Goal: Task Accomplishment & Management: Use online tool/utility

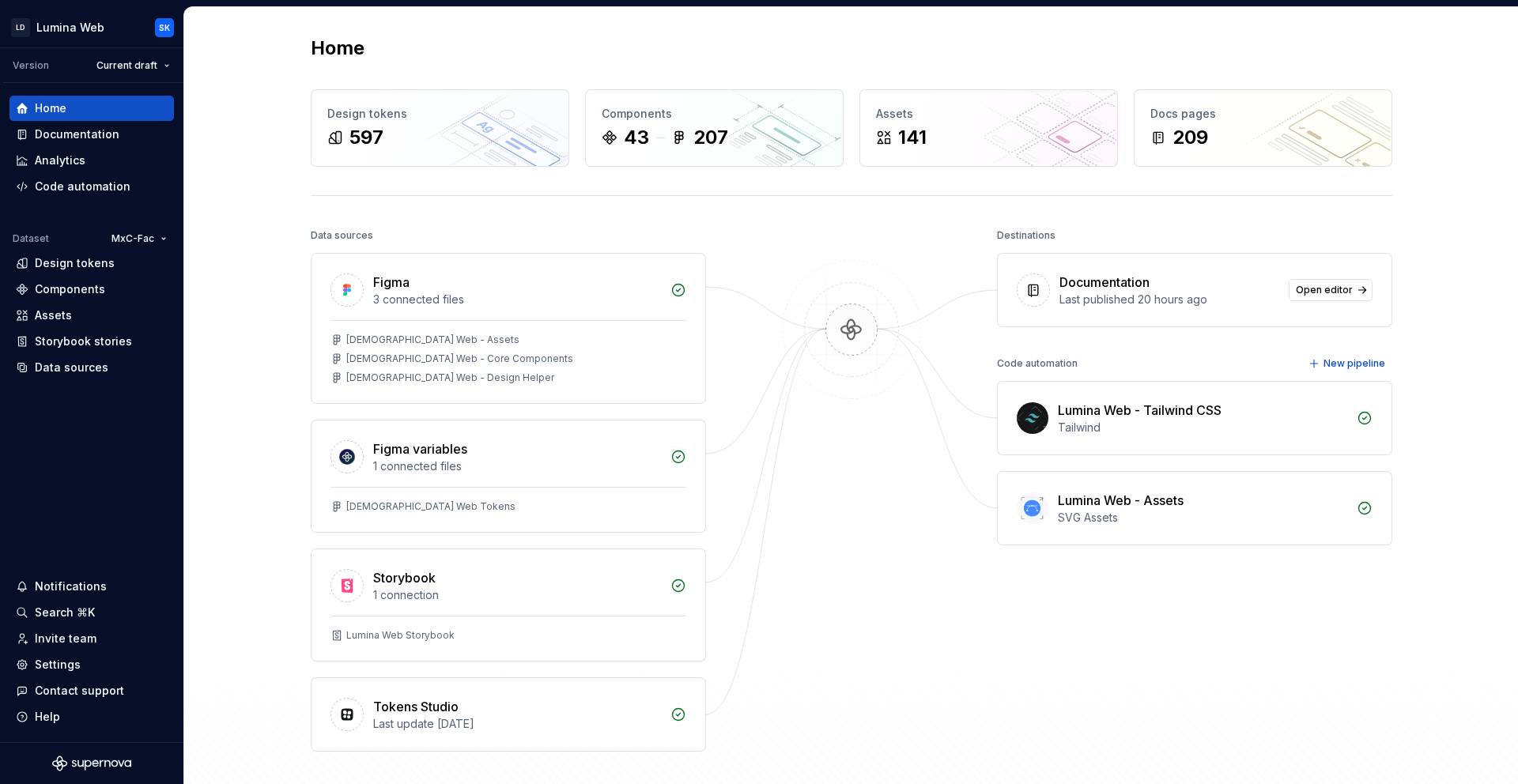
click at [1345, 182] on div "Home Design tokens 597 Components 43 207 Assets 141 Docs pages 209 Data sources…" at bounding box center [852, 425] width 1138 height 836
click at [84, 133] on div "Documentation" at bounding box center [77, 134] width 84 height 16
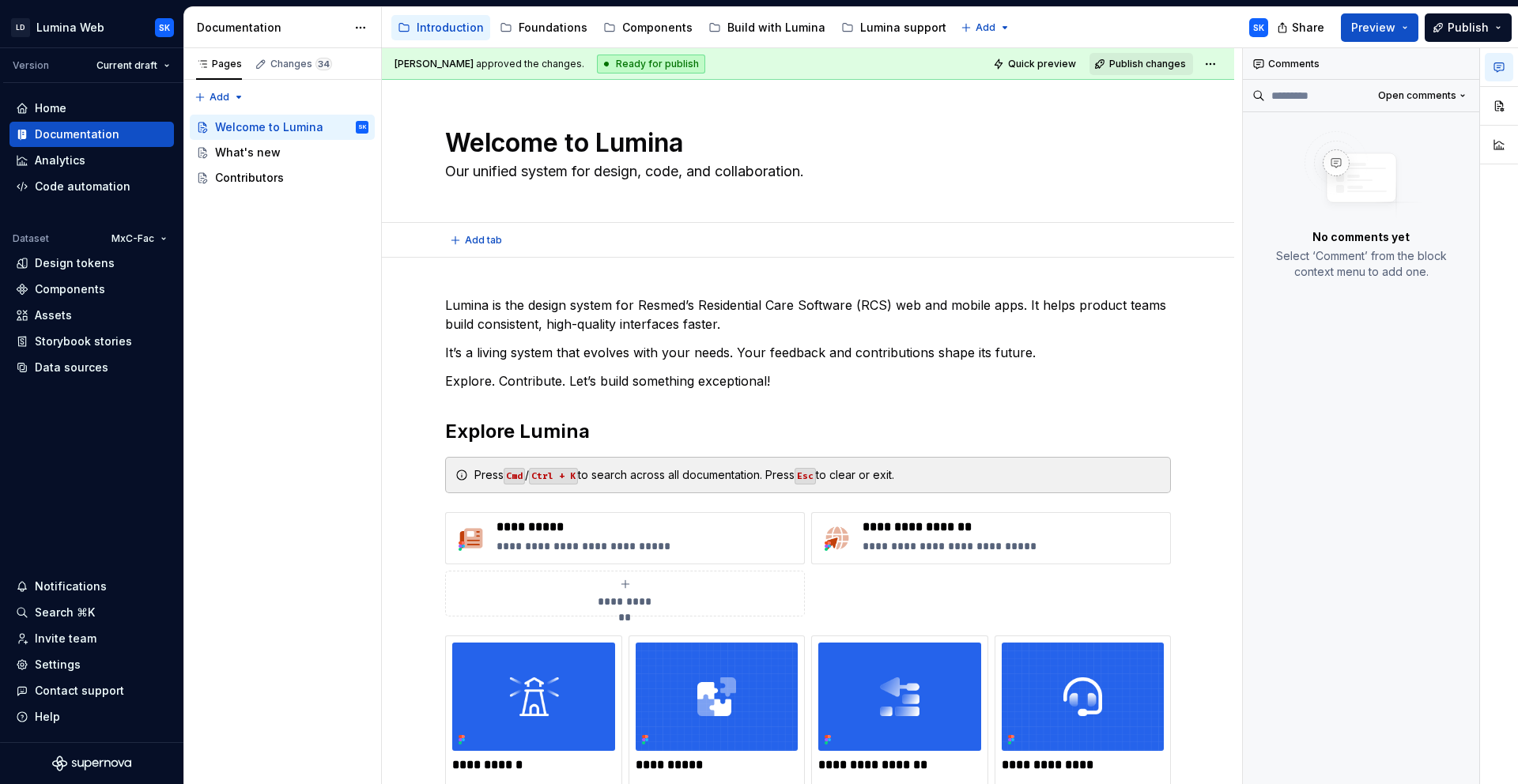
scroll to position [9, 0]
click at [159, 65] on html "LD Lumina Web SK Version Current draft Home Documentation Analytics Code automa…" at bounding box center [759, 392] width 1518 height 784
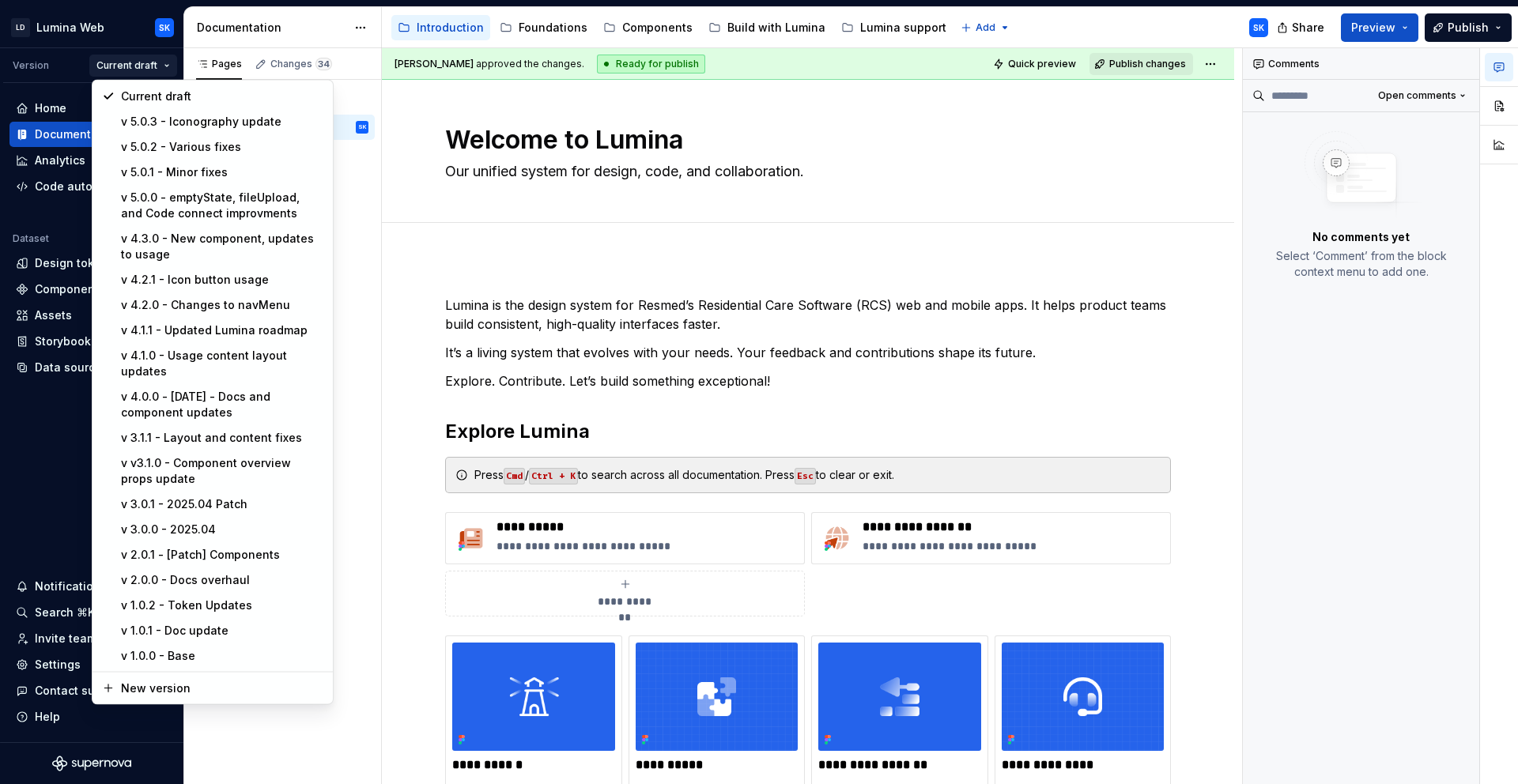
click at [1128, 583] on html "LD Lumina Web SK Version Current draft Home Documentation Analytics Code automa…" at bounding box center [759, 392] width 1518 height 784
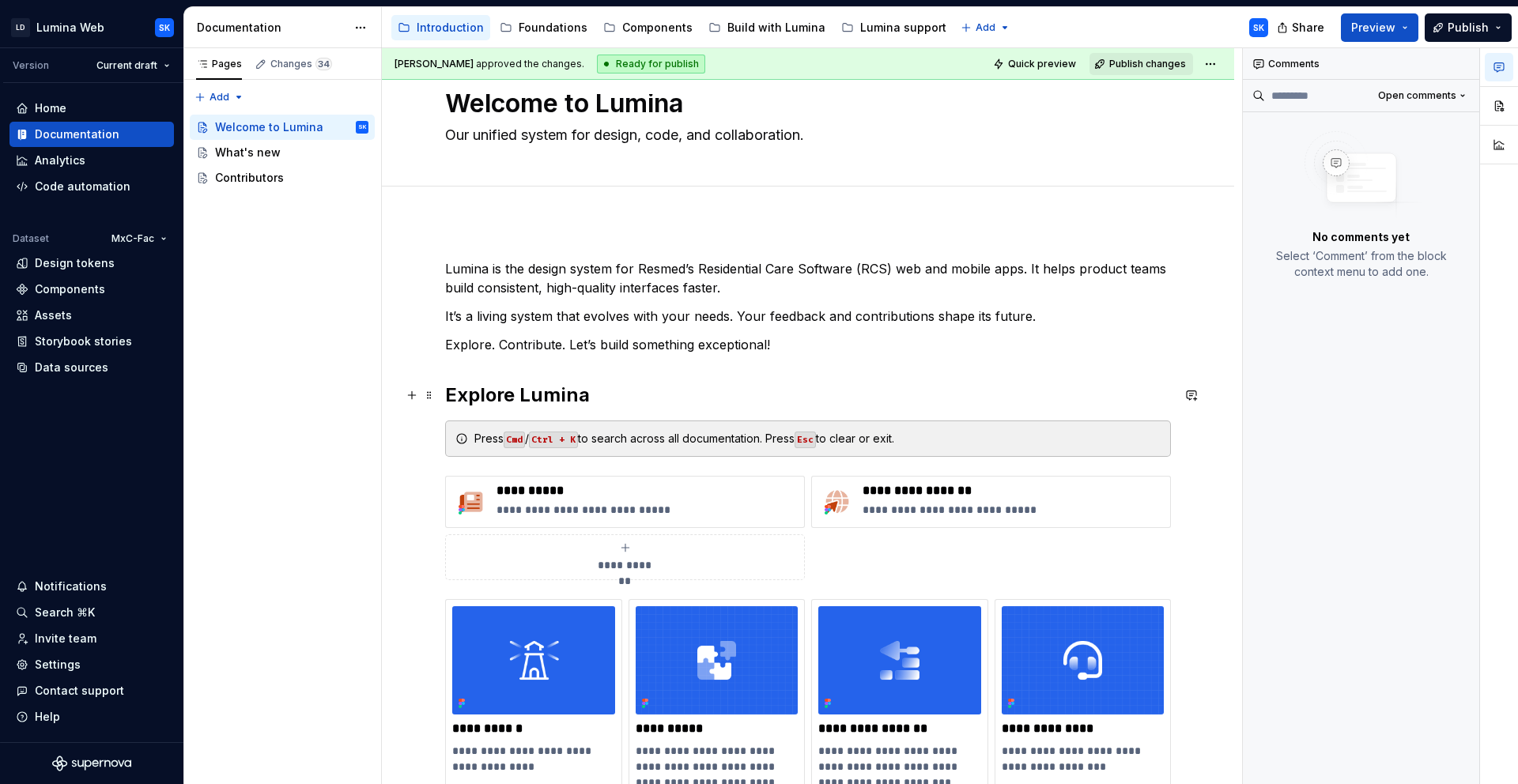
scroll to position [0, 0]
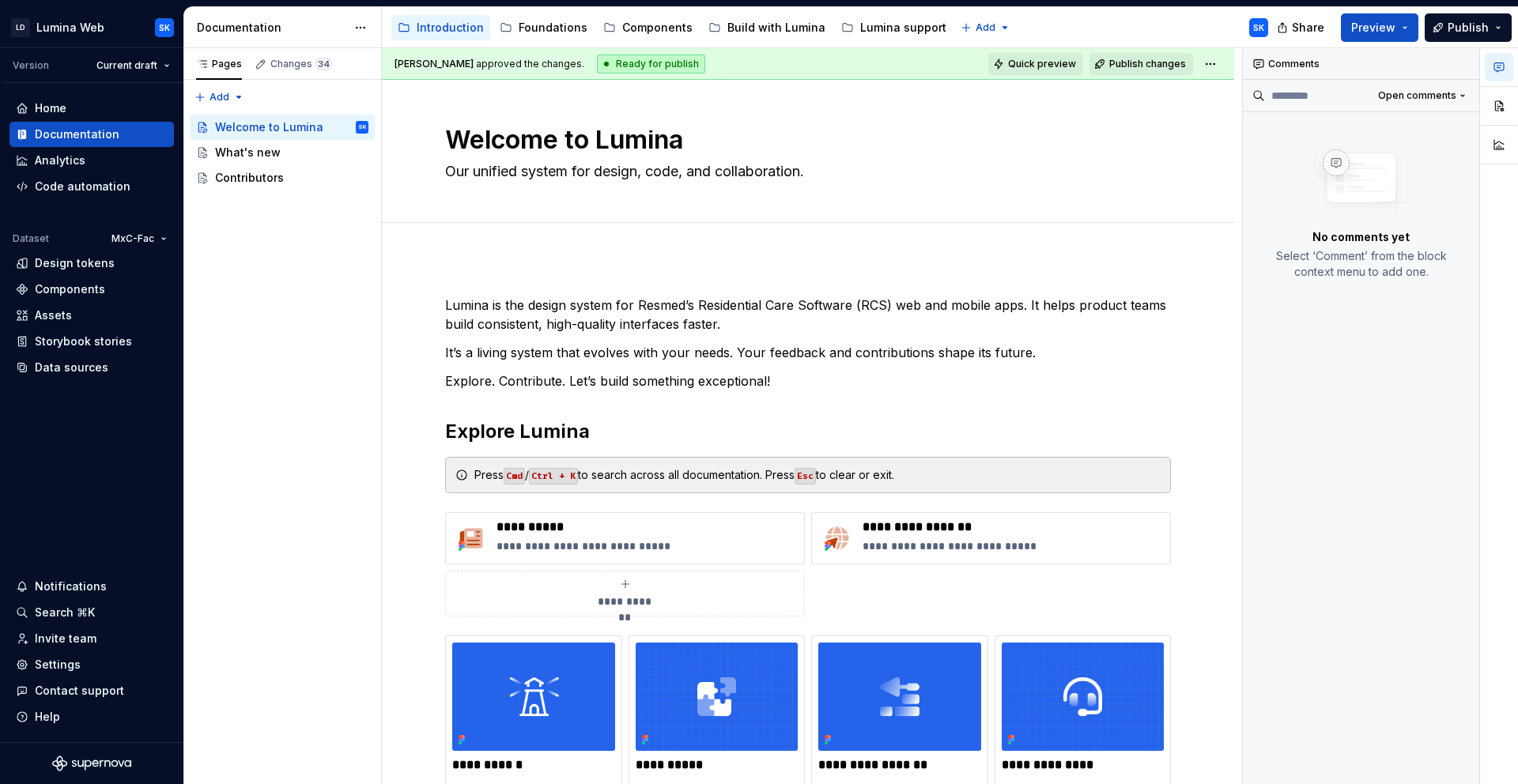
click at [1040, 67] on span "Quick preview" at bounding box center [1042, 63] width 68 height 13
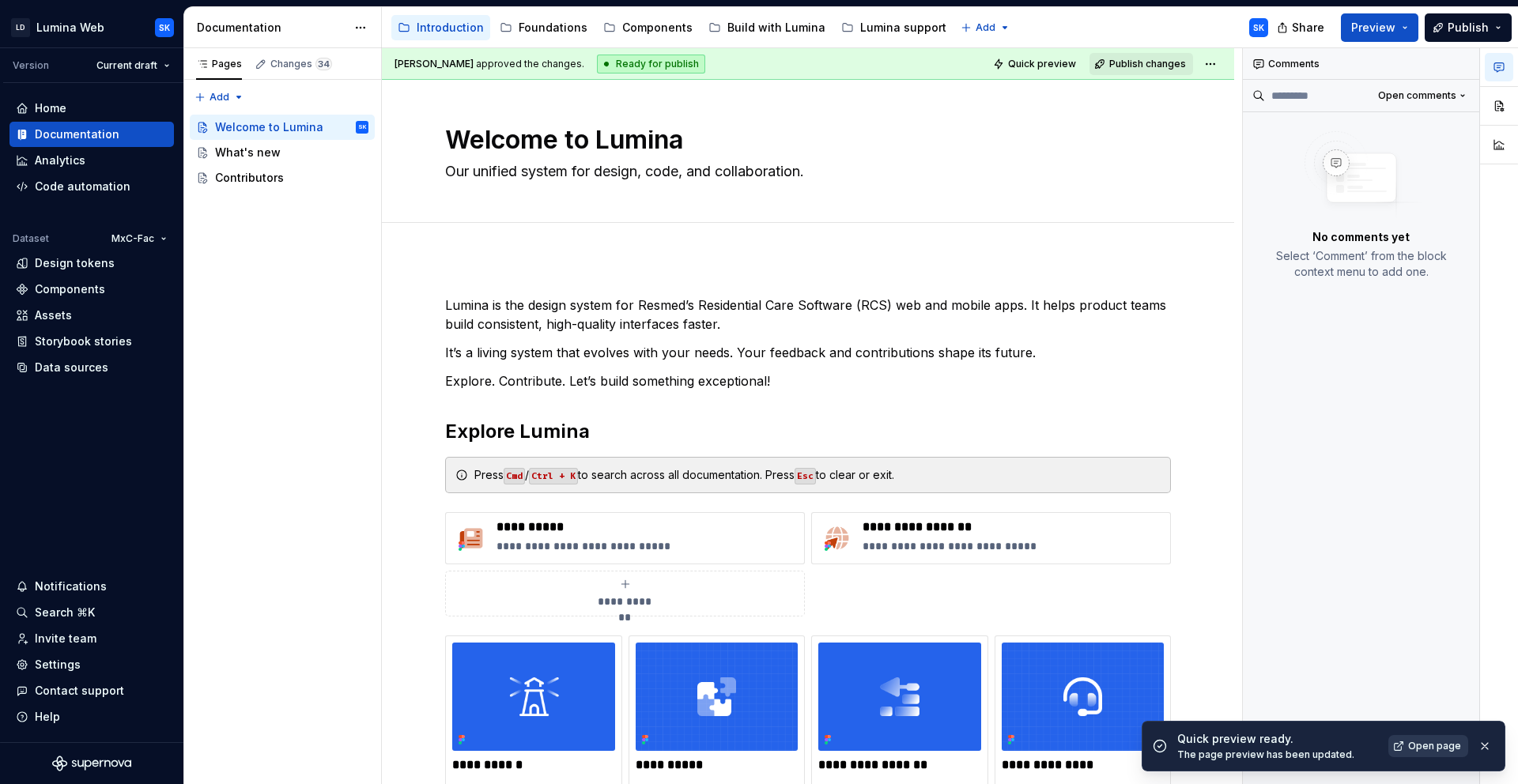
click at [1435, 743] on span "Open page" at bounding box center [1434, 745] width 53 height 13
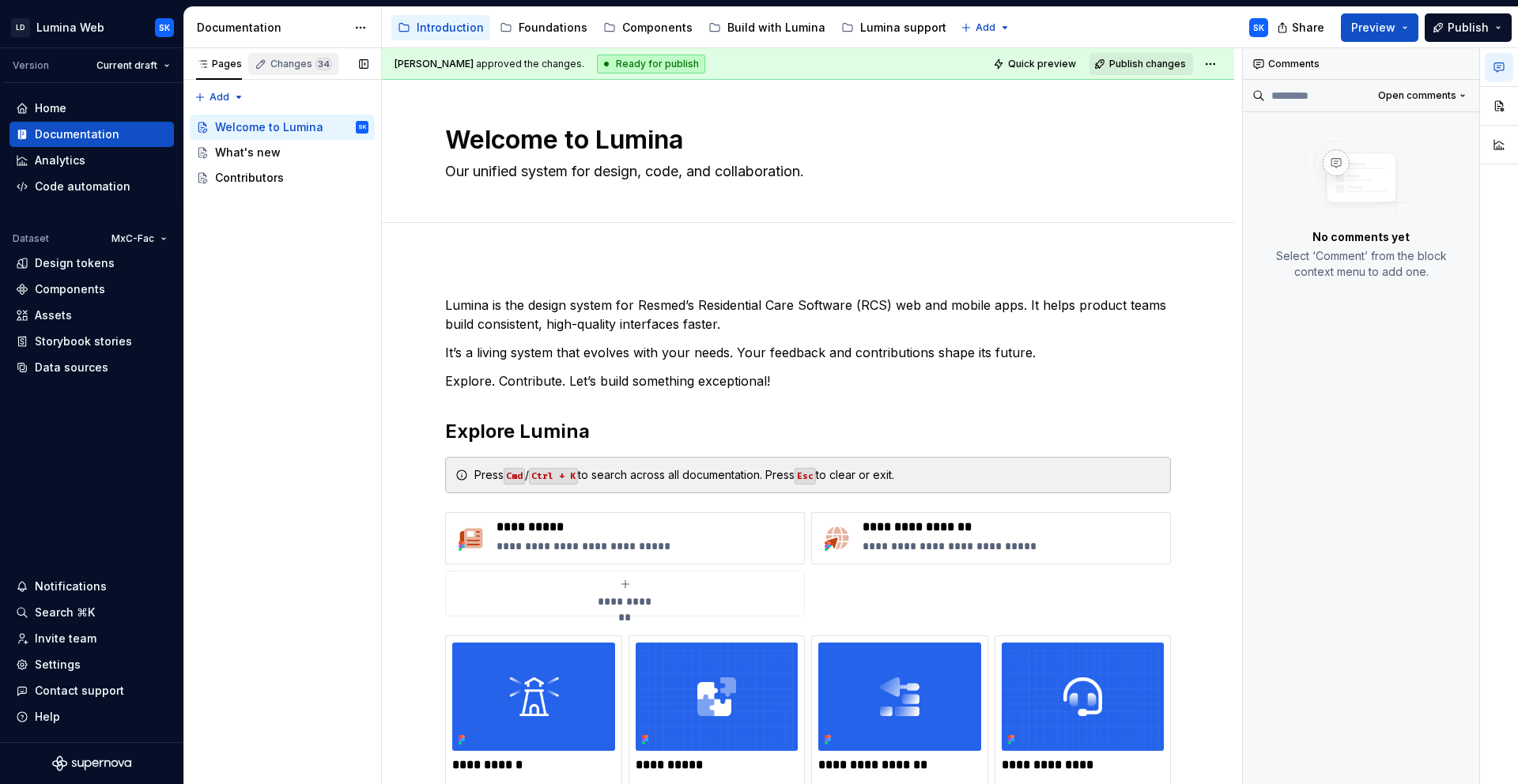
click at [301, 61] on div "Changes 34" at bounding box center [301, 63] width 62 height 13
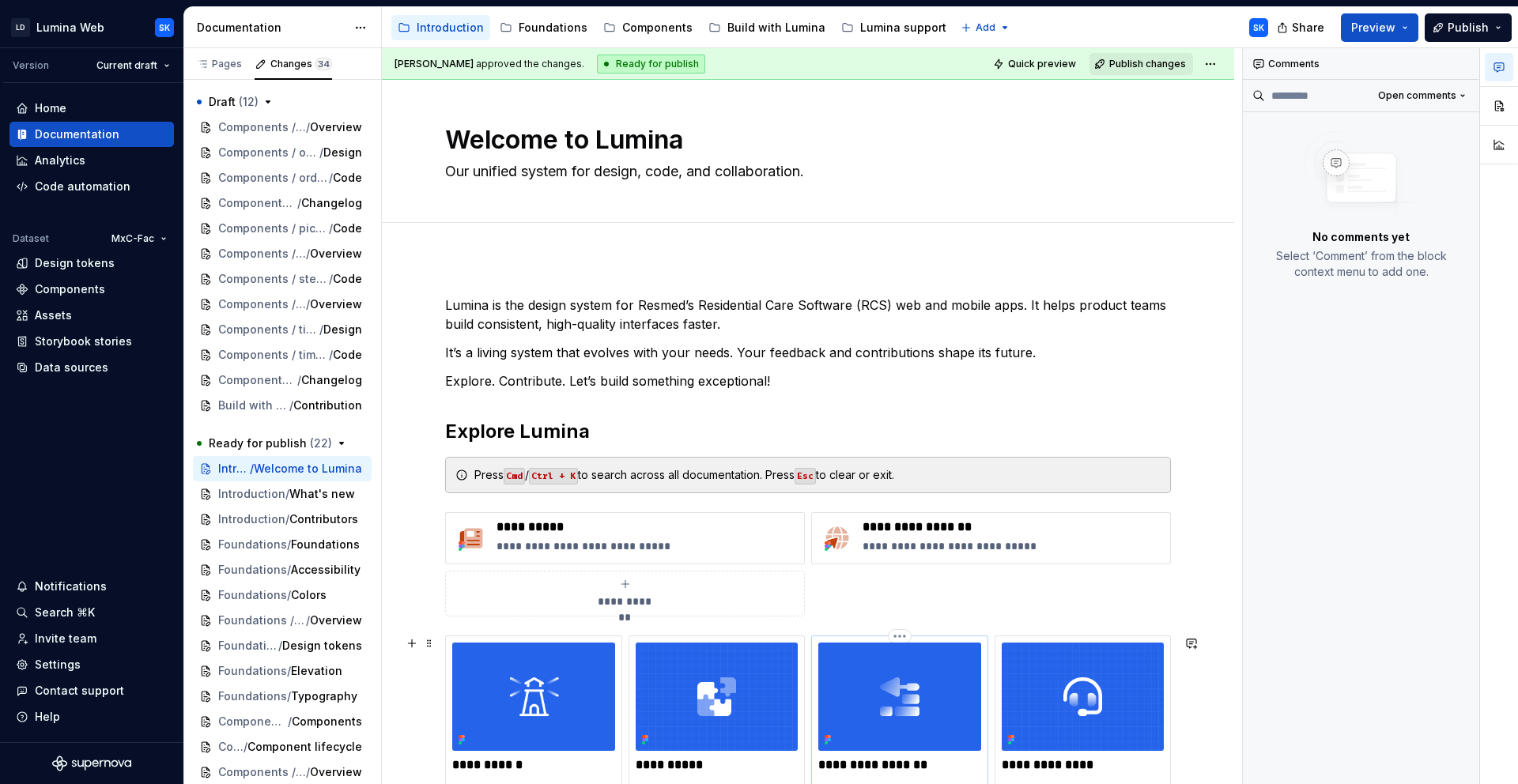
click at [918, 695] on img at bounding box center [899, 696] width 163 height 108
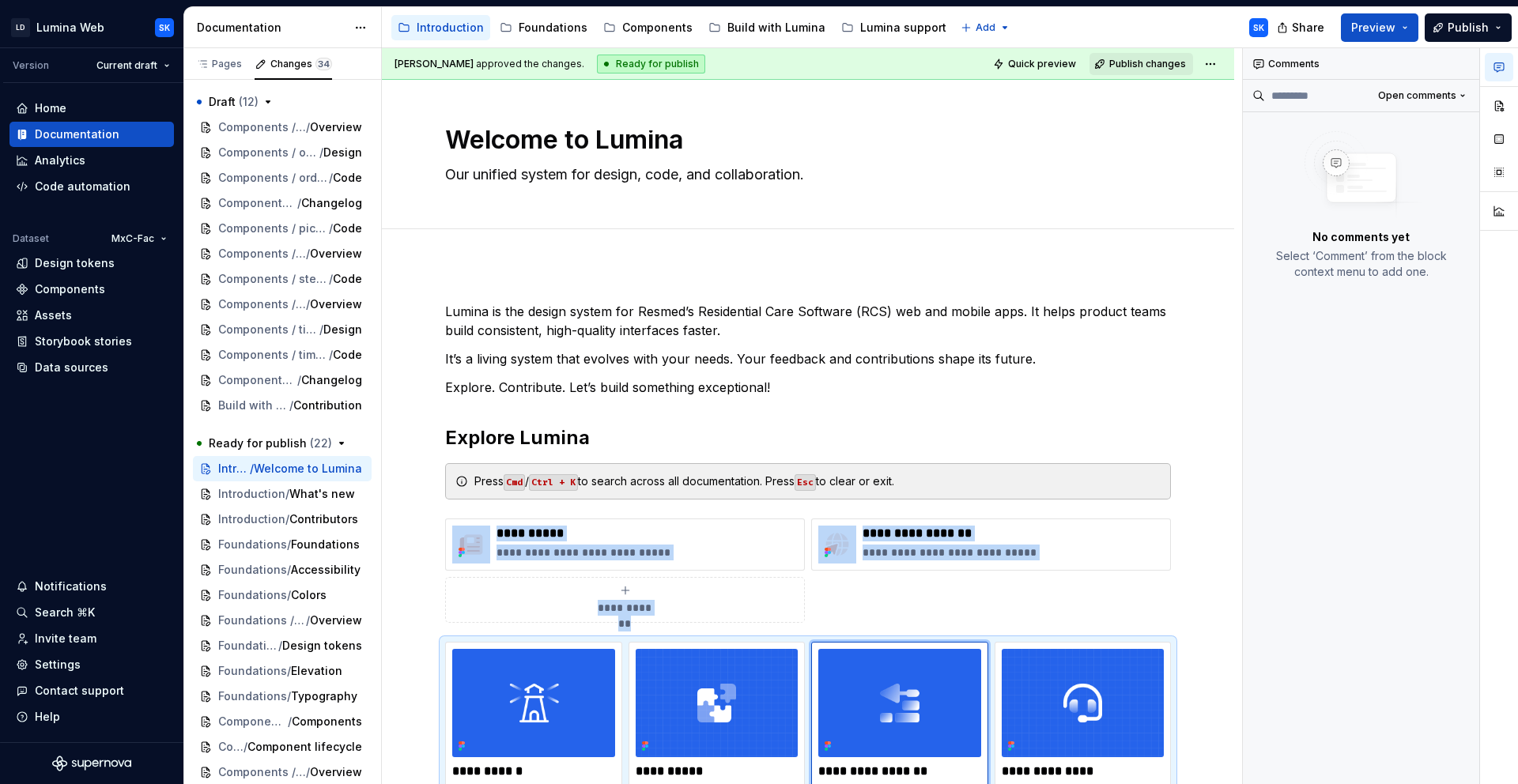
click at [1498, 64] on icon "button" at bounding box center [1499, 67] width 13 height 13
click at [1503, 94] on button "button" at bounding box center [1499, 106] width 29 height 29
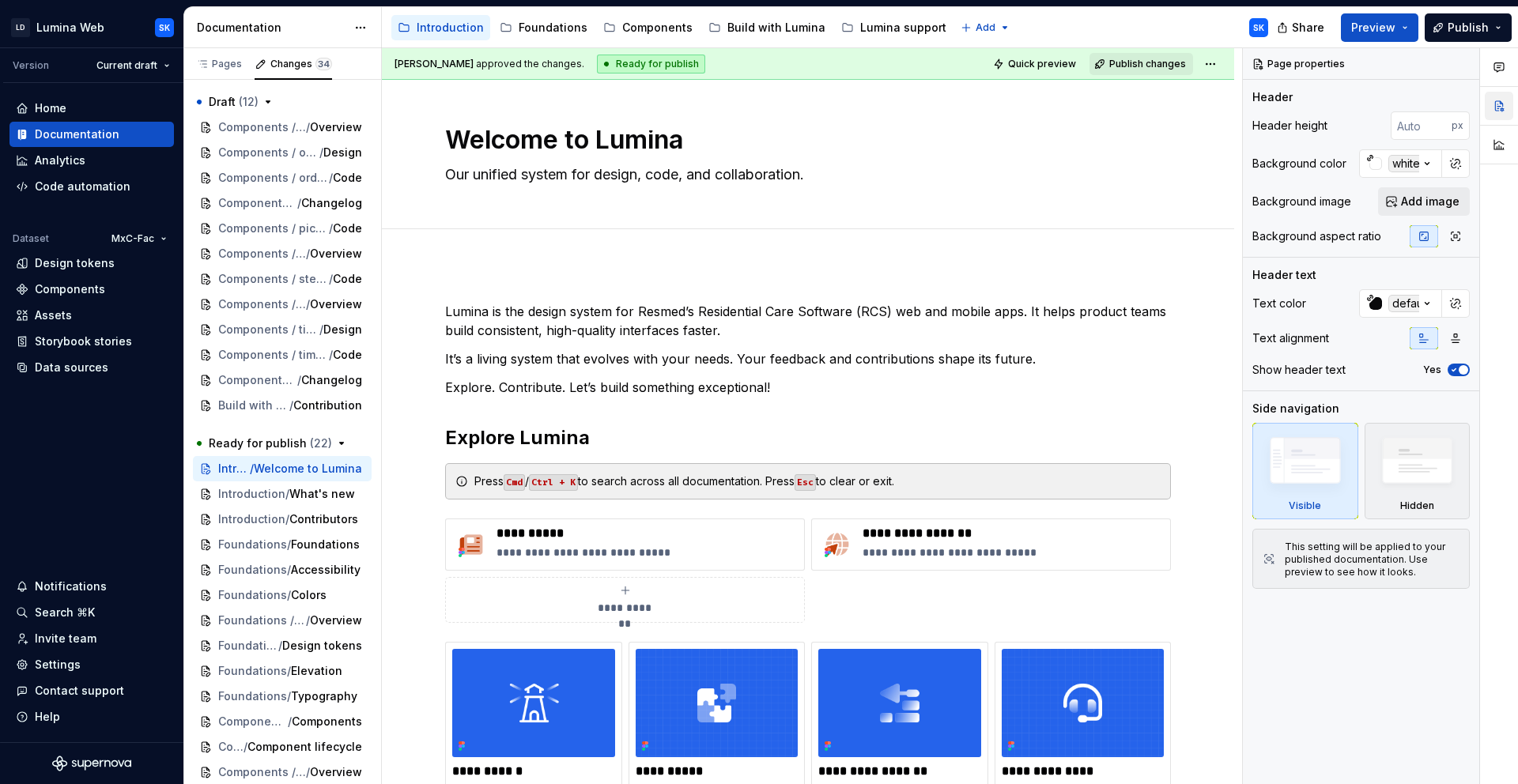
click at [1502, 100] on button "button" at bounding box center [1499, 106] width 29 height 29
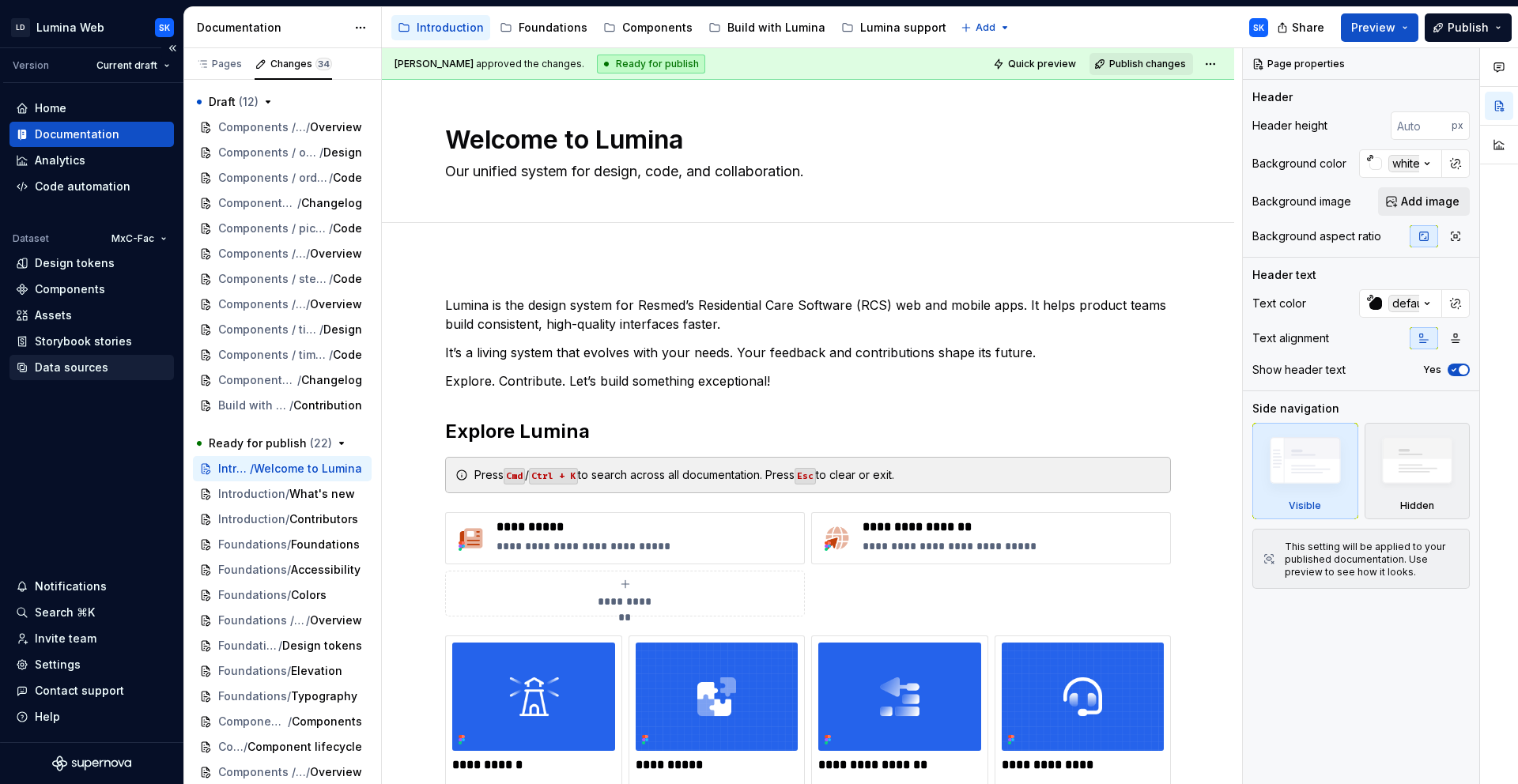
click at [112, 369] on div "Data sources" at bounding box center [92, 367] width 152 height 16
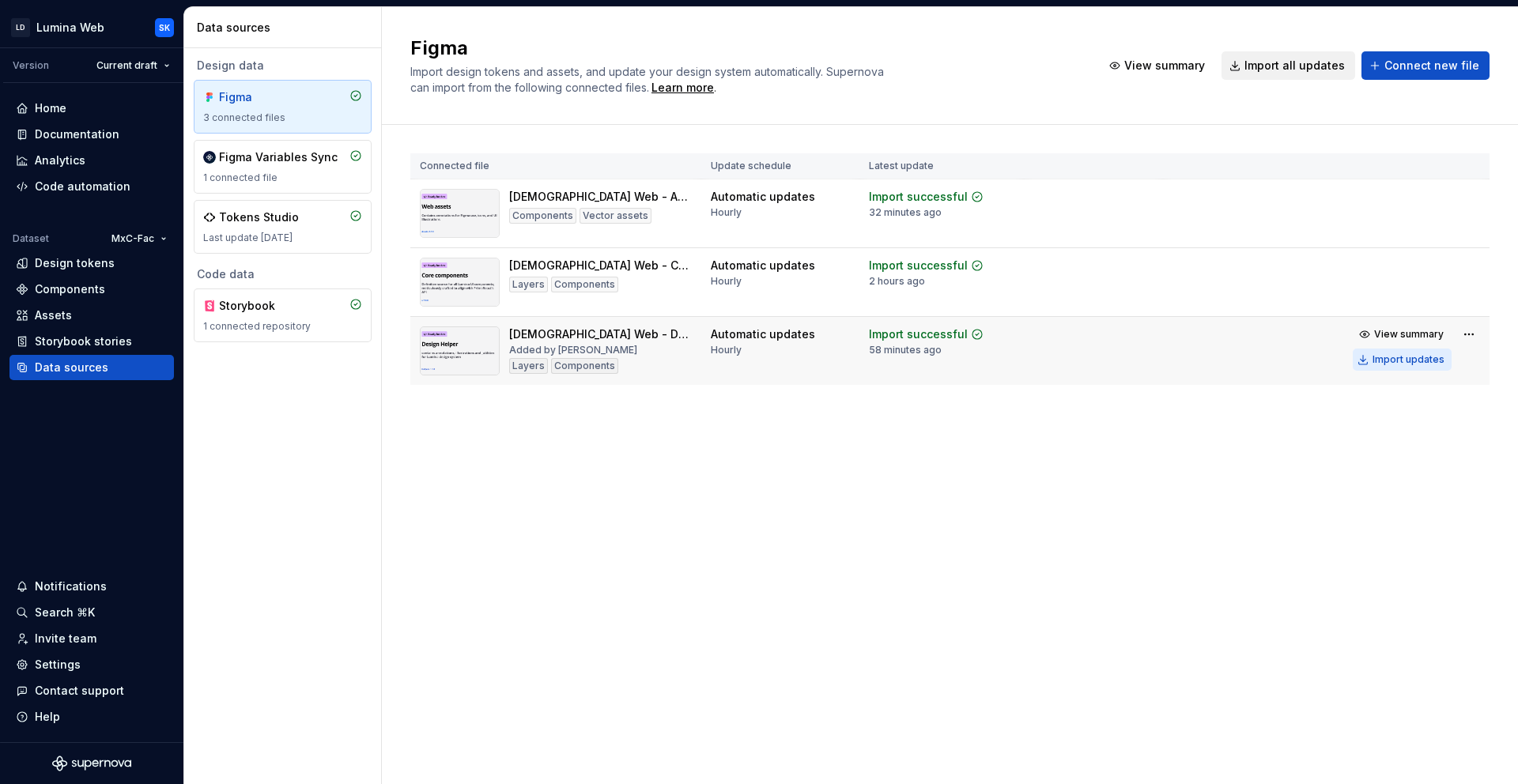
click at [1429, 361] on div "Import updates" at bounding box center [1408, 359] width 72 height 13
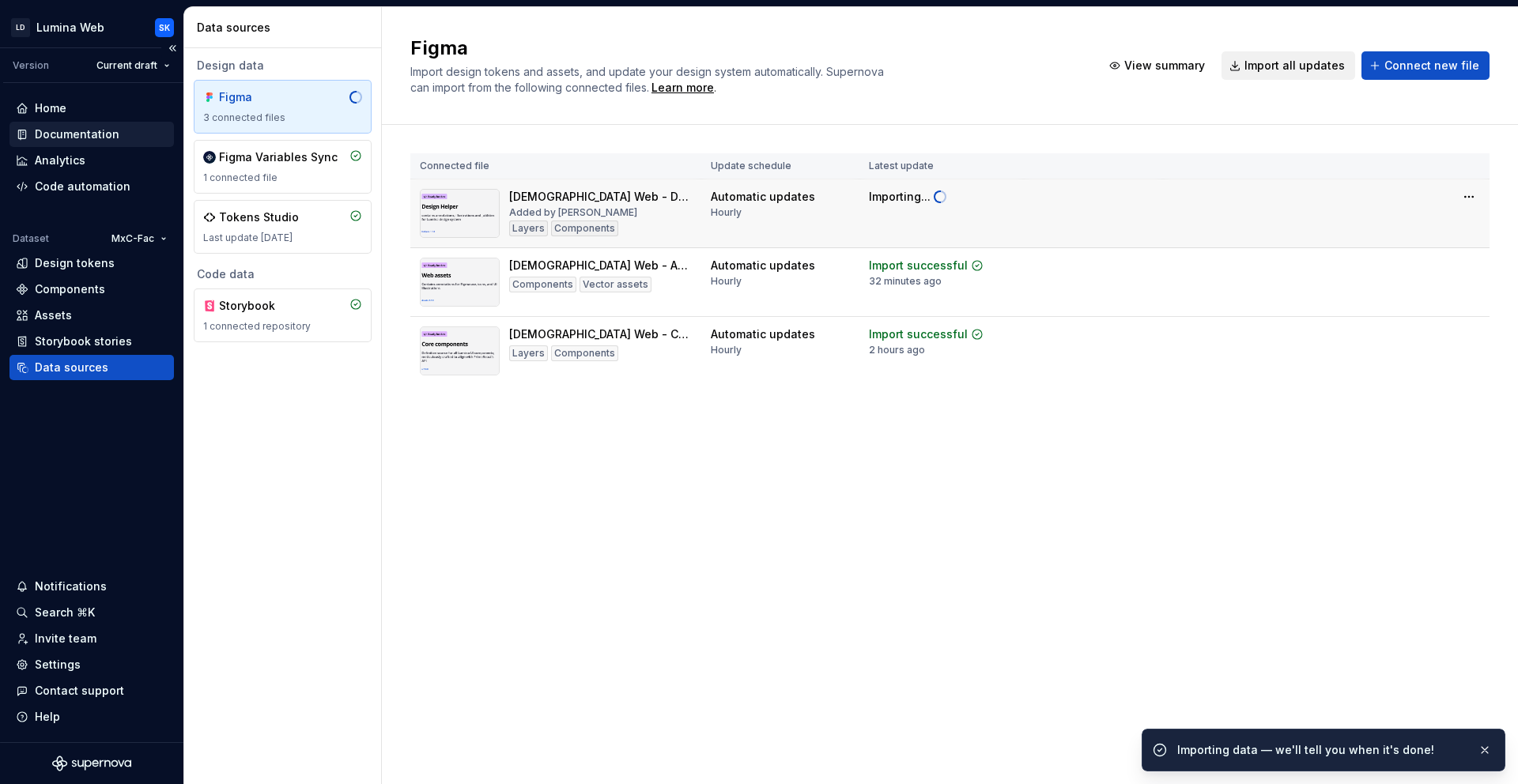
click at [103, 137] on div "Documentation" at bounding box center [77, 134] width 84 height 16
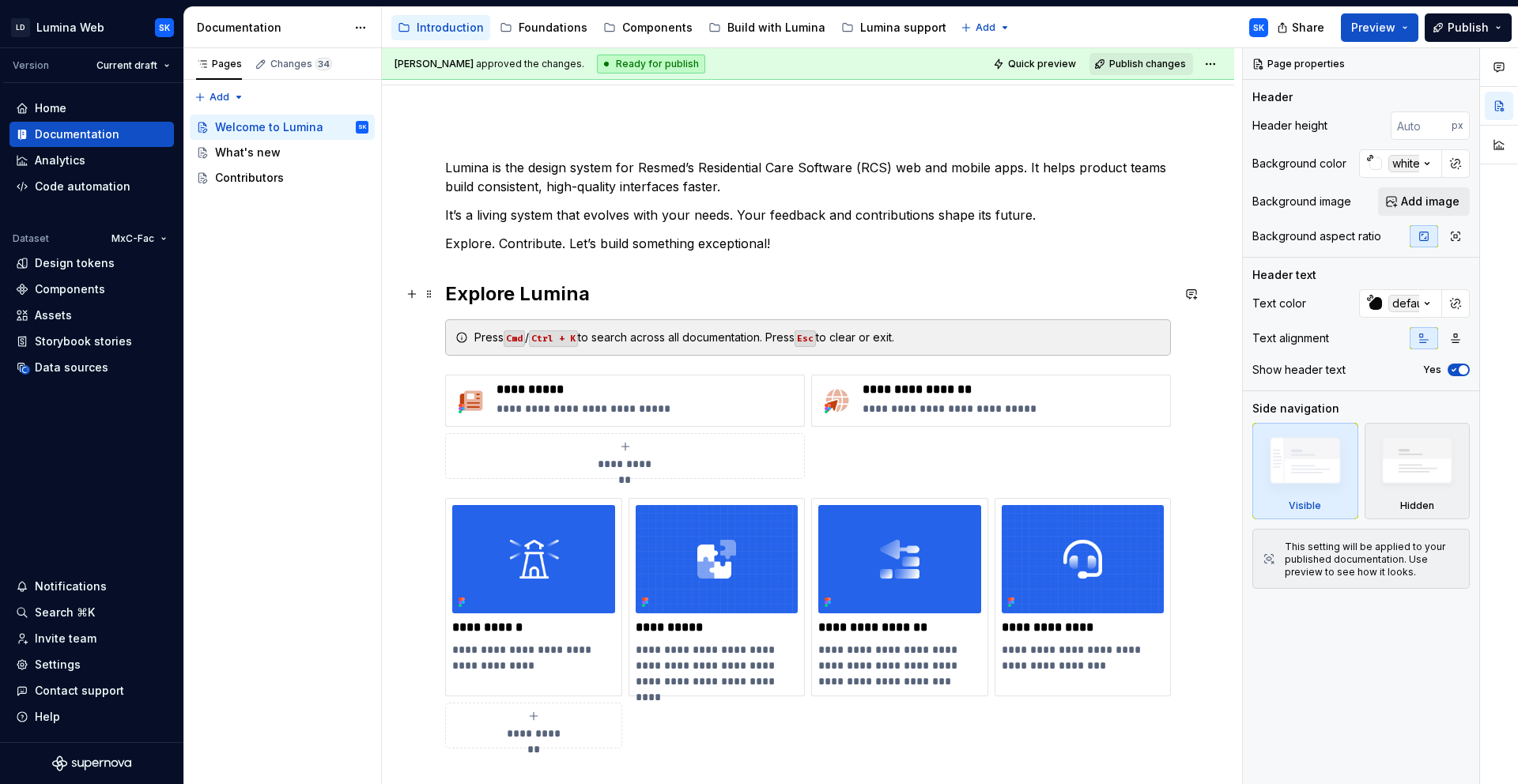
scroll to position [135, 0]
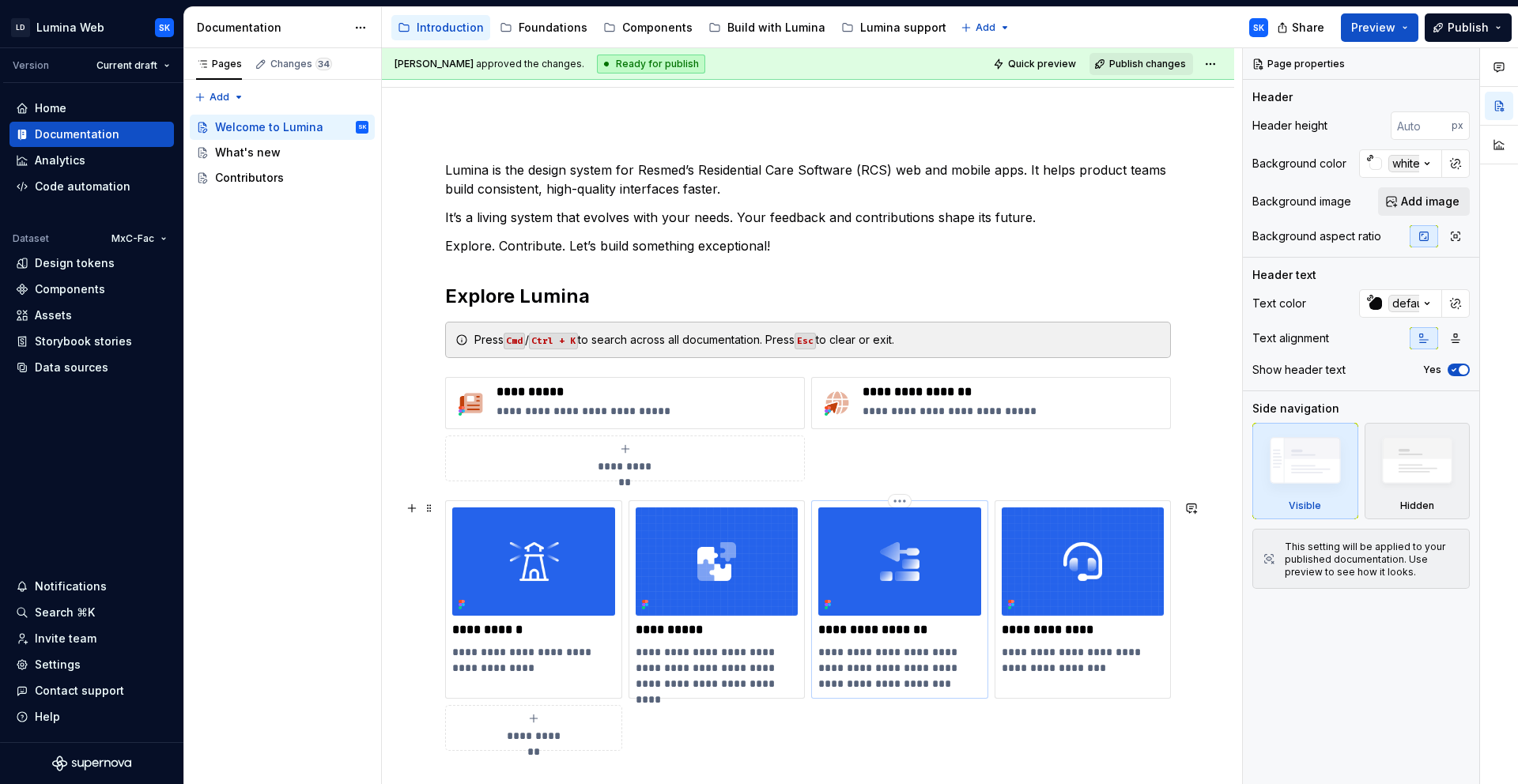
click at [864, 524] on img at bounding box center [899, 561] width 163 height 108
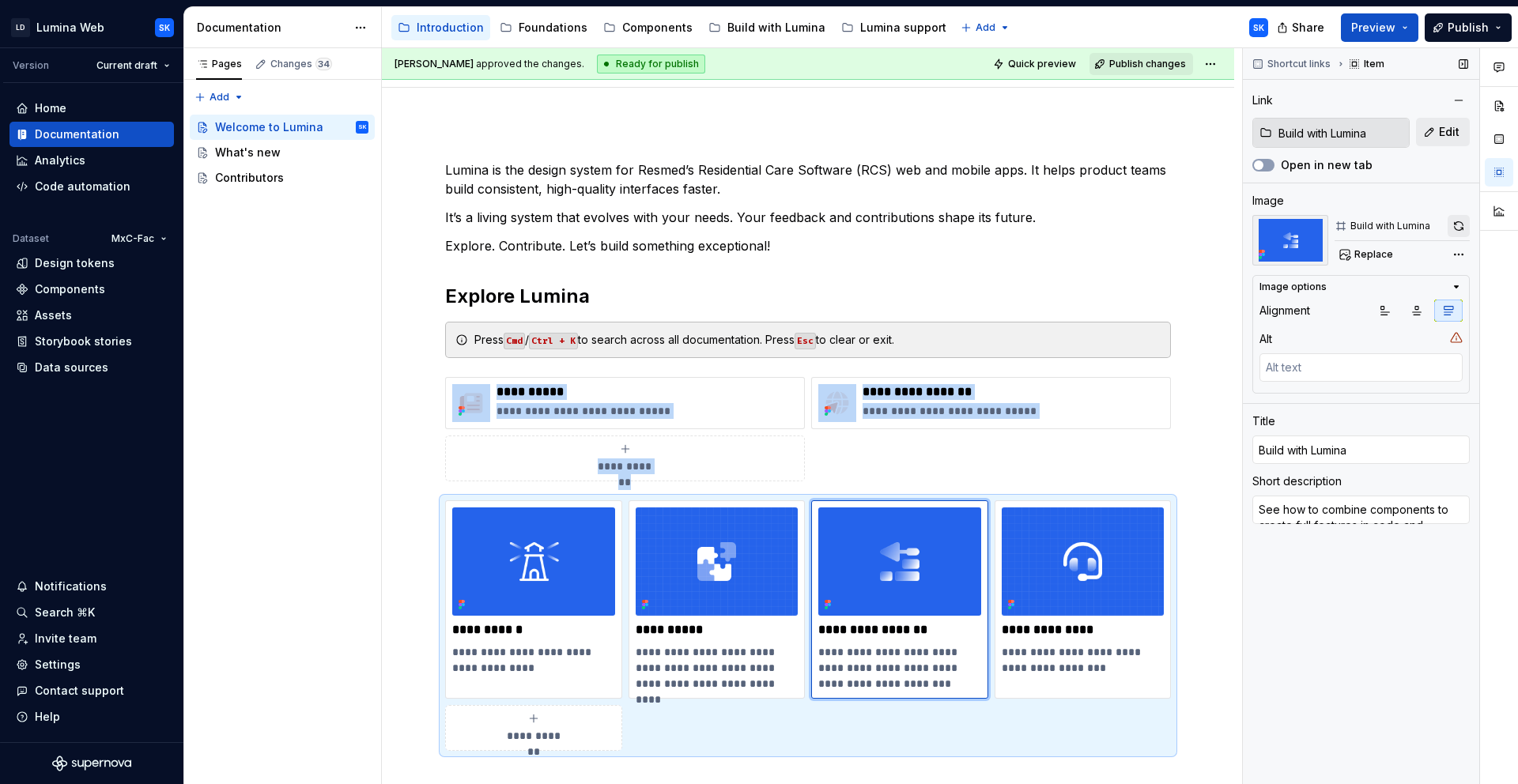
click at [1456, 229] on button "button" at bounding box center [1458, 226] width 22 height 22
type textarea "*"
type input "Lumina support"
type textarea "Have questions? We are here to support you."
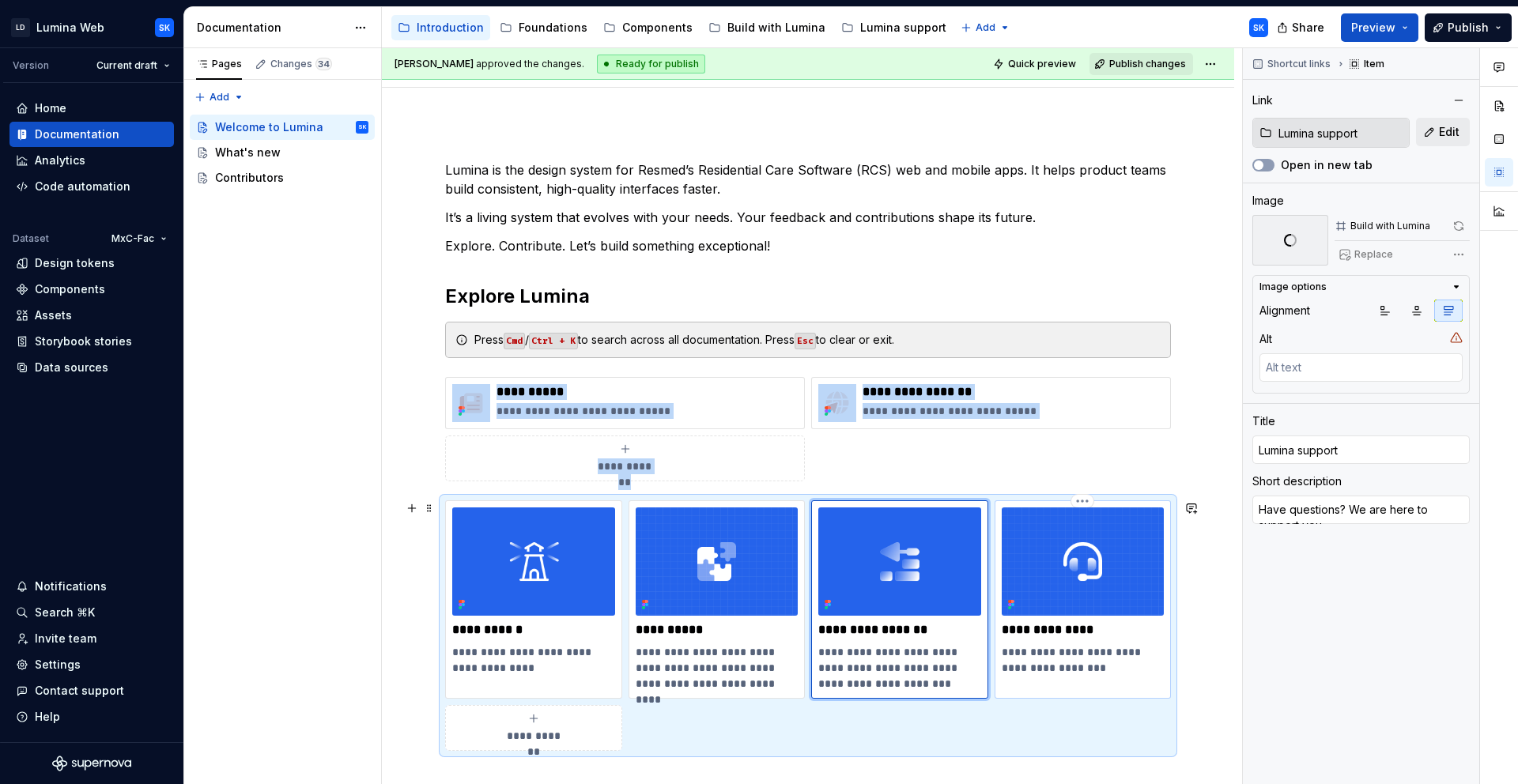
click at [1089, 552] on img at bounding box center [1083, 561] width 163 height 108
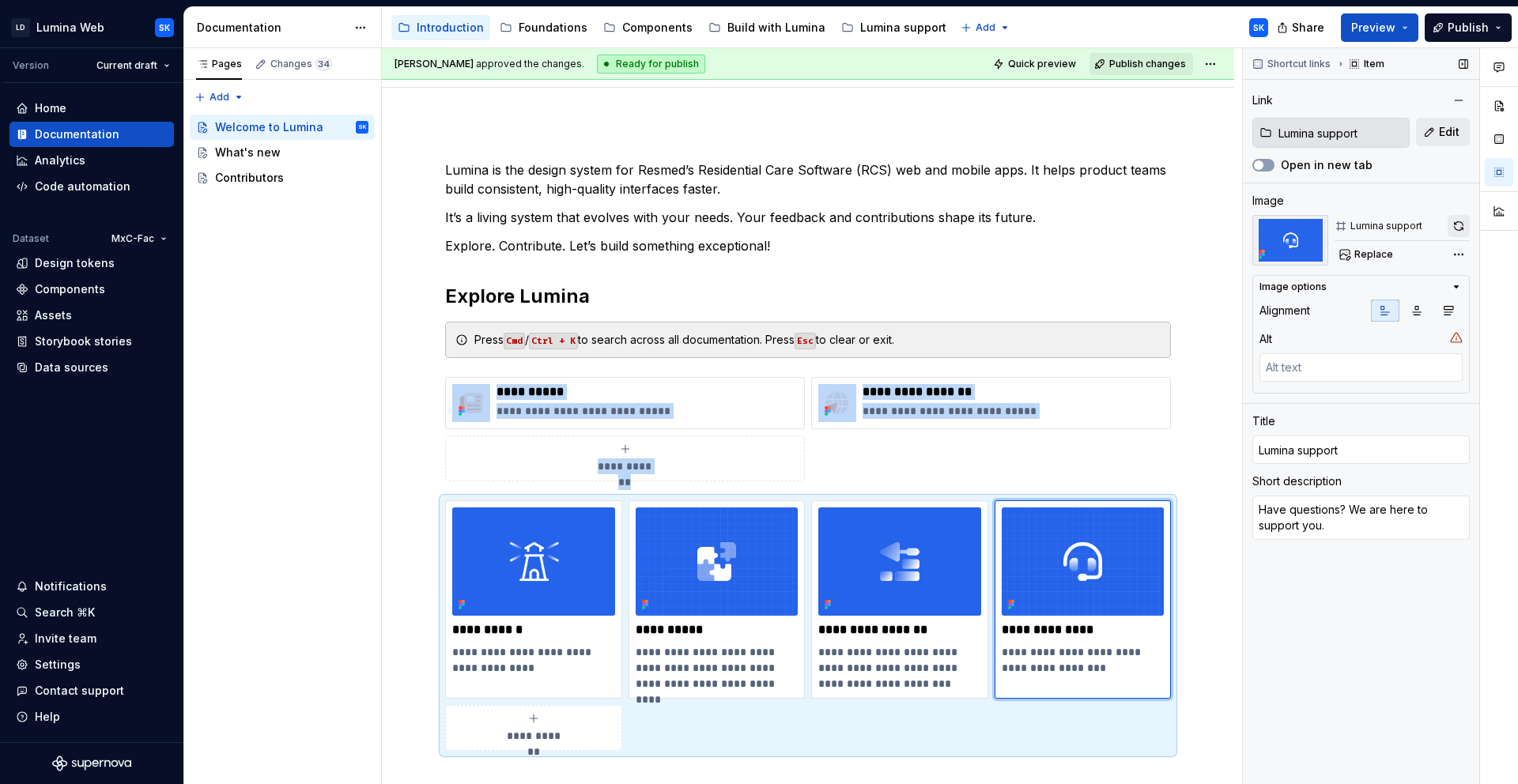
click at [1455, 230] on button "button" at bounding box center [1458, 226] width 22 height 22
type textarea "*"
type input "Components"
type textarea "Browse our library of ready-to-use UI elements with design and code references."
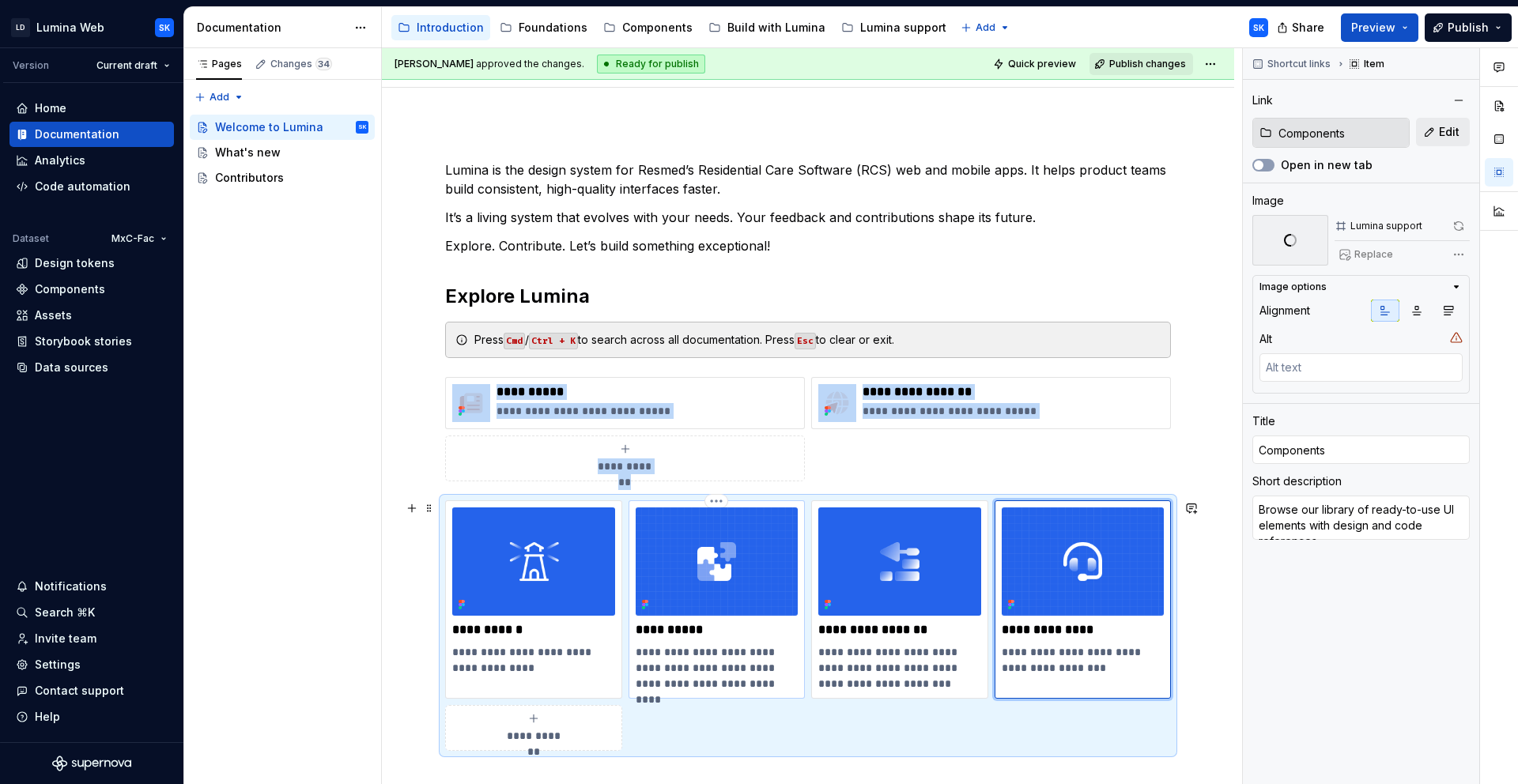
click at [680, 577] on img at bounding box center [717, 561] width 163 height 108
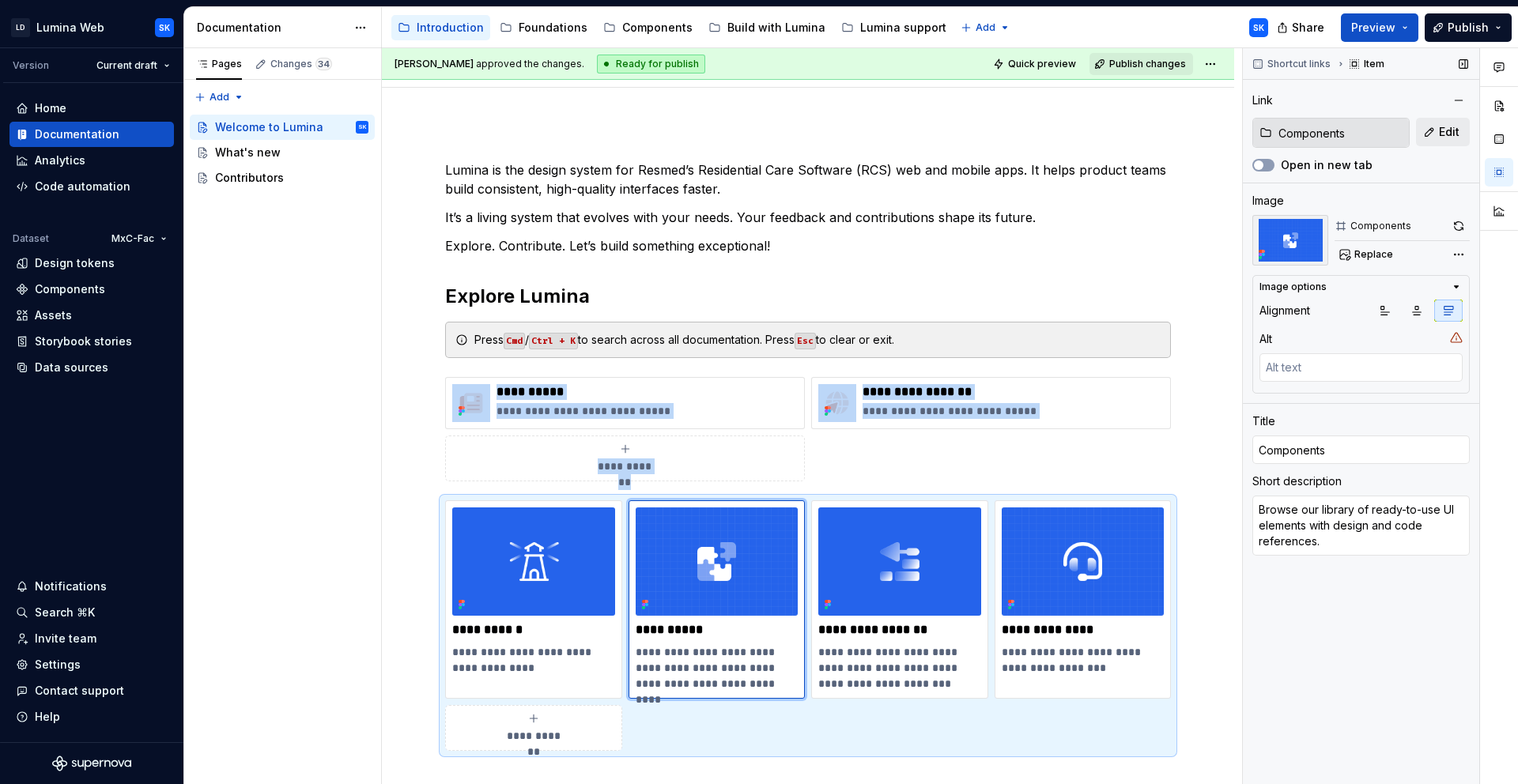
click at [1461, 222] on button "button" at bounding box center [1458, 226] width 22 height 22
type textarea "*"
type input "Foundations"
type textarea "Learn what drives our design decisions."
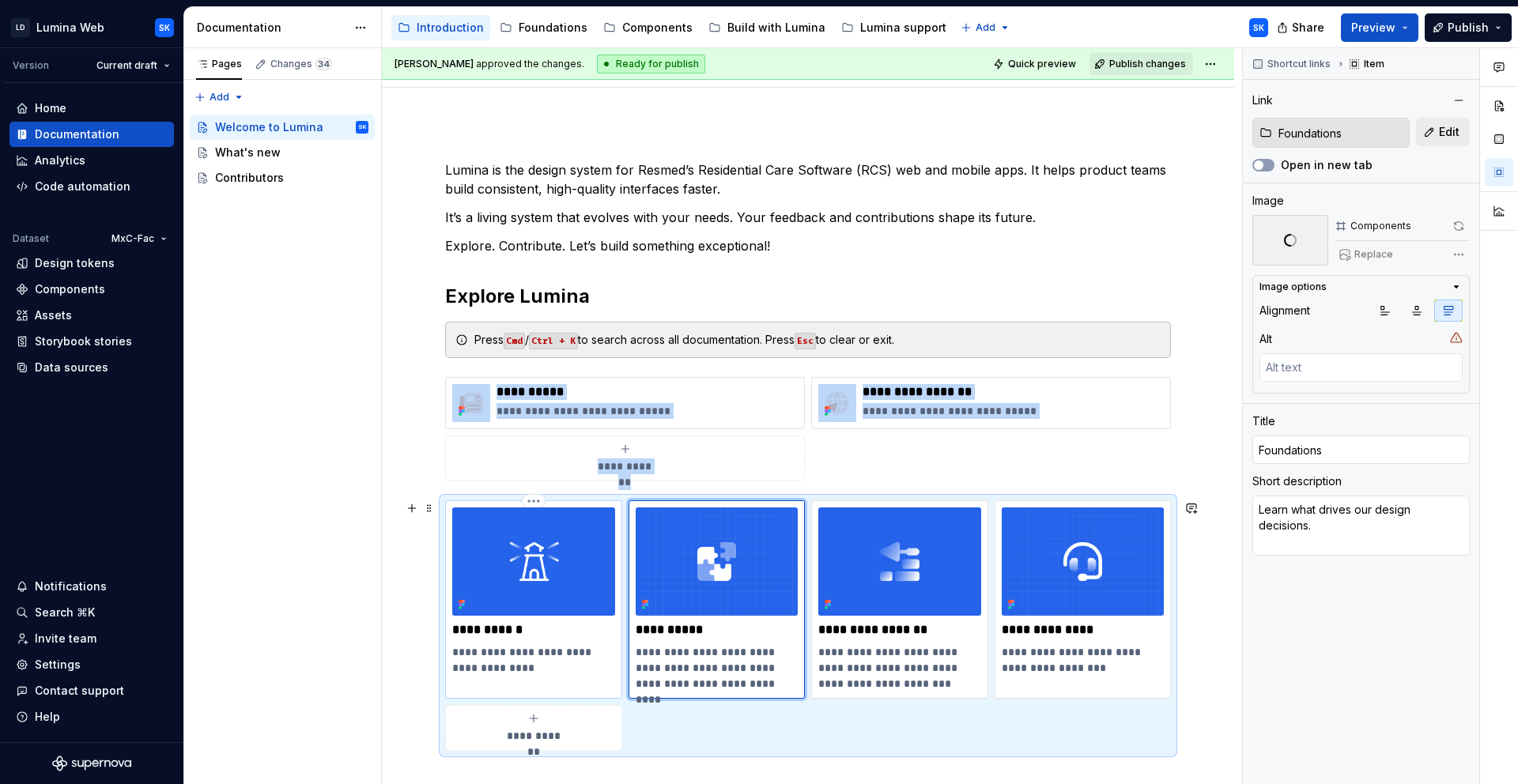
click at [585, 519] on img at bounding box center [533, 561] width 163 height 108
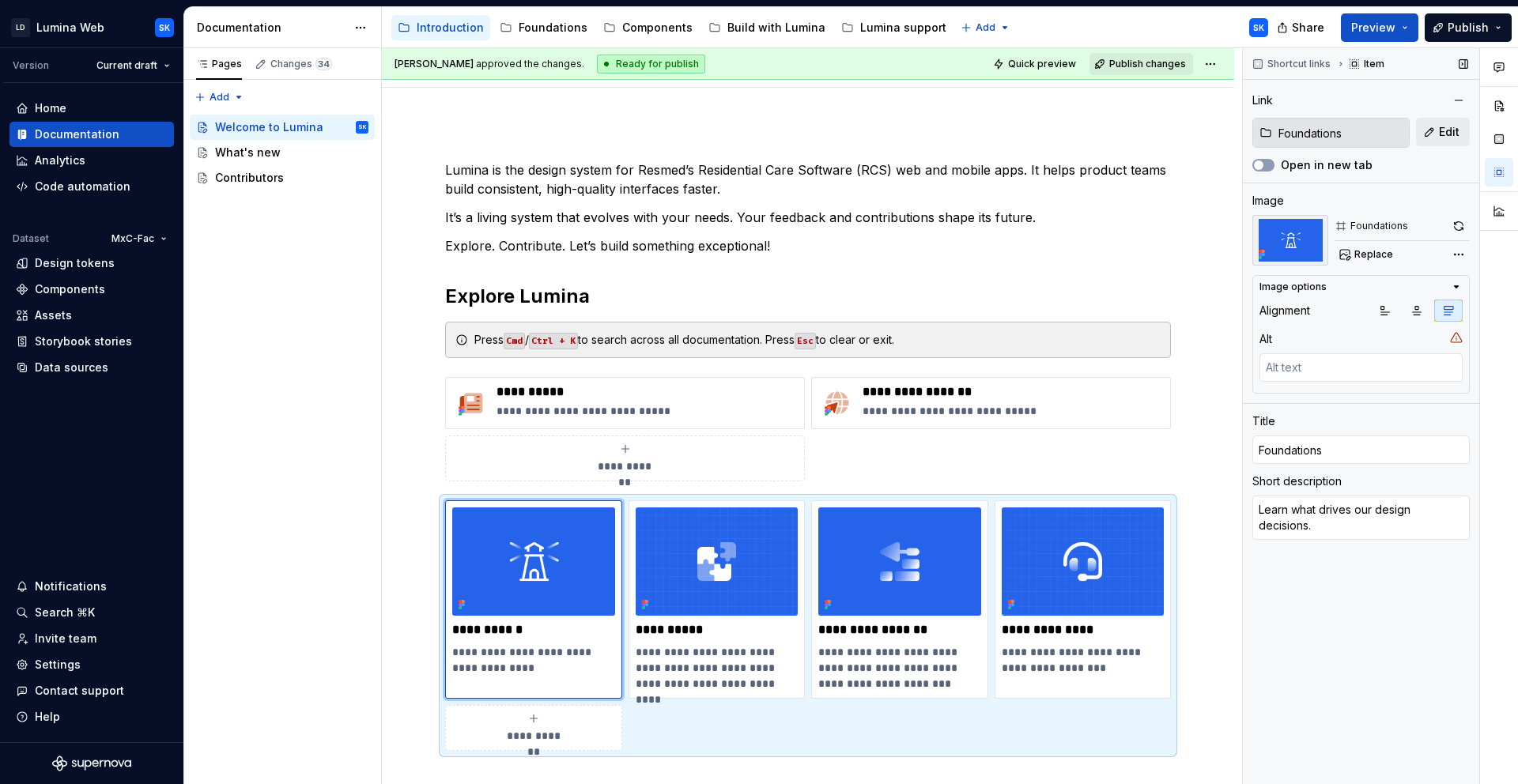
click at [1469, 228] on div "Shortcut links Item Link Foundations Edit Open in new tab Image Foundations Rep…" at bounding box center [1360, 416] width 236 height 737
click at [1464, 226] on button "button" at bounding box center [1458, 226] width 22 height 22
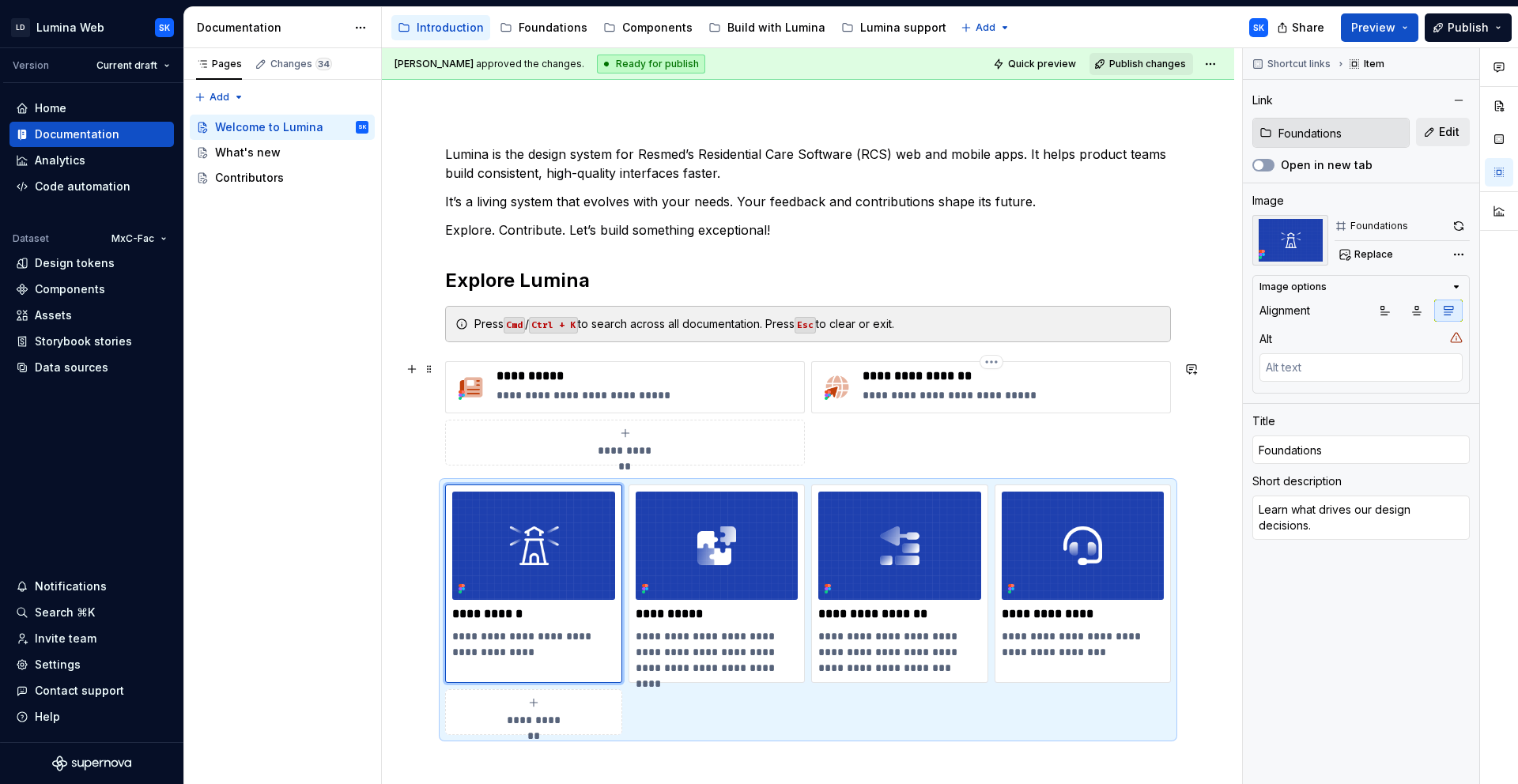
scroll to position [184, 0]
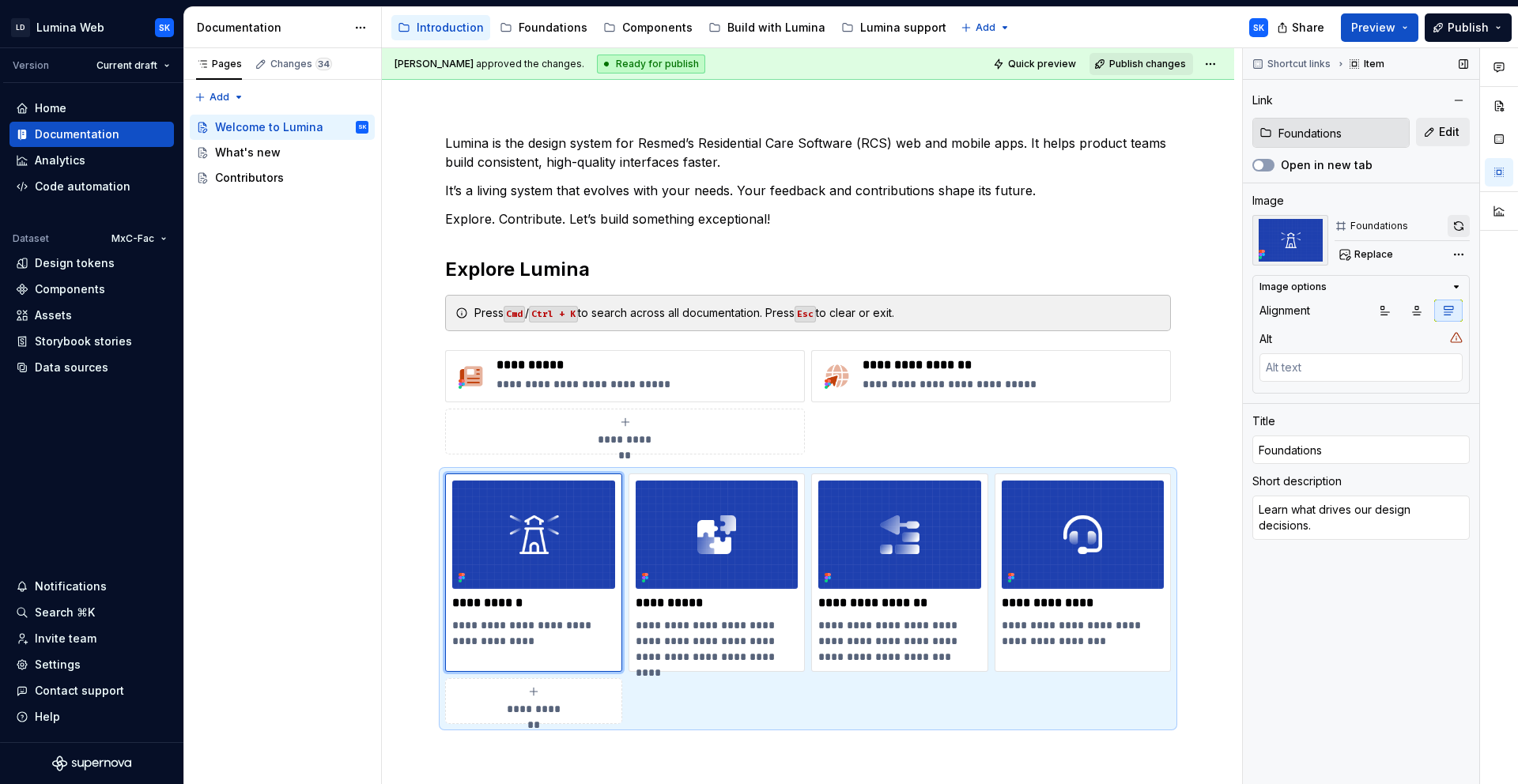
click at [1454, 228] on button "button" at bounding box center [1458, 226] width 22 height 22
type textarea "*"
type input "Components"
type textarea "Browse our library of ready-to-use UI elements with design and code references."
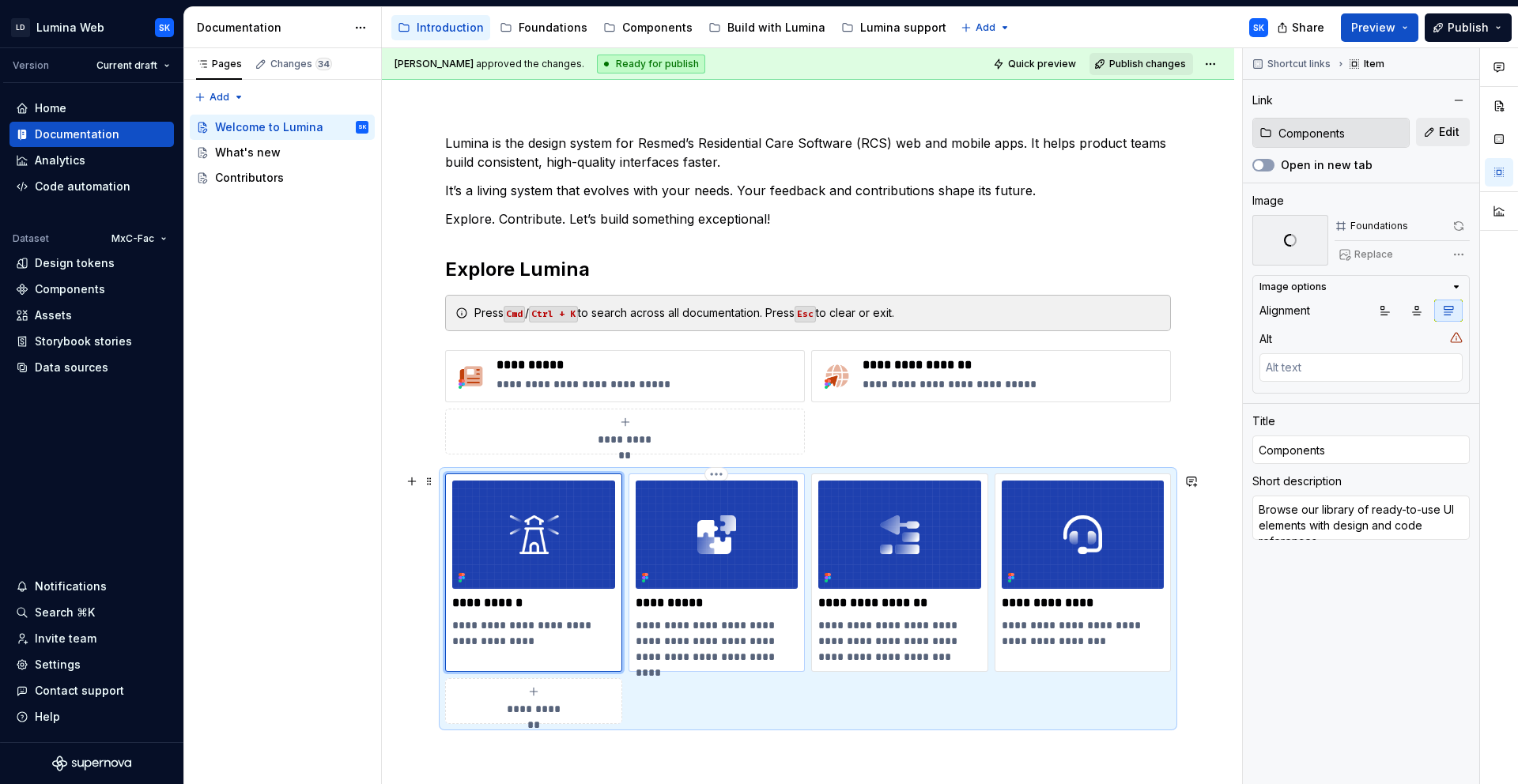
click at [758, 520] on img at bounding box center [717, 534] width 163 height 108
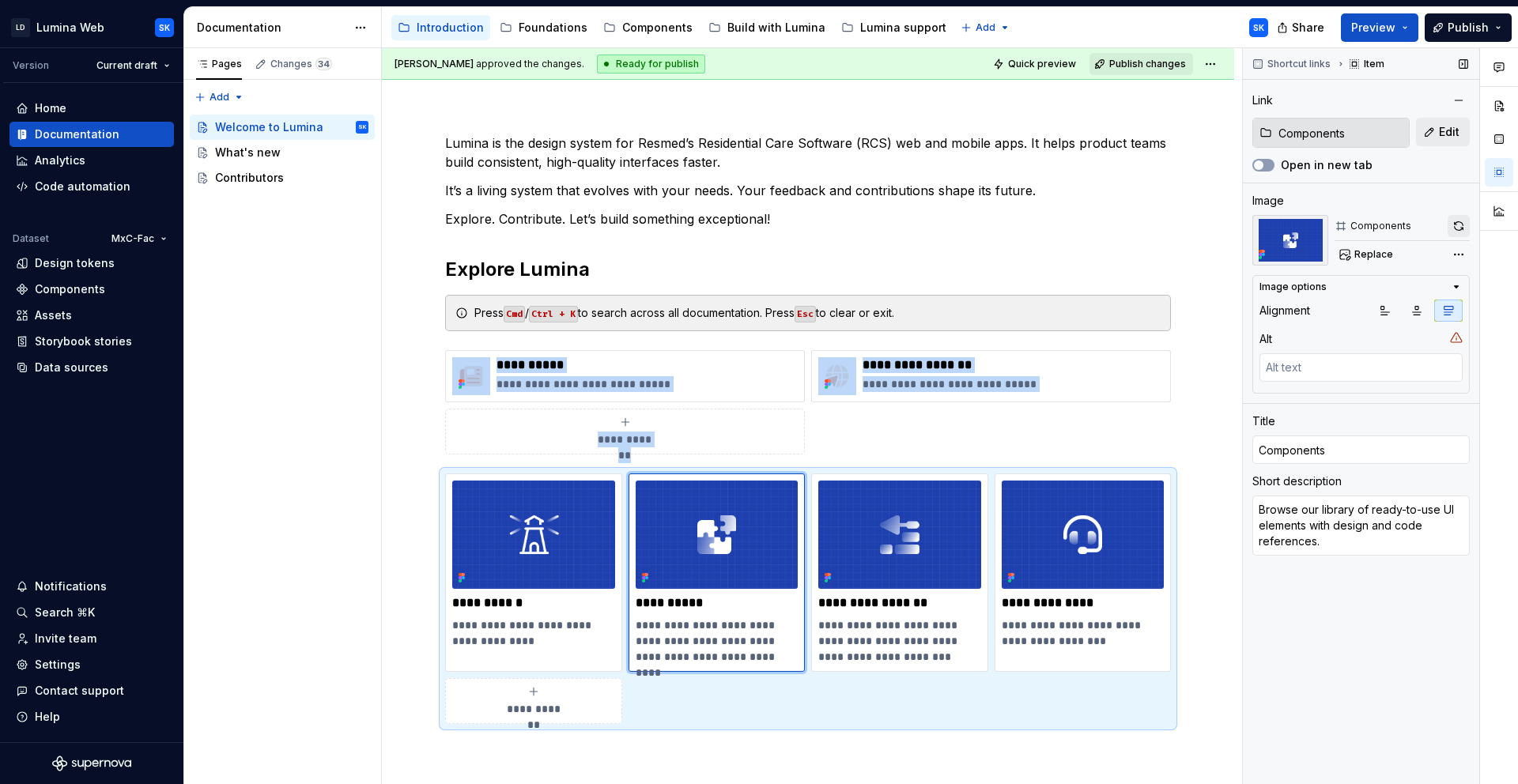
click at [1456, 229] on button "button" at bounding box center [1458, 226] width 22 height 22
type textarea "*"
type input "Build with Lumina"
type textarea "See how to combine components to create full features in code and design."
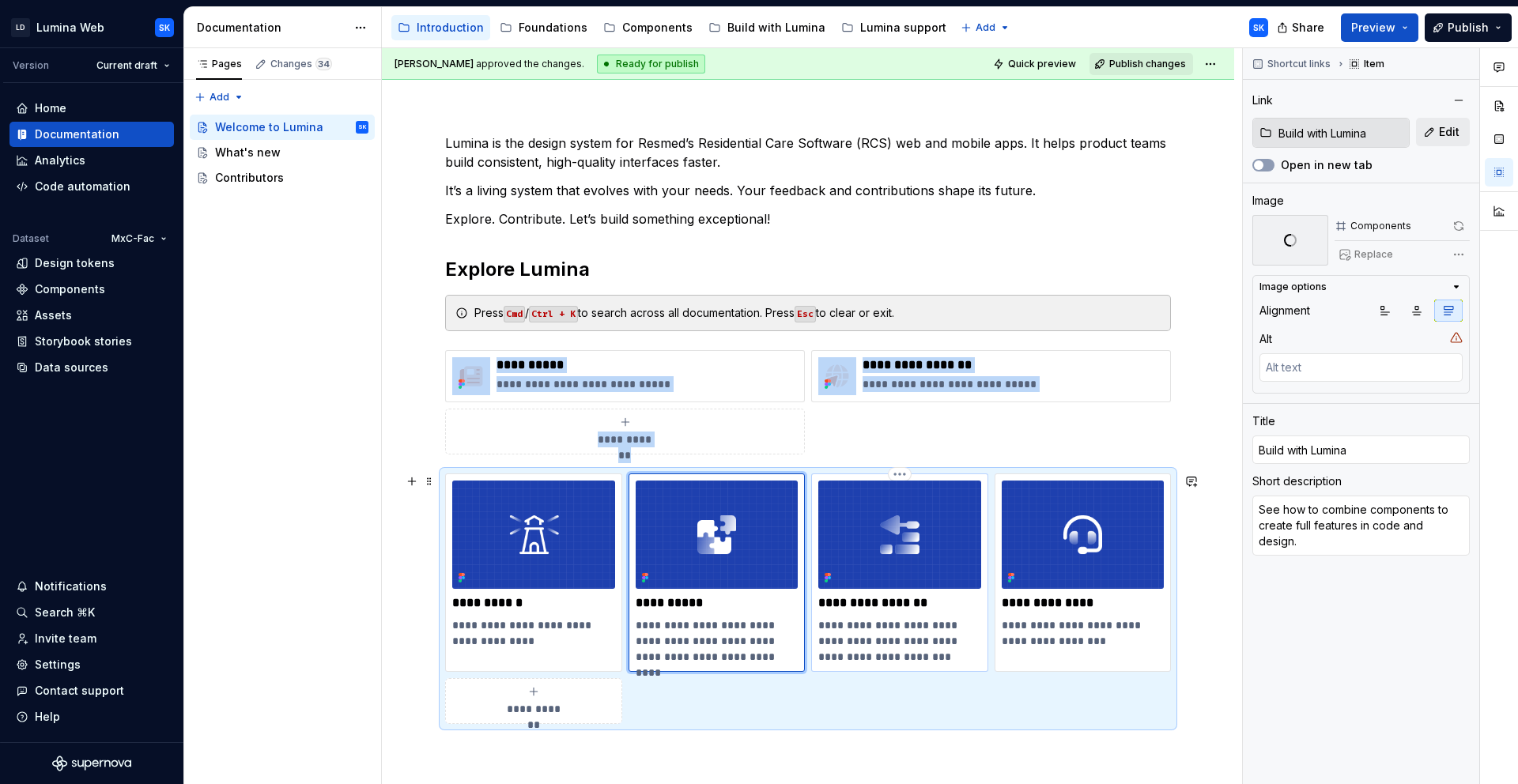
click at [965, 515] on img at bounding box center [899, 534] width 163 height 108
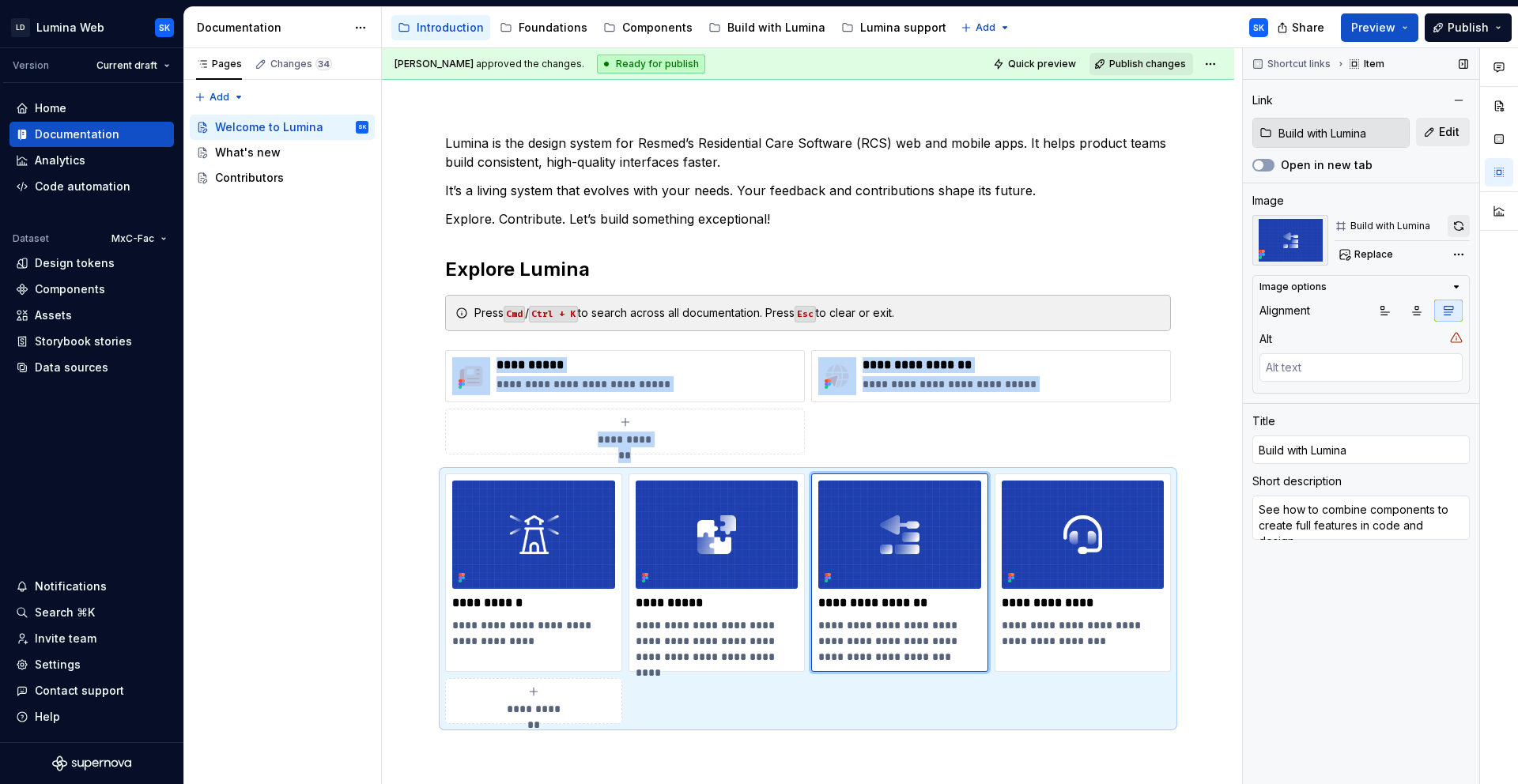
click at [1467, 229] on button "button" at bounding box center [1458, 226] width 22 height 22
type textarea "*"
type input "Lumina support"
type textarea "Have questions? We are here to support you."
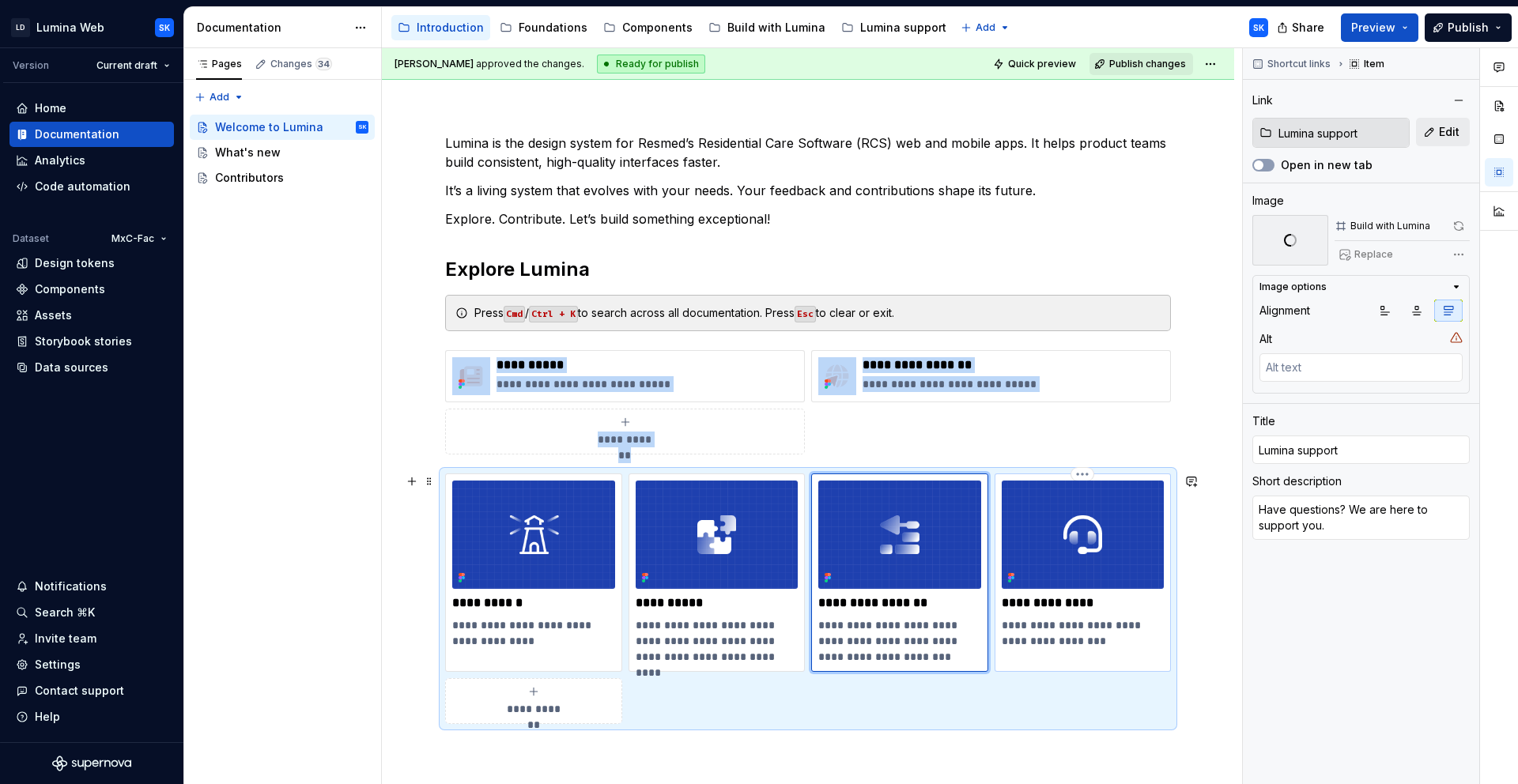
click at [1025, 586] on img at bounding box center [1083, 534] width 163 height 108
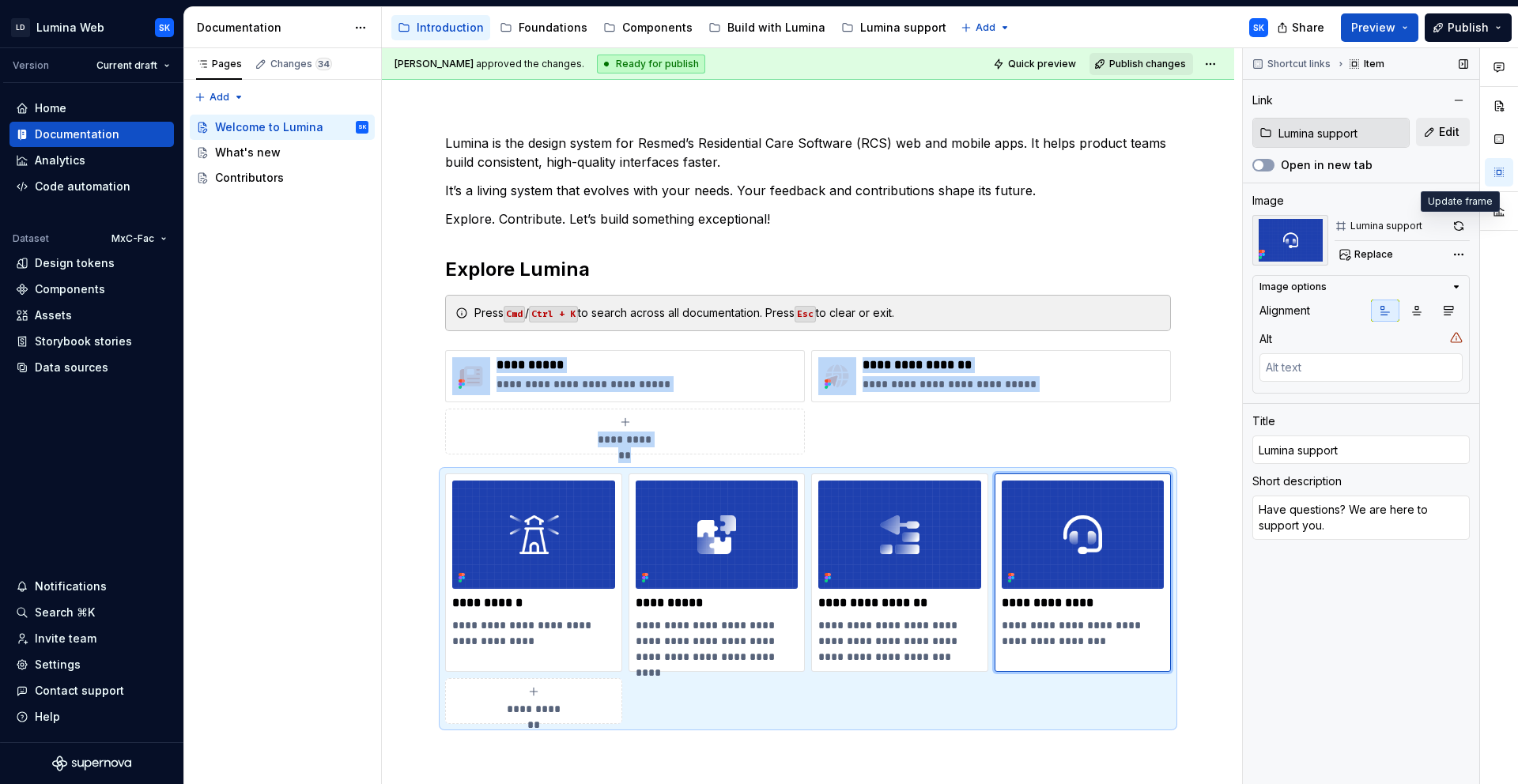
drag, startPoint x: 1457, startPoint y: 229, endPoint x: 1448, endPoint y: 238, distance: 12.7
click at [1457, 229] on button "button" at bounding box center [1458, 226] width 22 height 22
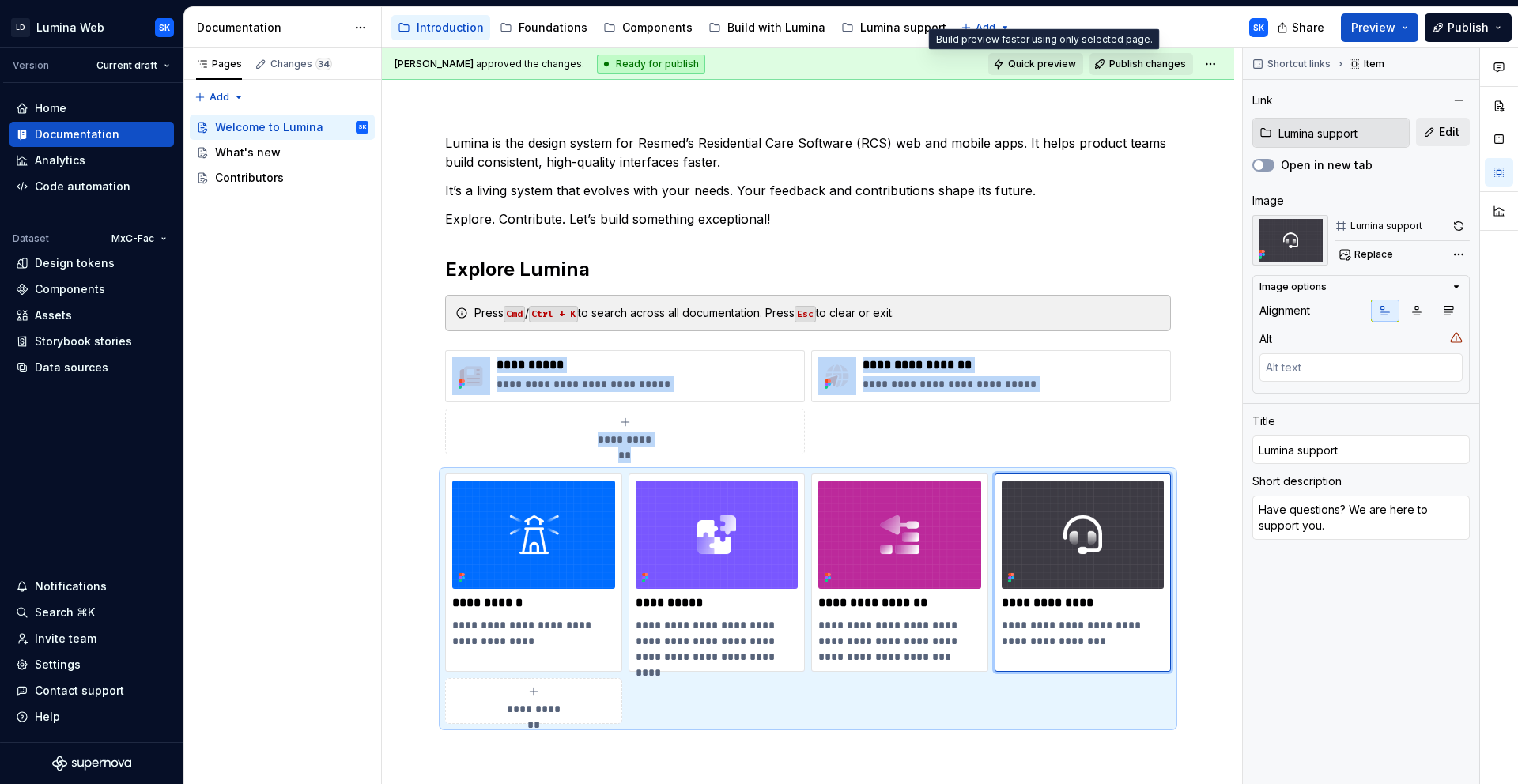
click at [1025, 68] on span "Quick preview" at bounding box center [1042, 63] width 68 height 13
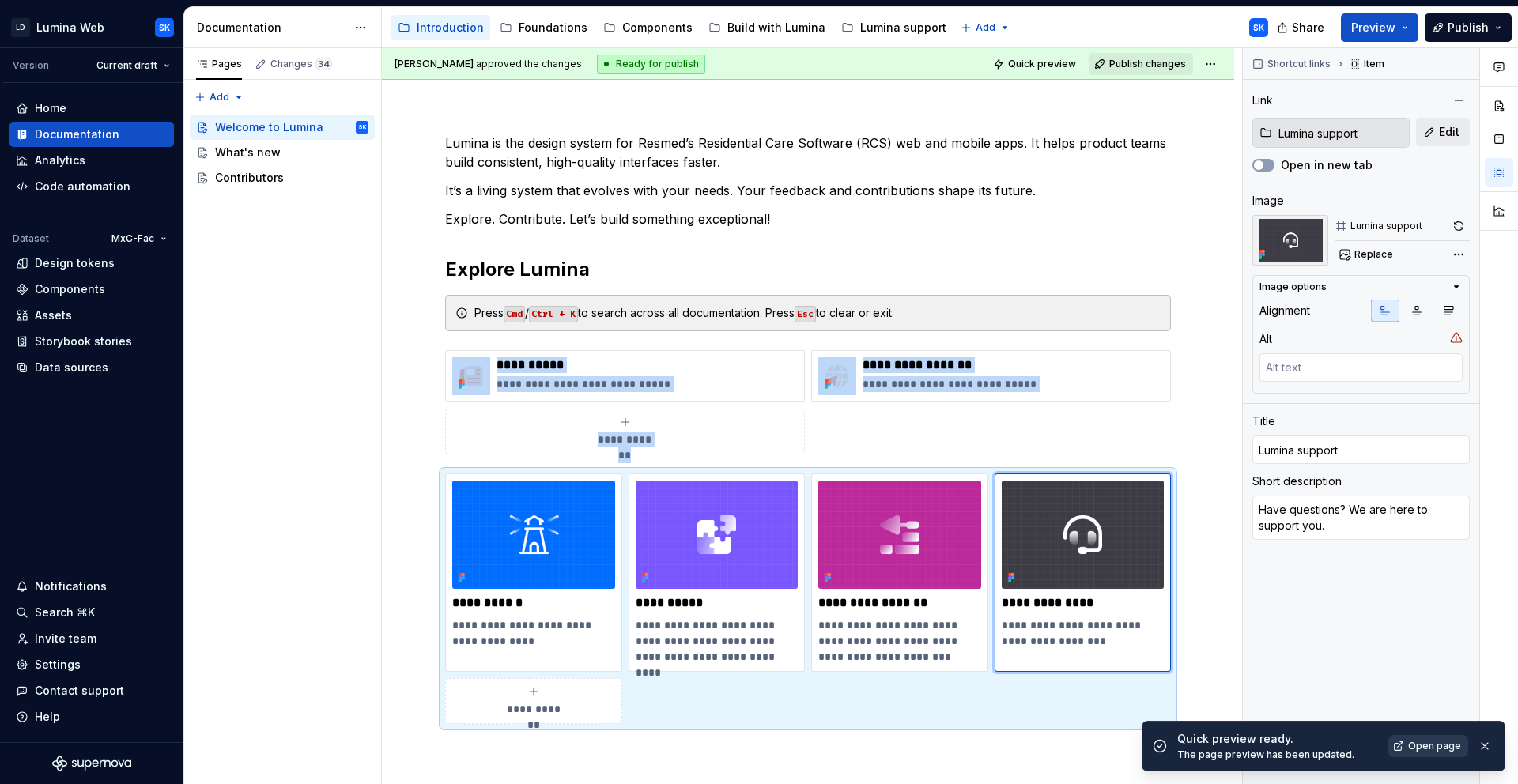
click at [1451, 749] on span "Open page" at bounding box center [1434, 745] width 53 height 13
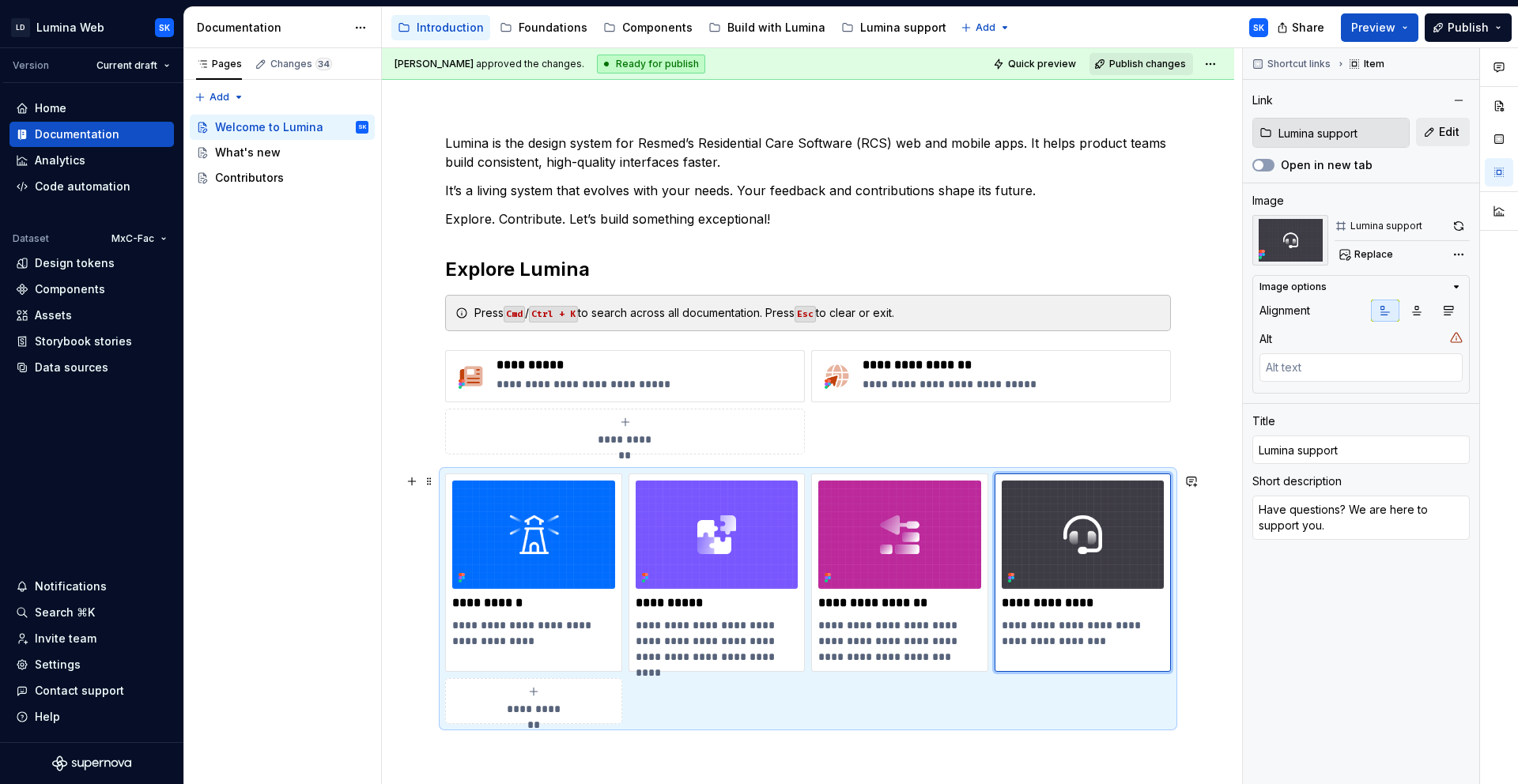
drag, startPoint x: 821, startPoint y: 701, endPoint x: 832, endPoint y: 701, distance: 11.0
click at [821, 701] on div "**********" at bounding box center [808, 598] width 725 height 250
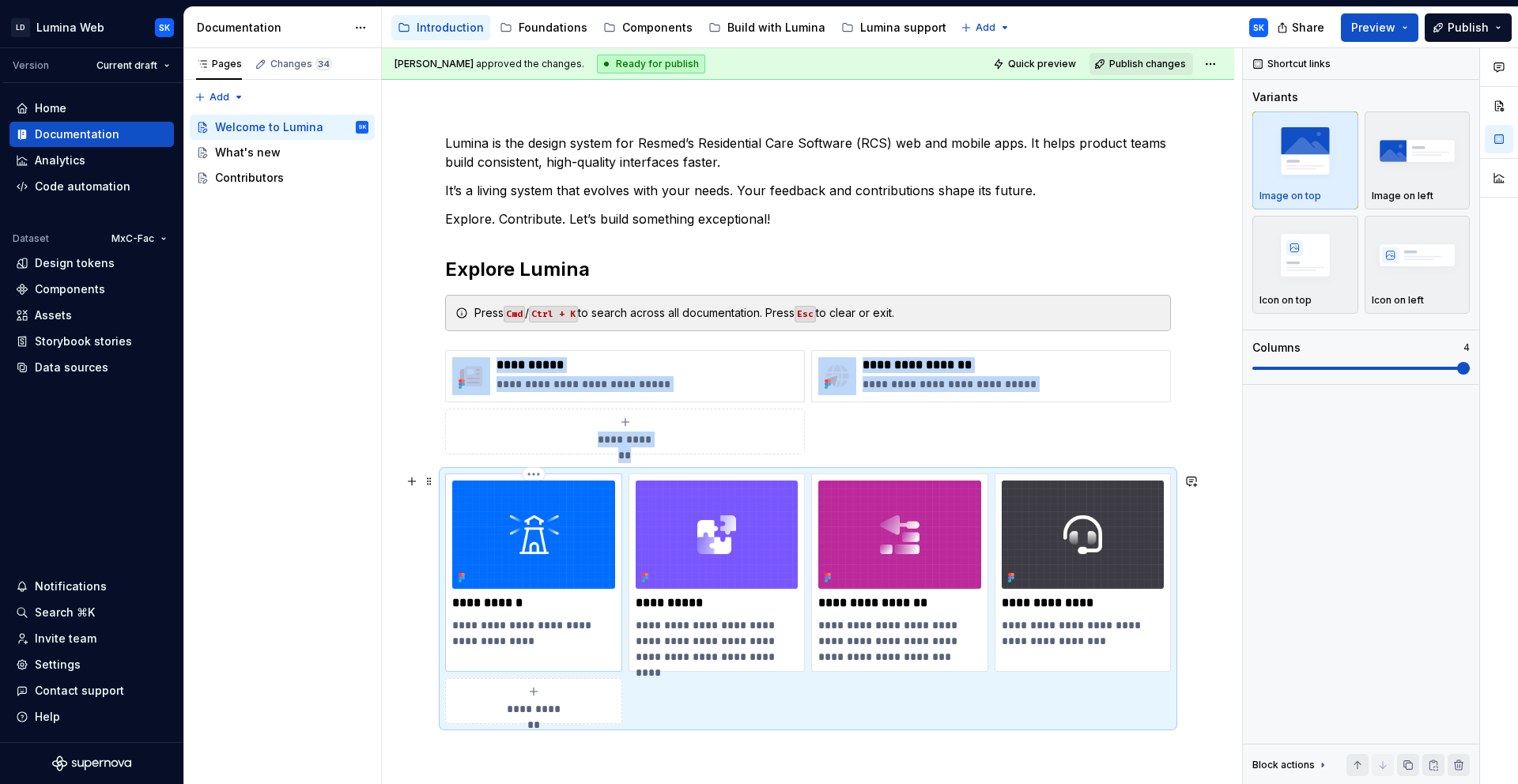
click at [555, 492] on img at bounding box center [533, 534] width 163 height 108
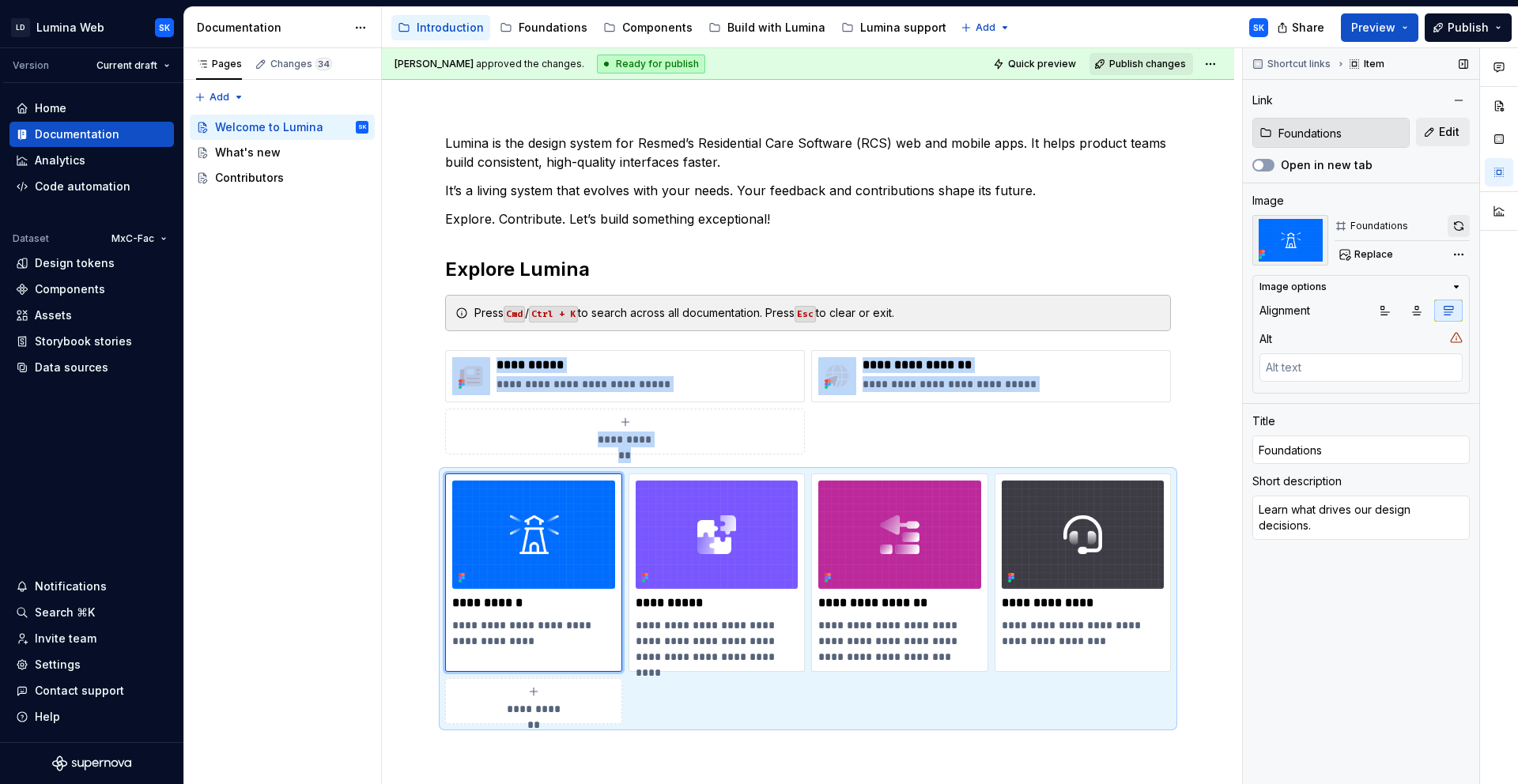
click at [1460, 233] on button "button" at bounding box center [1458, 226] width 22 height 22
type textarea "*"
type input "Components"
type textarea "Browse our library of ready-to-use UI elements with design and code references."
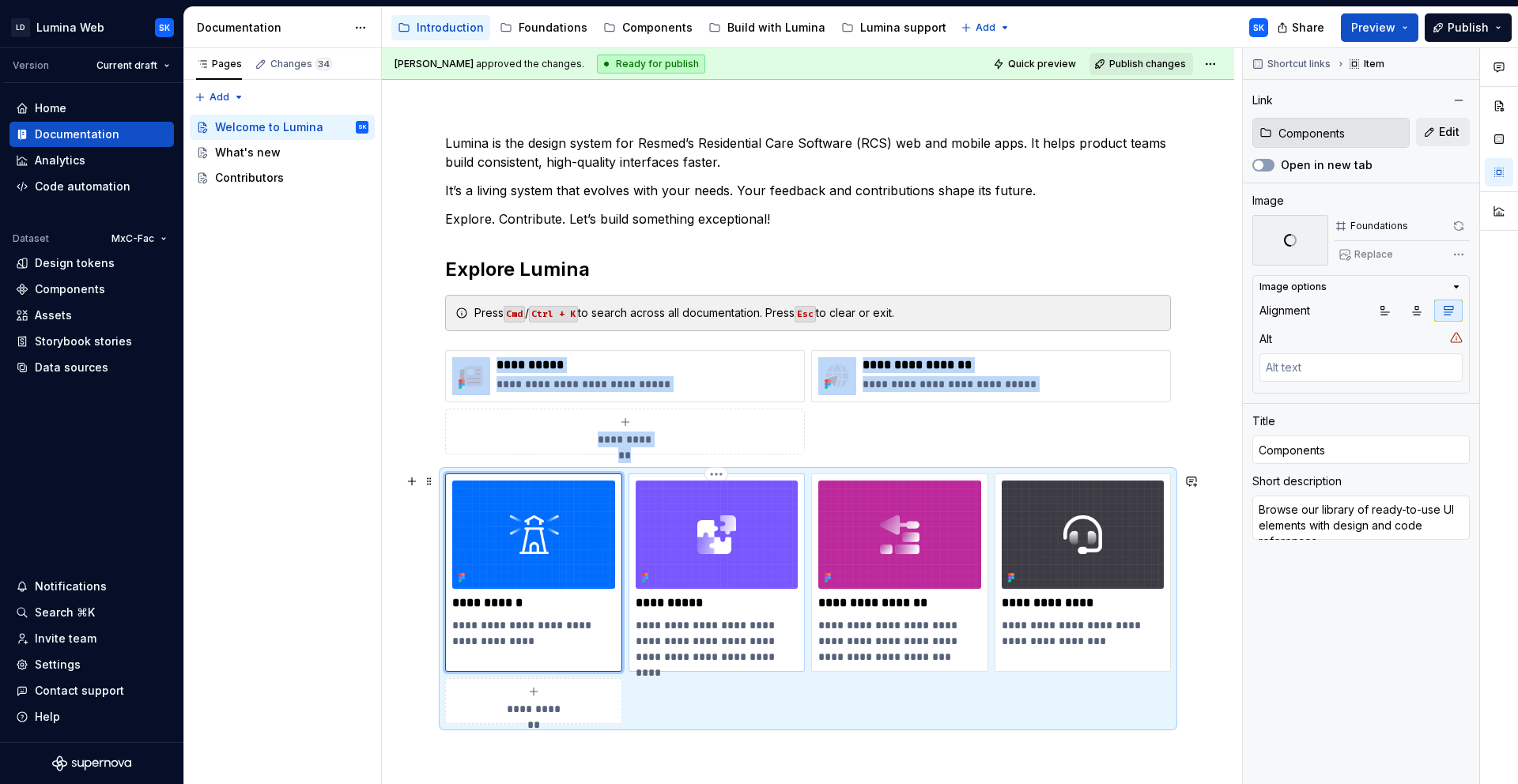
click at [724, 525] on img at bounding box center [717, 534] width 163 height 108
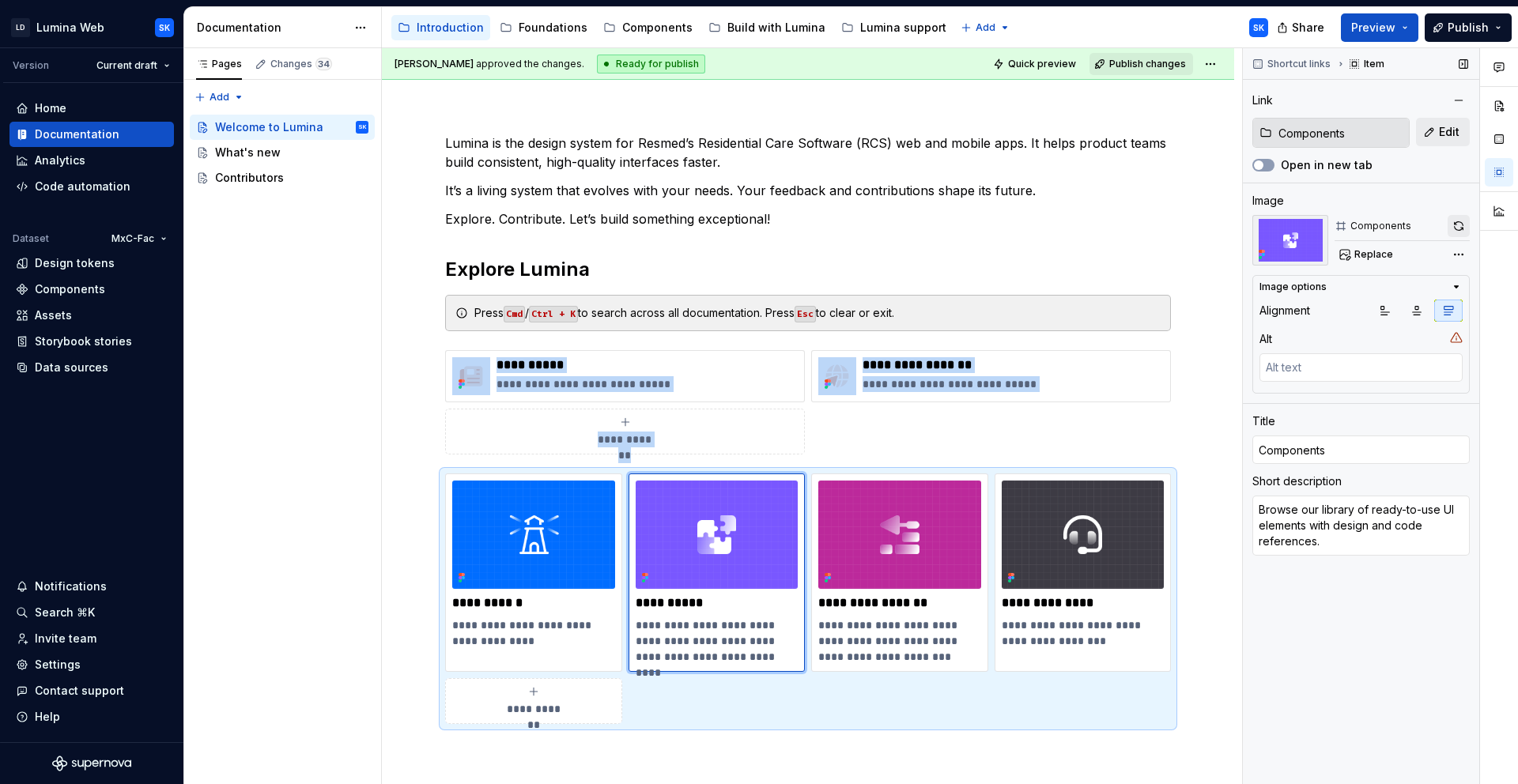
click at [1468, 229] on button "button" at bounding box center [1458, 226] width 22 height 22
type textarea "*"
type input "Build with Lumina"
type textarea "See how to combine components to create full features in code and design."
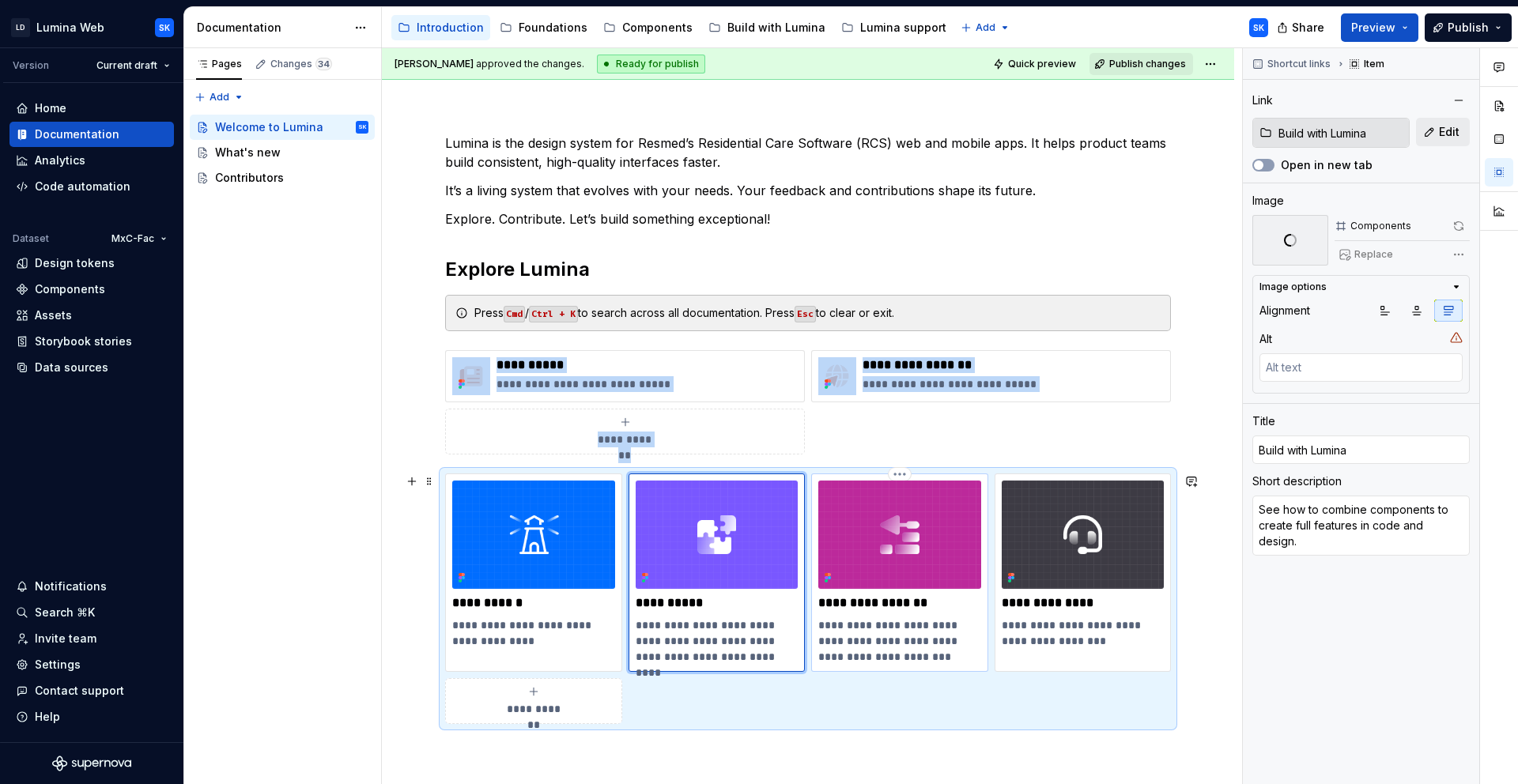
click at [964, 490] on img at bounding box center [899, 534] width 163 height 108
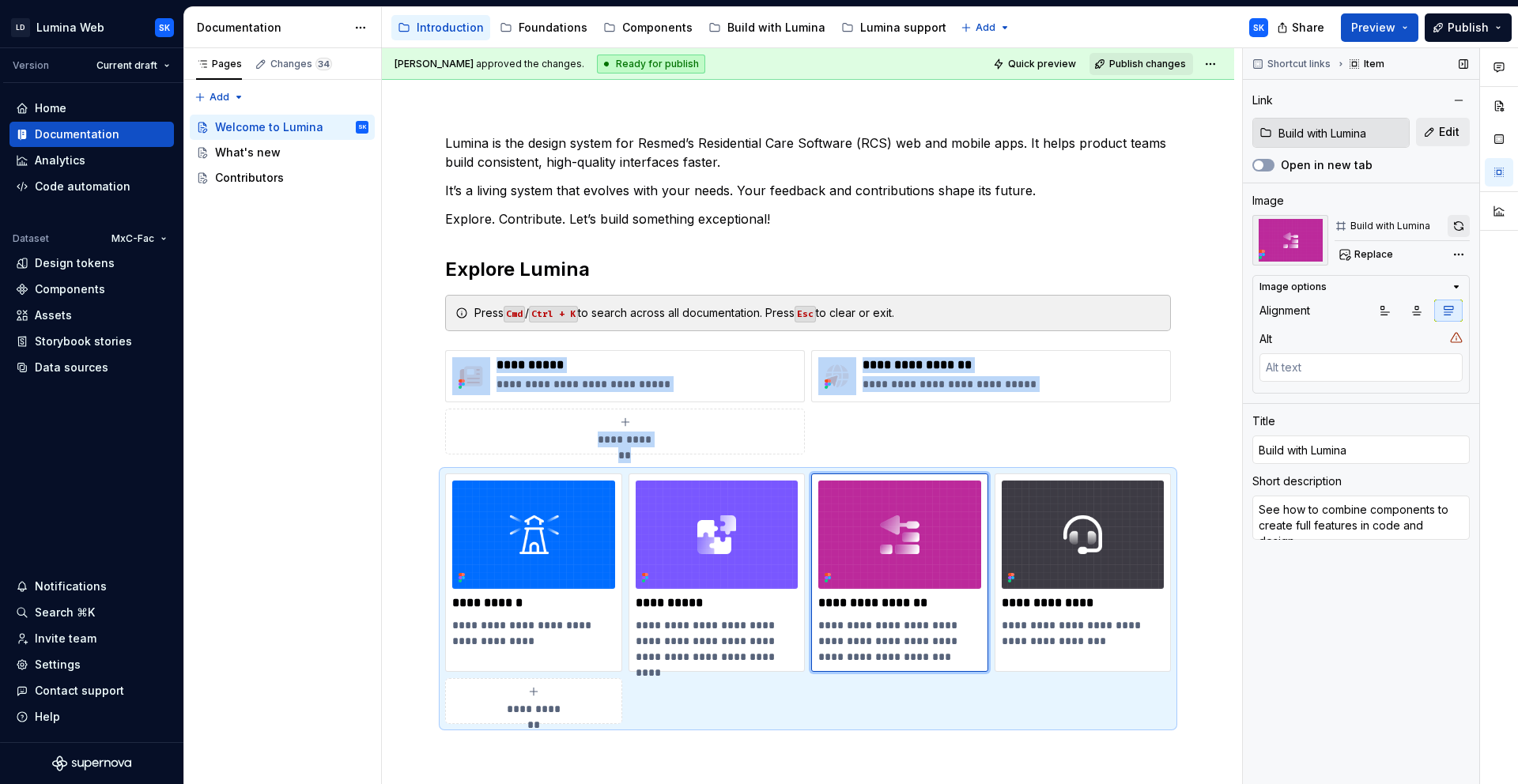
click at [1468, 230] on button "button" at bounding box center [1458, 226] width 22 height 22
type textarea "*"
type input "Lumina support"
type textarea "Have questions? We are here to support you."
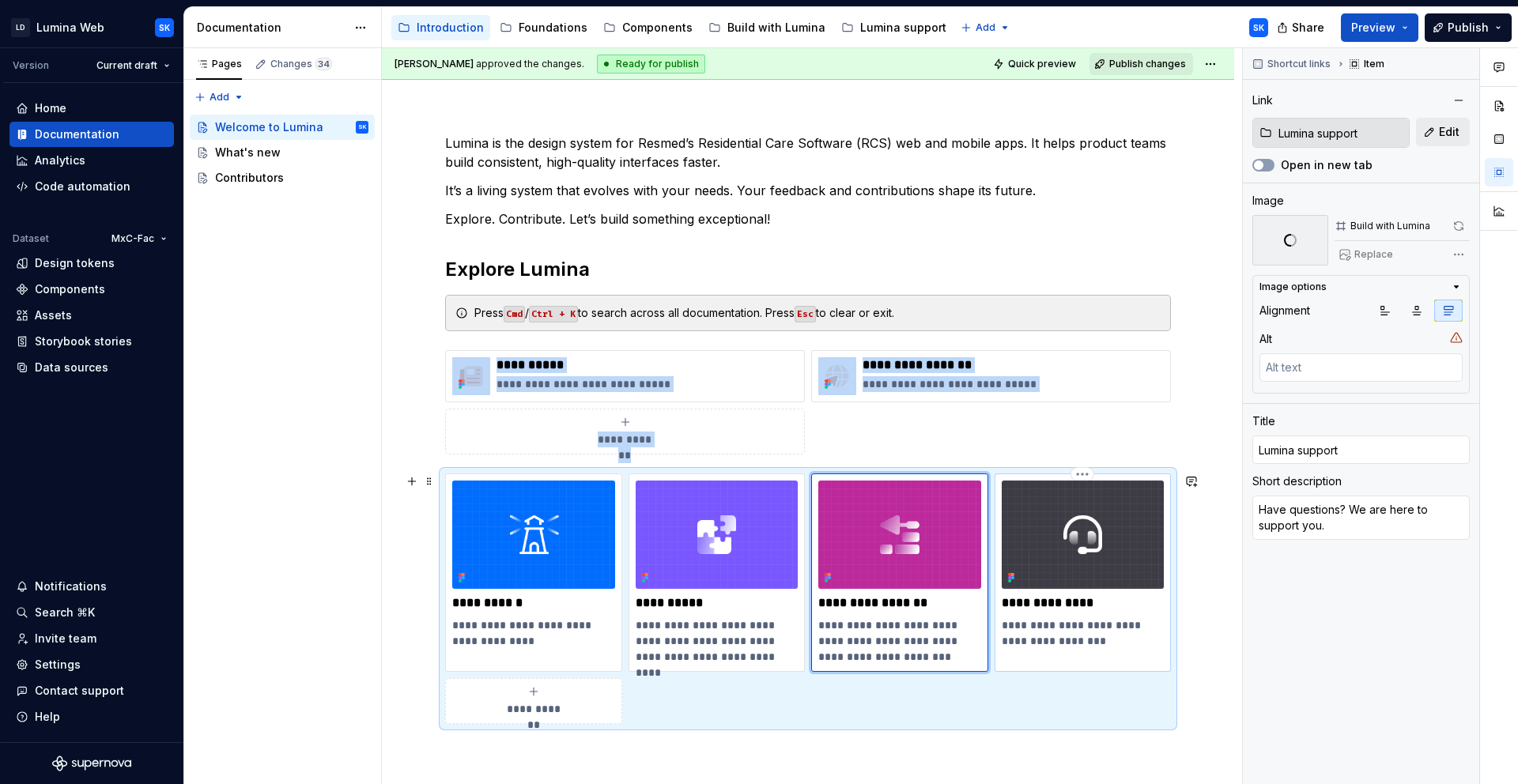
click at [1107, 523] on img at bounding box center [1083, 534] width 163 height 108
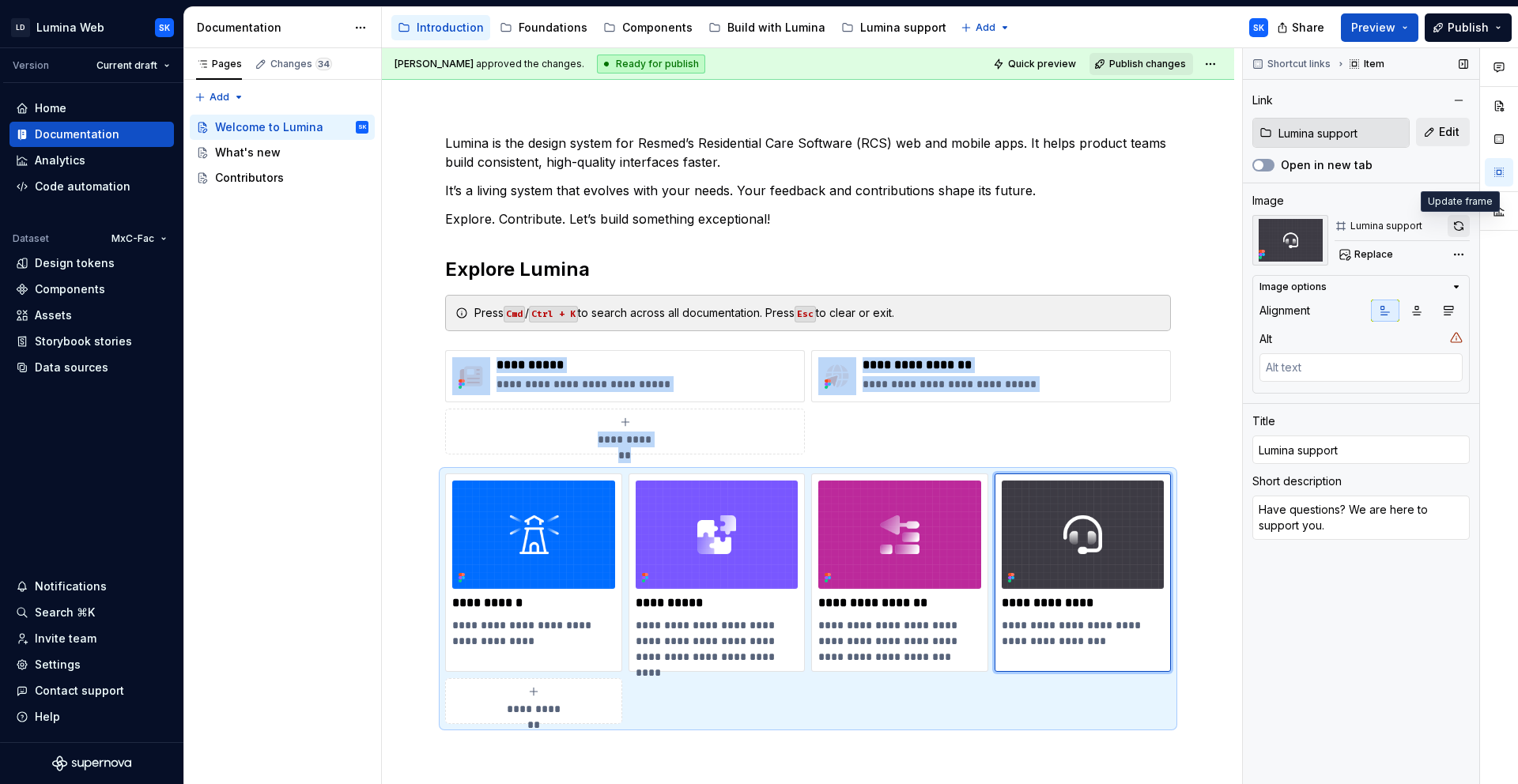
click at [1463, 227] on button "button" at bounding box center [1458, 226] width 22 height 22
click at [1058, 69] on span "Quick preview" at bounding box center [1042, 63] width 68 height 13
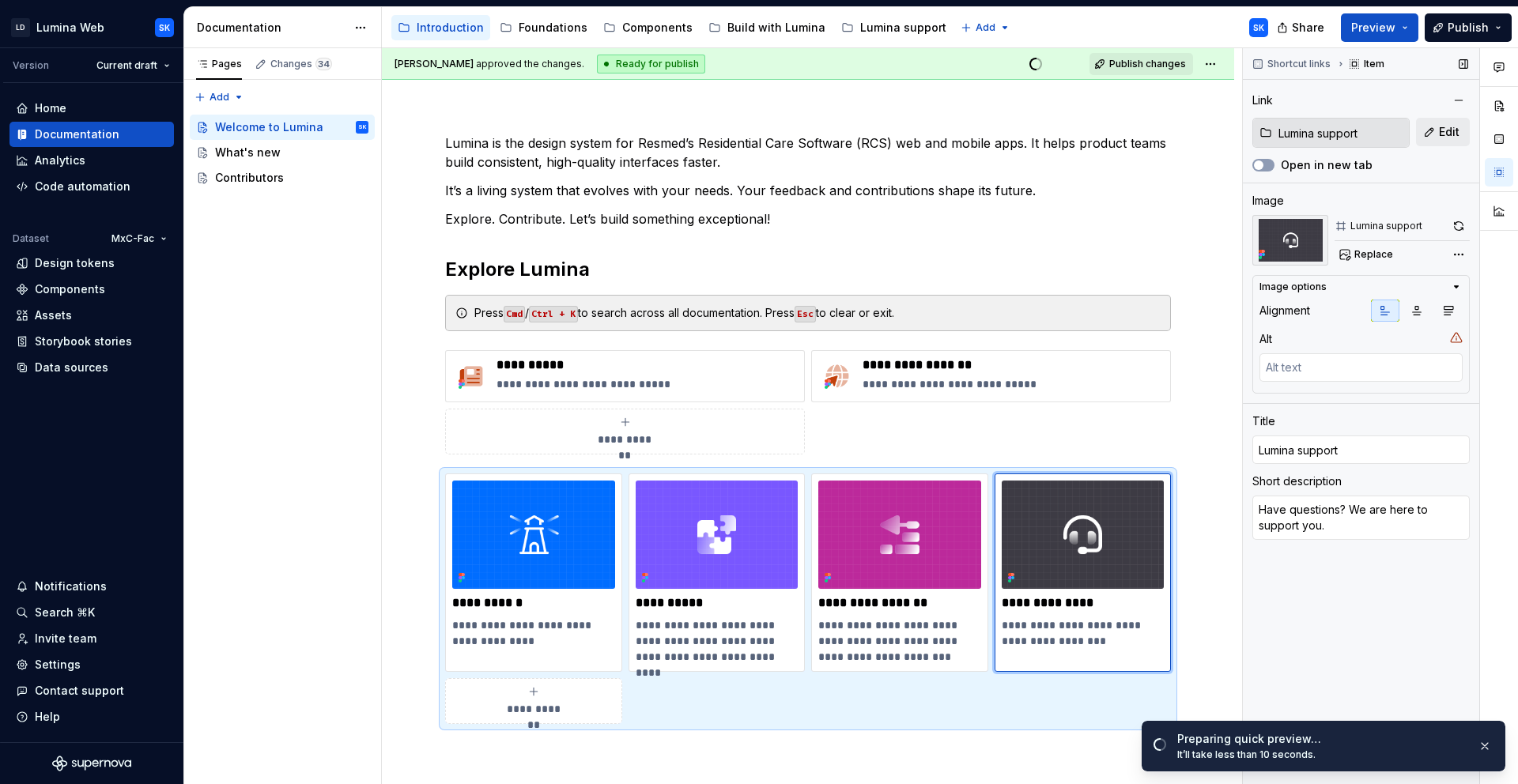
click at [1353, 650] on div "Shortcut links Item Link Lumina support Edit Open in new tab Image Lumina suppo…" at bounding box center [1360, 416] width 236 height 737
click at [1440, 744] on span "Open page" at bounding box center [1434, 745] width 53 height 13
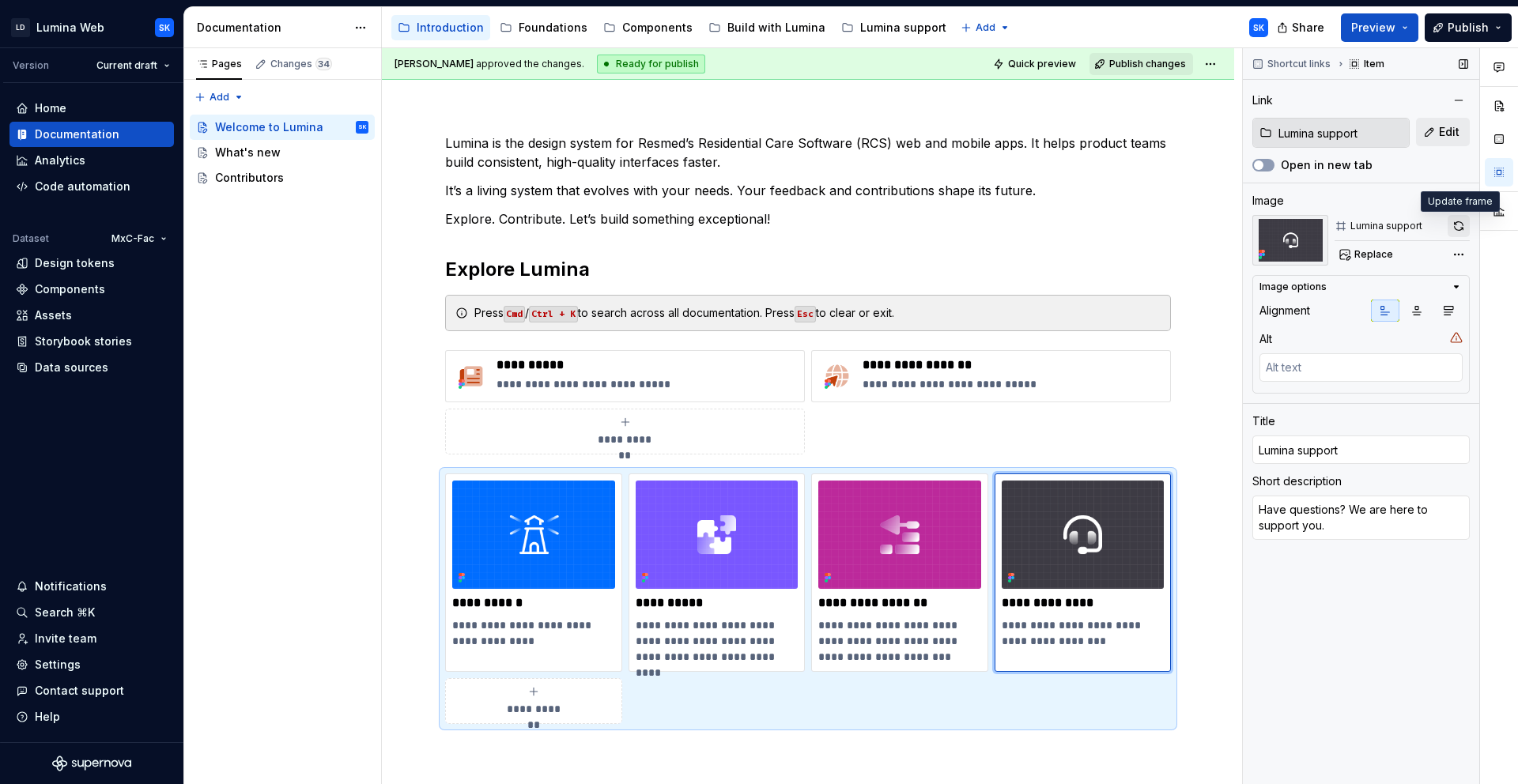
click at [1449, 229] on button "button" at bounding box center [1458, 226] width 22 height 22
type textarea "*"
type input "Build with Lumina"
type textarea "See how to combine components to create full features in code and design."
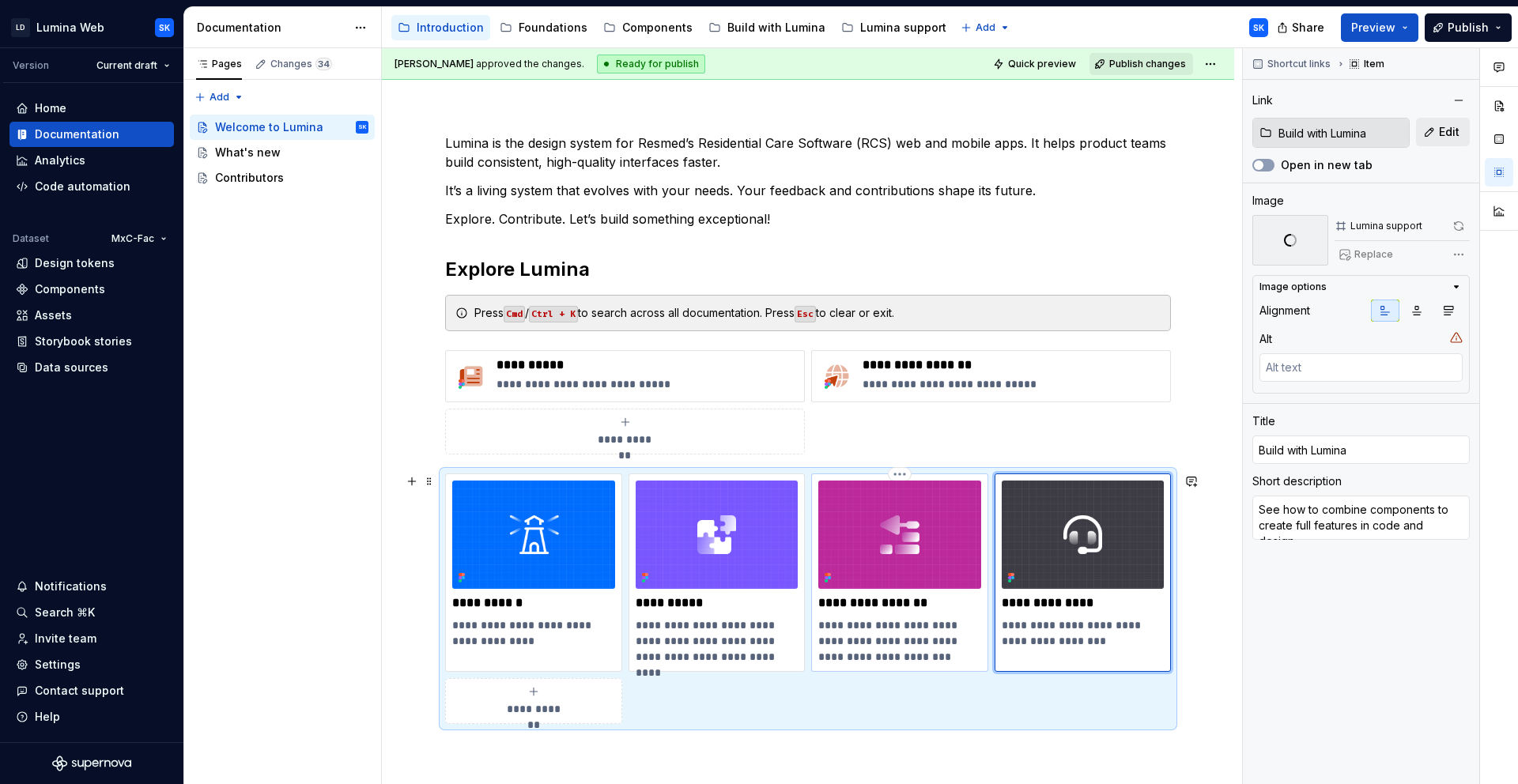
click at [948, 492] on img at bounding box center [899, 534] width 163 height 108
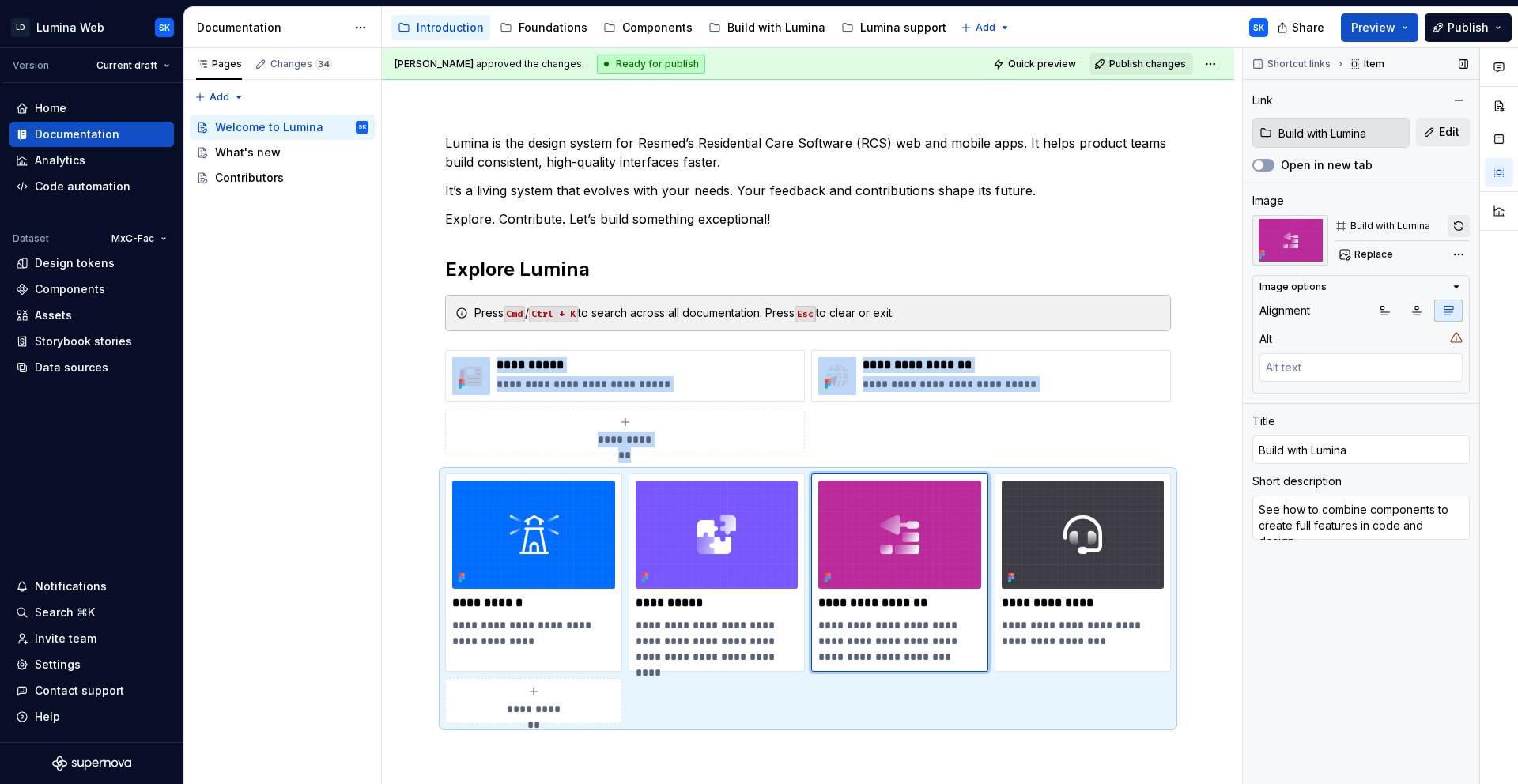
click at [1452, 224] on button "button" at bounding box center [1458, 226] width 22 height 22
type textarea "*"
type input "Components"
type textarea "Browse our library of ready-to-use UI elements with design and code references."
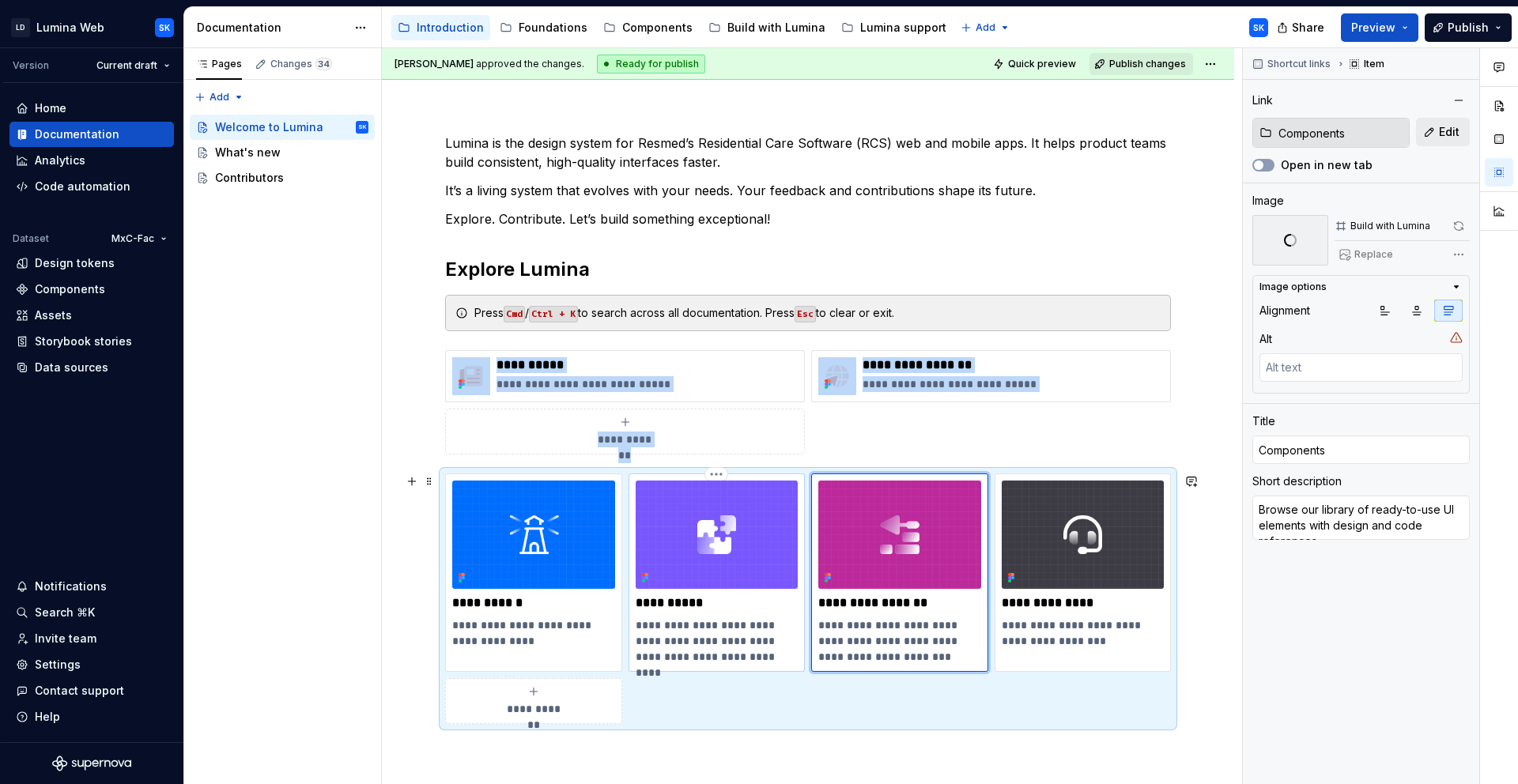
click at [745, 505] on img at bounding box center [717, 534] width 163 height 108
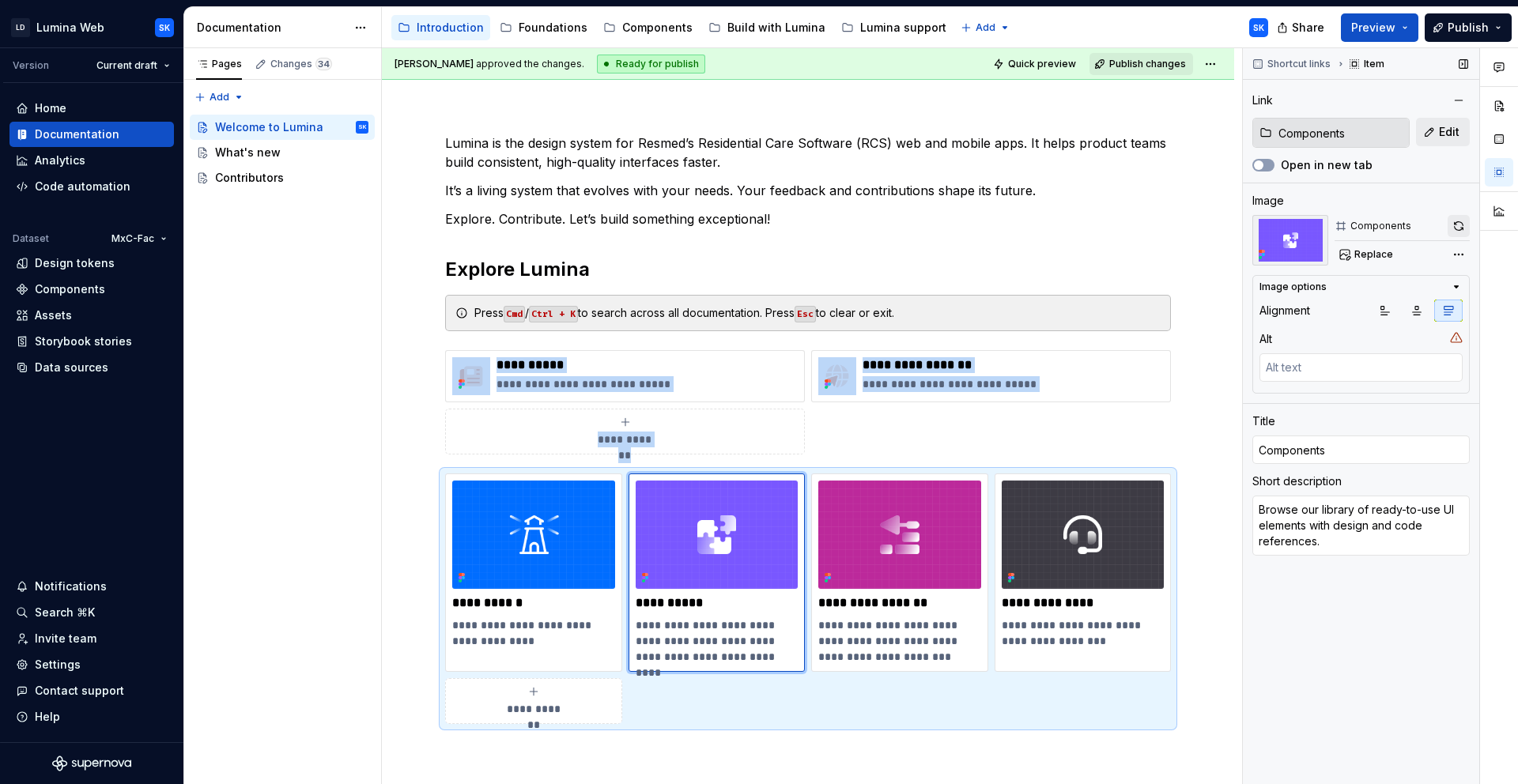
click at [1457, 224] on button "button" at bounding box center [1458, 226] width 22 height 22
type textarea "*"
type input "Foundations"
type textarea "Learn what drives our design decisions."
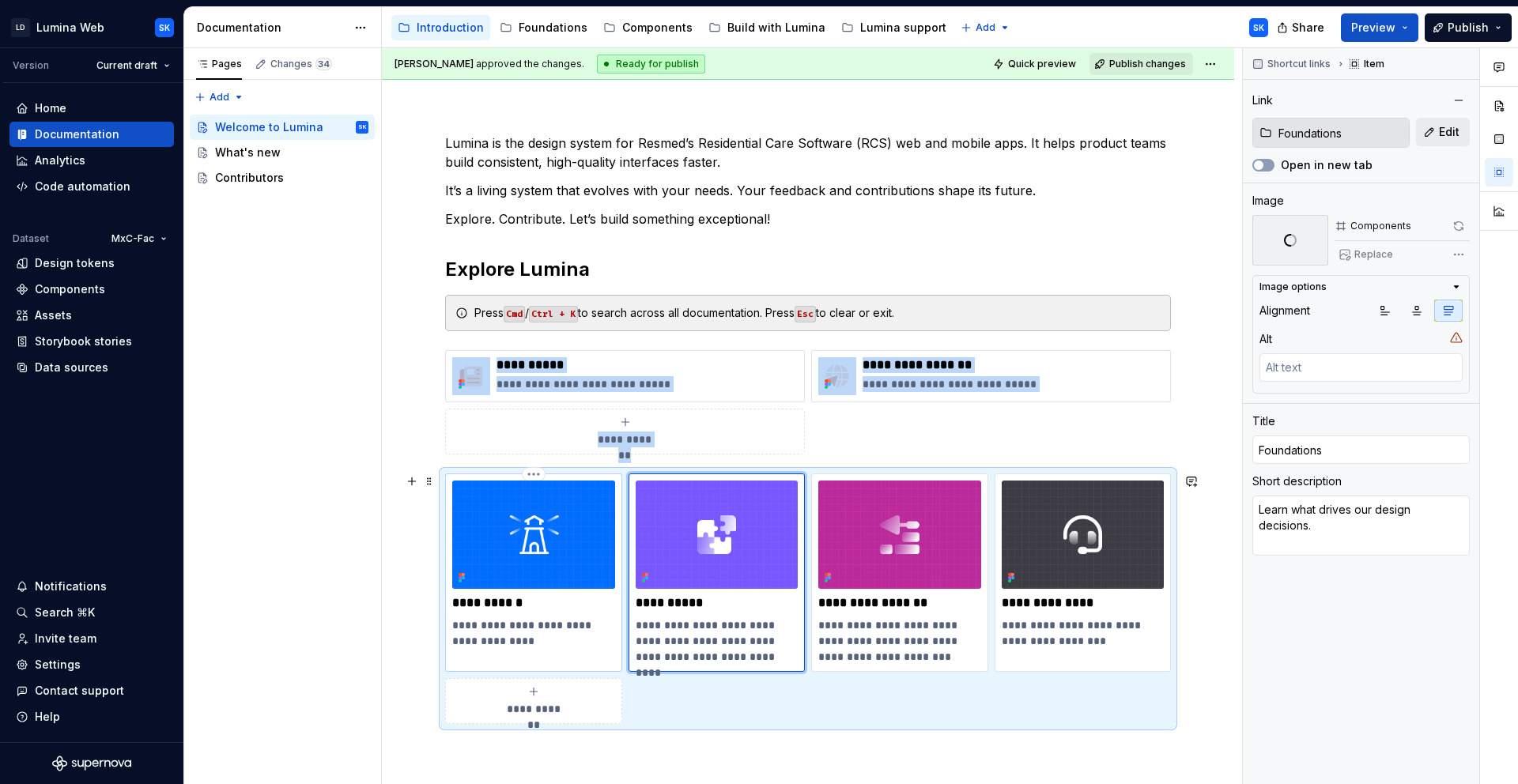
click at [590, 499] on img at bounding box center [533, 534] width 163 height 108
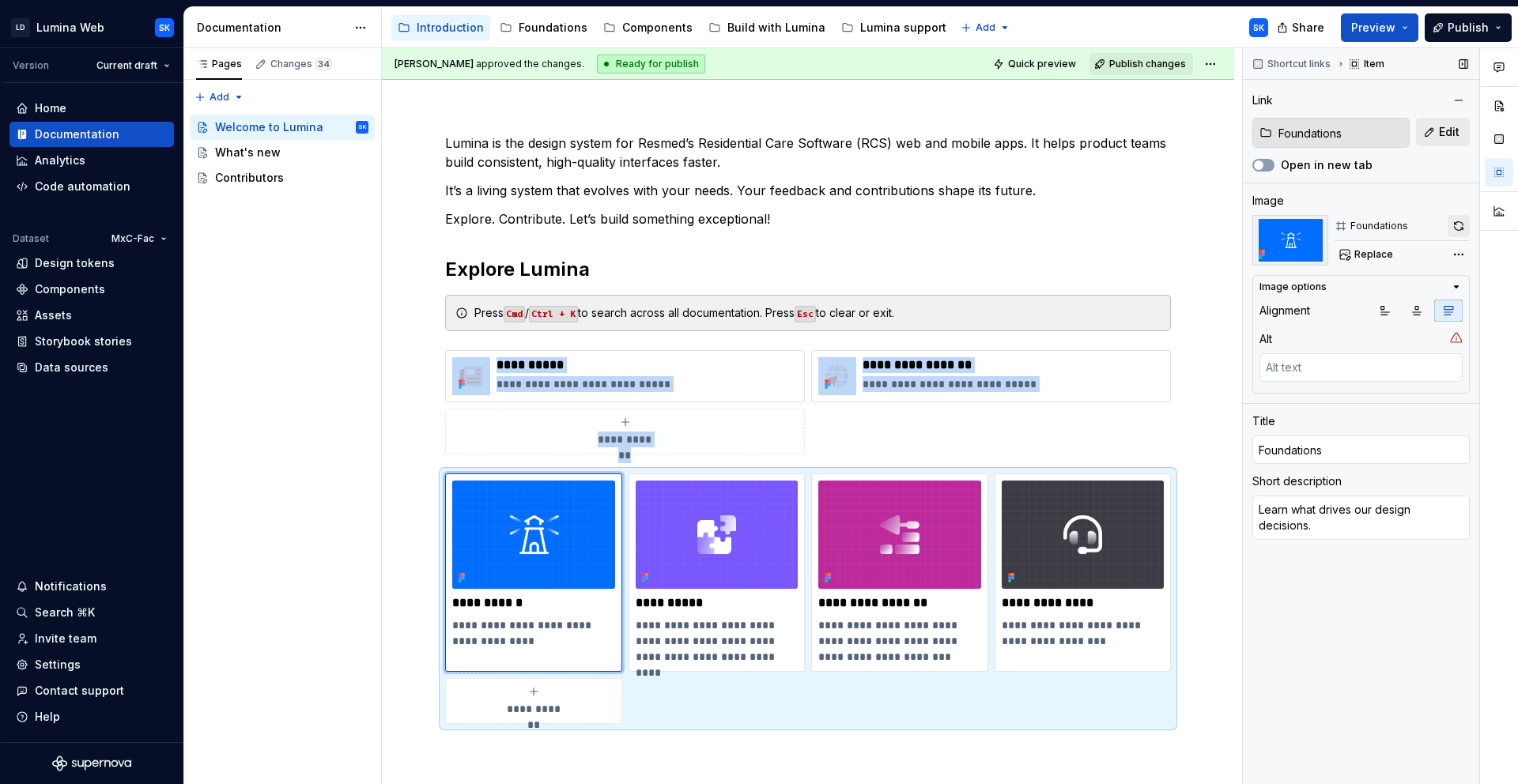
click at [1460, 231] on button "button" at bounding box center [1458, 226] width 22 height 22
click at [1037, 69] on span "Quick preview" at bounding box center [1042, 63] width 68 height 13
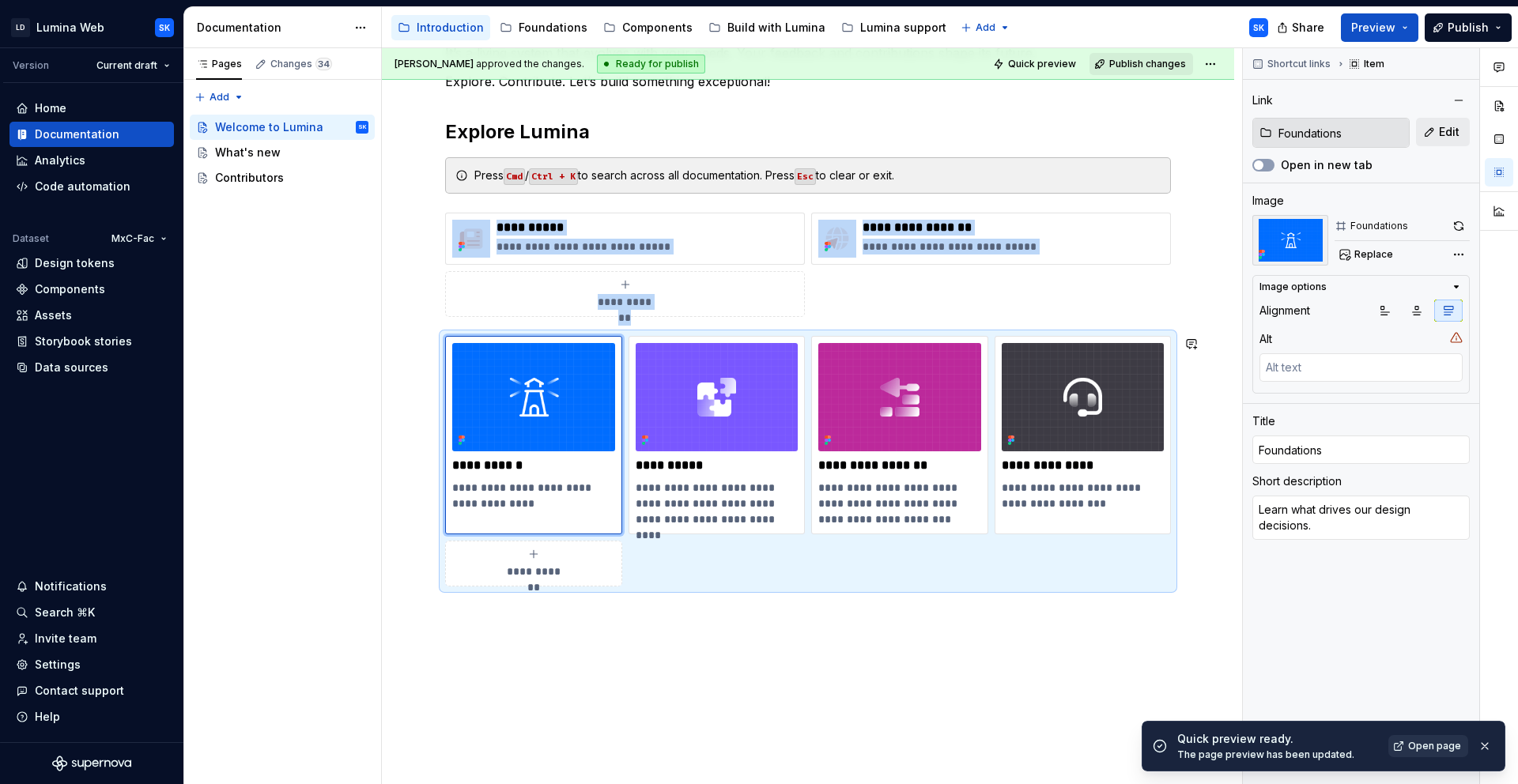
scroll to position [211, 0]
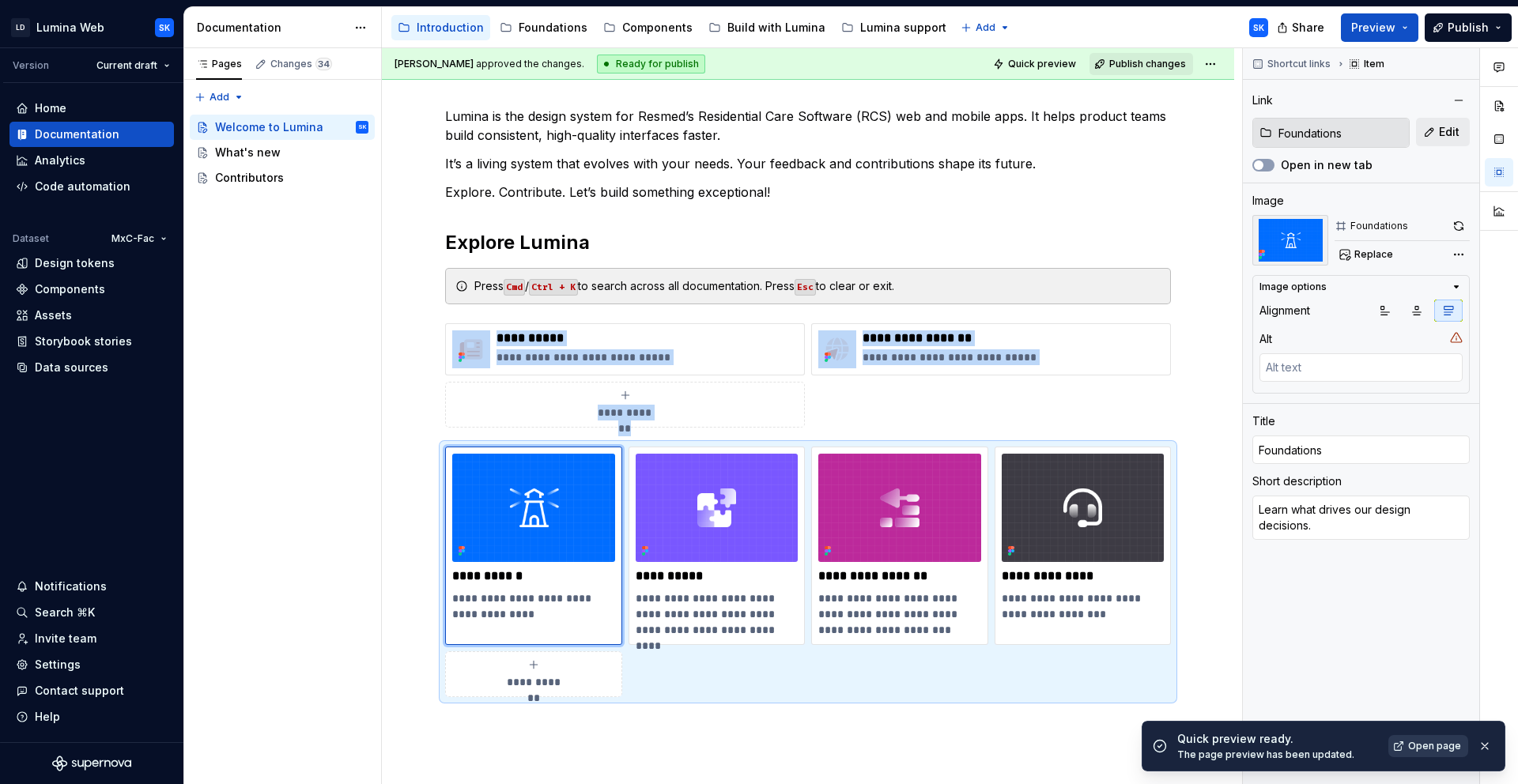
click at [1419, 748] on span "Open page" at bounding box center [1434, 745] width 53 height 13
click at [1418, 305] on icon "button" at bounding box center [1416, 310] width 13 height 13
click at [774, 486] on img at bounding box center [717, 507] width 163 height 108
type textarea "*"
type input "Components"
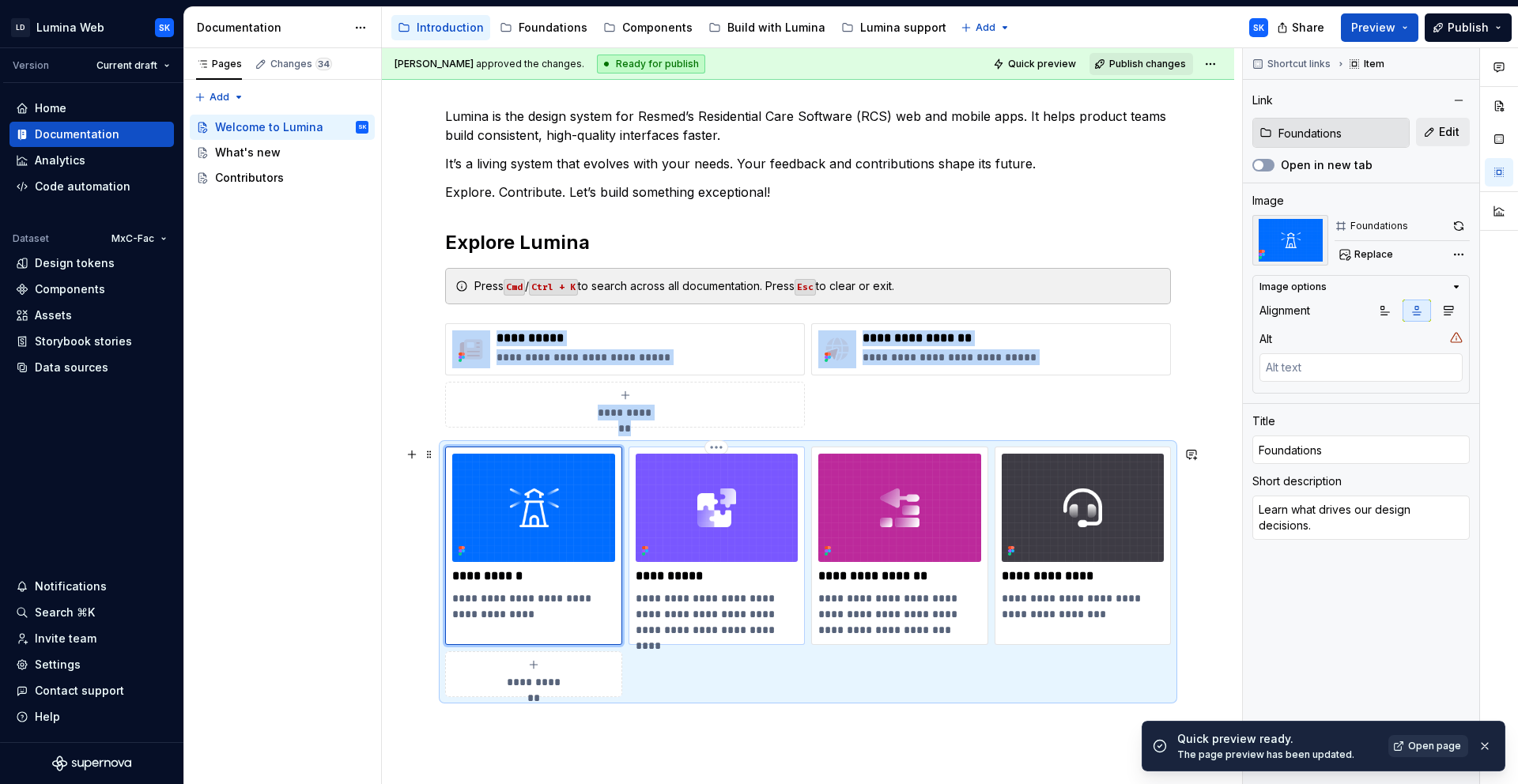
type input "Components"
type textarea "Browse our library of ready-to-use UI elements with design and code references."
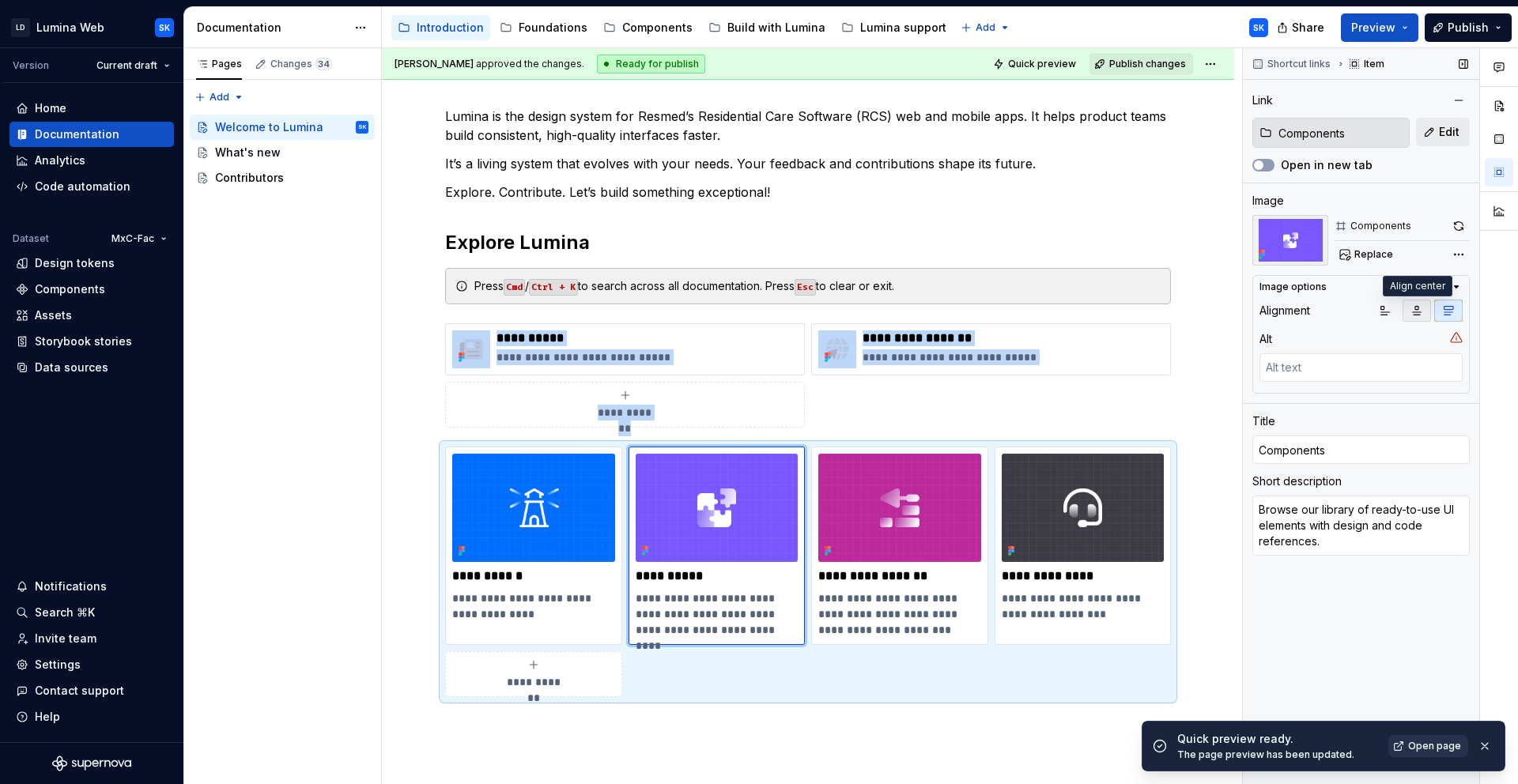
click at [1414, 313] on icon "button" at bounding box center [1416, 310] width 13 height 13
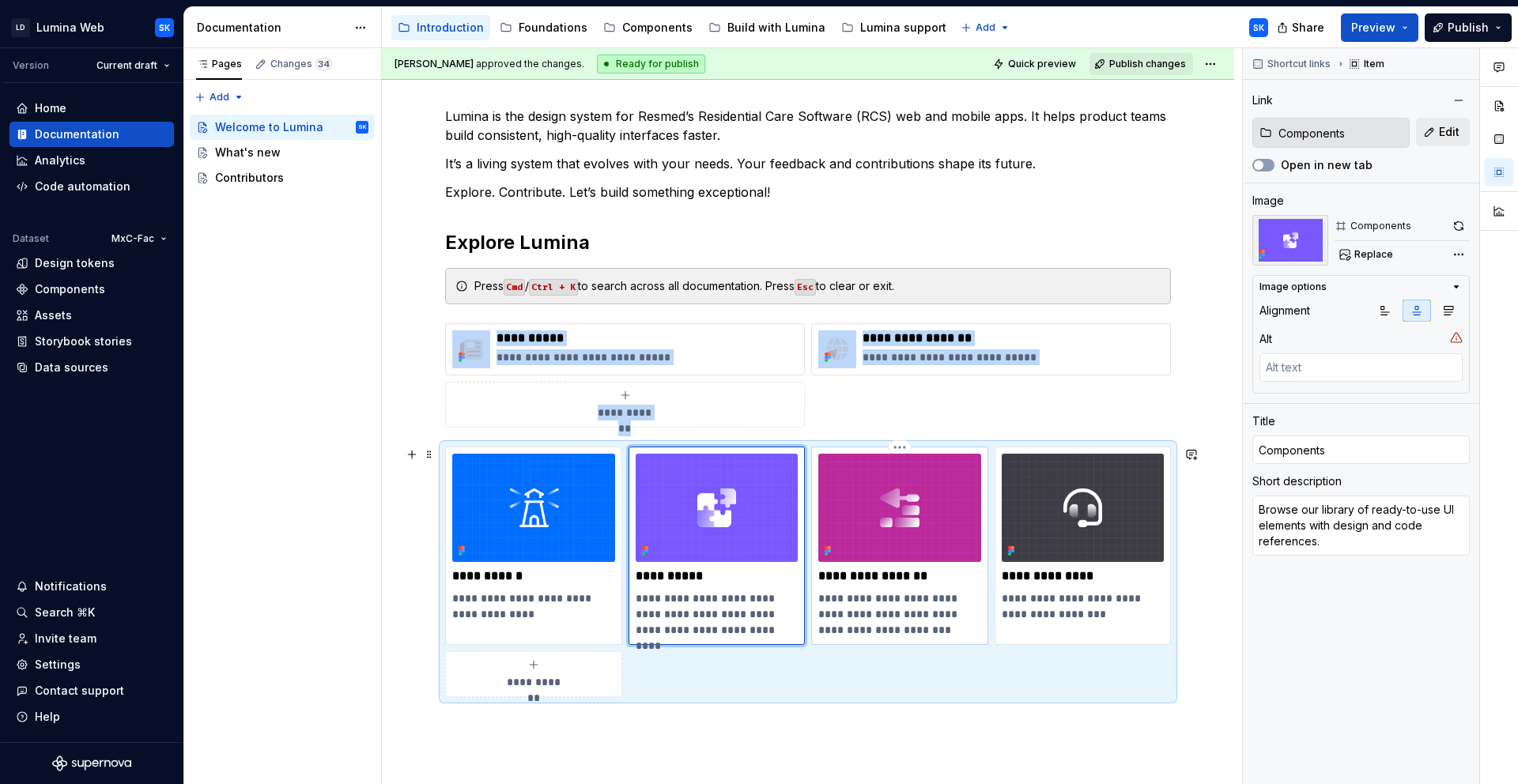
type textarea "*"
type input "Build with Lumina"
type textarea "See how to combine components to create full features in code and design."
click at [950, 473] on img at bounding box center [899, 507] width 163 height 108
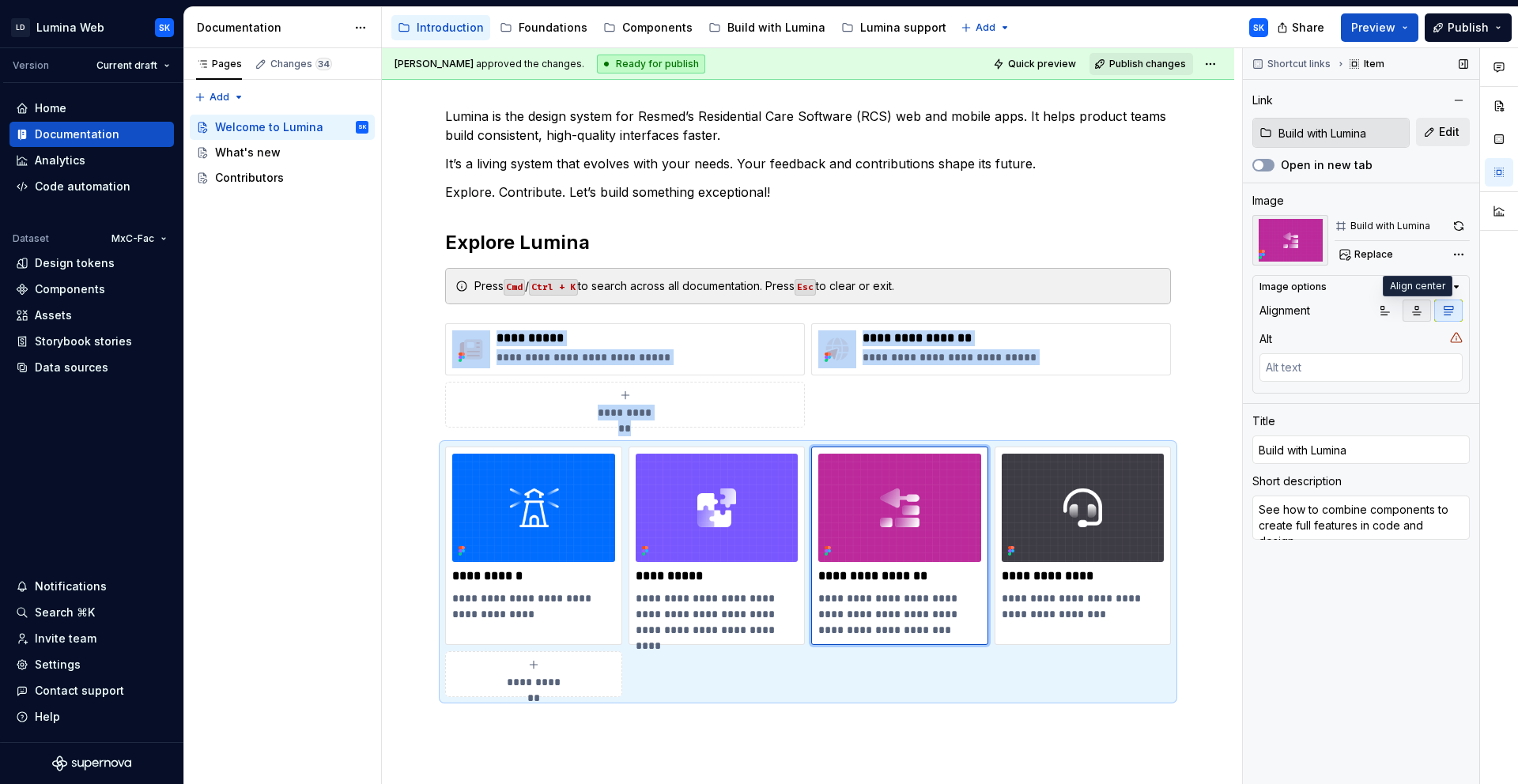
click at [1408, 310] on button "button" at bounding box center [1417, 310] width 29 height 22
type textarea "*"
type input "Lumina support"
type textarea "Have questions? We are here to support you."
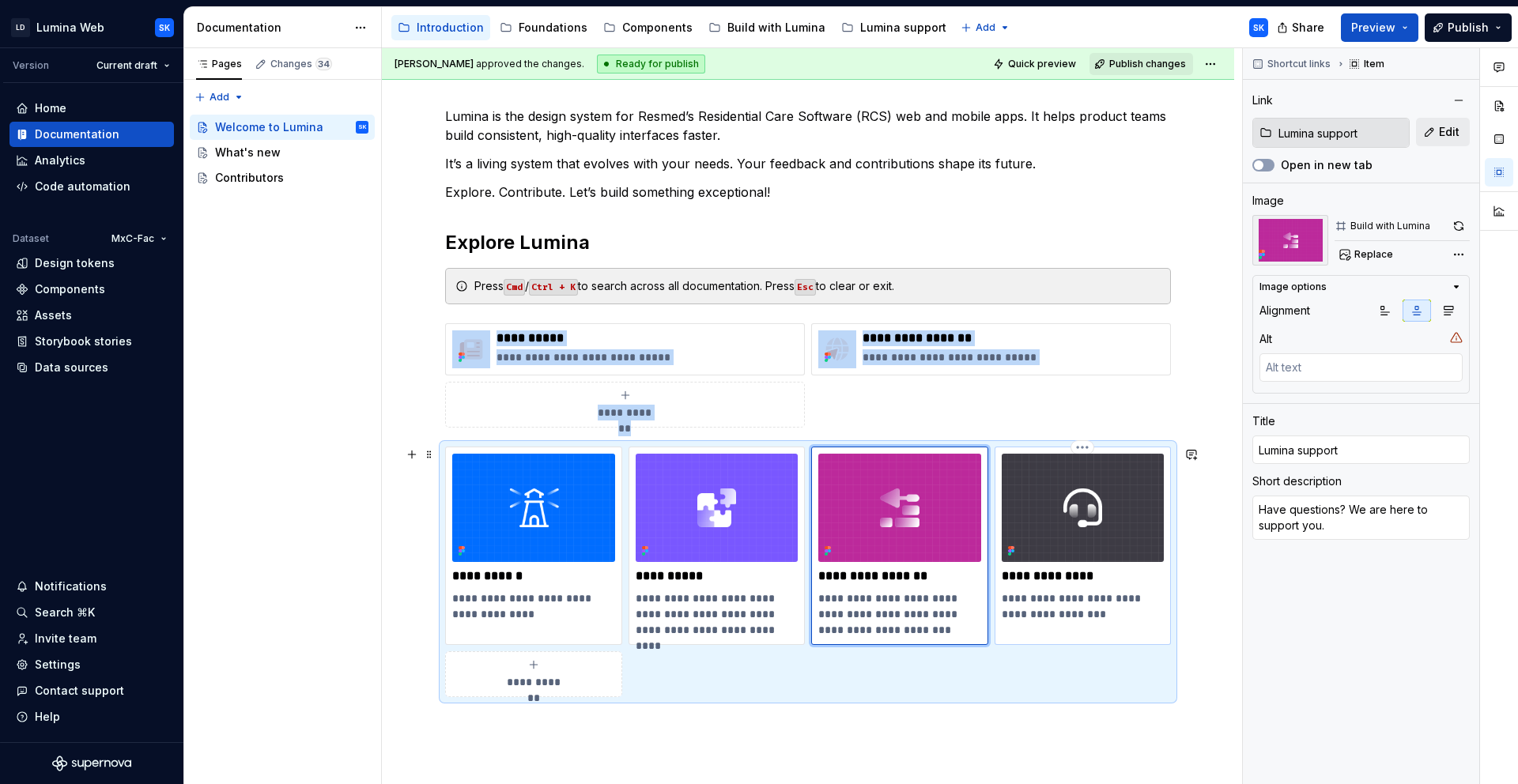
click at [1149, 480] on img at bounding box center [1083, 507] width 163 height 108
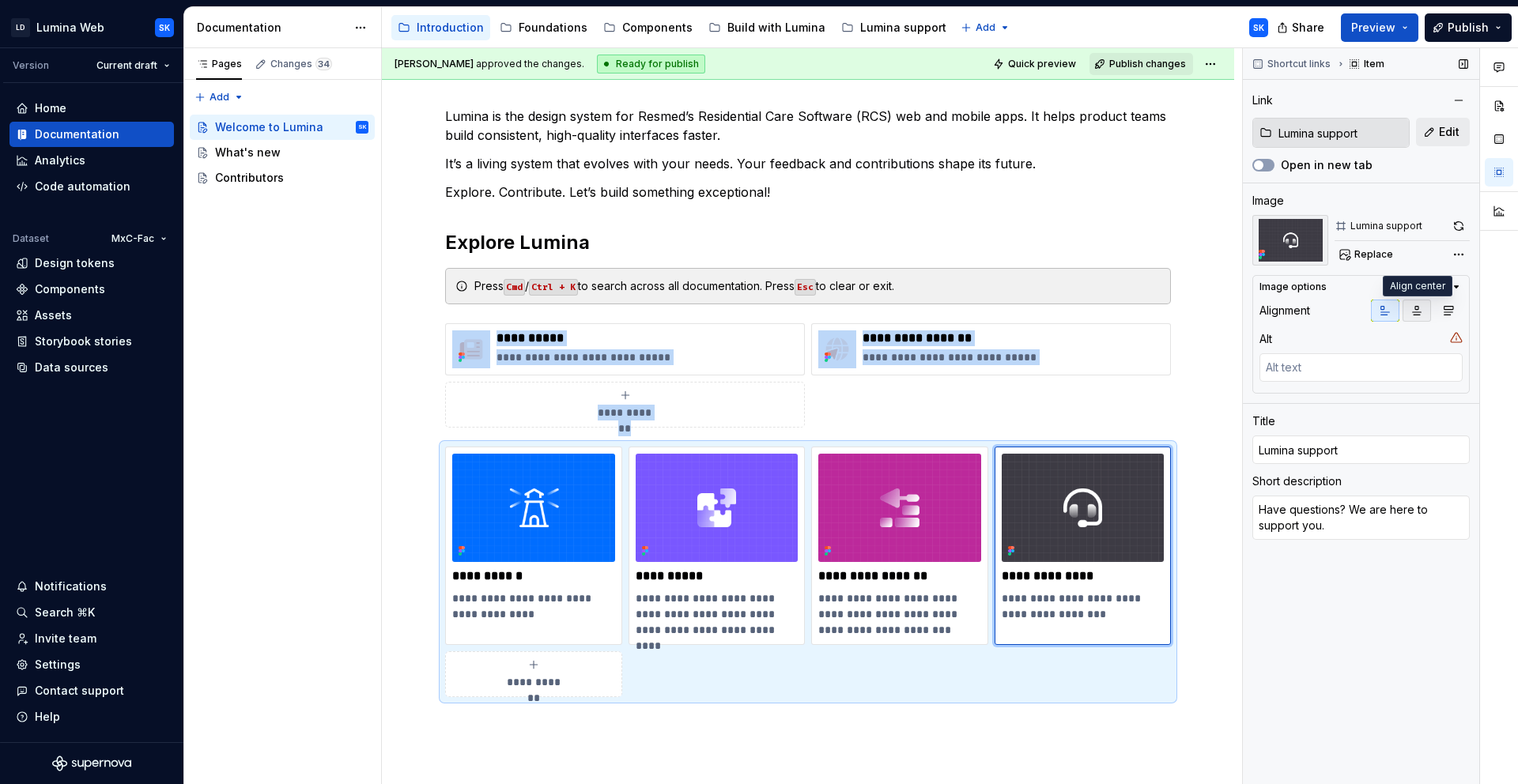
click at [1413, 310] on icon "button" at bounding box center [1416, 310] width 13 height 13
click at [1336, 627] on div "Shortcut links Item Link Lumina support Edit Open in new tab Image Lumina suppo…" at bounding box center [1360, 416] width 236 height 737
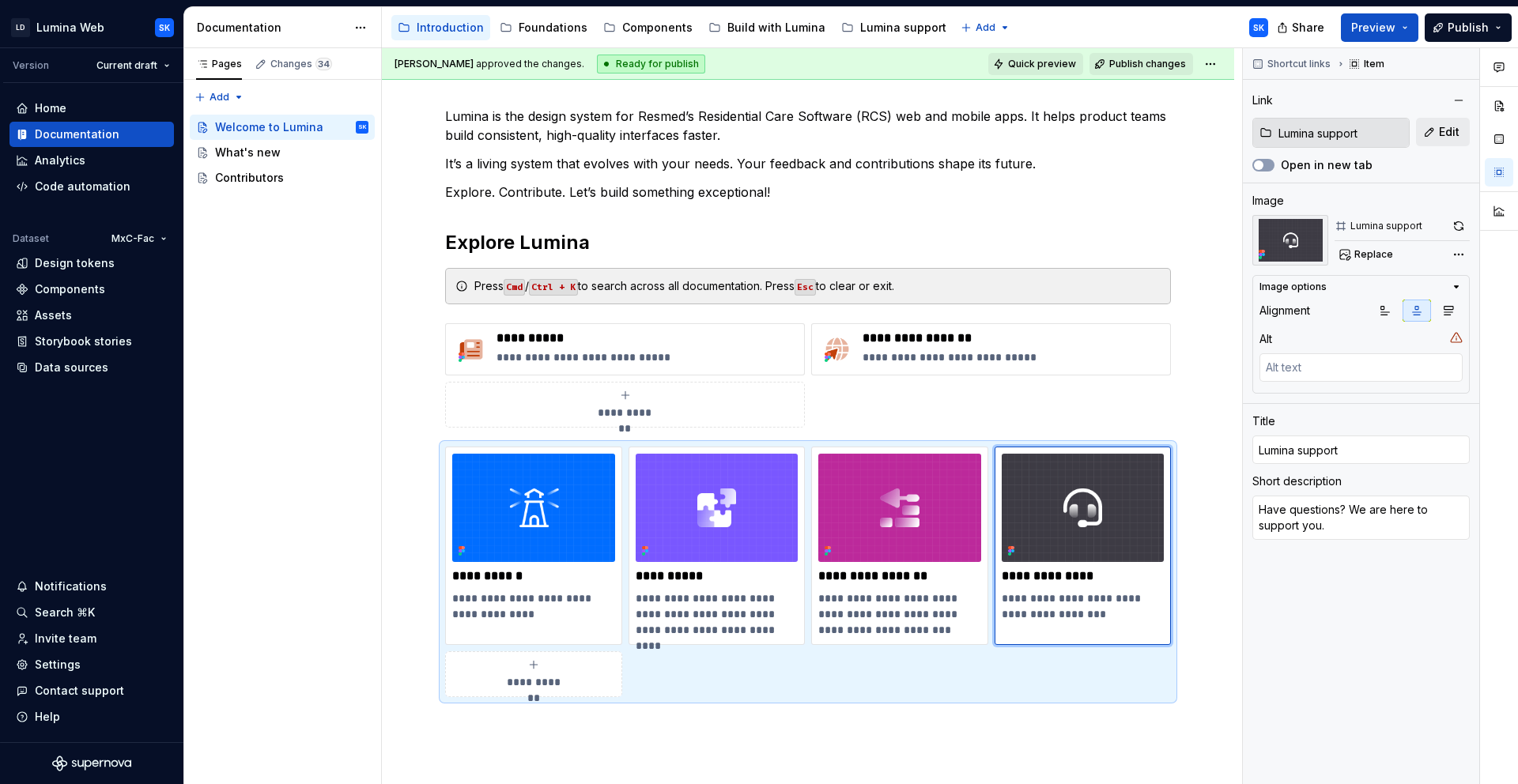
click at [1054, 64] on span "Quick preview" at bounding box center [1042, 63] width 68 height 13
click at [1403, 20] on button "Preview" at bounding box center [1380, 28] width 78 height 29
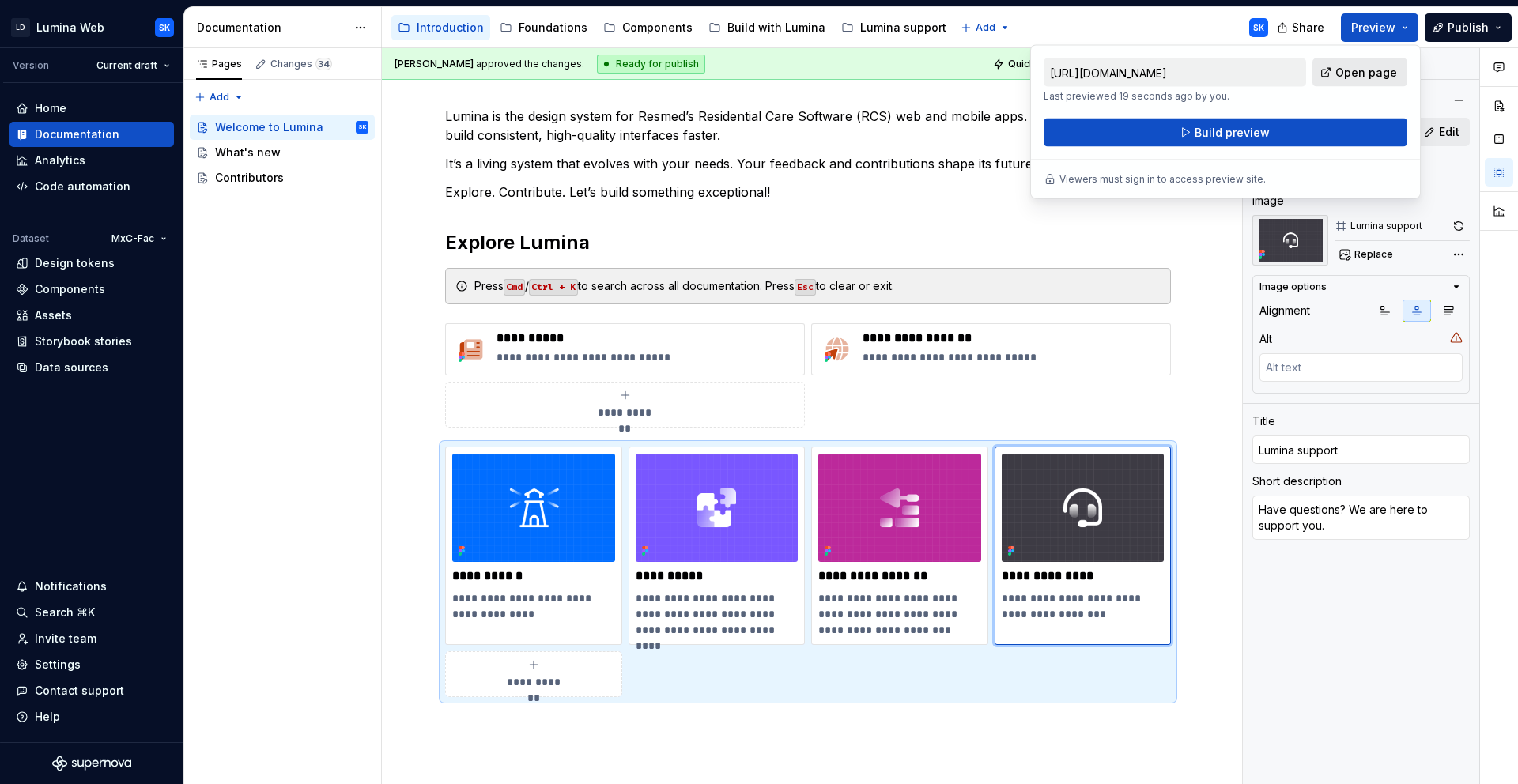
click at [1392, 71] on span "Open page" at bounding box center [1365, 72] width 62 height 16
click at [1132, 22] on div "Accessibility guide for tree Page tree. Navigate the tree with the arrow keys. …" at bounding box center [832, 27] width 899 height 41
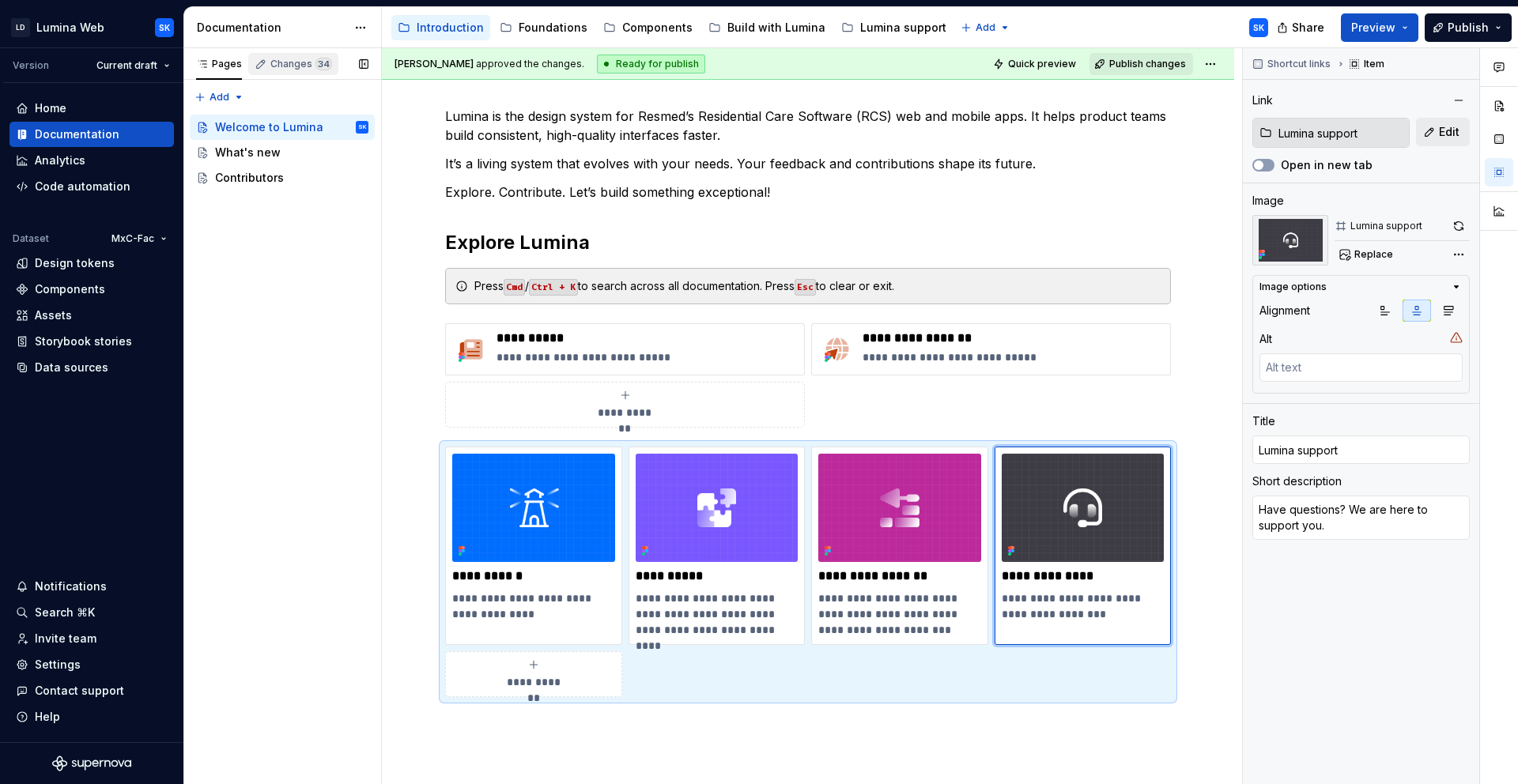
click at [323, 51] on button "Changes 34" at bounding box center [293, 63] width 90 height 31
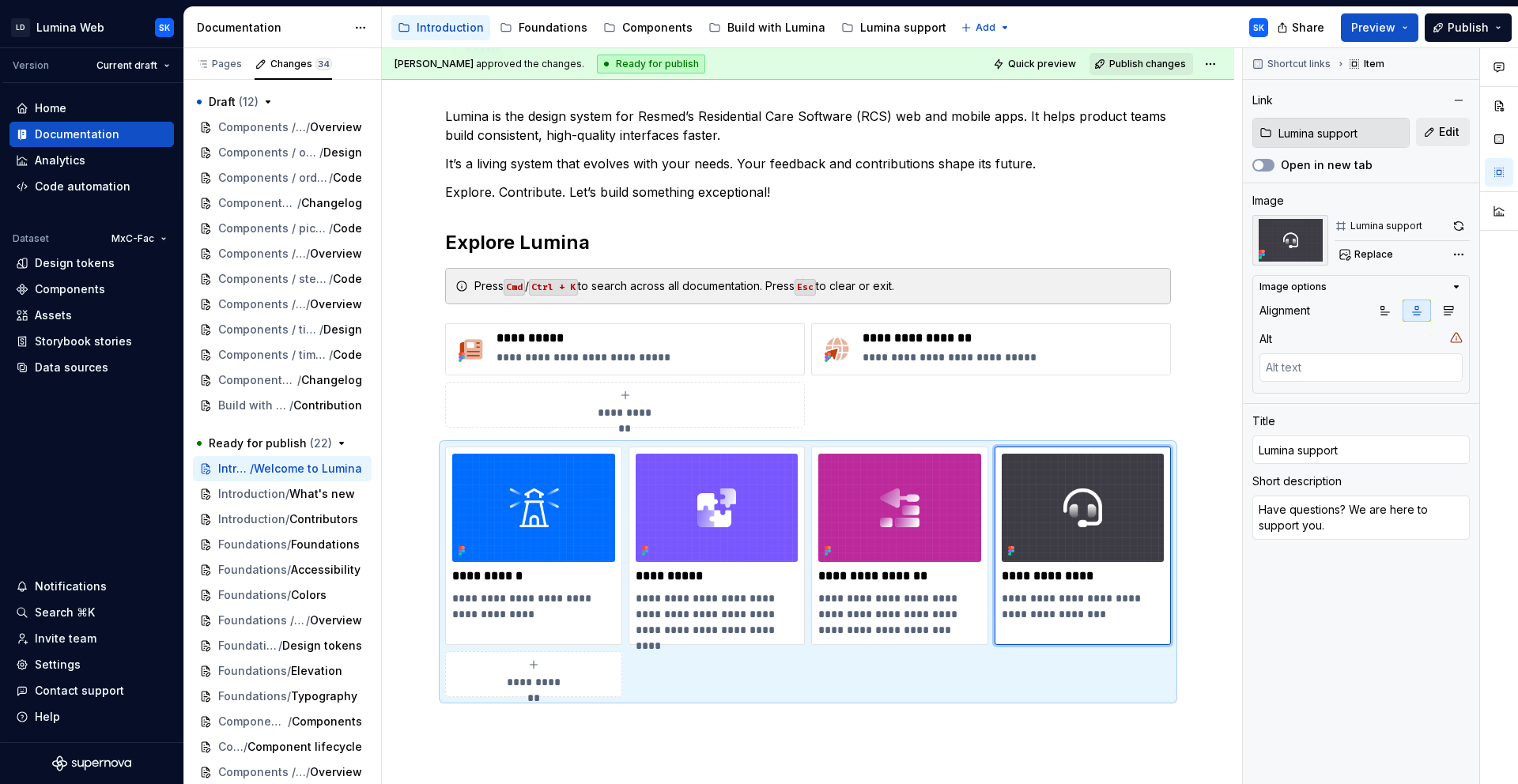
scroll to position [0, 0]
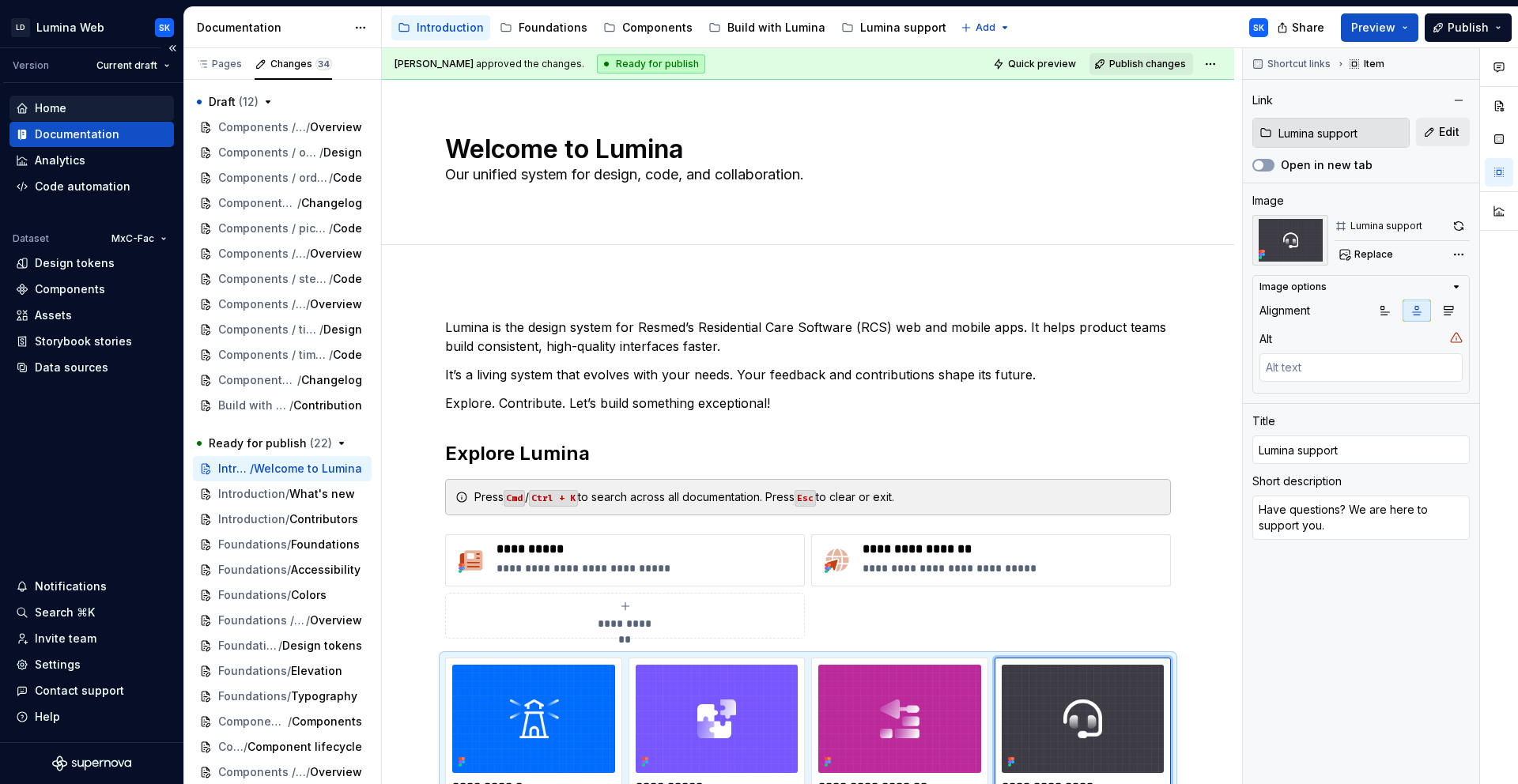
click at [106, 103] on div "Home" at bounding box center [92, 108] width 152 height 16
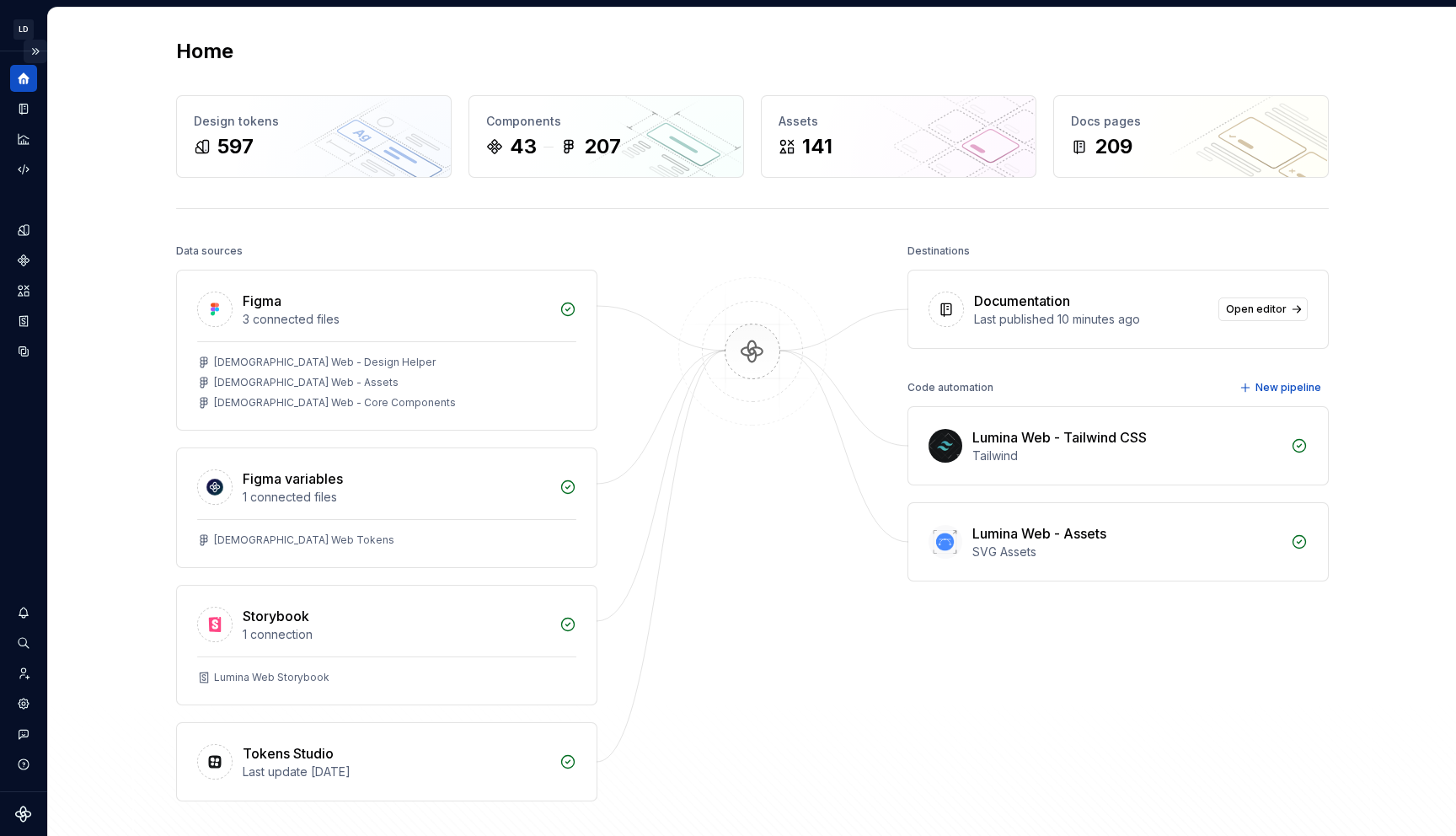
drag, startPoint x: 34, startPoint y: 51, endPoint x: 75, endPoint y: 49, distance: 41.0
click at [35, 51] on button "Expand sidebar" at bounding box center [35, 51] width 23 height 23
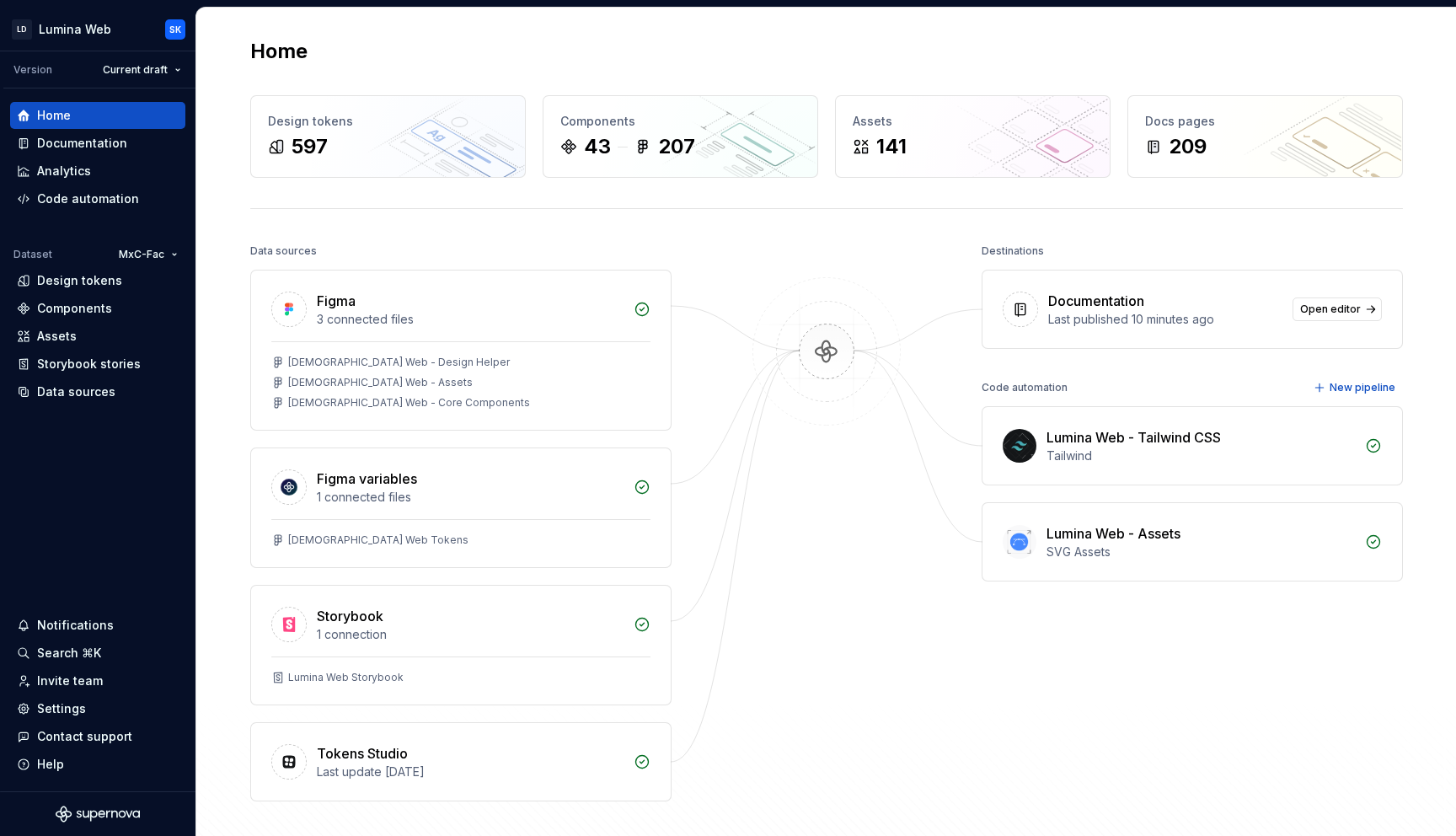
click at [457, 45] on div "Home" at bounding box center [826, 51] width 1152 height 27
click at [155, 255] on html "LD Lumina Web SK Version Current draft Home Documentation Analytics Code automa…" at bounding box center [728, 418] width 1456 height 836
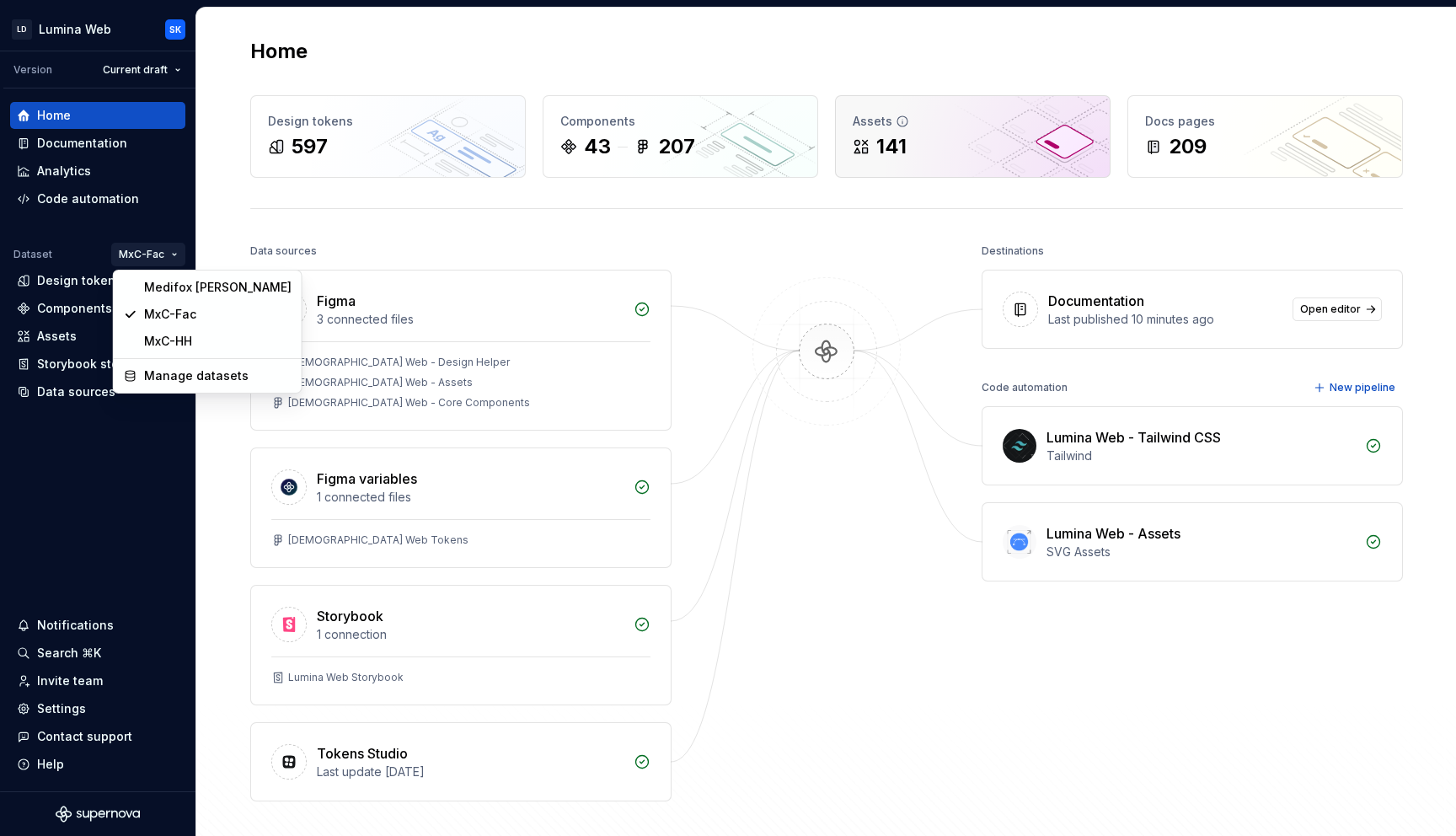
click at [462, 222] on html "LD Lumina Web SK Version Current draft Home Documentation Analytics Code automa…" at bounding box center [728, 418] width 1456 height 836
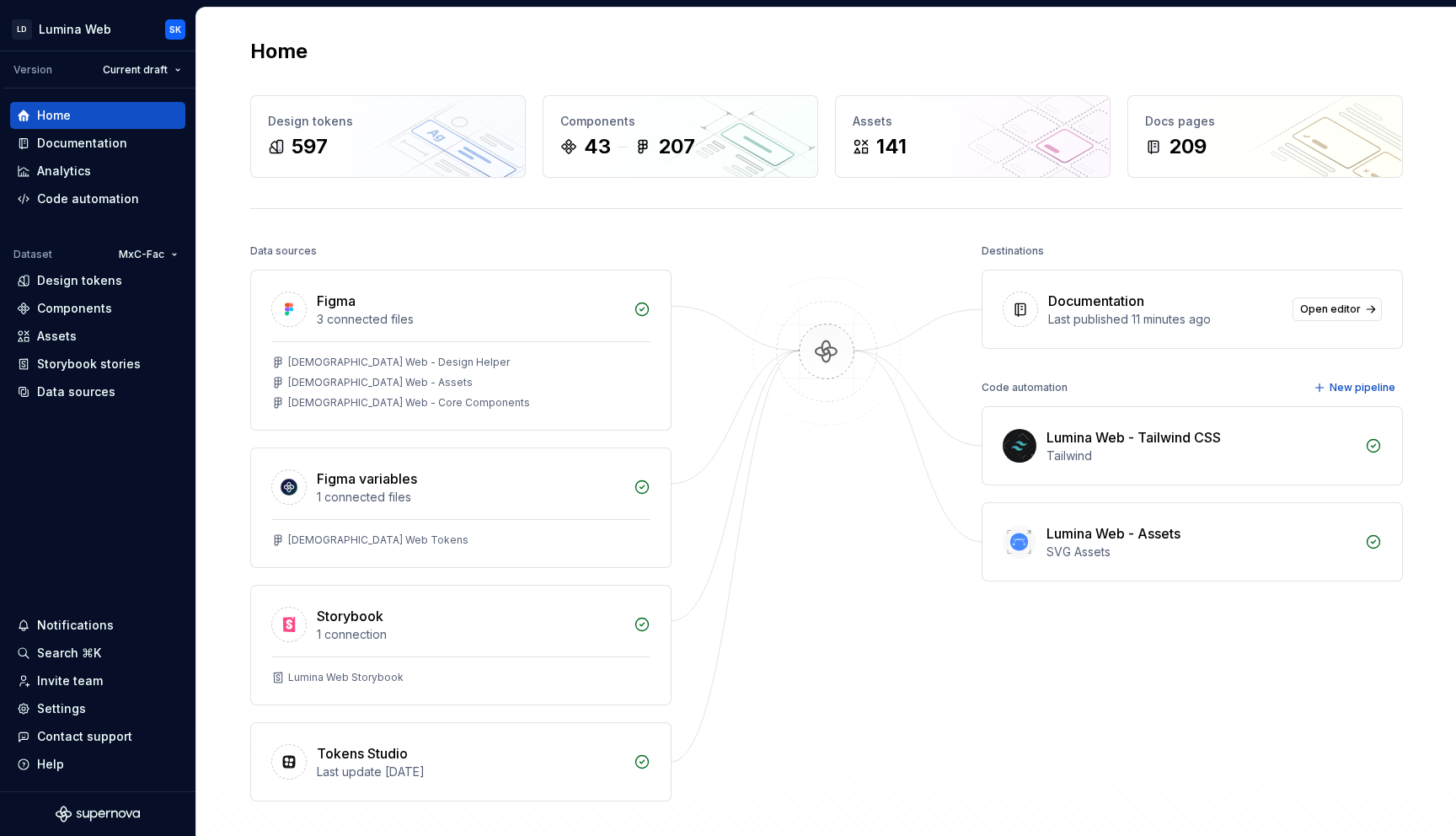
click at [812, 44] on div "Home" at bounding box center [826, 51] width 1152 height 27
click at [780, 40] on div "Home" at bounding box center [826, 51] width 1152 height 27
click at [962, 32] on div "Home Design tokens 597 Components 43 207 Assets 141 Docs pages 209 Data sources…" at bounding box center [827, 453] width 1213 height 892
click at [762, 35] on div "Home Design tokens 597 Components 43 207 Assets 141 Docs pages 209 Data sources…" at bounding box center [827, 453] width 1213 height 892
click at [781, 50] on div "Home" at bounding box center [826, 51] width 1152 height 27
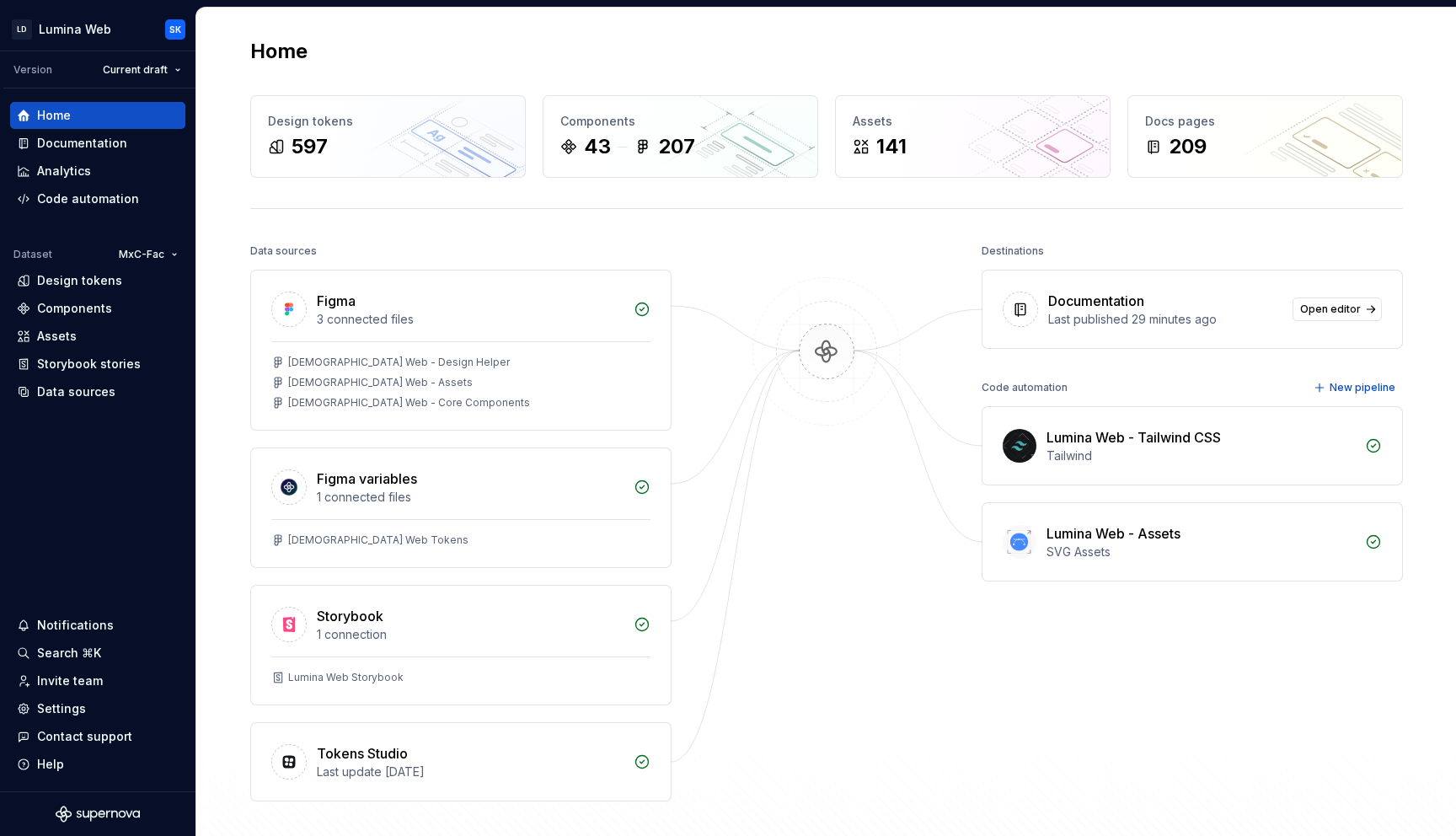
click at [811, 60] on div "Home" at bounding box center [826, 51] width 1152 height 27
drag, startPoint x: 976, startPoint y: 387, endPoint x: 1099, endPoint y: 395, distance: 123.3
click at [1099, 395] on div "Code automation New pipeline" at bounding box center [1192, 387] width 422 height 23
click at [859, 546] on div at bounding box center [826, 520] width 168 height 562
drag, startPoint x: 975, startPoint y: 374, endPoint x: 1070, endPoint y: 377, distance: 95.0
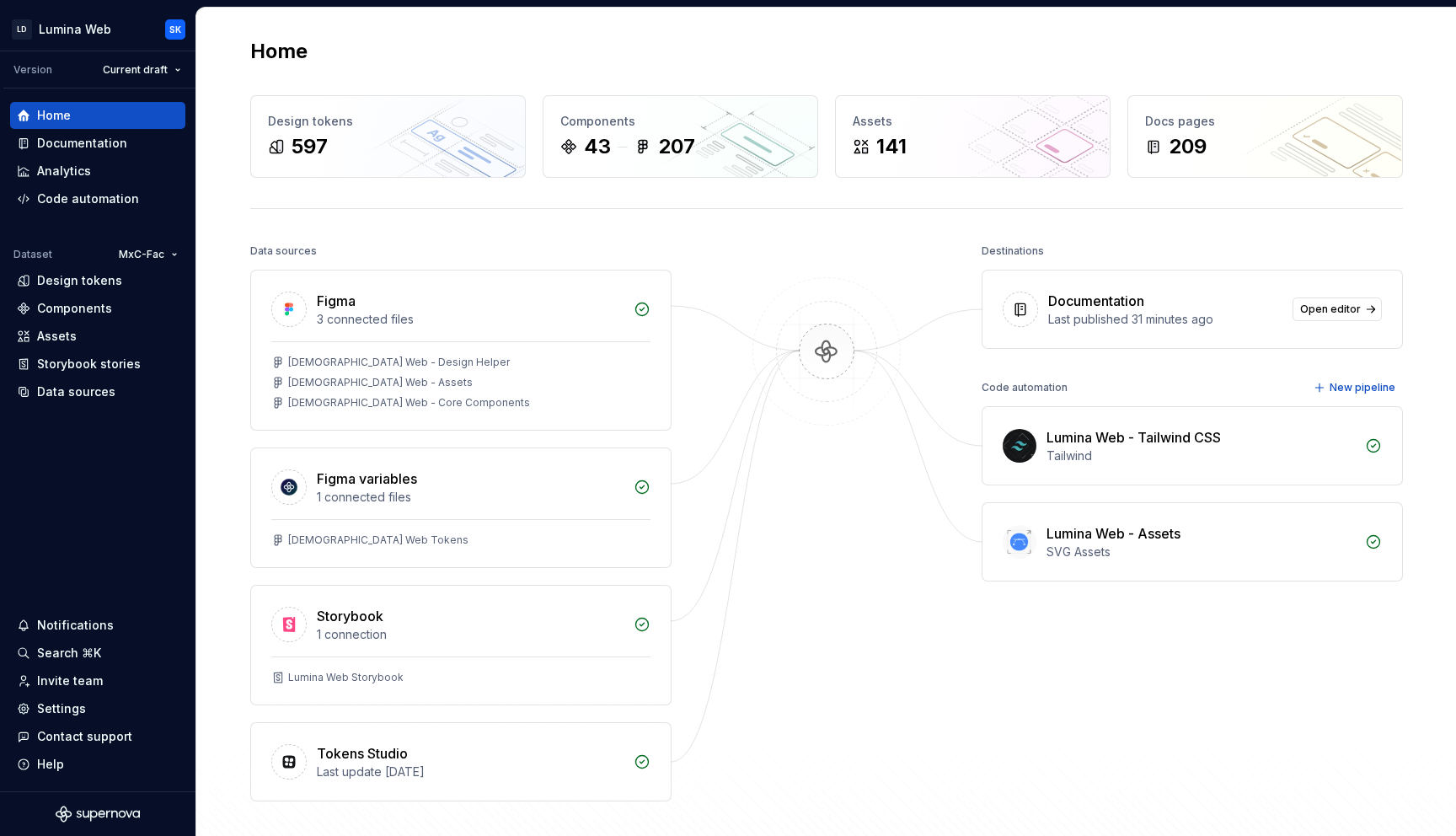
click at [1070, 377] on div "Destinations Documentation Last published 31 minutes ago Open editor Code autom…" at bounding box center [1192, 520] width 422 height 562
drag, startPoint x: 983, startPoint y: 388, endPoint x: 1077, endPoint y: 390, distance: 94.0
click at [1077, 390] on div "Code automation New pipeline" at bounding box center [1192, 387] width 422 height 23
click at [1060, 376] on div "Code automation New pipeline" at bounding box center [1192, 387] width 422 height 23
drag, startPoint x: 1065, startPoint y: 383, endPoint x: 987, endPoint y: 387, distance: 78.1
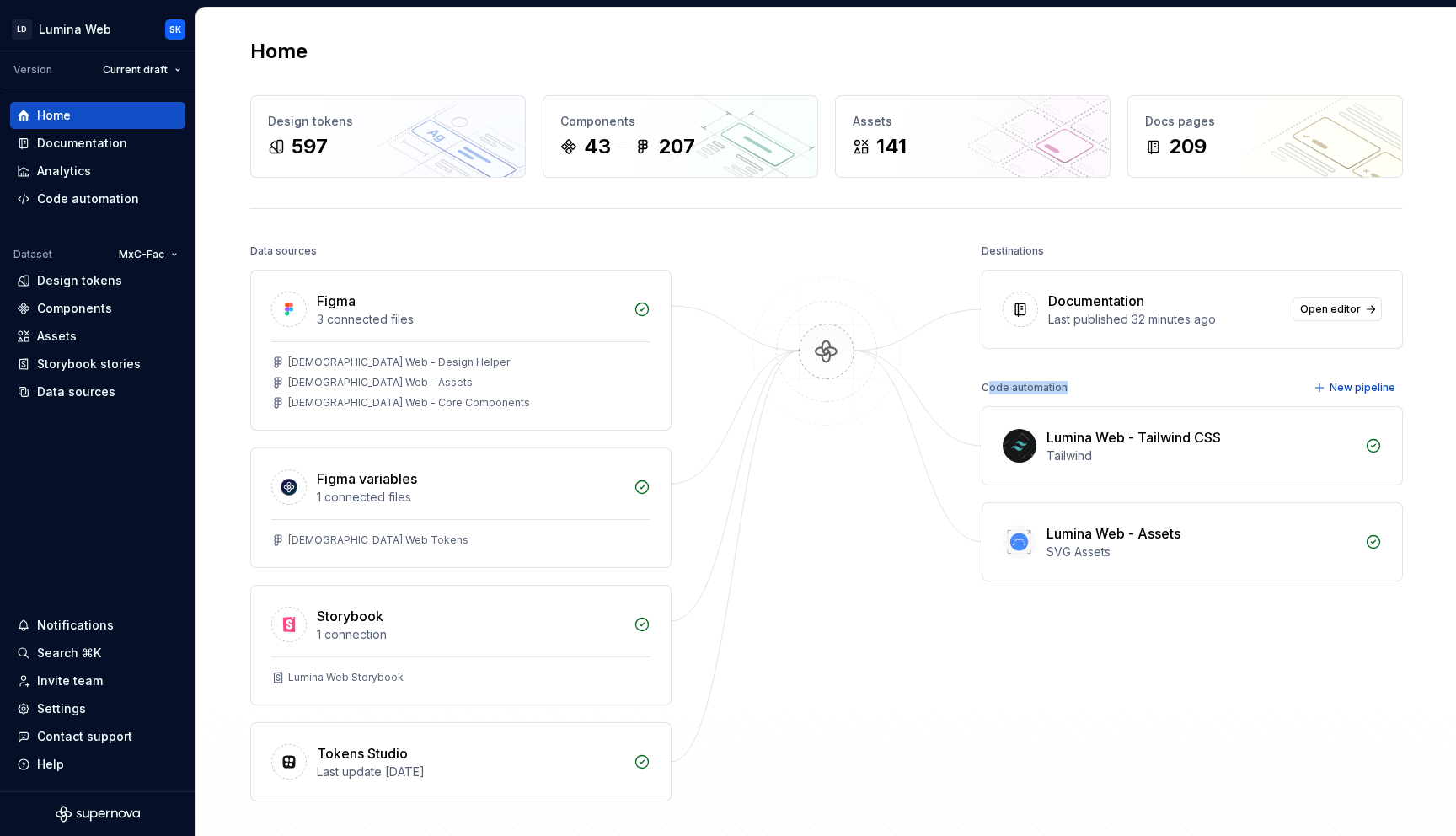
click at [987, 387] on div "Code automation New pipeline" at bounding box center [1192, 387] width 422 height 23
click at [1084, 379] on div "Code automation New pipeline" at bounding box center [1192, 387] width 422 height 23
click at [1329, 388] on span "New pipeline" at bounding box center [1362, 387] width 66 height 13
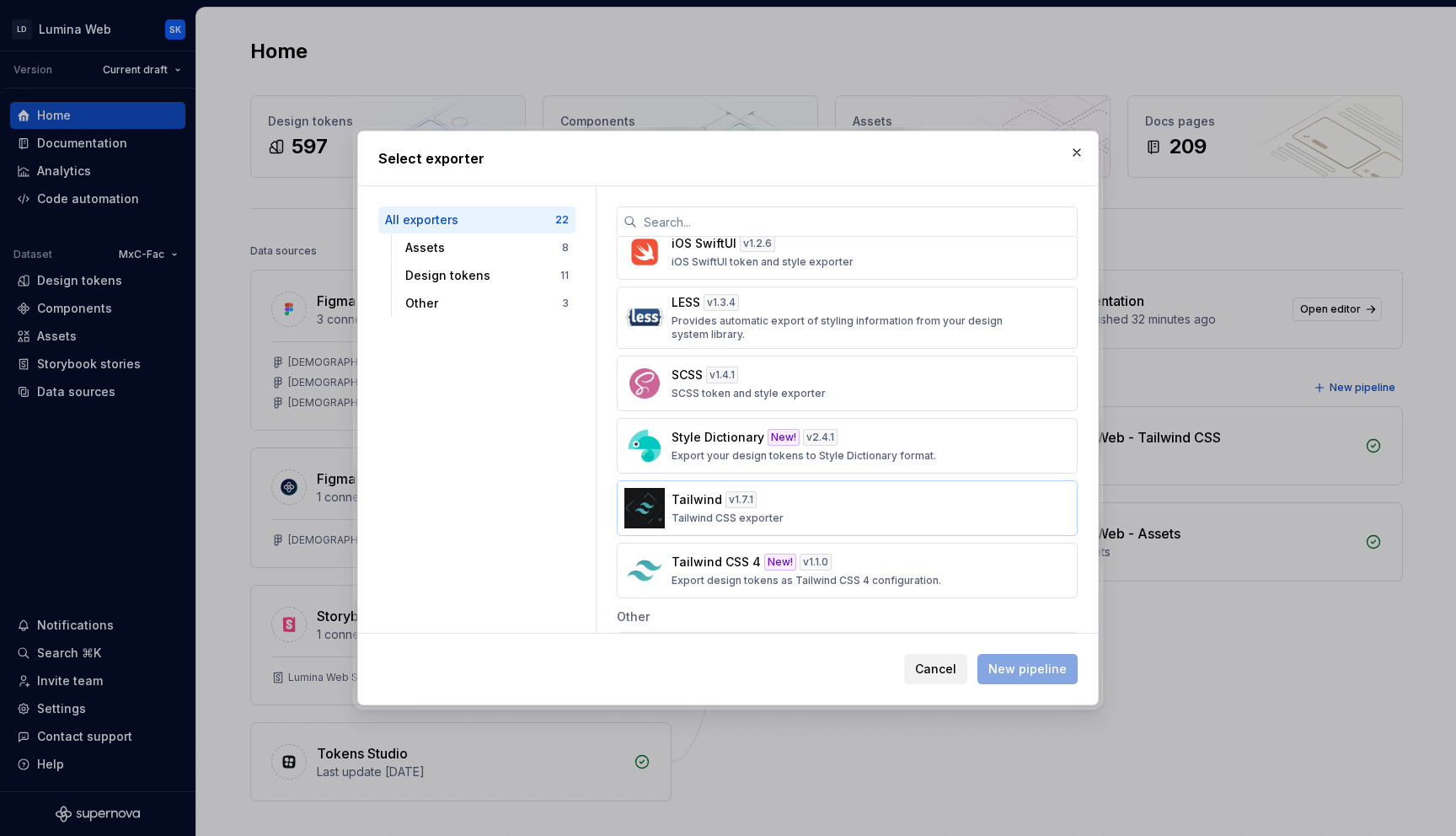
scroll to position [890, 0]
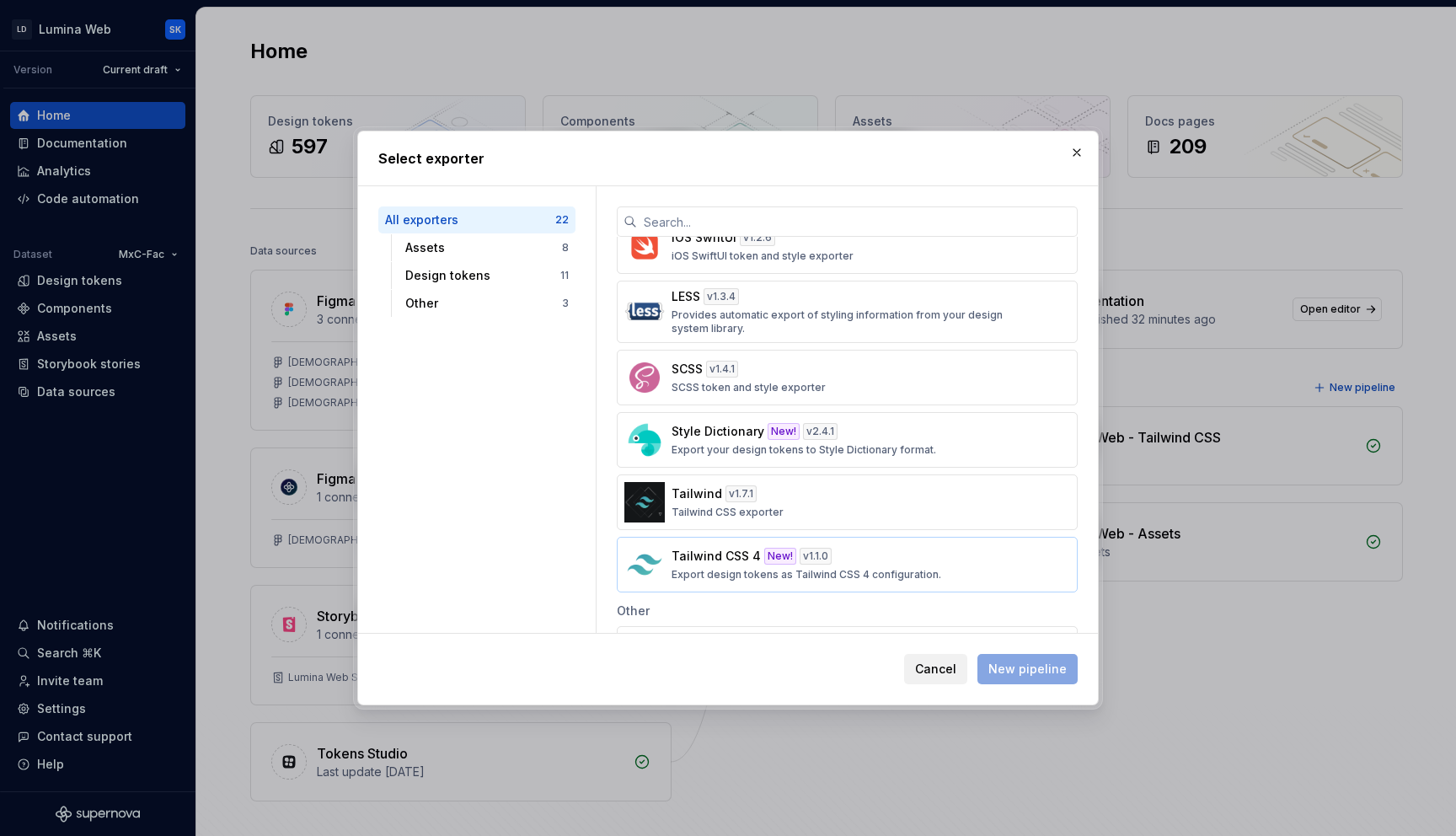
click at [772, 566] on div "Tailwind CSS 4 New! v 1.1.0 Export design tokens as Tailwind CSS 4 configuratio…" at bounding box center [842, 564] width 342 height 33
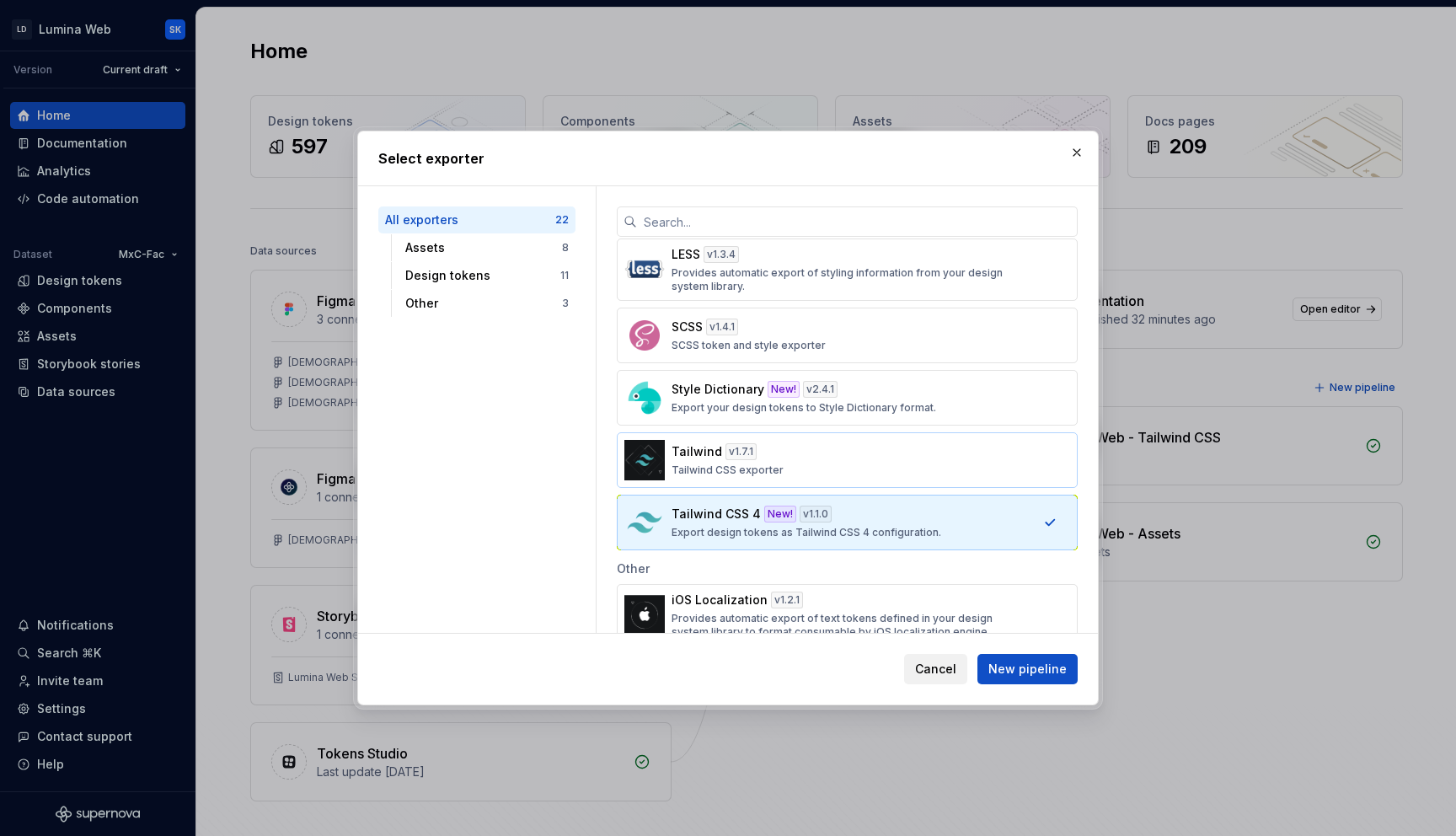
scroll to position [897, 0]
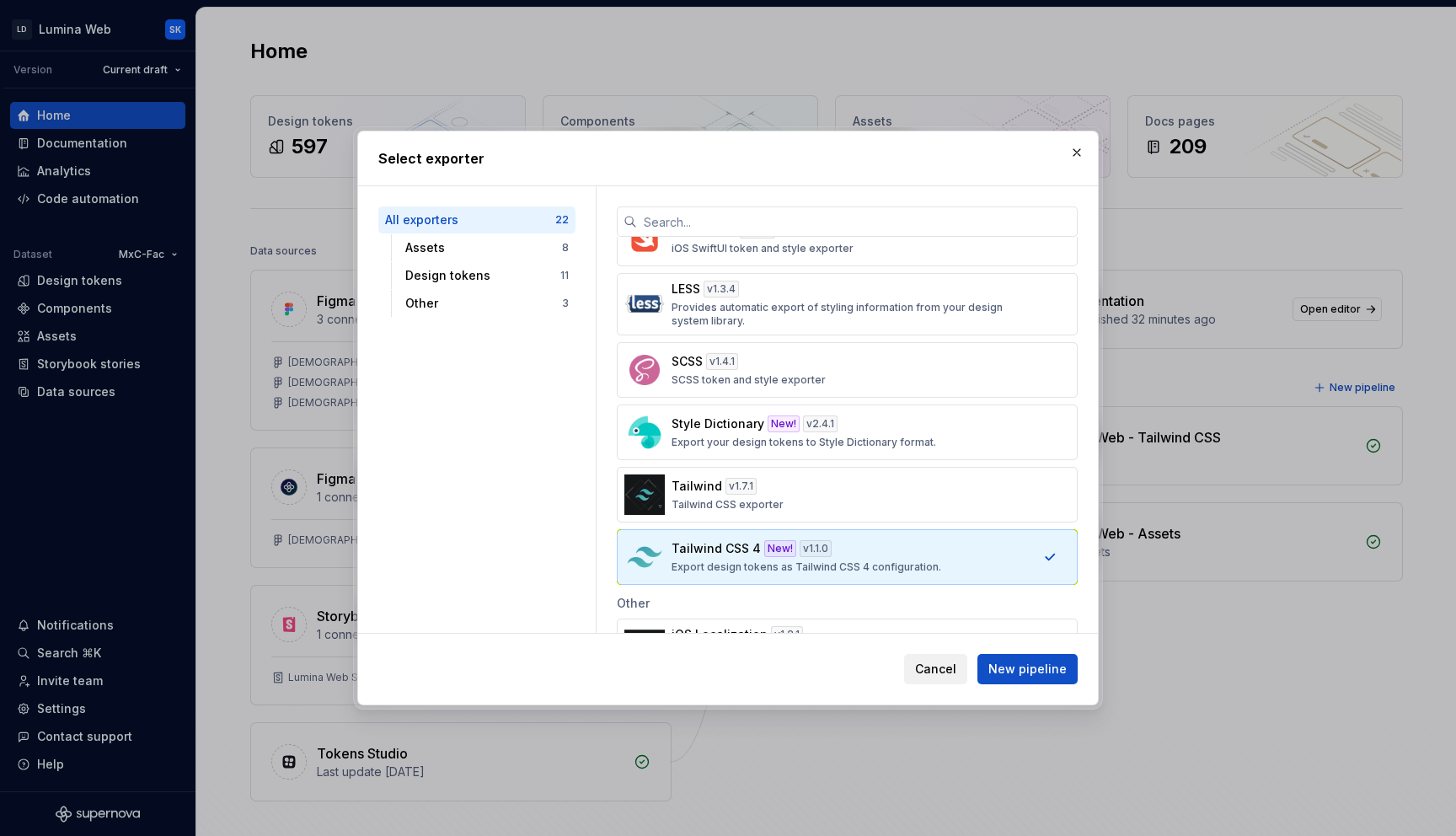
drag, startPoint x: 745, startPoint y: 443, endPoint x: 804, endPoint y: 463, distance: 62.3
click at [745, 443] on p "Export your design tokens to Style Dictionary format." at bounding box center [803, 442] width 264 height 13
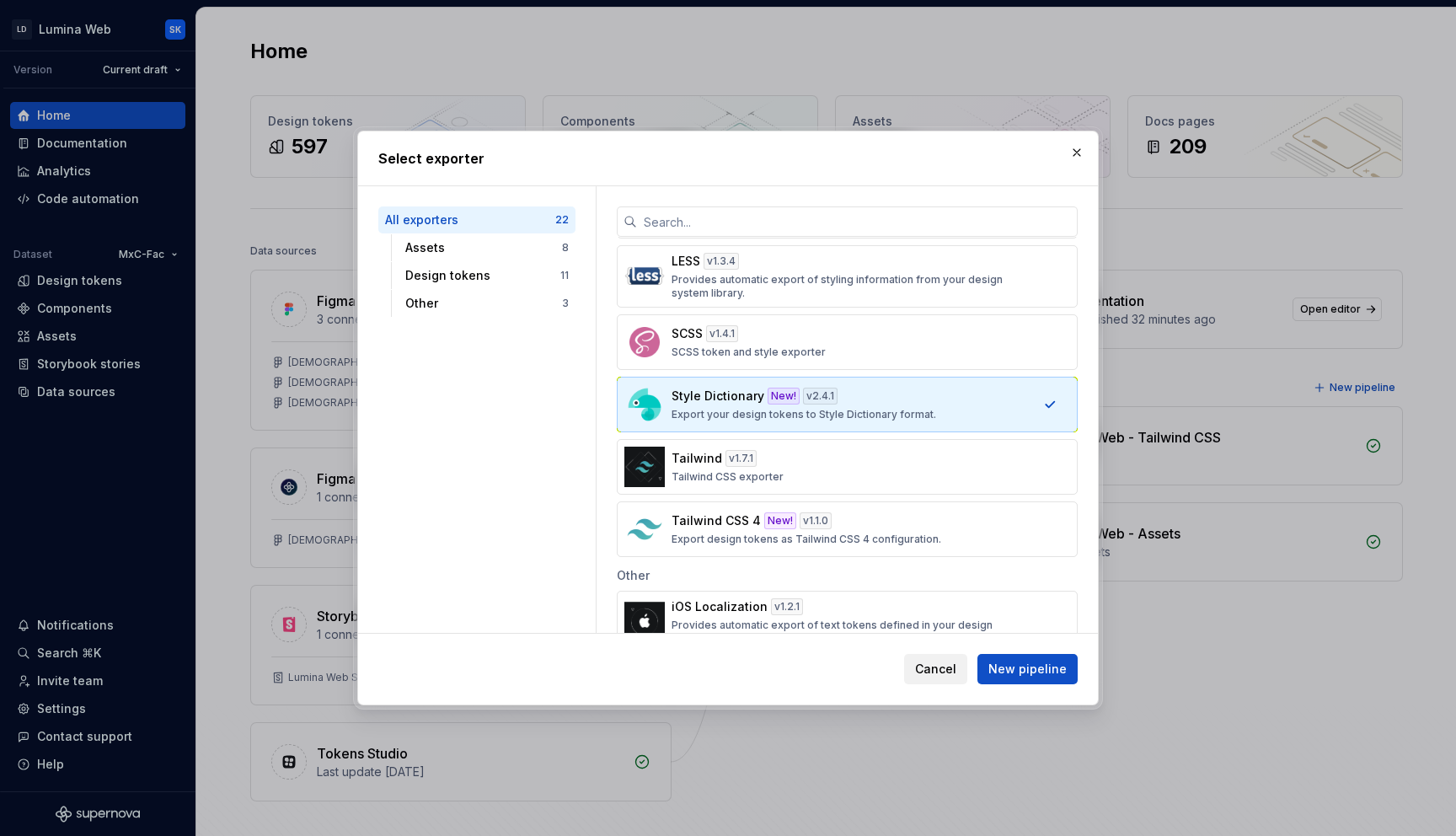
scroll to position [920, 0]
click at [1022, 664] on span "New pipeline" at bounding box center [1026, 669] width 78 height 17
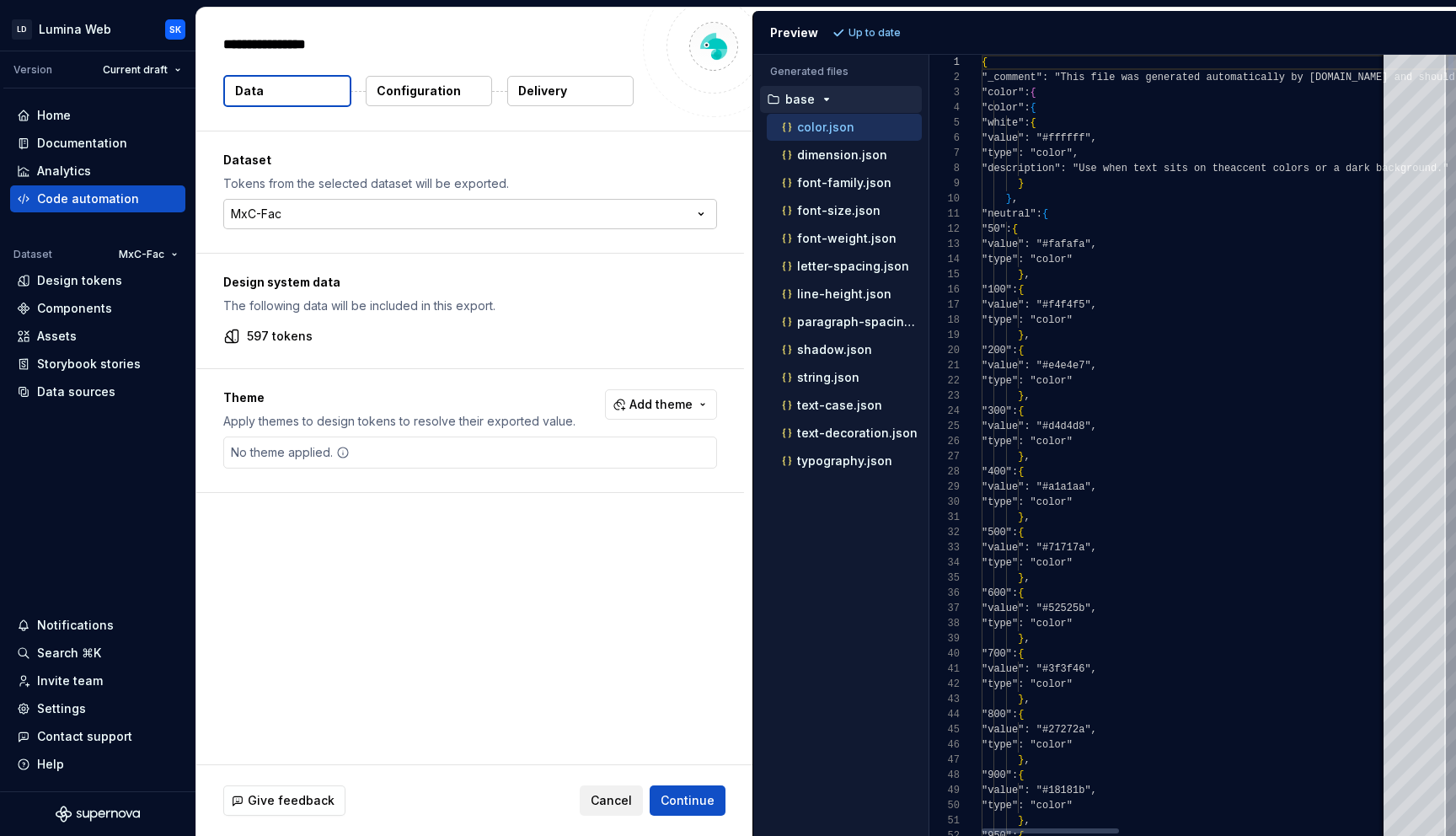
type textarea "*"
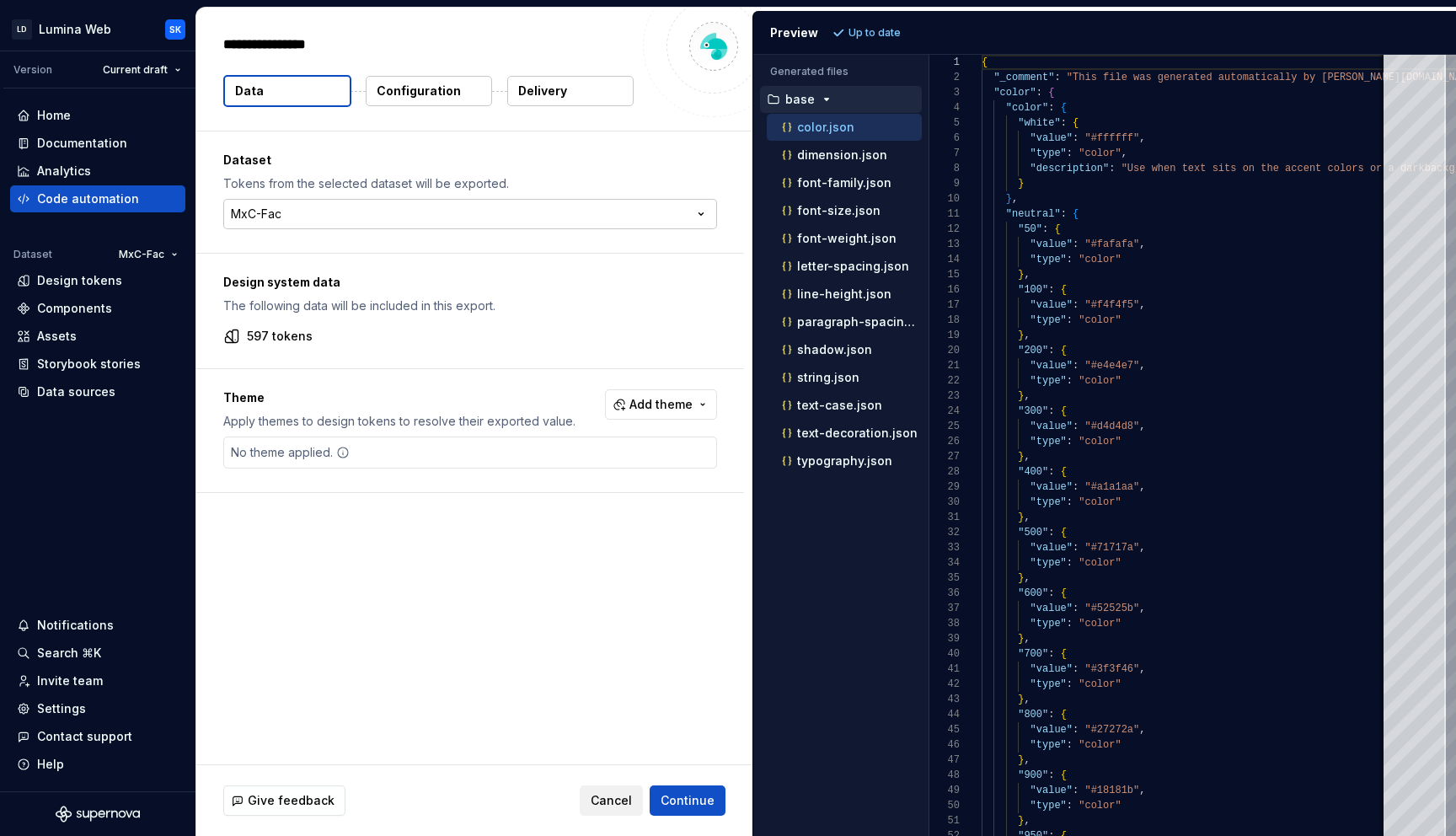
click at [280, 218] on html "**********" at bounding box center [728, 418] width 1456 height 836
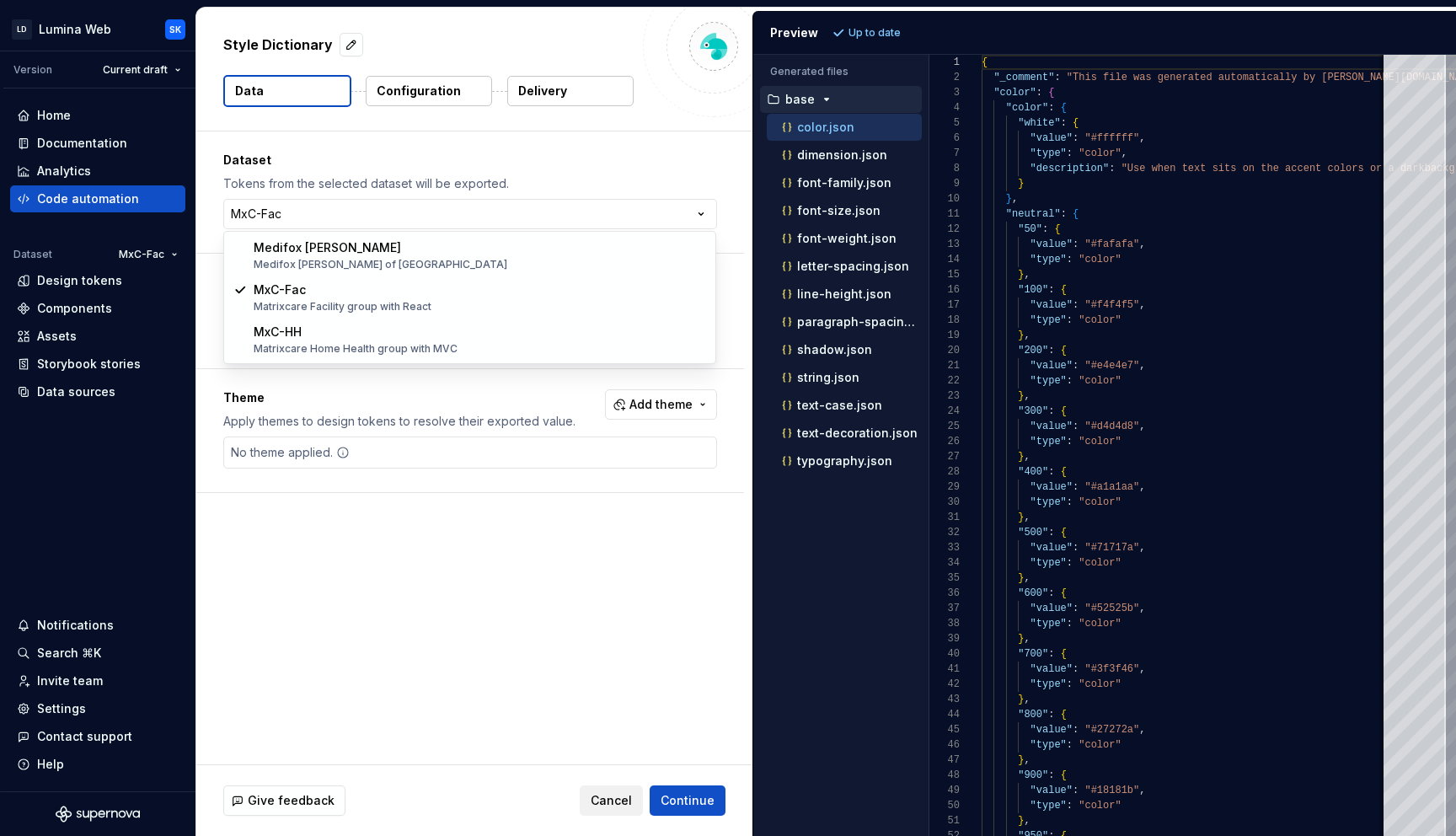
click at [433, 387] on html "**********" at bounding box center [728, 418] width 1456 height 836
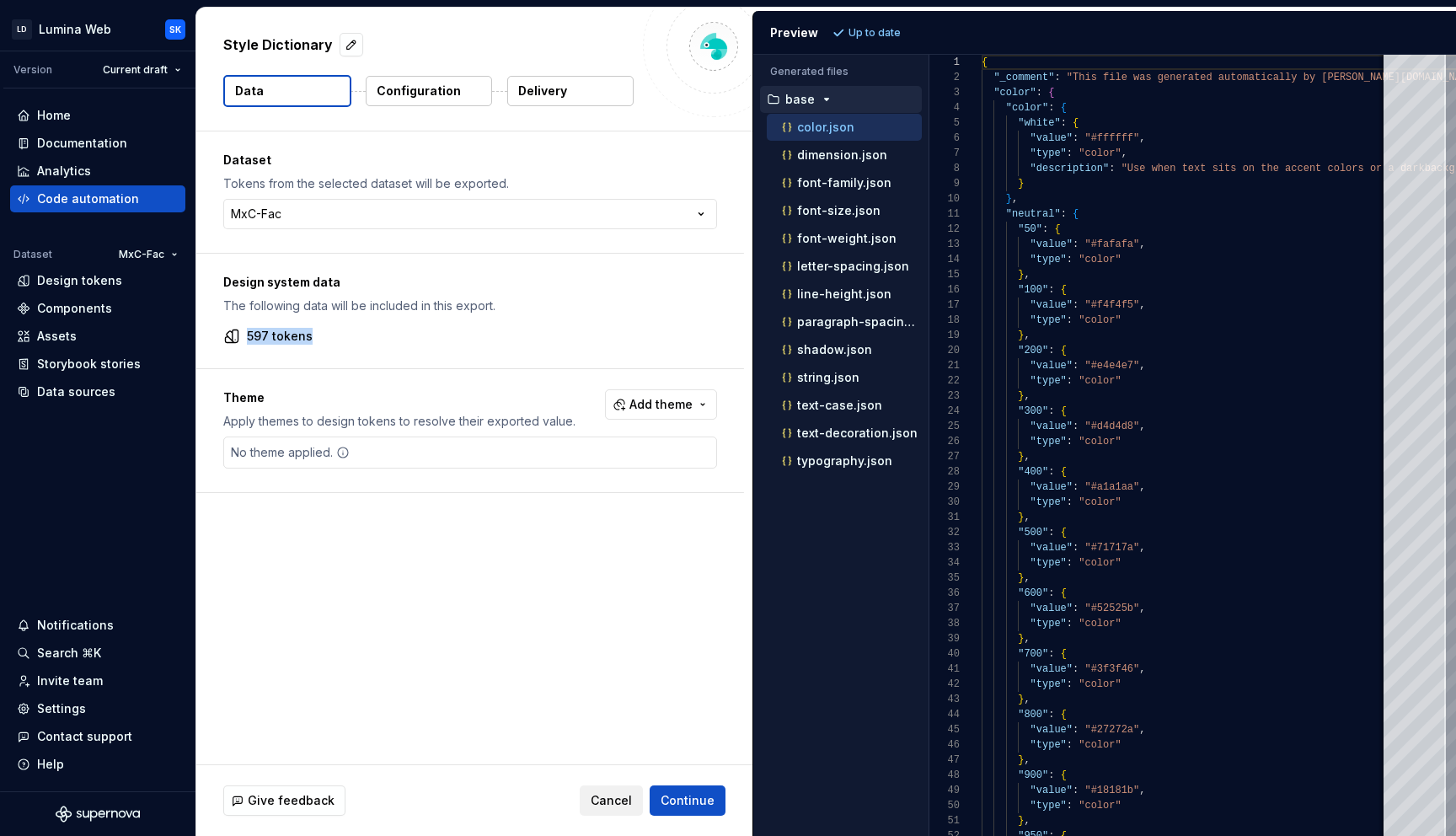
drag, startPoint x: 247, startPoint y: 334, endPoint x: 320, endPoint y: 341, distance: 73.3
click at [320, 341] on div "597 tokens" at bounding box center [469, 336] width 493 height 17
click at [647, 399] on span "Add theme" at bounding box center [661, 405] width 63 height 17
click at [537, 590] on html "**********" at bounding box center [728, 418] width 1456 height 836
click at [527, 85] on p "Delivery" at bounding box center [542, 91] width 49 height 17
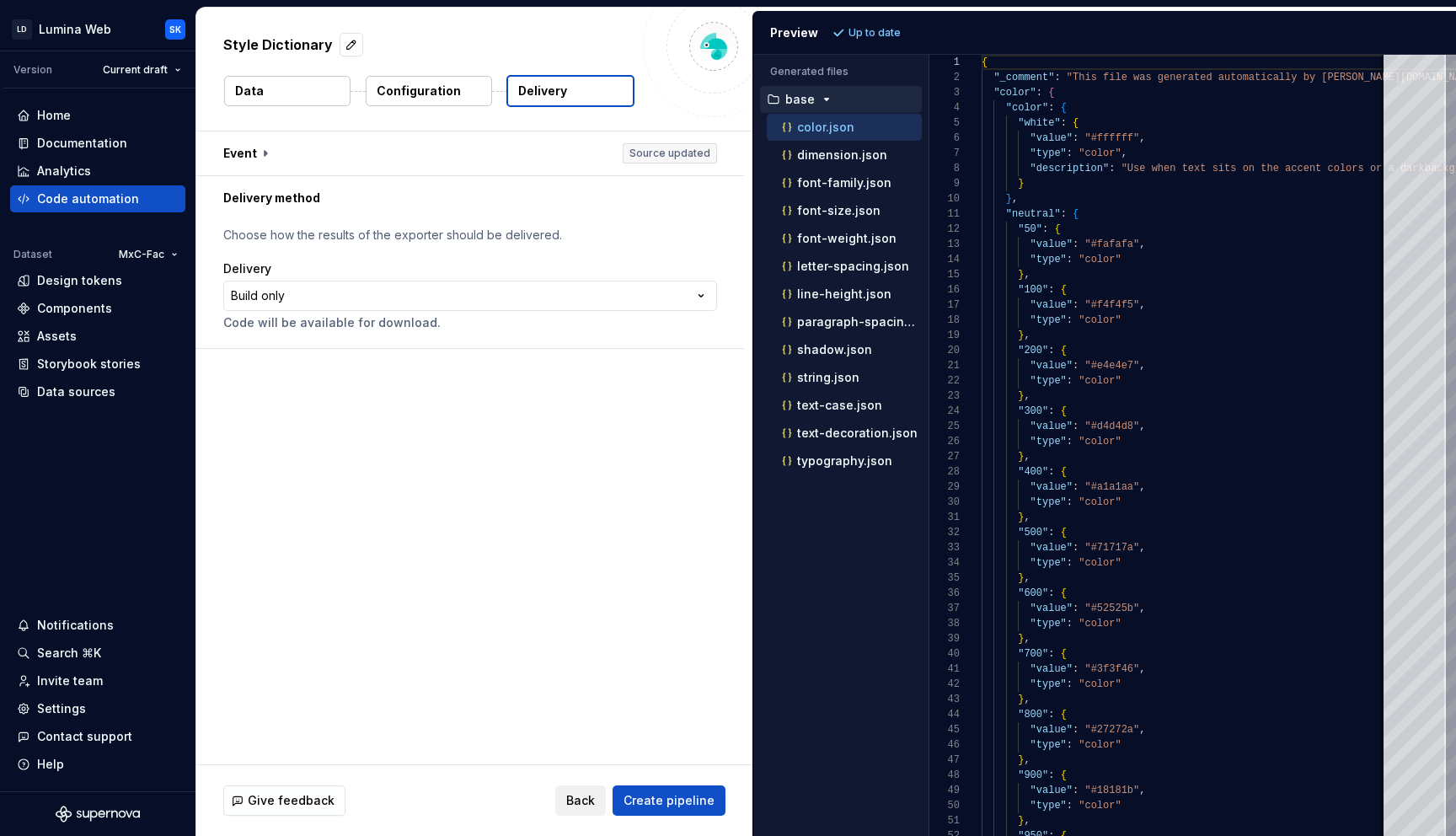
click at [620, 307] on html "**********" at bounding box center [728, 418] width 1456 height 836
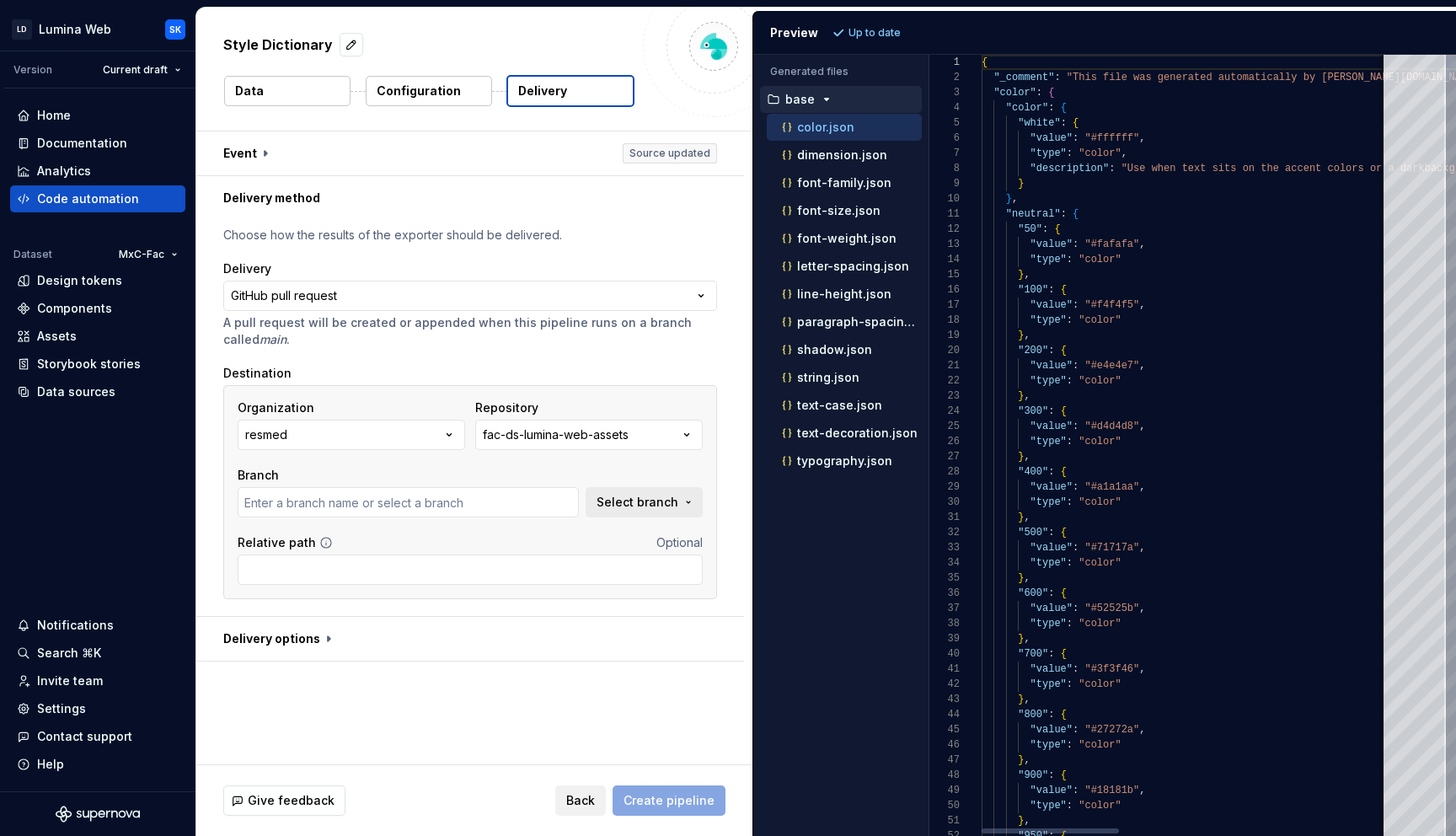
type input "chore/sync-template"
click at [583, 800] on span "Back" at bounding box center [581, 800] width 29 height 17
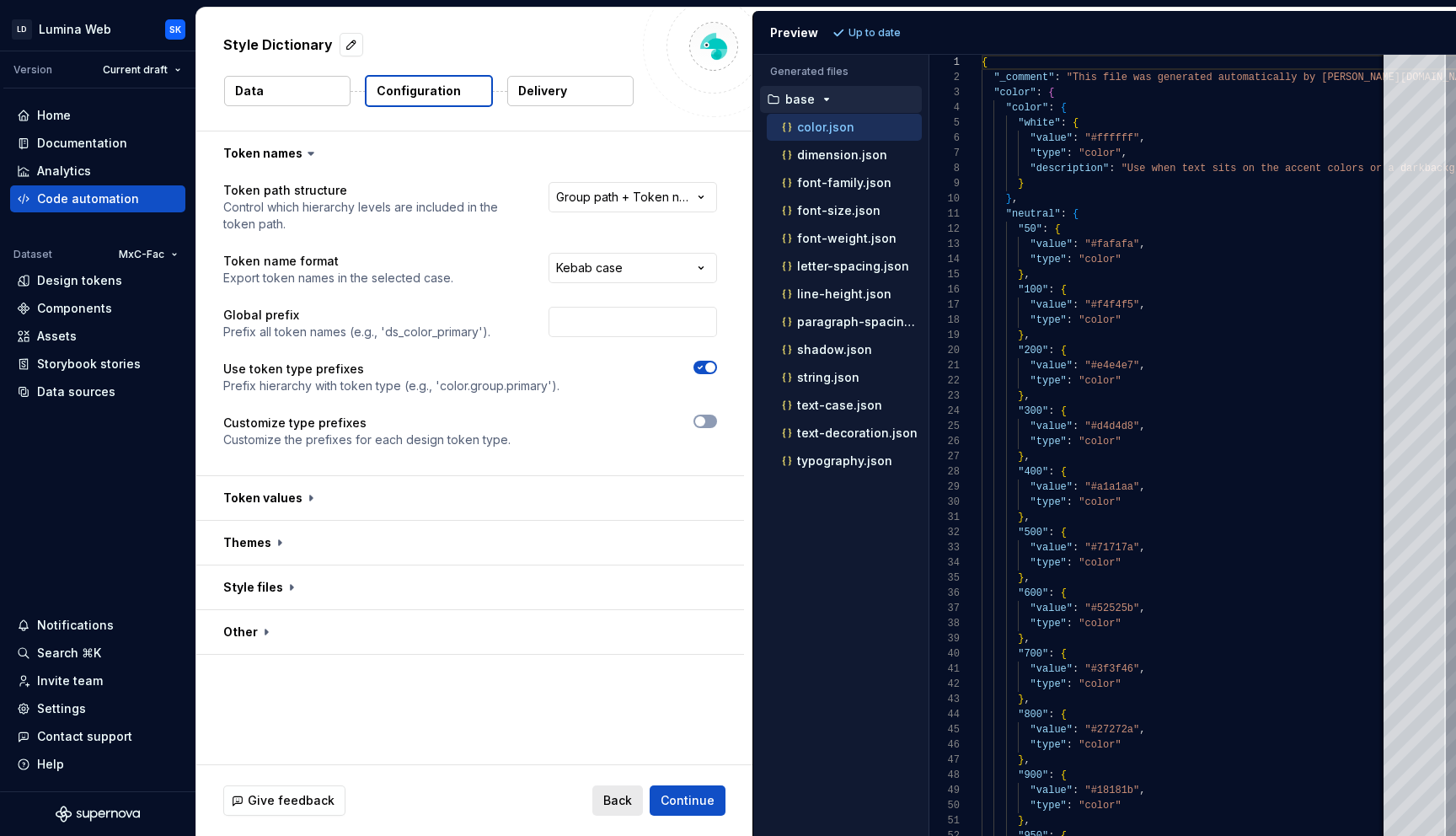
click at [625, 790] on button "Back" at bounding box center [617, 801] width 50 height 31
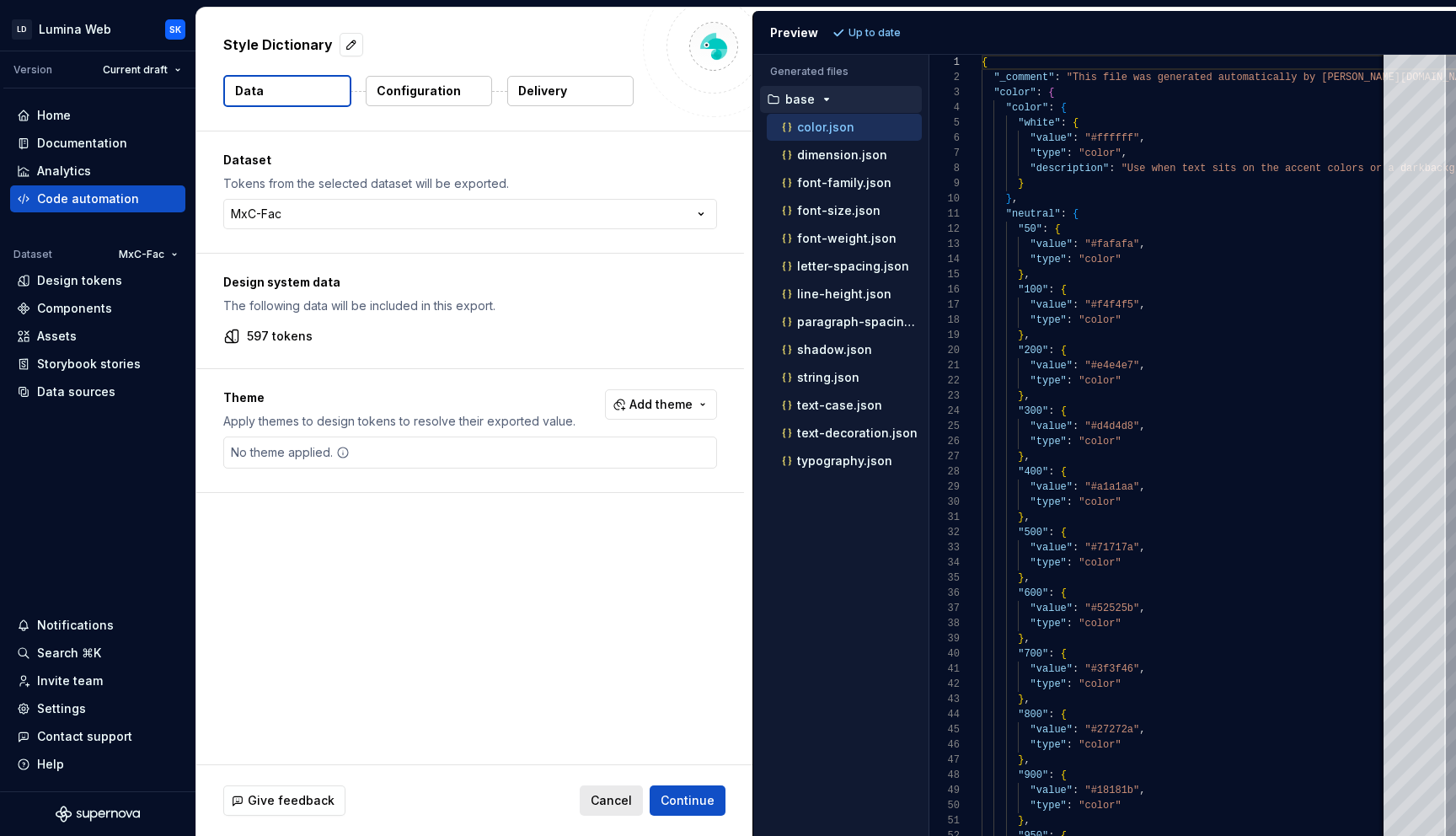
click at [616, 801] on span "Cancel" at bounding box center [611, 800] width 41 height 17
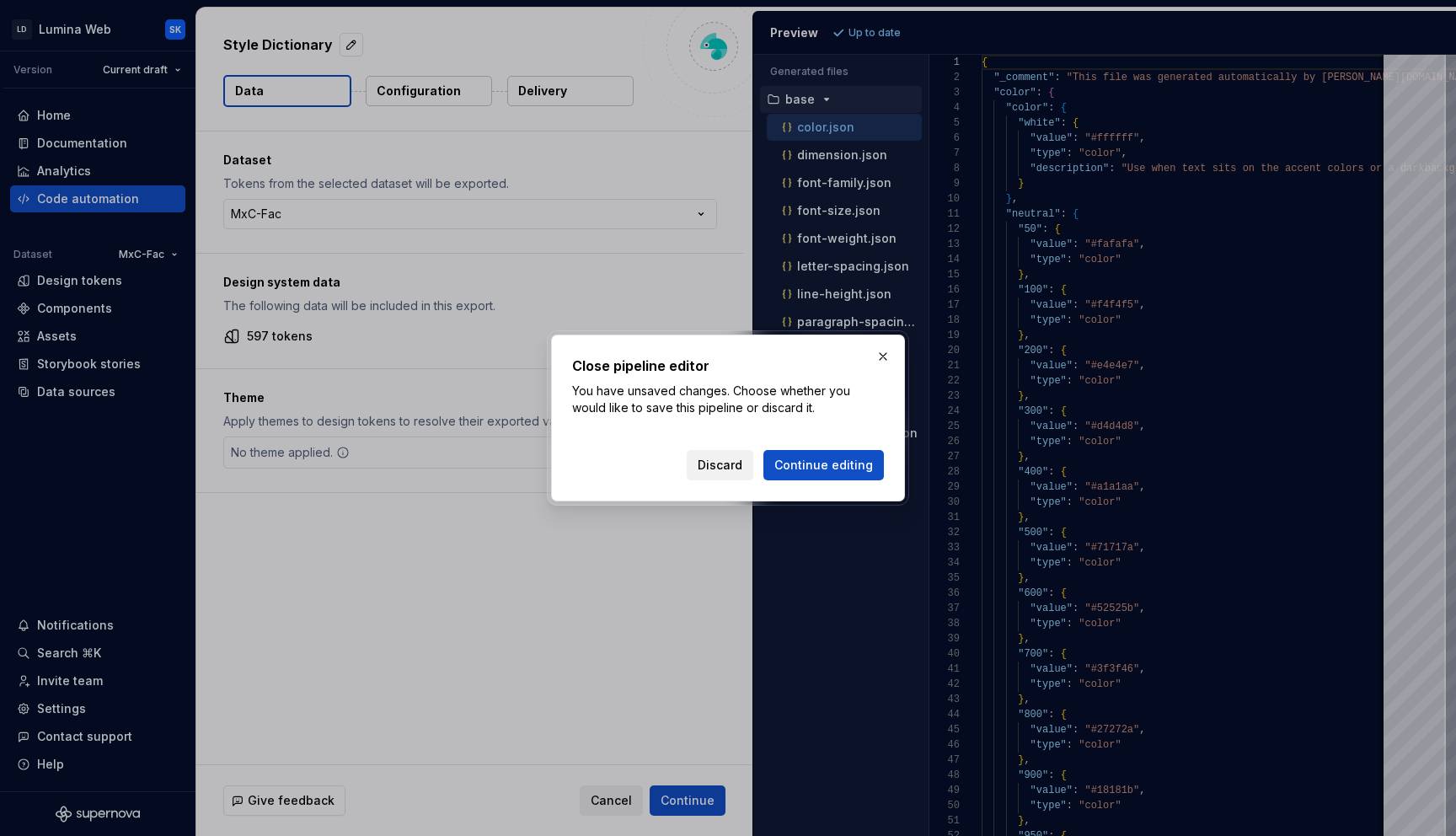
click at [730, 465] on span "Discard" at bounding box center [720, 465] width 45 height 17
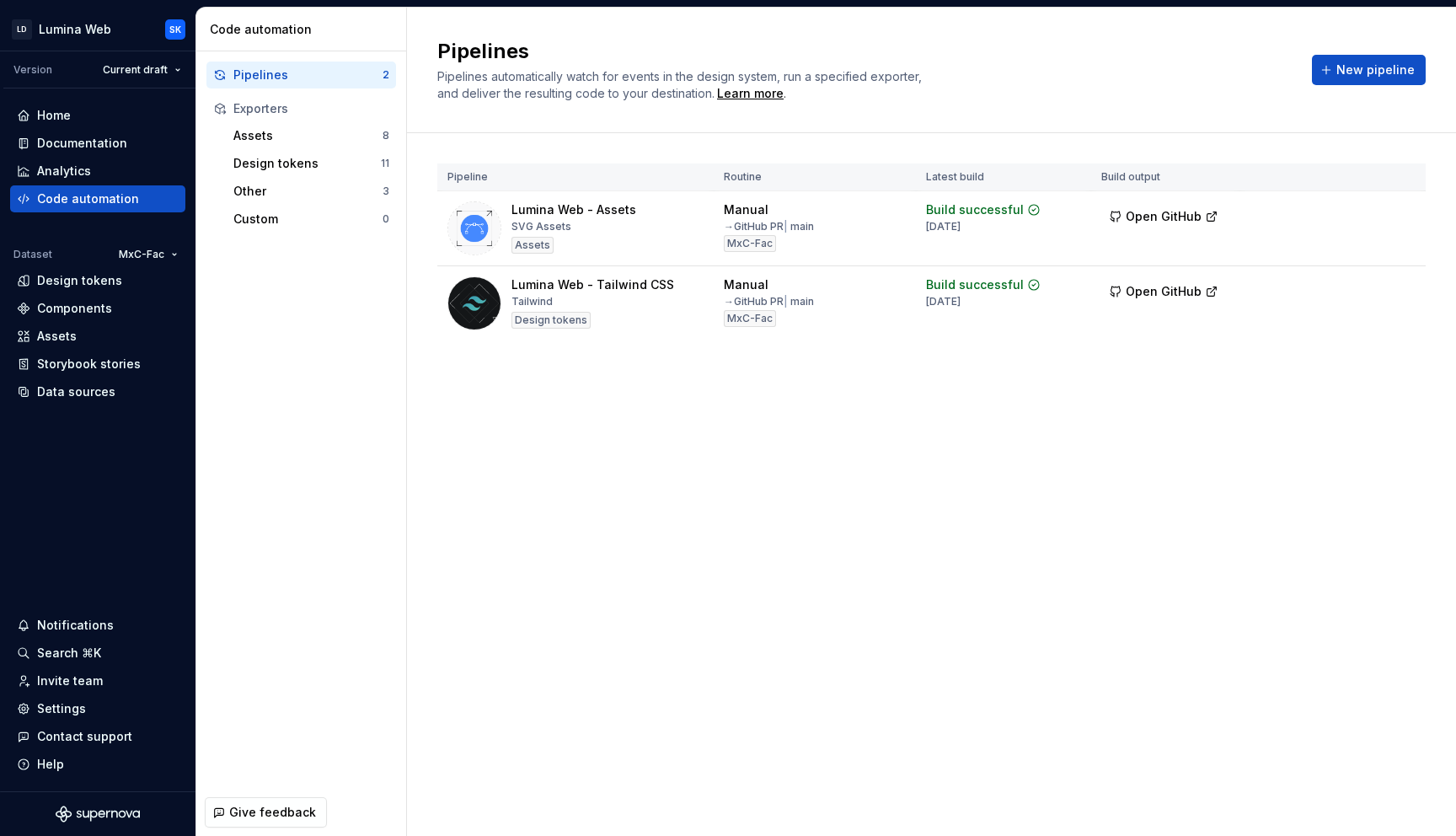
click at [1400, 212] on html "LD Lumina Web SK Version Current draft Home Documentation Analytics Code automa…" at bounding box center [728, 418] width 1456 height 836
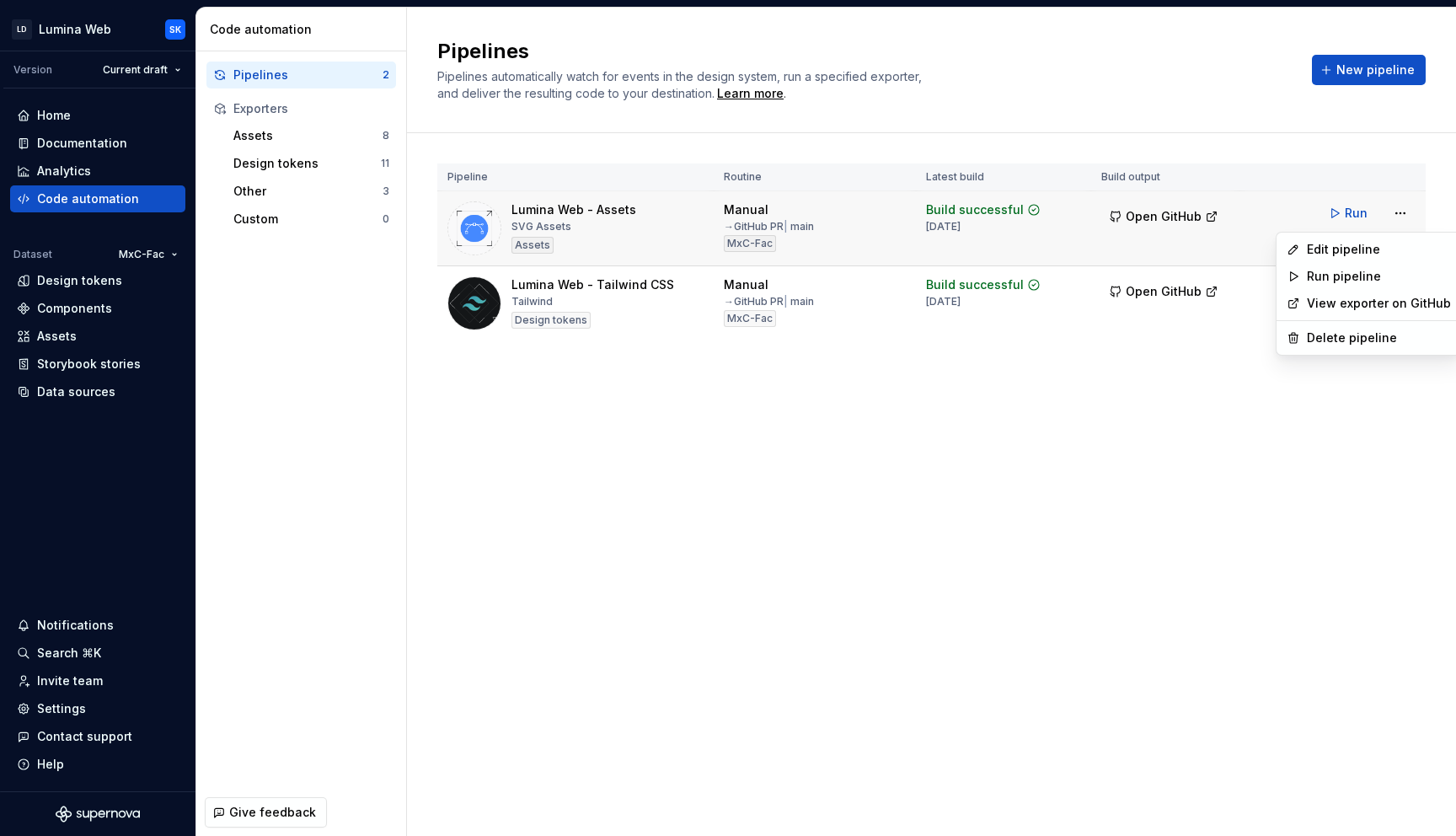
click at [965, 244] on html "LD Lumina Web SK Version Current draft Home Documentation Analytics Code automa…" at bounding box center [728, 418] width 1456 height 836
drag, startPoint x: 929, startPoint y: 302, endPoint x: 999, endPoint y: 304, distance: 70.0
click at [999, 304] on div "Build successful [DATE]" at bounding box center [982, 292] width 114 height 32
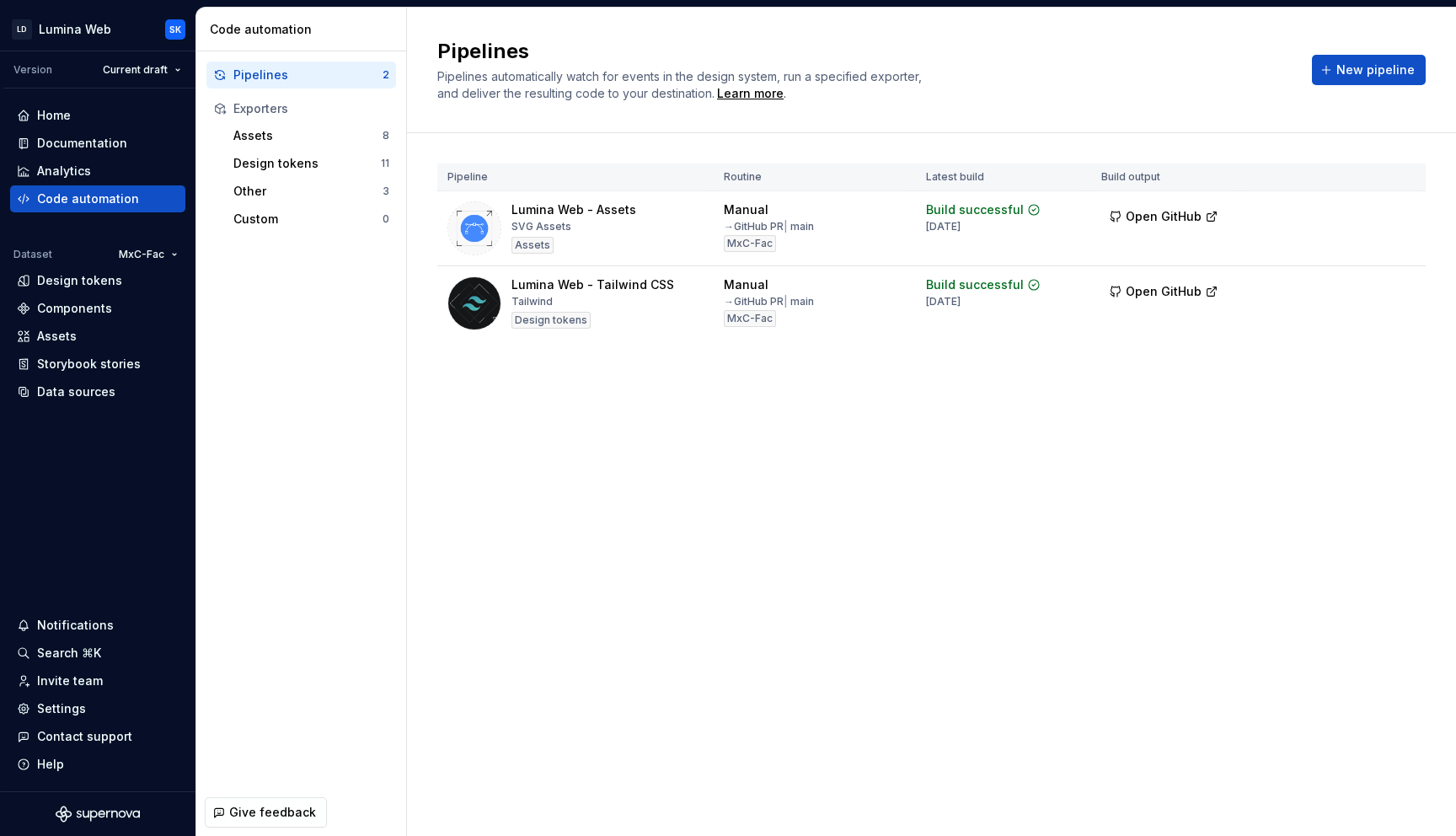
click at [1007, 373] on div "Pipeline Routine Latest build Build output Lumina Web - Assets SVG Assets Asset…" at bounding box center [930, 269] width 988 height 271
click at [1410, 286] on html "LD Lumina Web SK Version Current draft Home Documentation Analytics Code automa…" at bounding box center [728, 418] width 1456 height 836
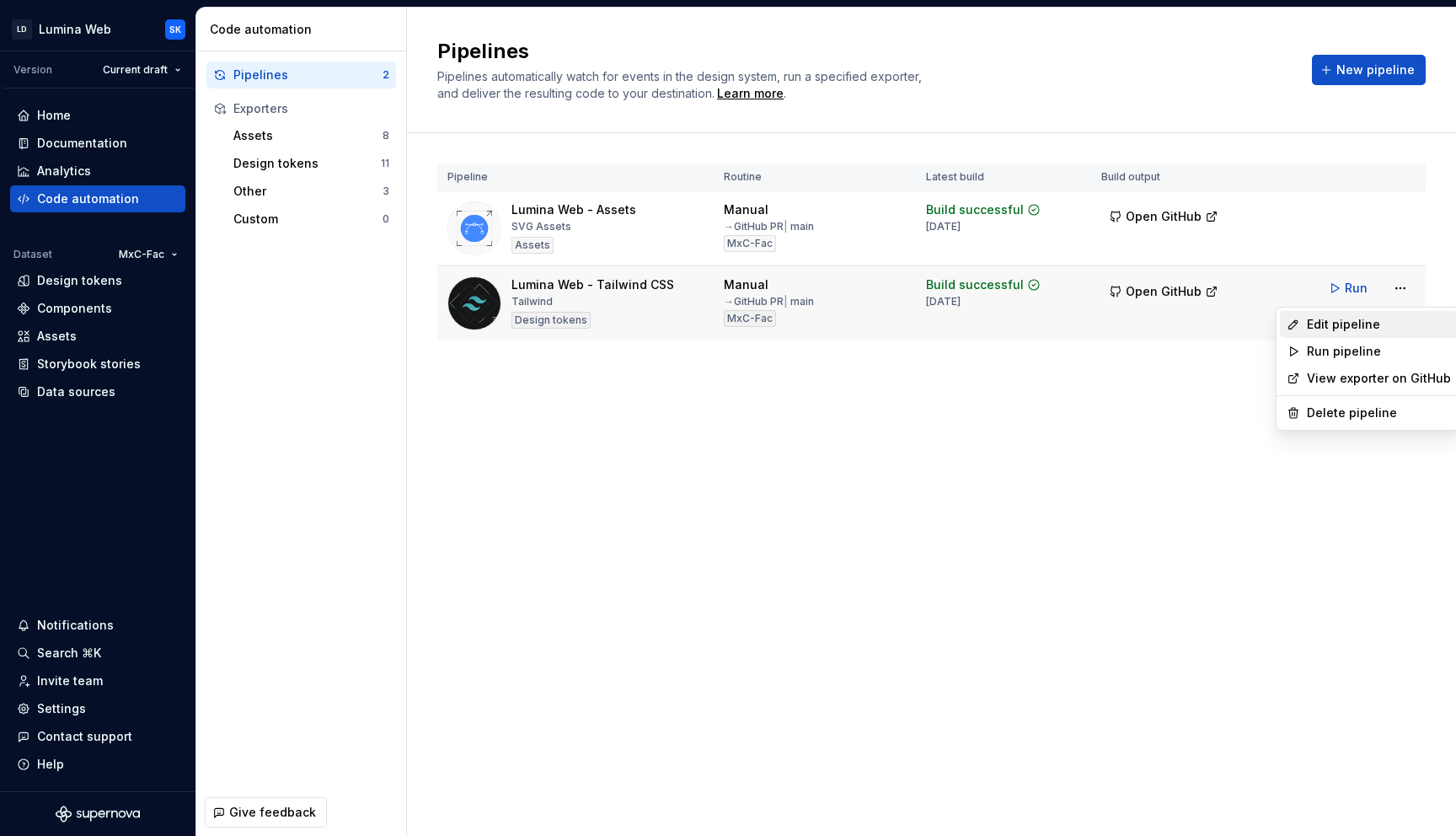
click at [1394, 320] on div "Edit pipeline" at bounding box center [1379, 324] width 144 height 17
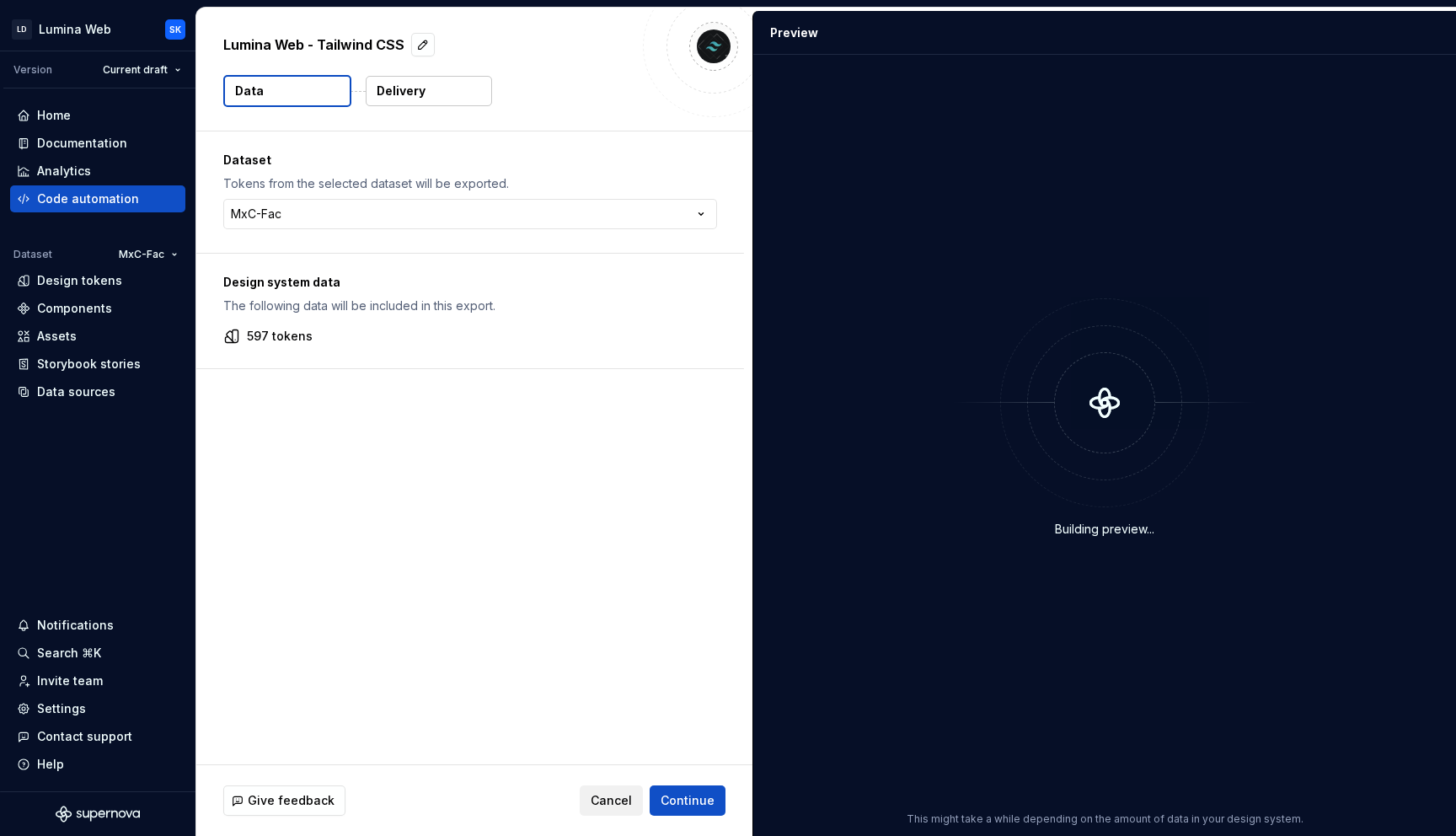
click at [416, 102] on button "Delivery" at bounding box center [429, 91] width 127 height 31
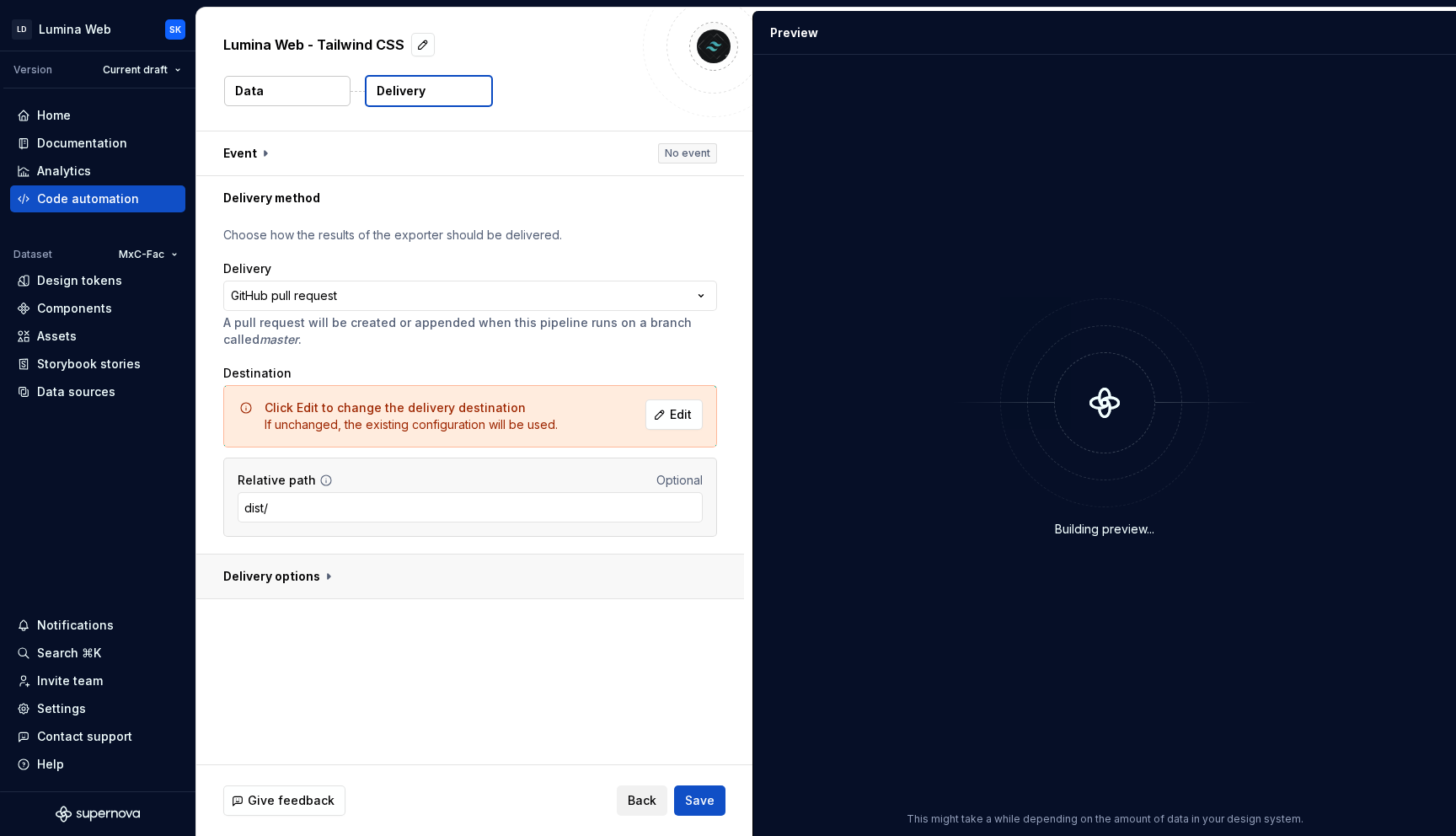
click at [315, 587] on button "button" at bounding box center [469, 576] width 547 height 44
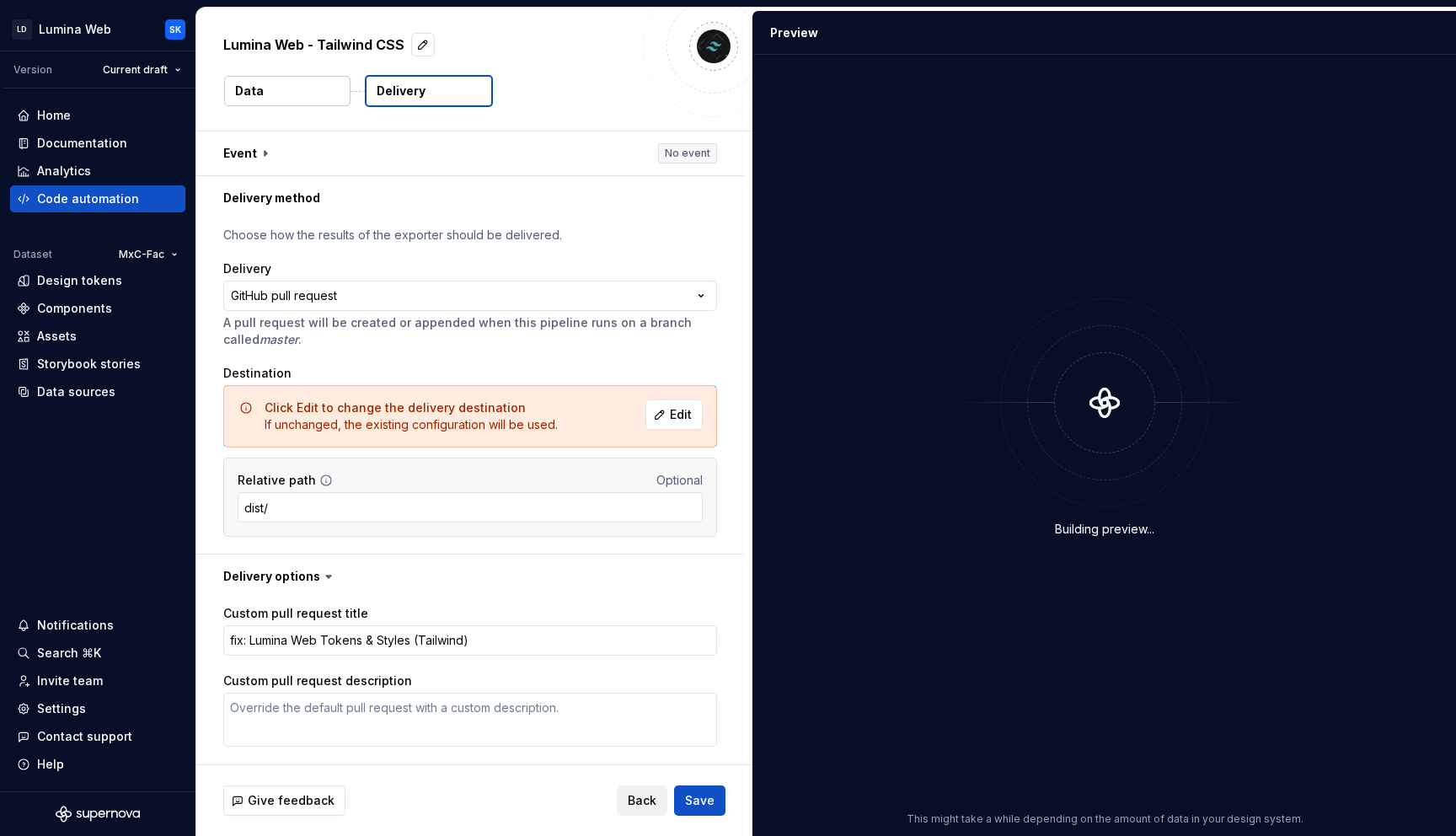
click at [320, 579] on icon at bounding box center [328, 576] width 17 height 17
click at [274, 155] on button "button" at bounding box center [469, 153] width 547 height 44
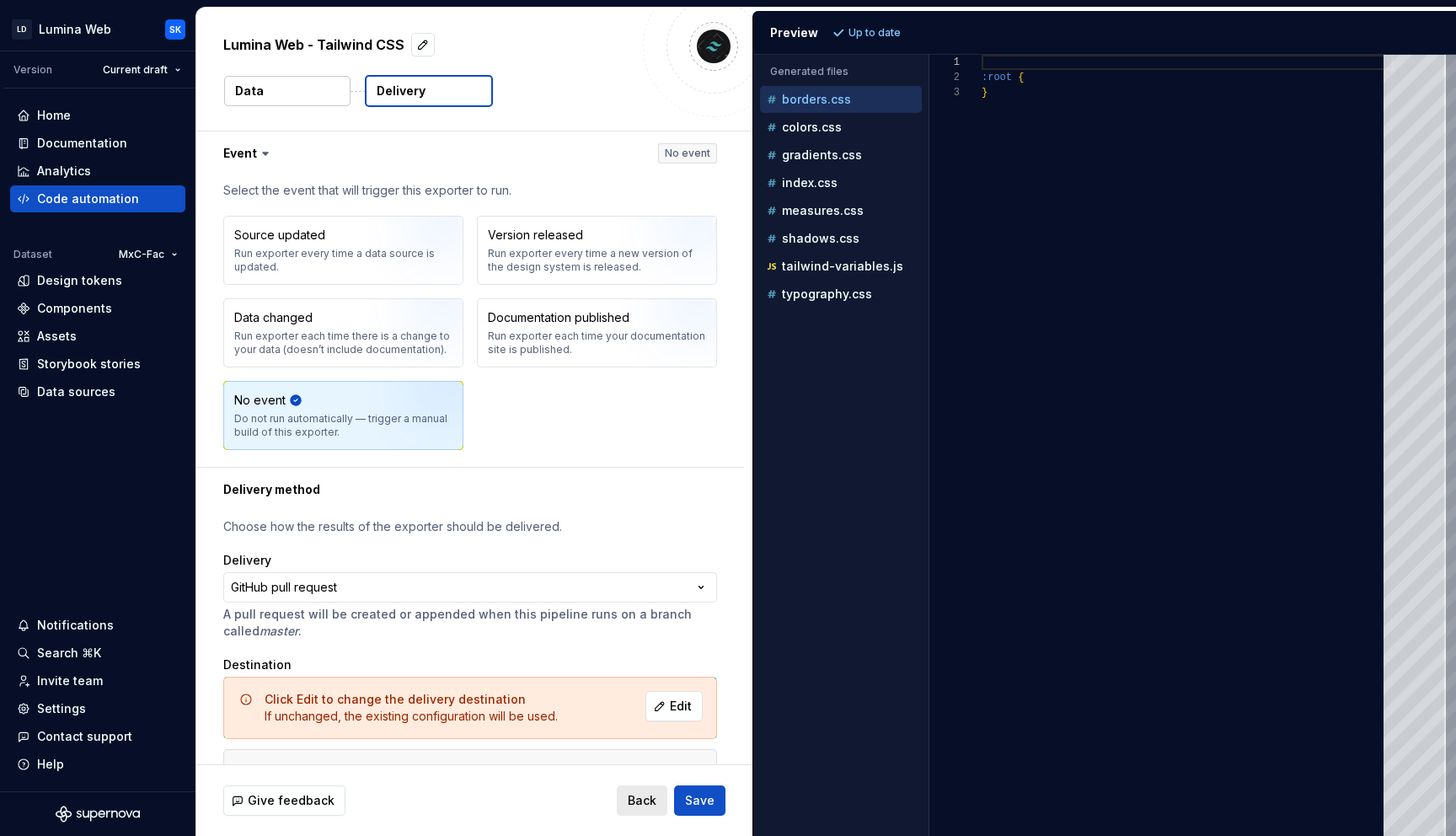
click at [647, 804] on span "Back" at bounding box center [642, 800] width 29 height 17
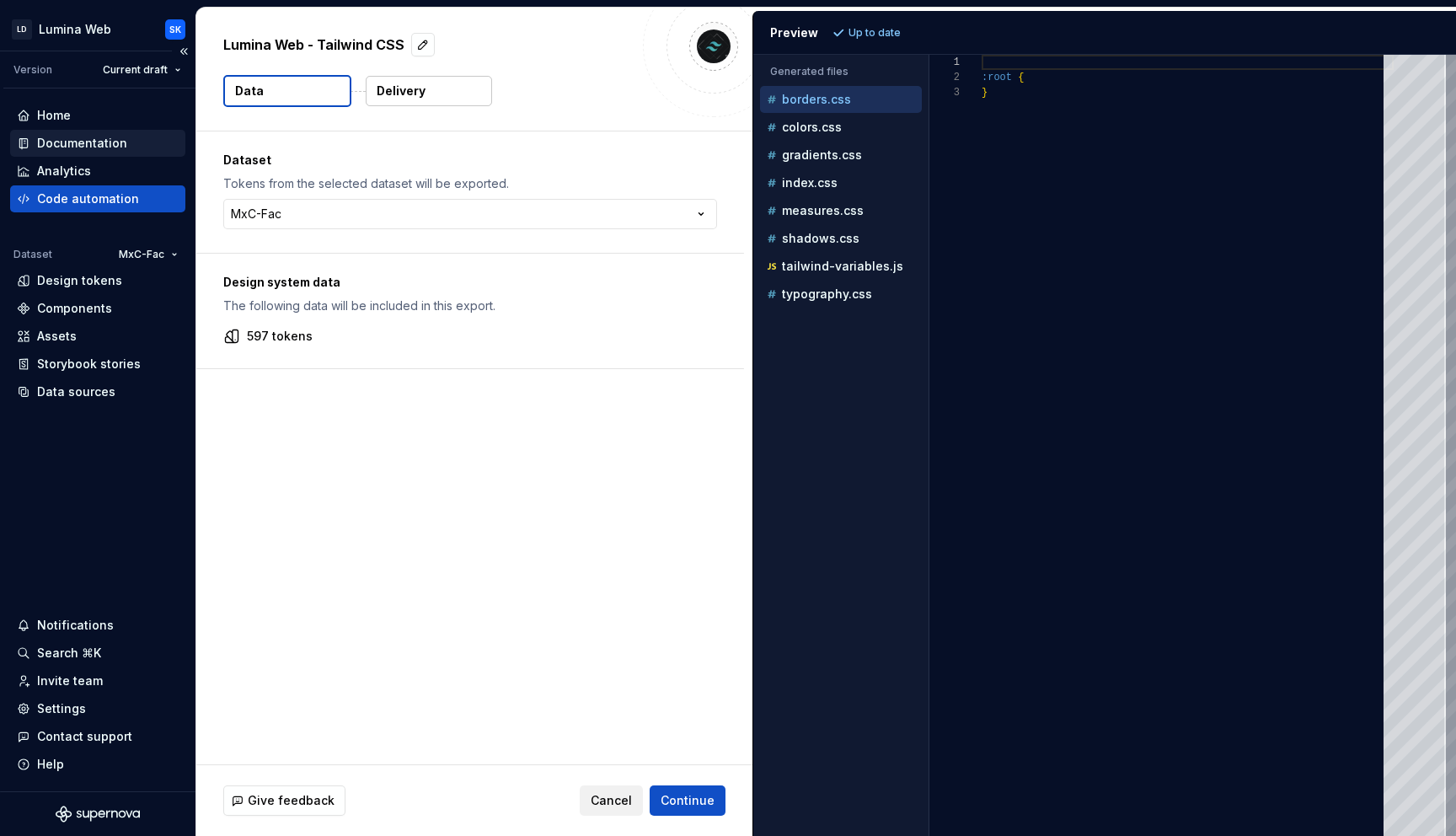
click at [102, 147] on div "Documentation" at bounding box center [82, 143] width 90 height 17
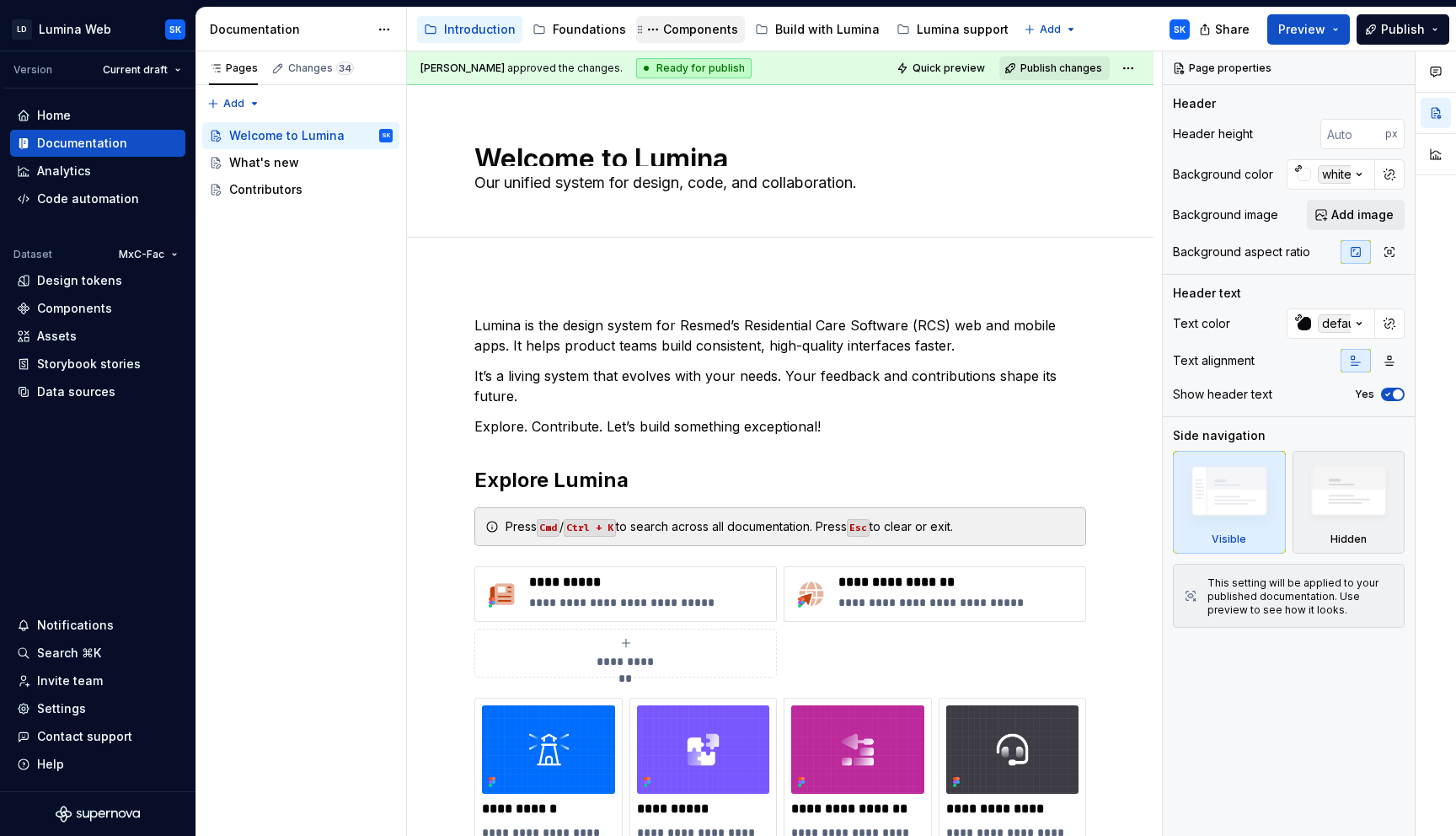
click at [677, 35] on div "Components" at bounding box center [700, 29] width 75 height 17
click at [701, 25] on div "Components" at bounding box center [700, 29] width 75 height 17
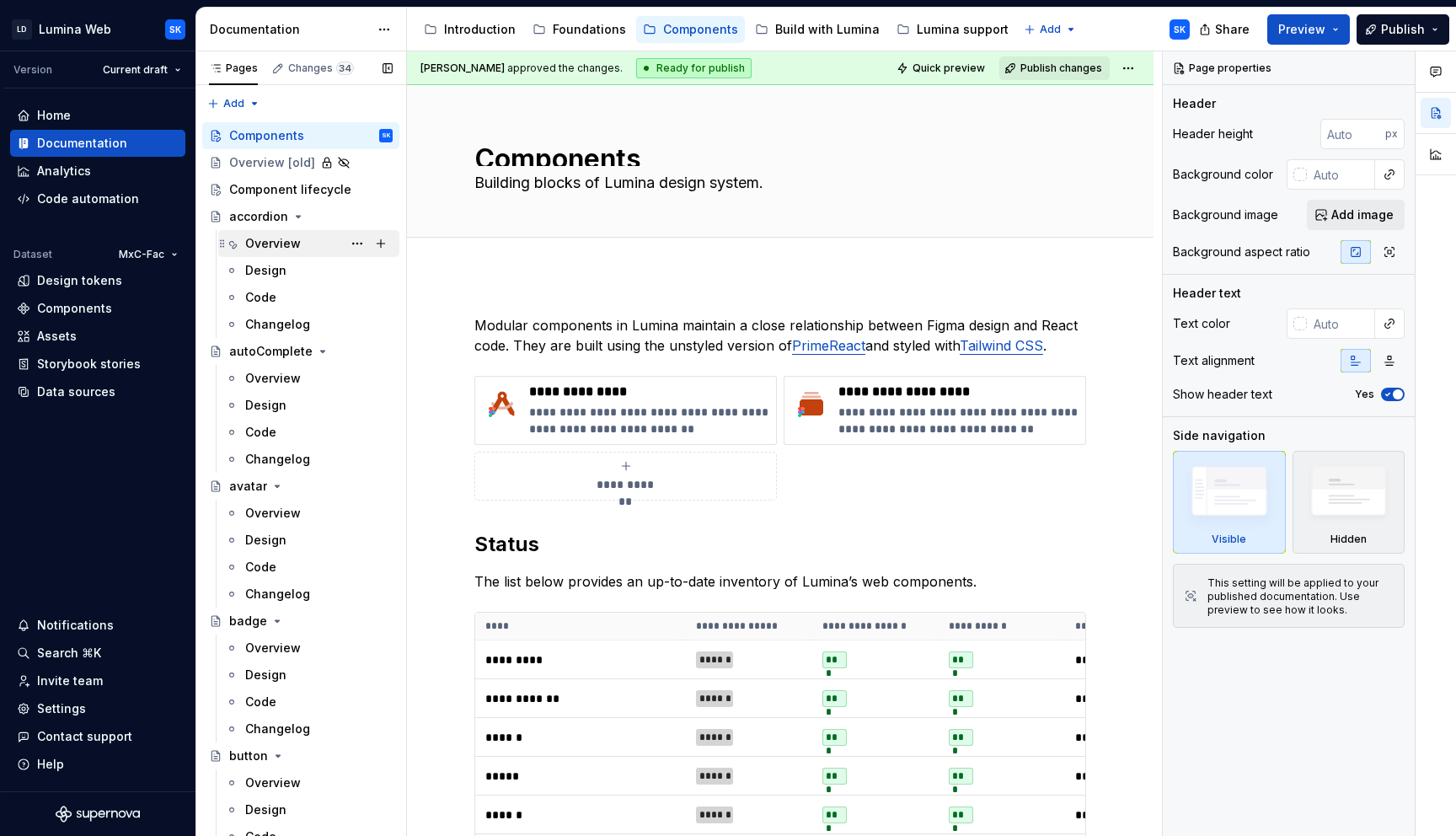
click at [296, 249] on div "Overview" at bounding box center [273, 244] width 56 height 17
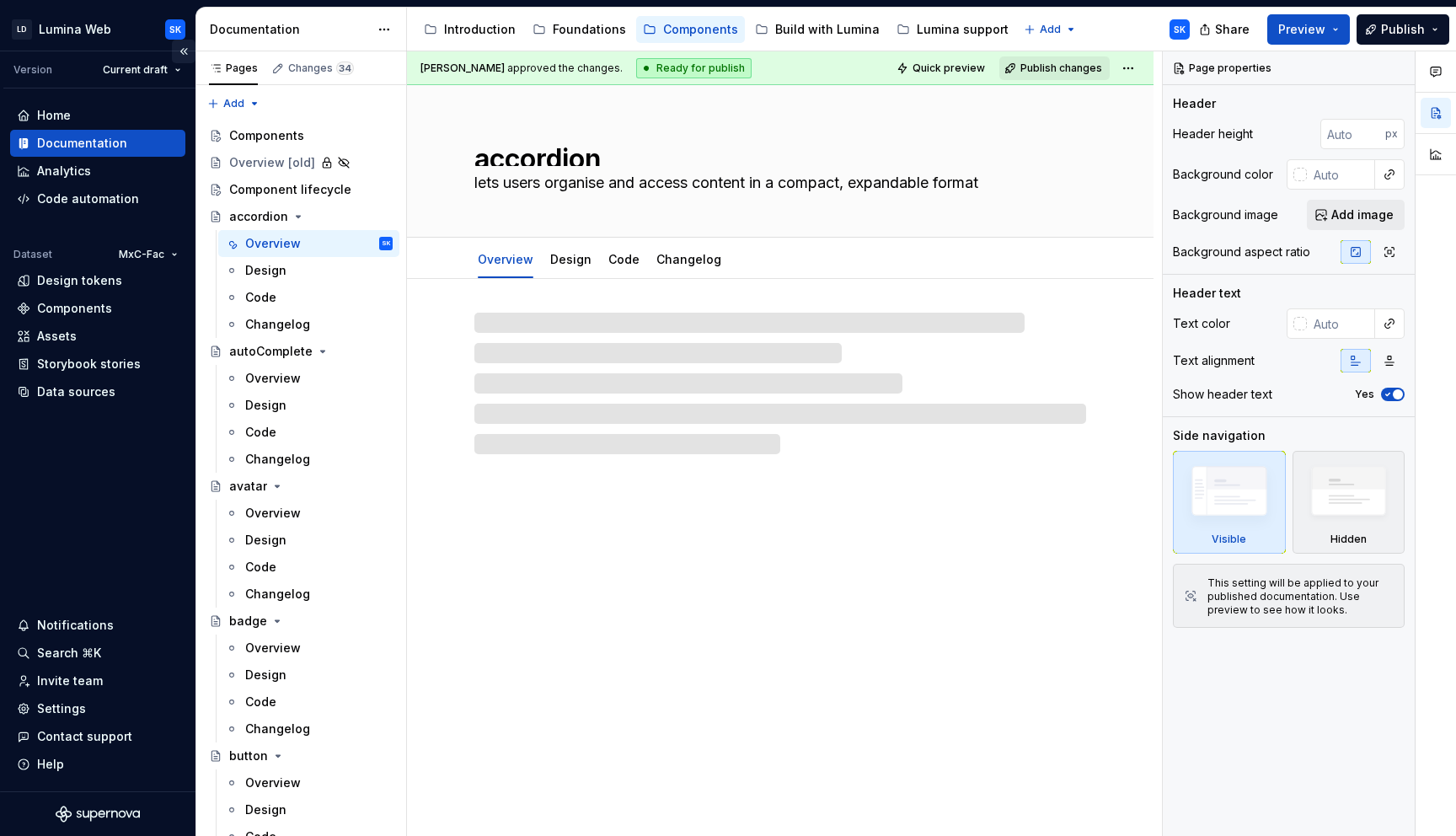
click at [182, 51] on button "Collapse sidebar" at bounding box center [183, 51] width 23 height 23
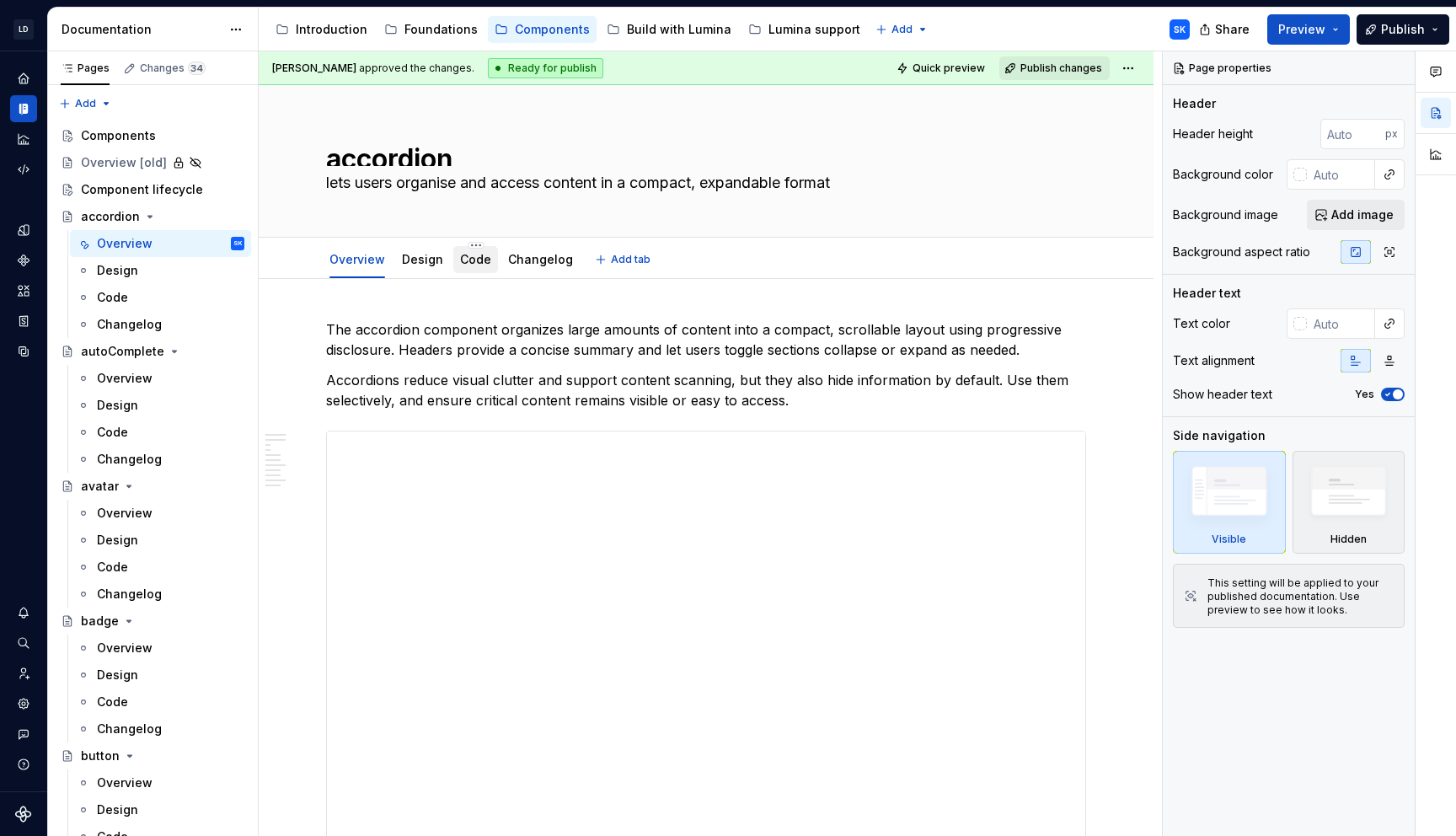
click at [467, 259] on link "Code" at bounding box center [475, 259] width 31 height 14
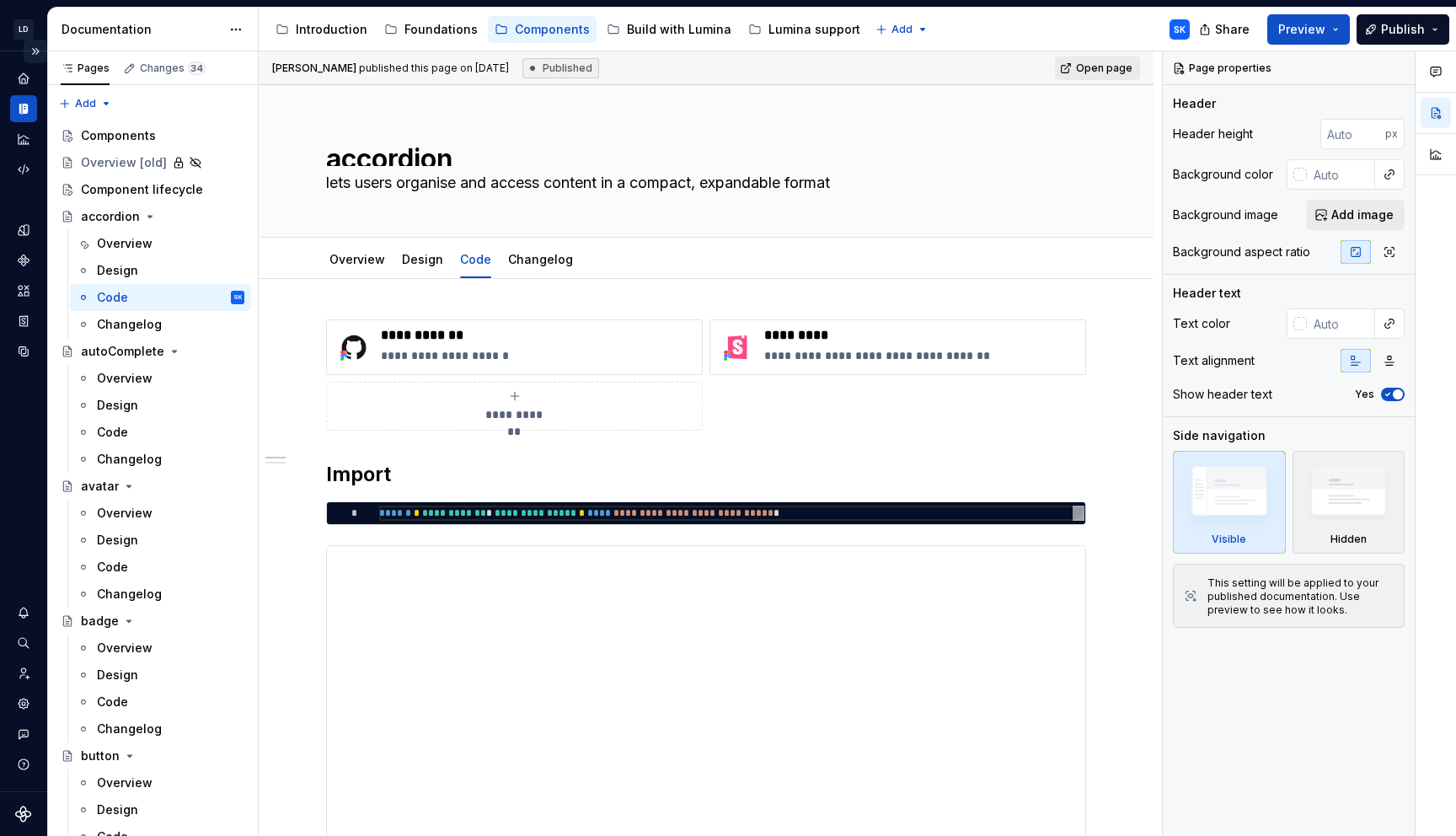
click at [36, 54] on button "Expand sidebar" at bounding box center [35, 51] width 23 height 23
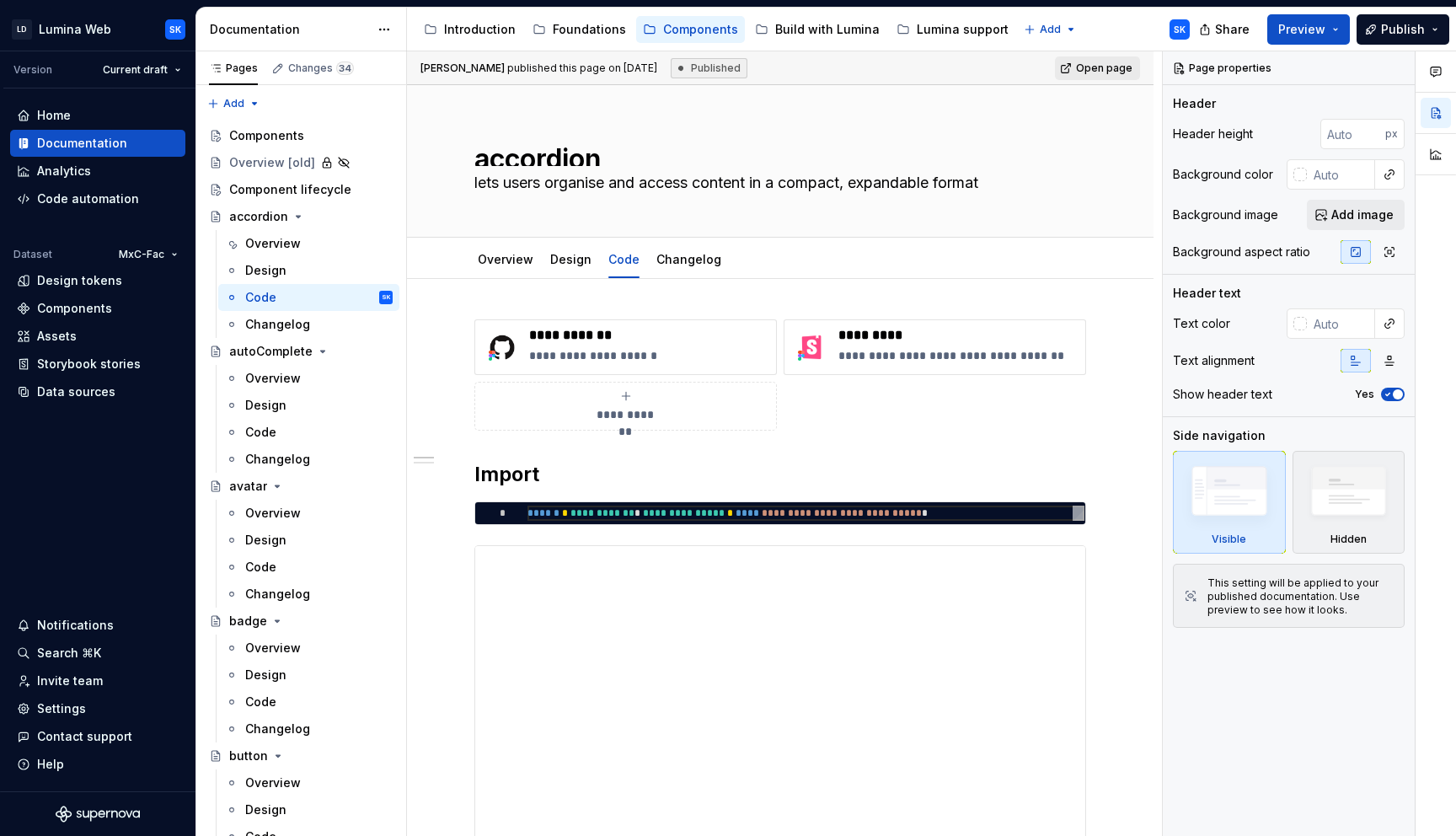
click at [152, 252] on html "LD Lumina Web SK Version Current draft Home Documentation Analytics Code automa…" at bounding box center [728, 418] width 1456 height 836
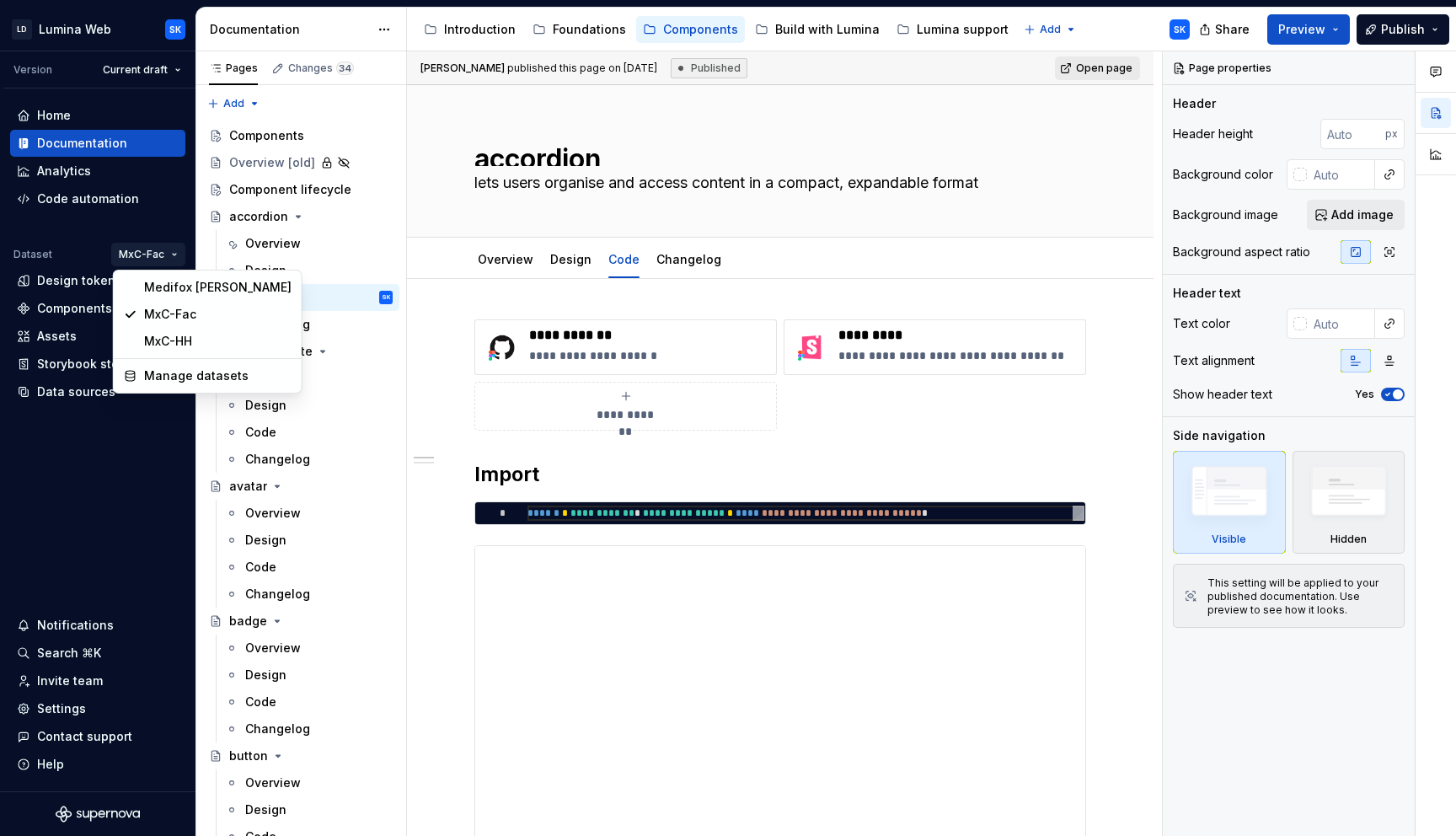
click at [818, 33] on html "LD Lumina Web SK Version Current draft Home Documentation Analytics Code automa…" at bounding box center [728, 418] width 1456 height 836
click at [830, 30] on div "Build with Lumina" at bounding box center [827, 29] width 104 height 17
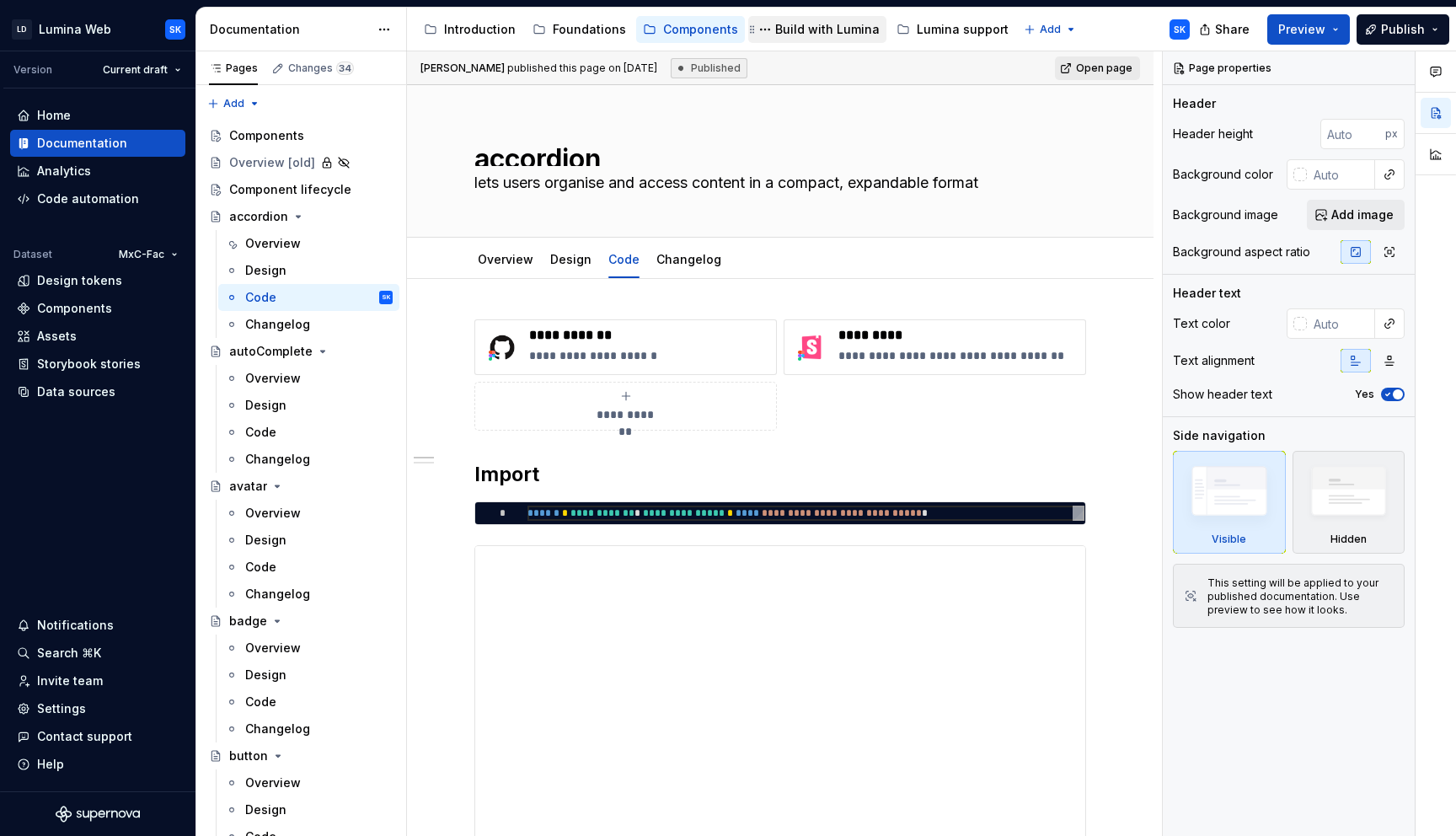
click at [812, 31] on div "Build with Lumina" at bounding box center [827, 29] width 104 height 17
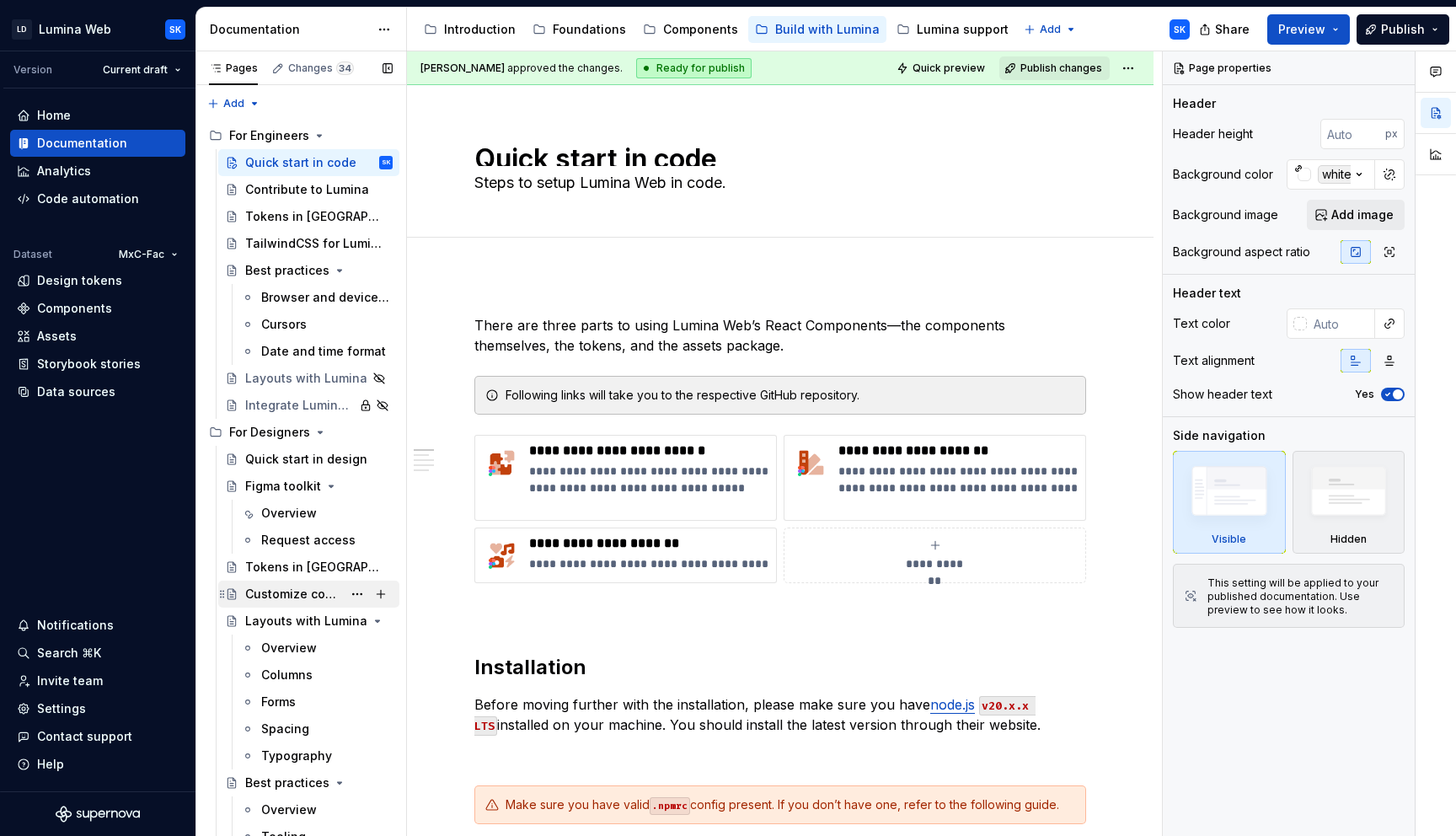
scroll to position [64, 0]
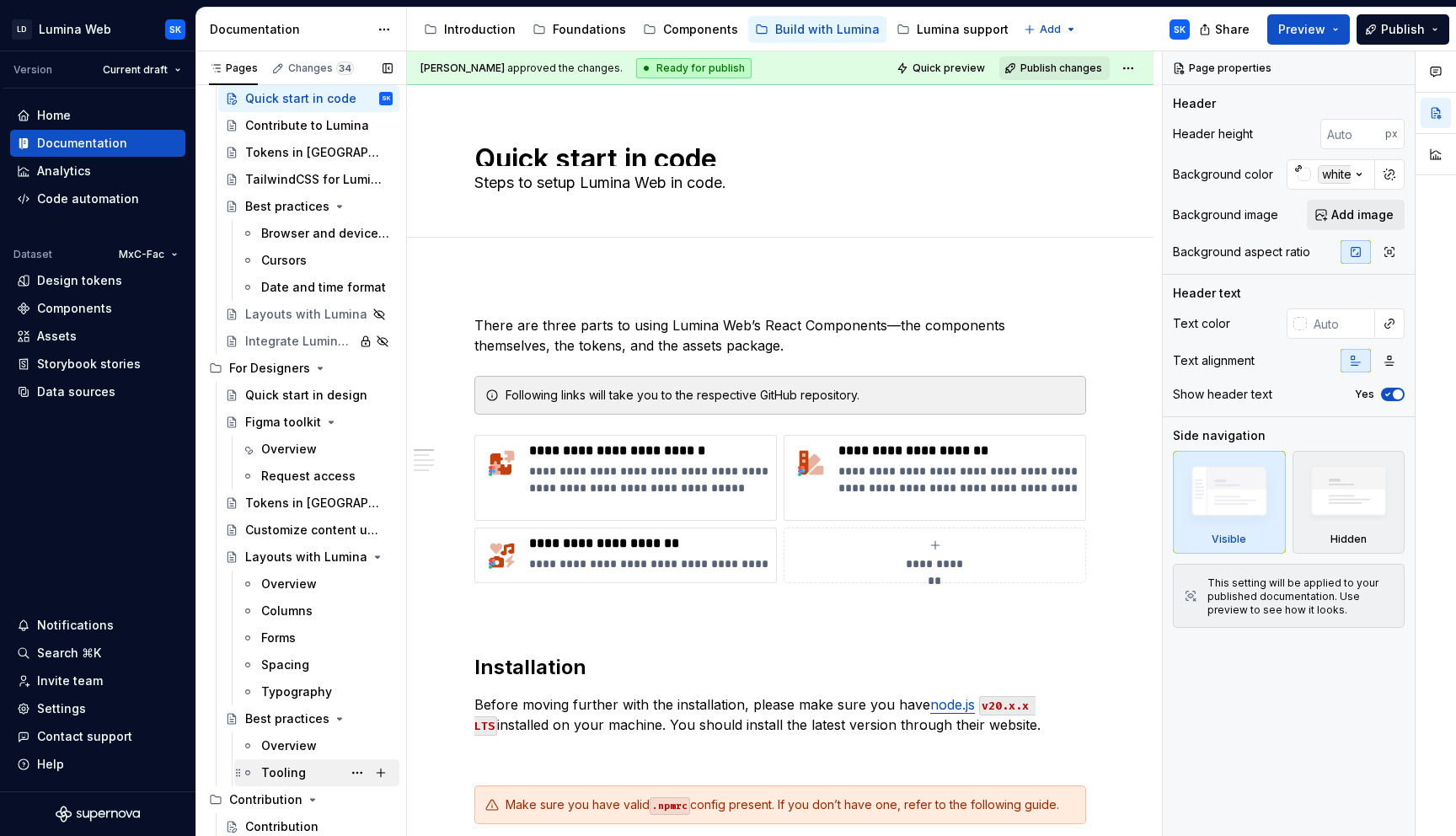
click at [314, 791] on div "Contribution" at bounding box center [311, 799] width 164 height 17
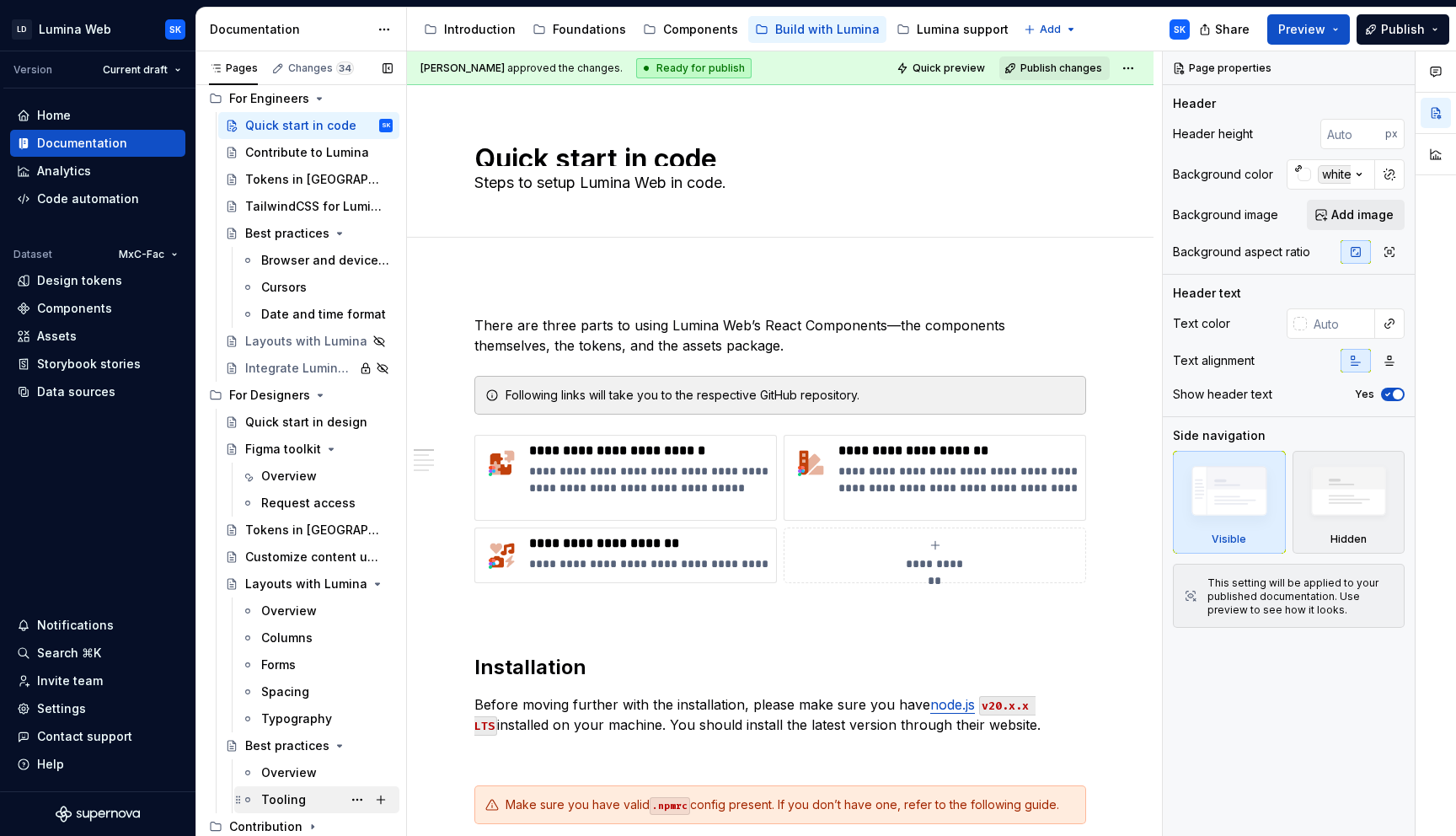
scroll to position [37, 0]
drag, startPoint x: 307, startPoint y: 824, endPoint x: 315, endPoint y: 823, distance: 8.1
click at [307, 824] on icon "Page tree" at bounding box center [312, 826] width 13 height 13
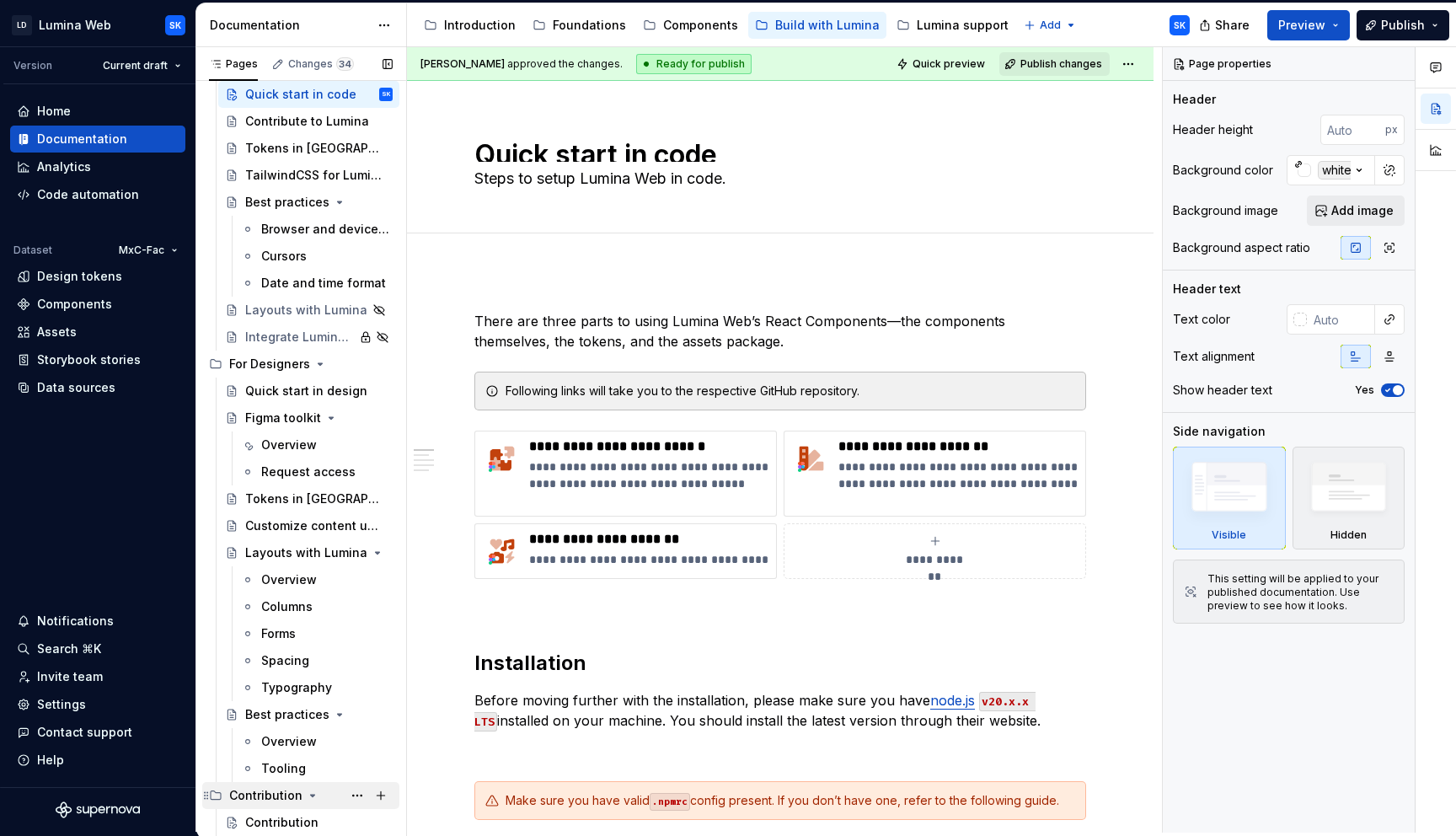
scroll to position [53, 0]
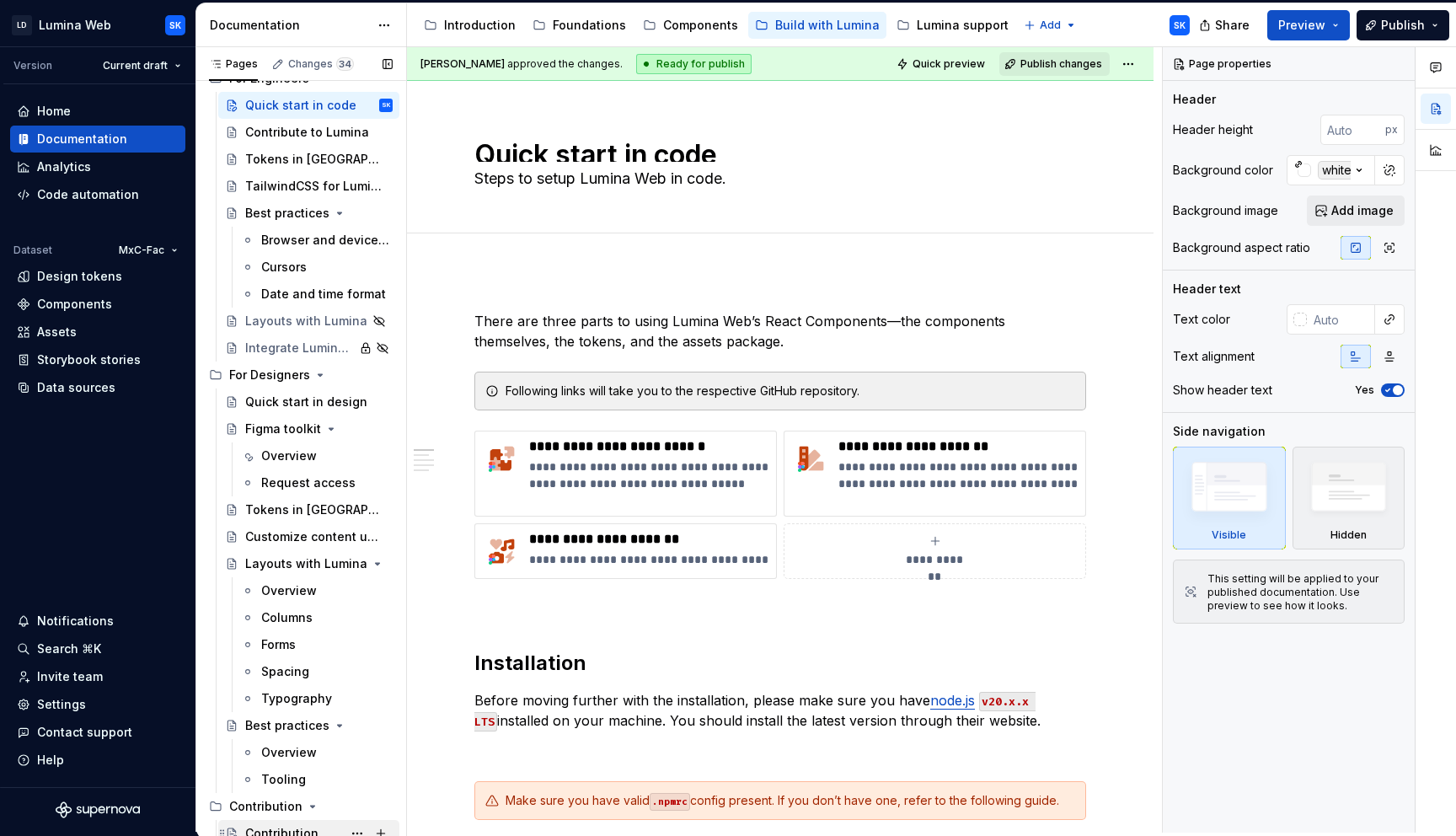
click at [289, 826] on div "Contribution" at bounding box center [282, 833] width 74 height 17
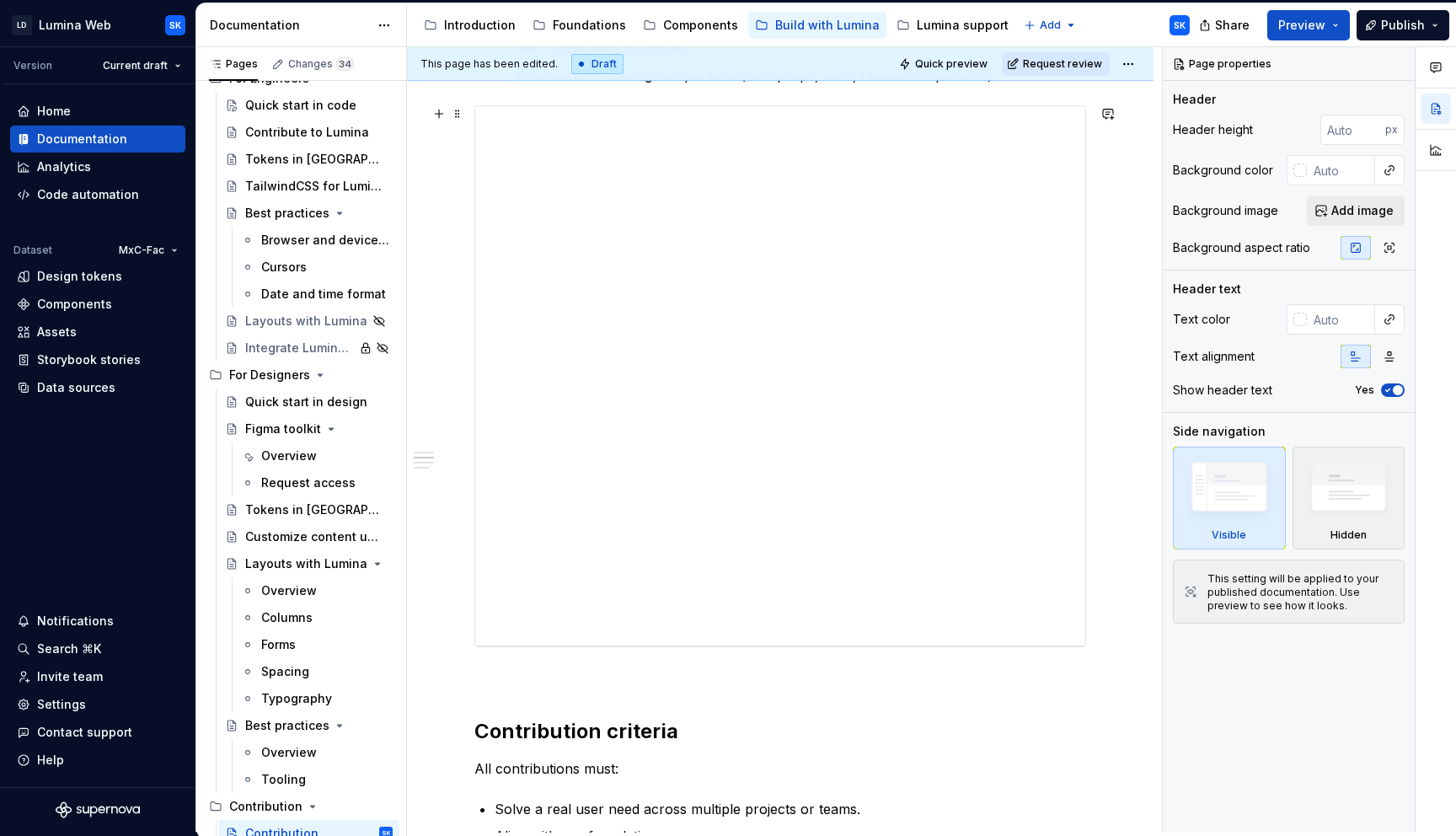
scroll to position [815, 0]
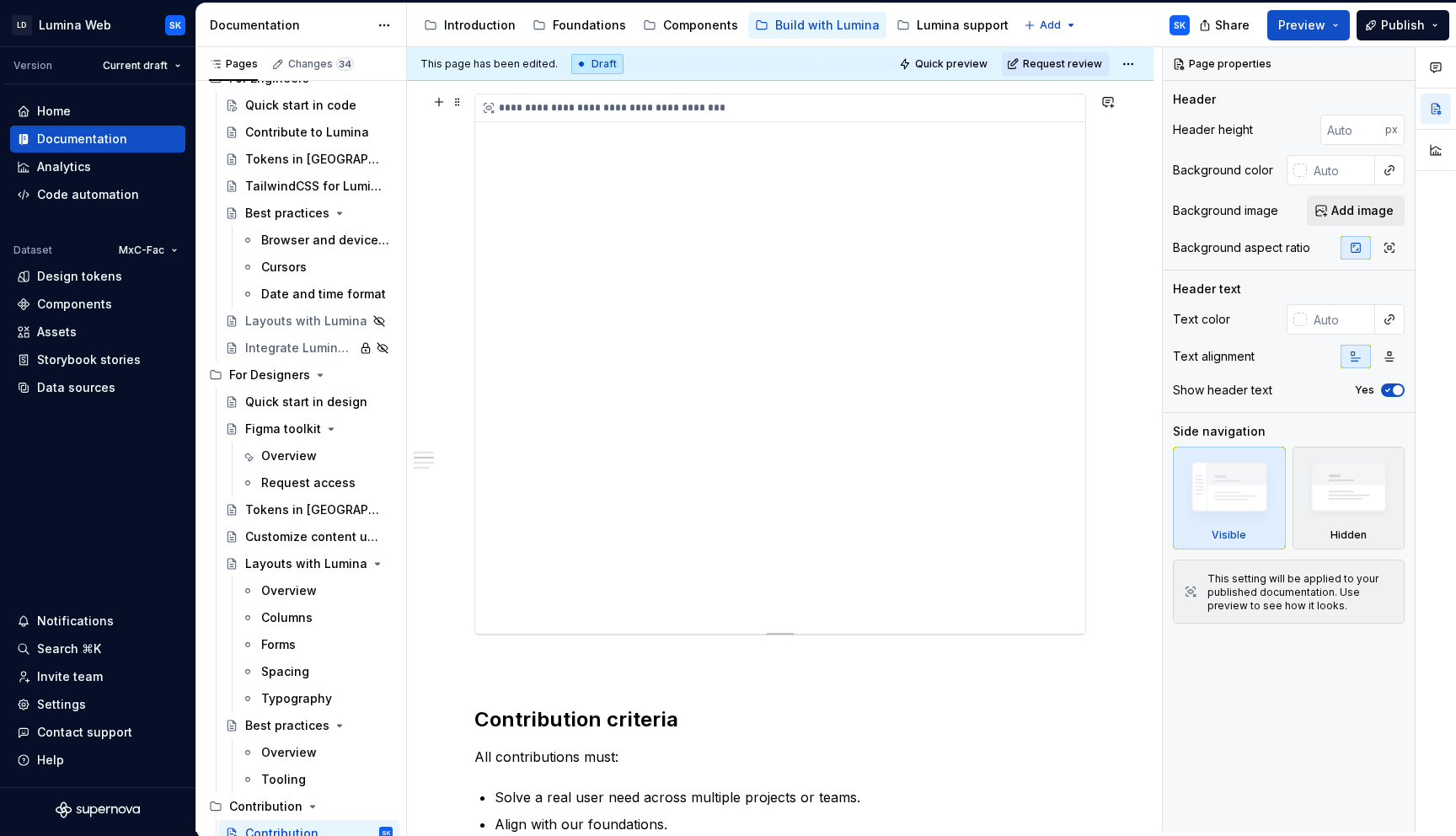
click at [867, 604] on div "**********" at bounding box center [780, 364] width 610 height 539
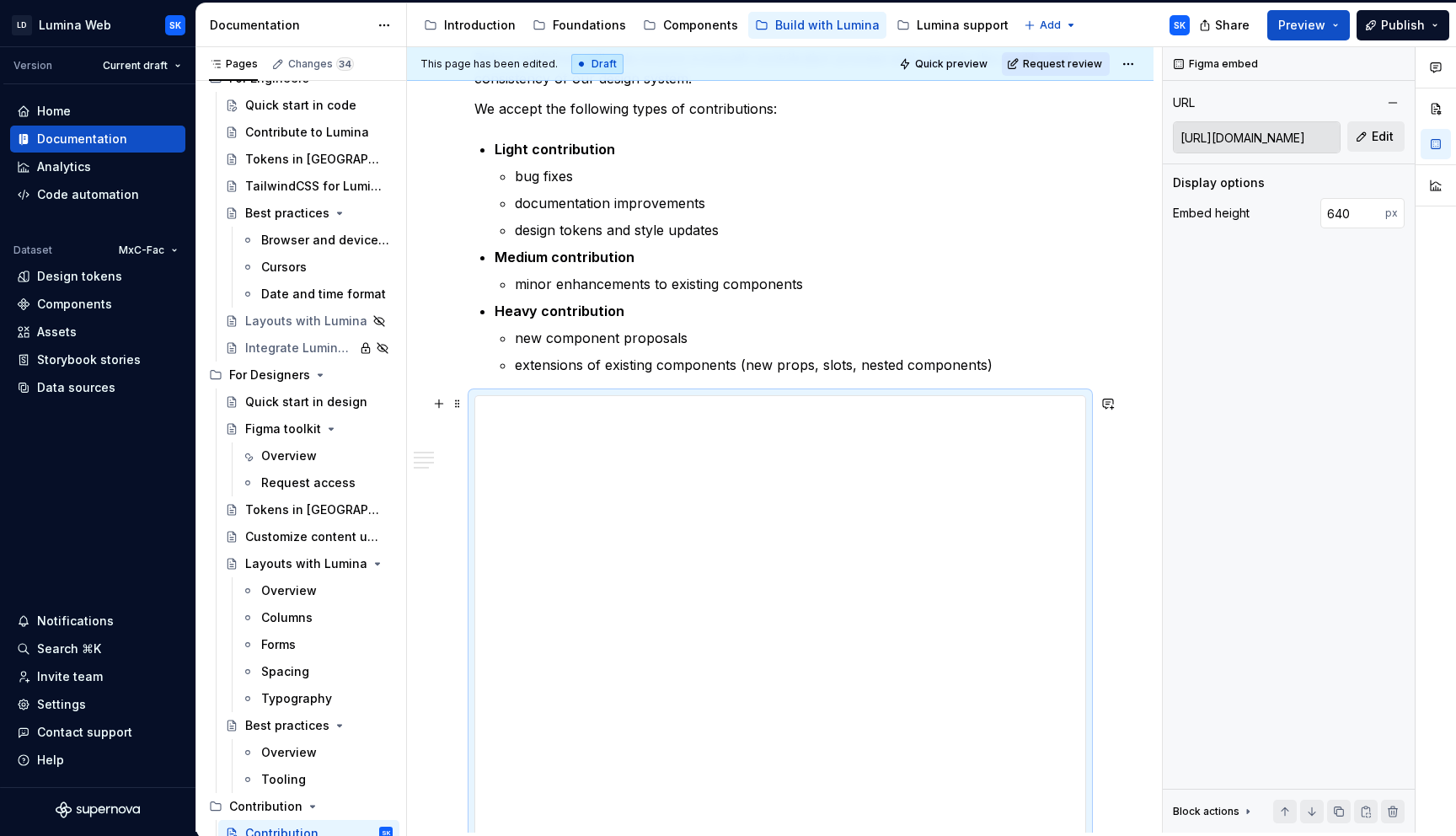
scroll to position [515, 0]
click at [947, 61] on span "Quick preview" at bounding box center [951, 64] width 73 height 13
drag, startPoint x: 1333, startPoint y: 27, endPoint x: 1347, endPoint y: 81, distance: 55.8
click at [1333, 28] on button "Preview" at bounding box center [1309, 25] width 83 height 31
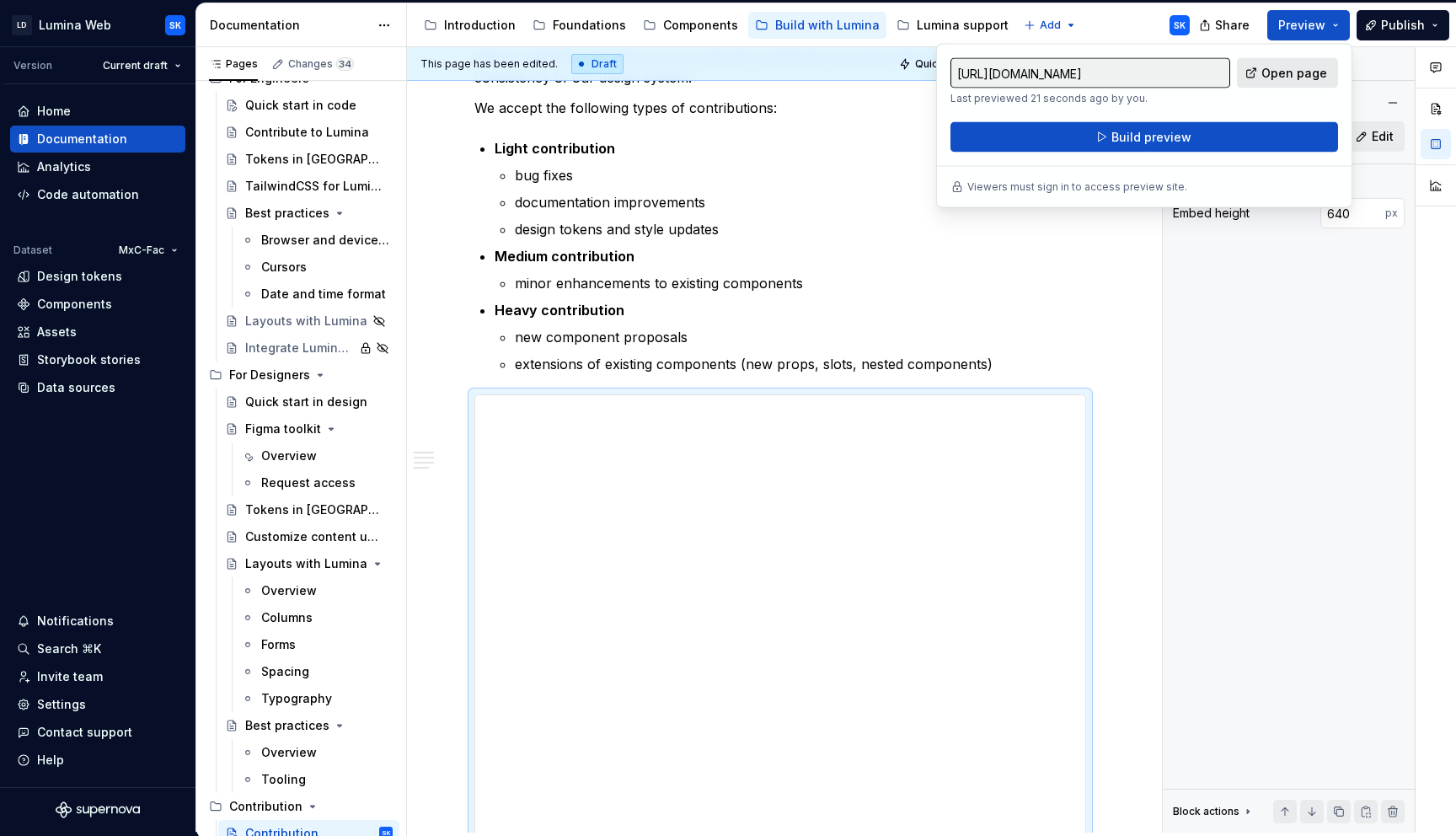
click at [1317, 69] on span "Open page" at bounding box center [1293, 73] width 66 height 17
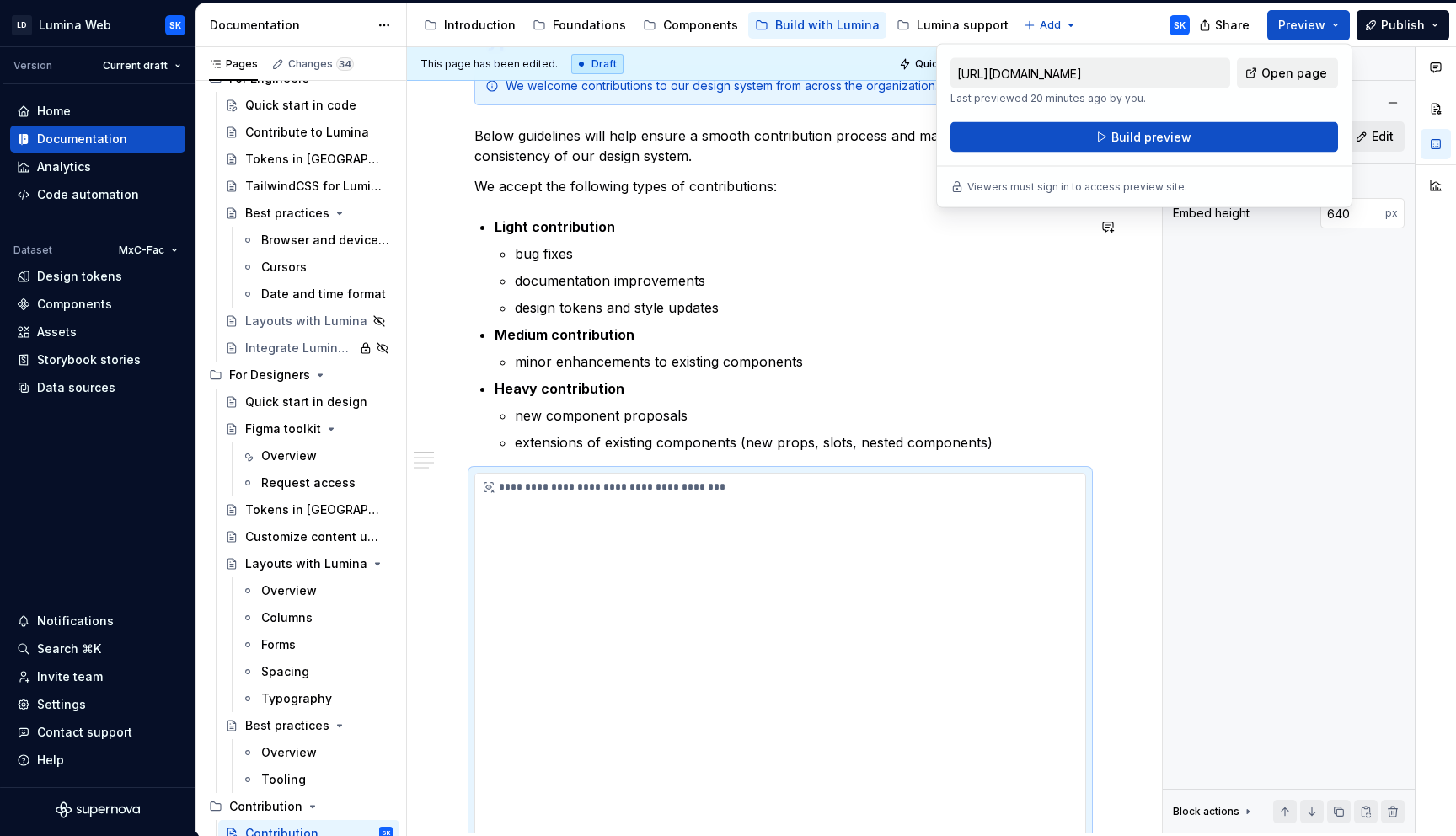
scroll to position [681, 0]
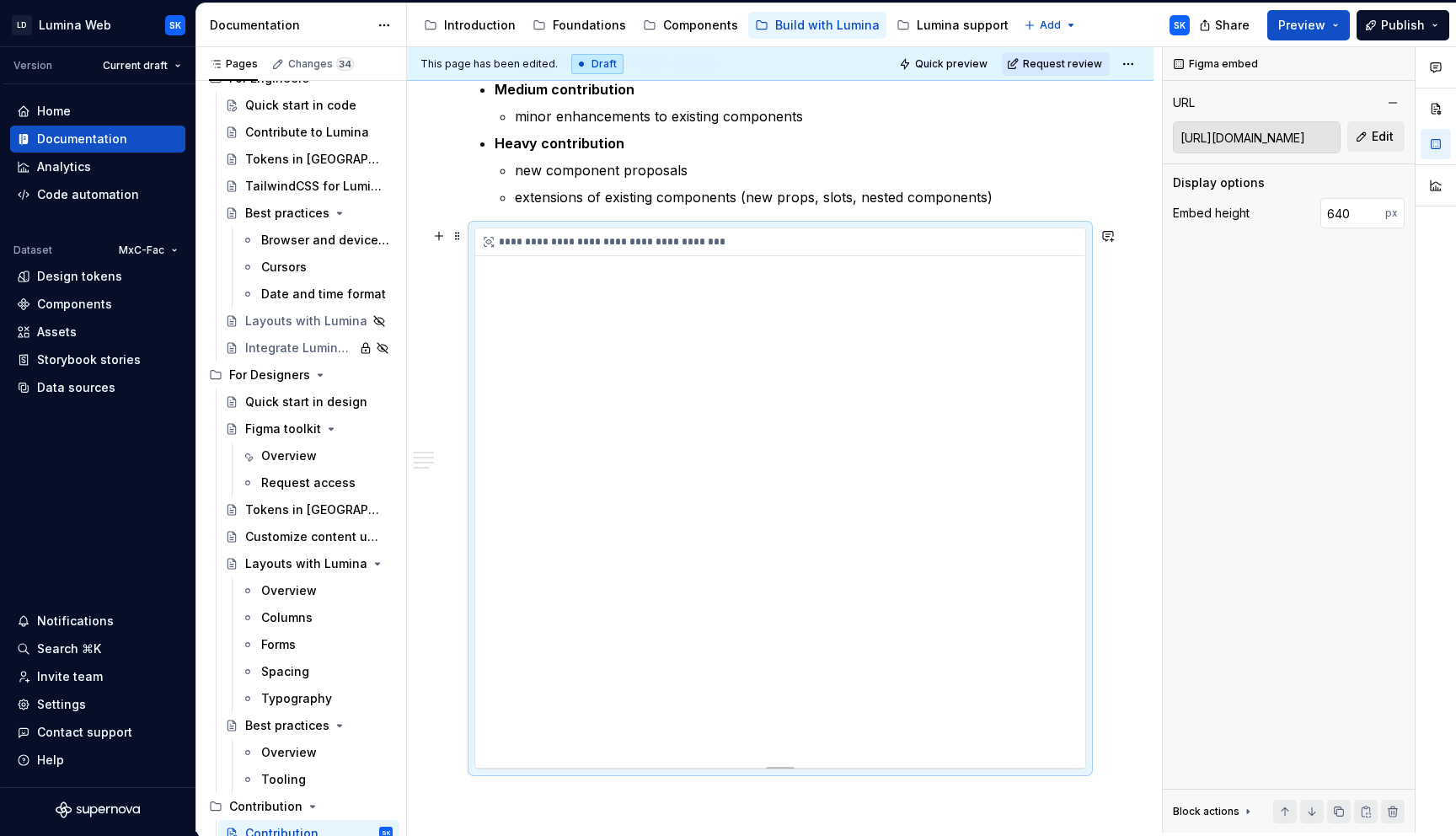
click at [778, 240] on div "**********" at bounding box center [780, 242] width 609 height 28
click at [179, 49] on button "Collapse sidebar" at bounding box center [183, 47] width 23 height 23
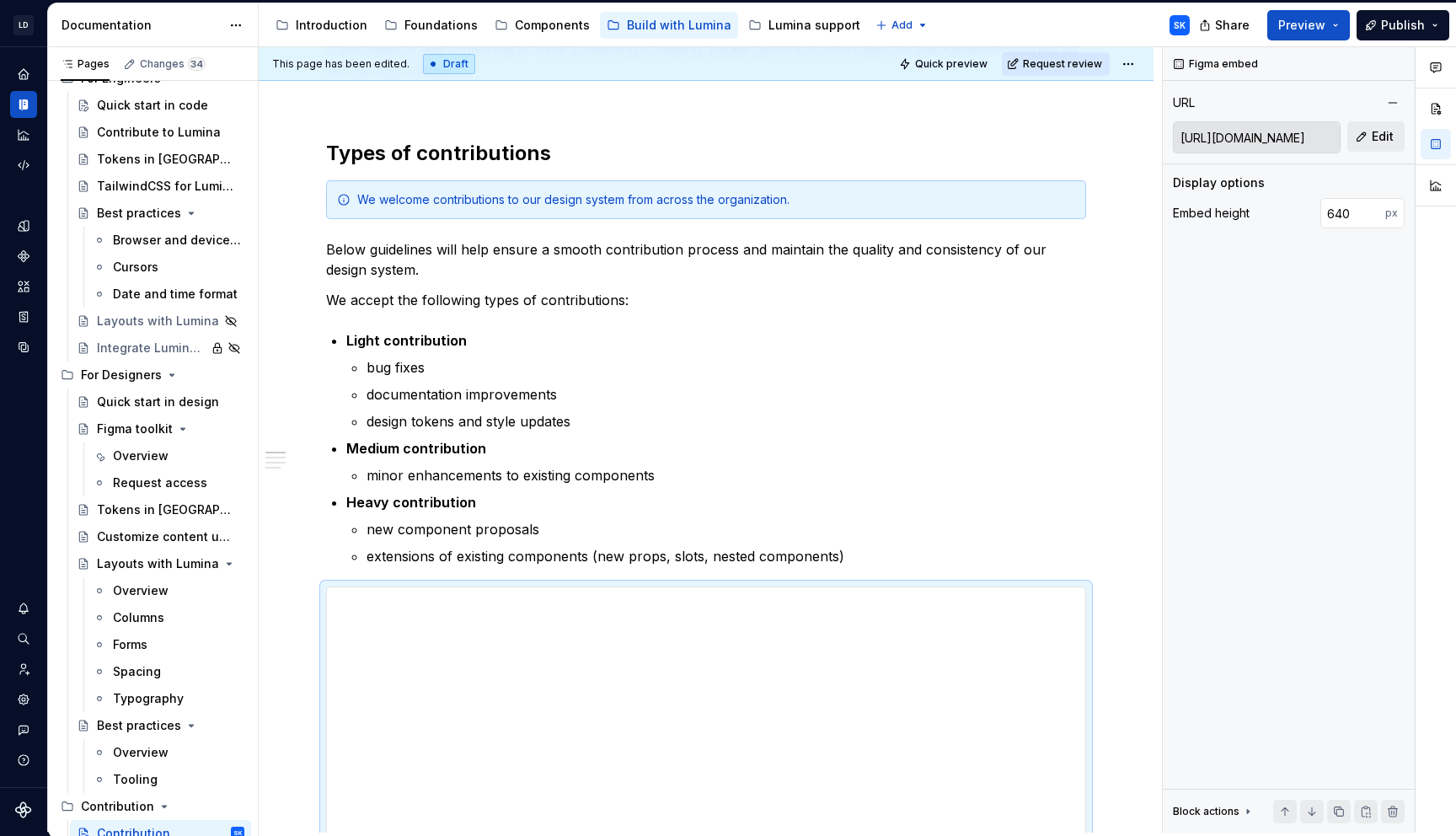
scroll to position [0, 0]
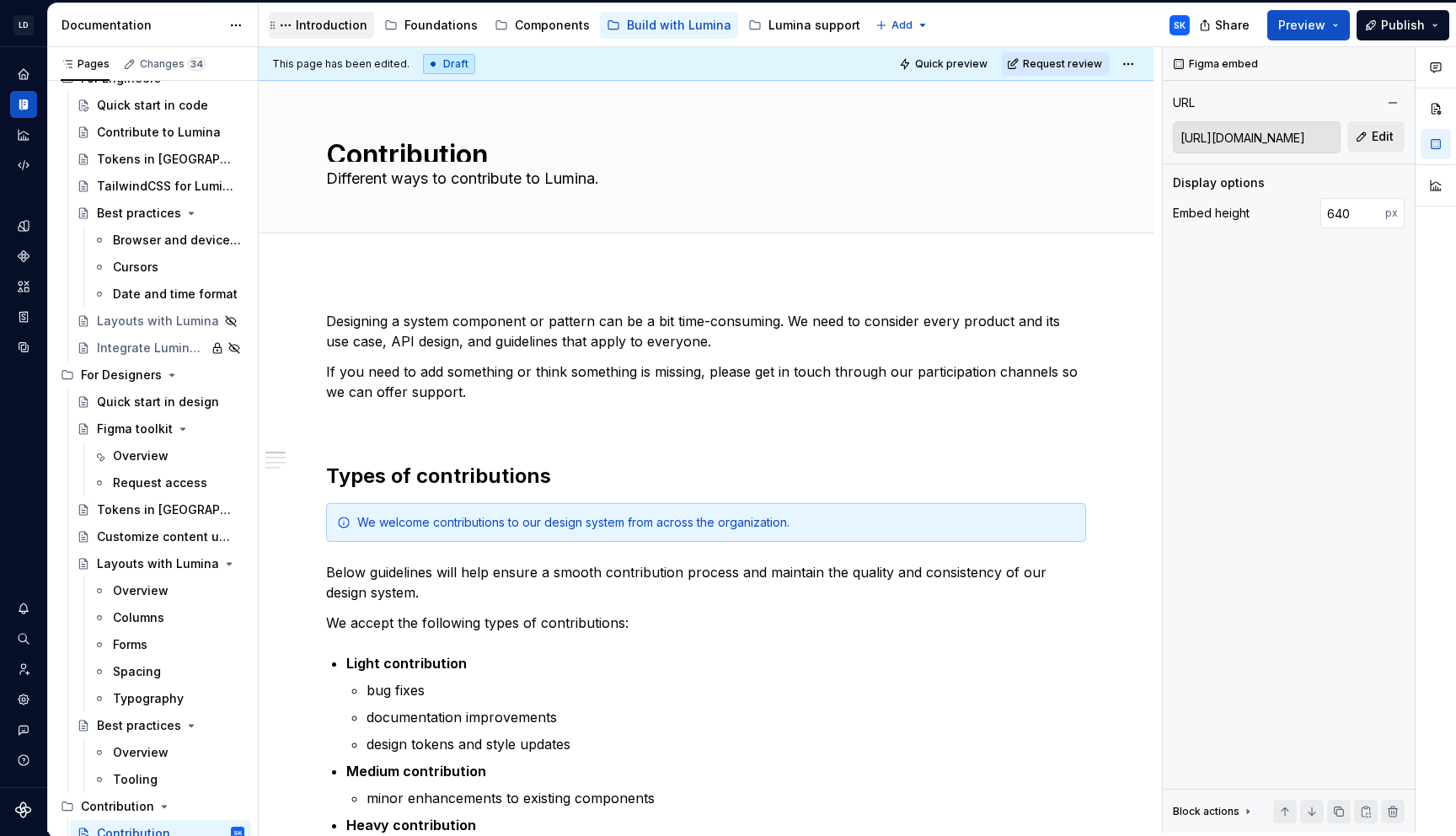
click at [328, 20] on div "Introduction" at bounding box center [332, 25] width 72 height 17
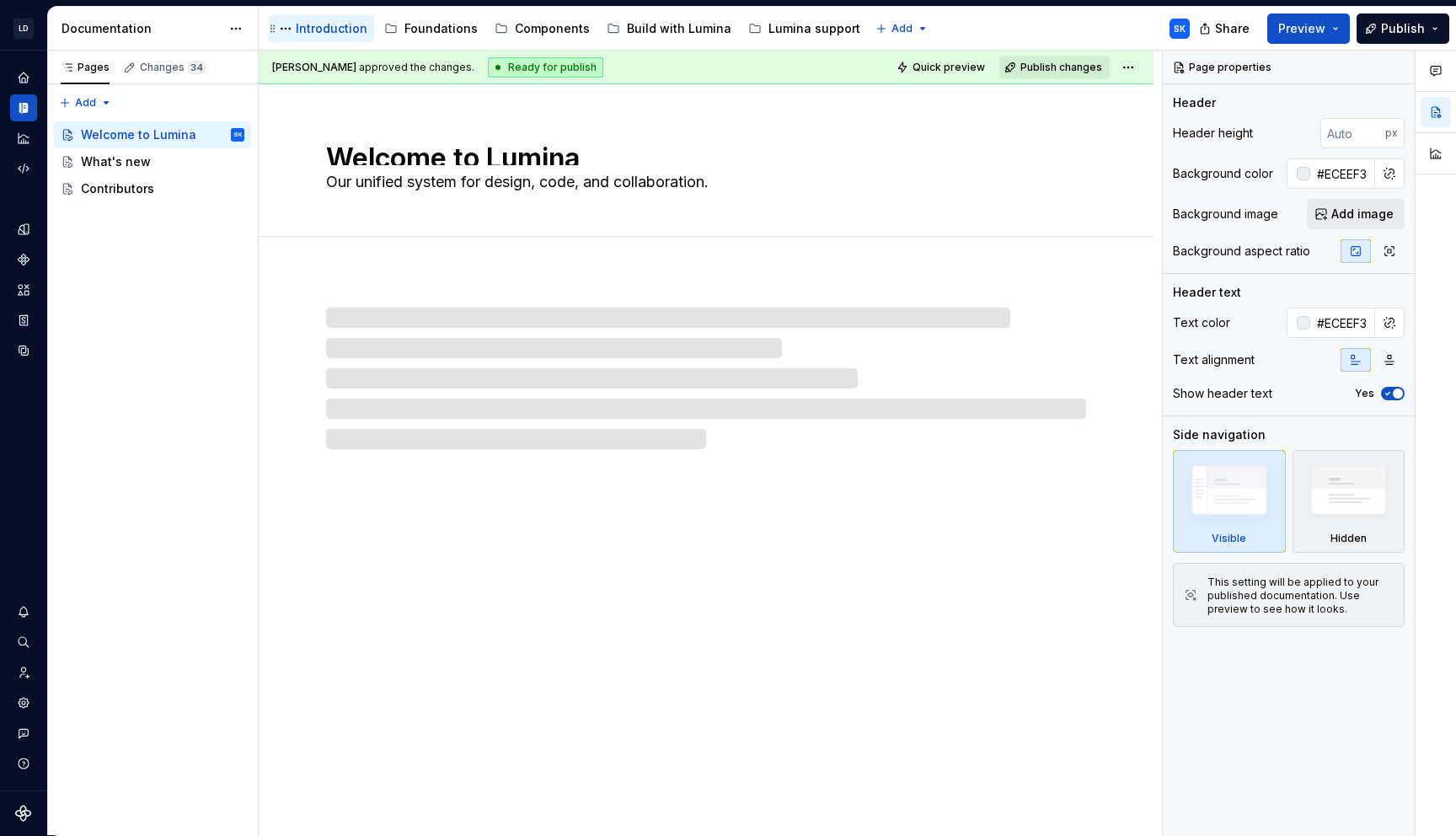
scroll to position [1, 0]
click at [31, 55] on button "Expand sidebar" at bounding box center [35, 50] width 23 height 23
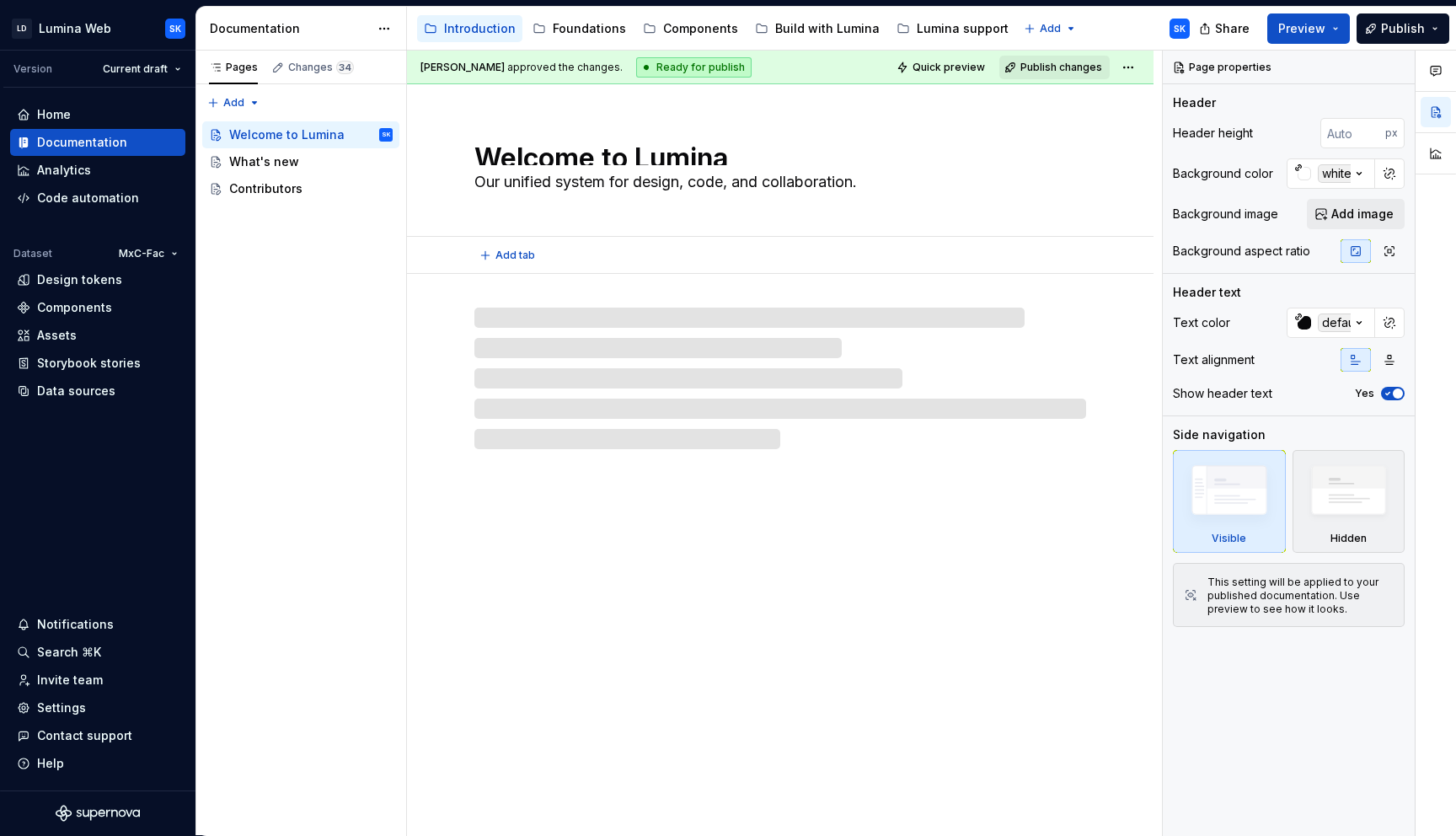
scroll to position [4, 0]
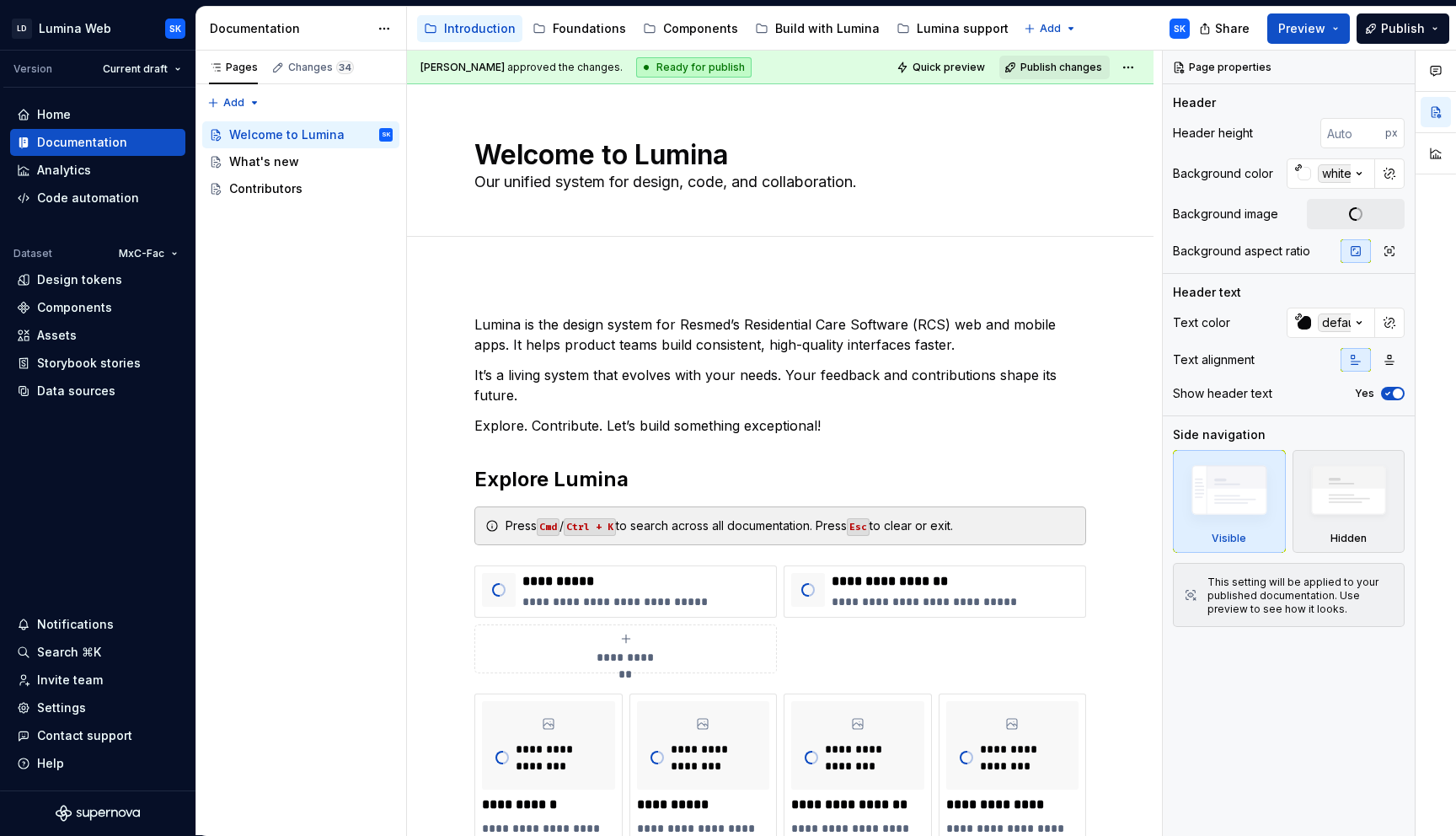
click at [1097, 29] on div "Accessibility guide for tree Page tree. Navigate the tree with the arrow keys. …" at bounding box center [805, 28] width 796 height 44
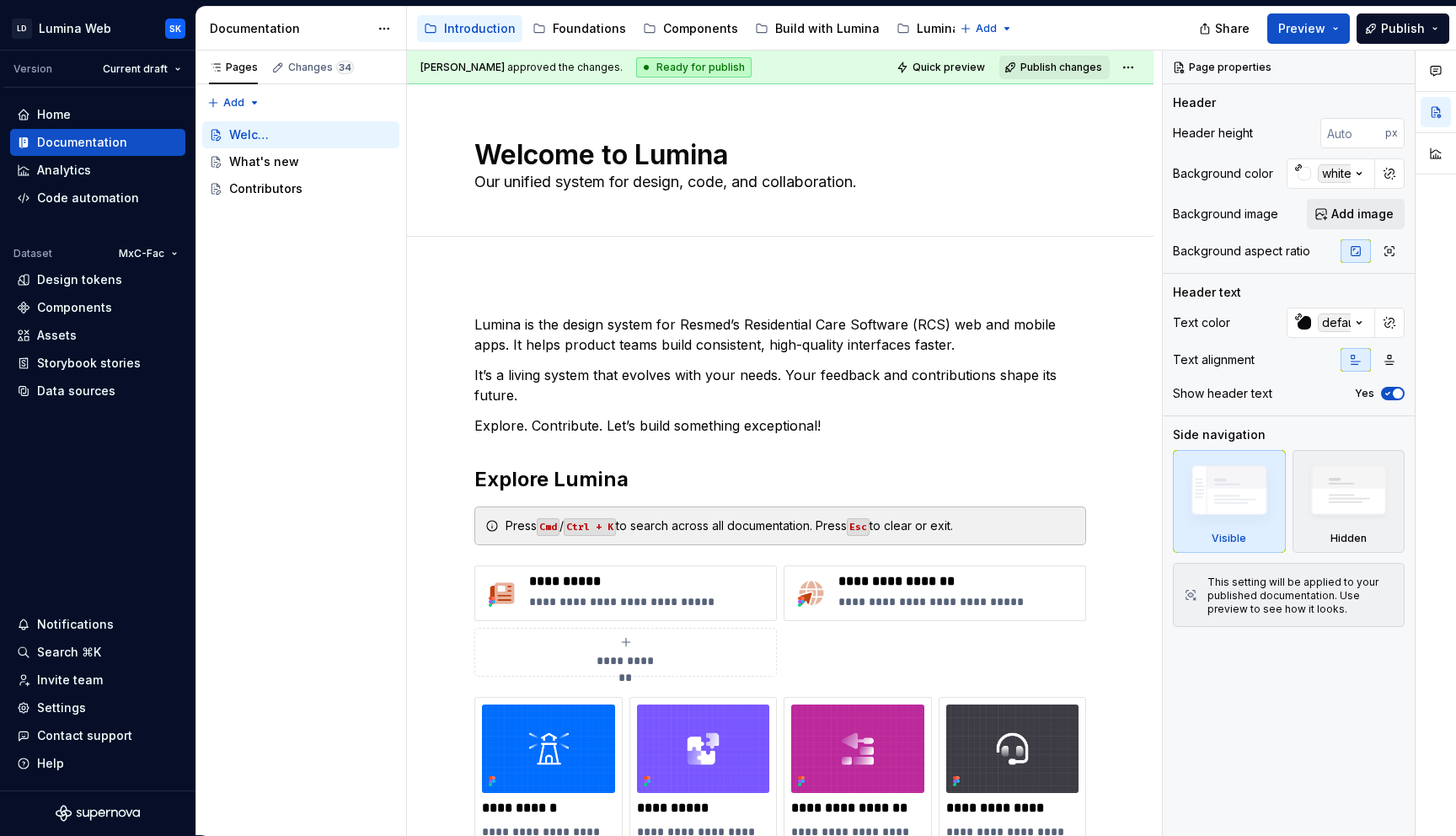
type textarea "*"
